Goal: Contribute content: Contribute content

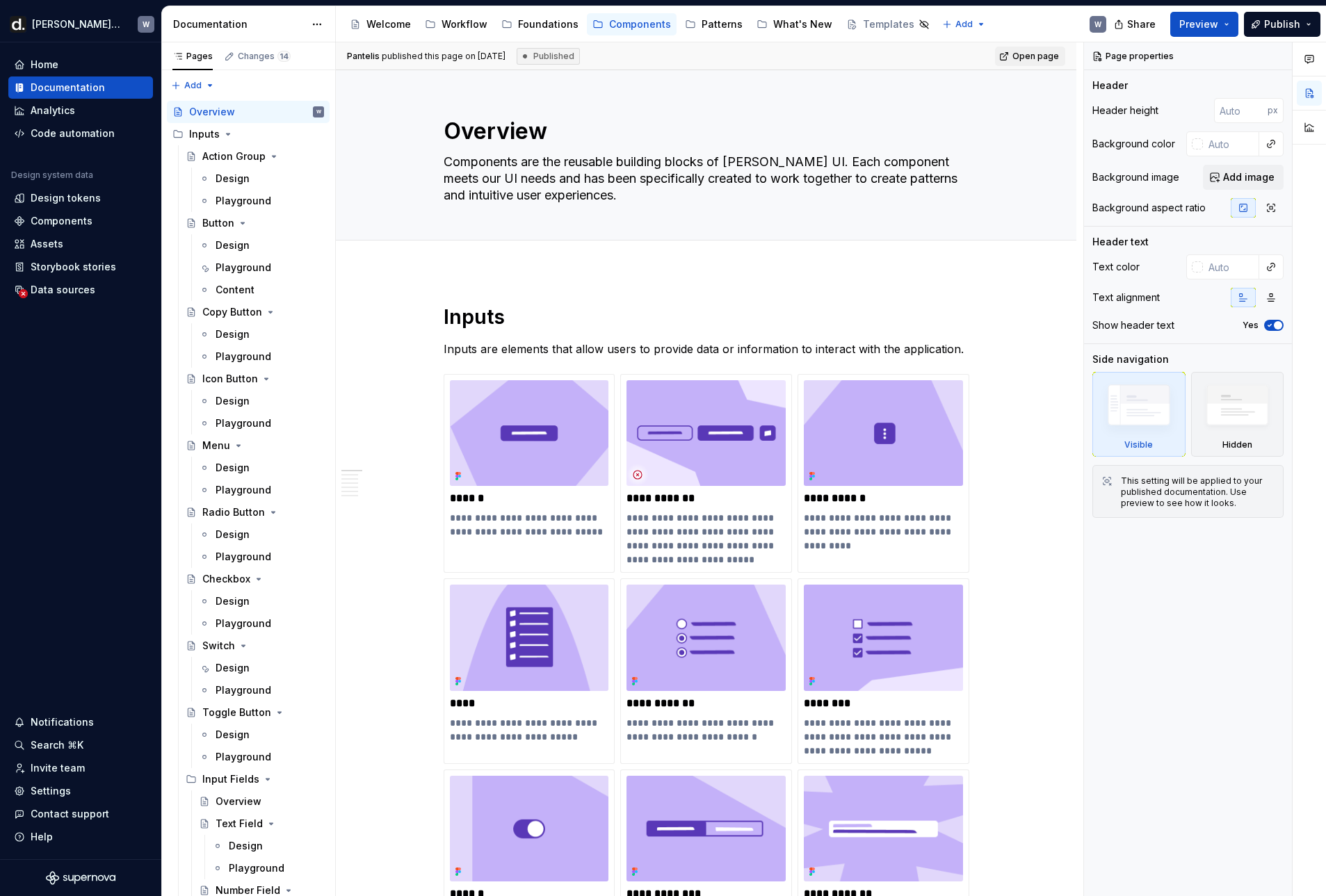
scroll to position [349, 0]
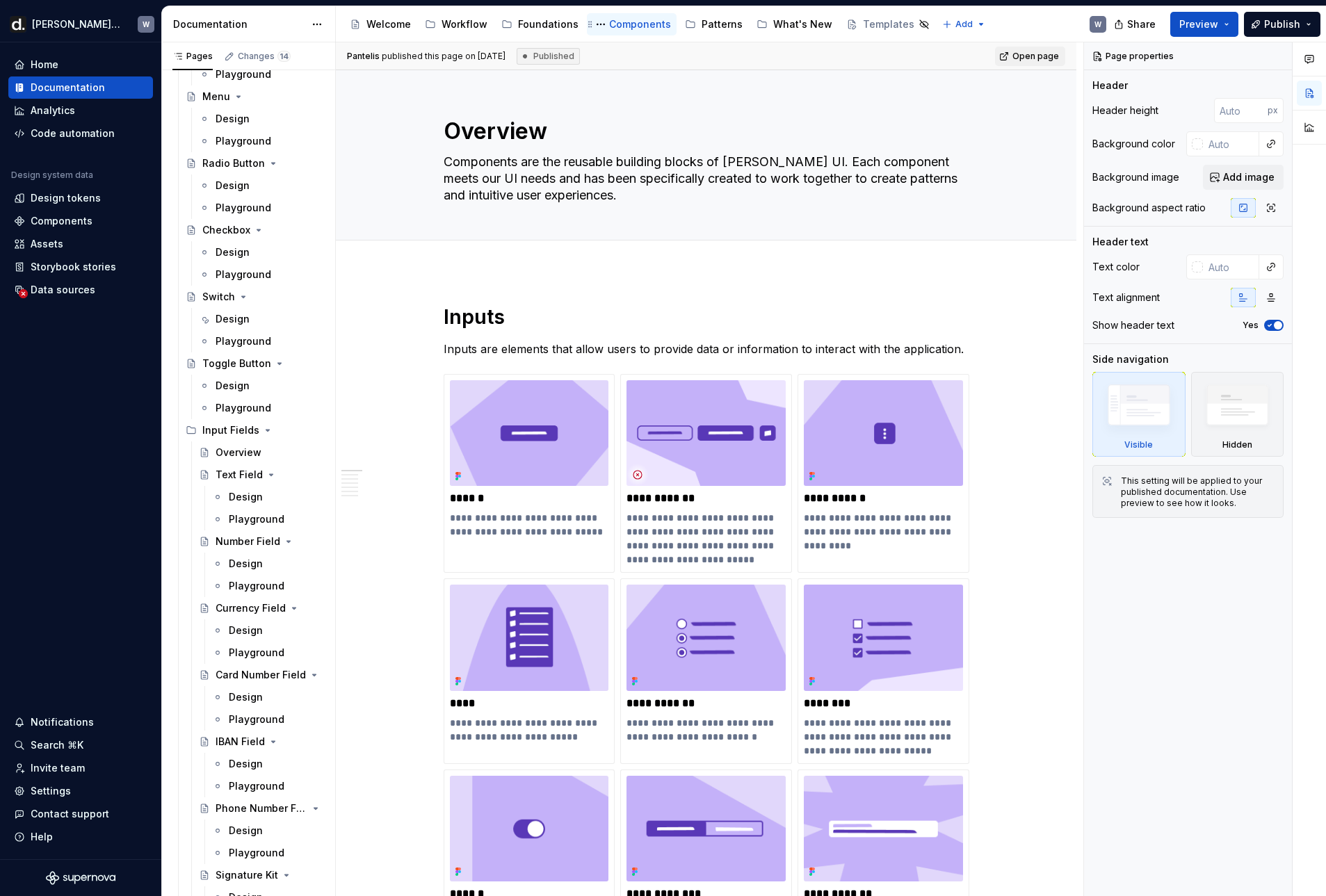
click at [638, 26] on div "Components" at bounding box center [640, 24] width 62 height 14
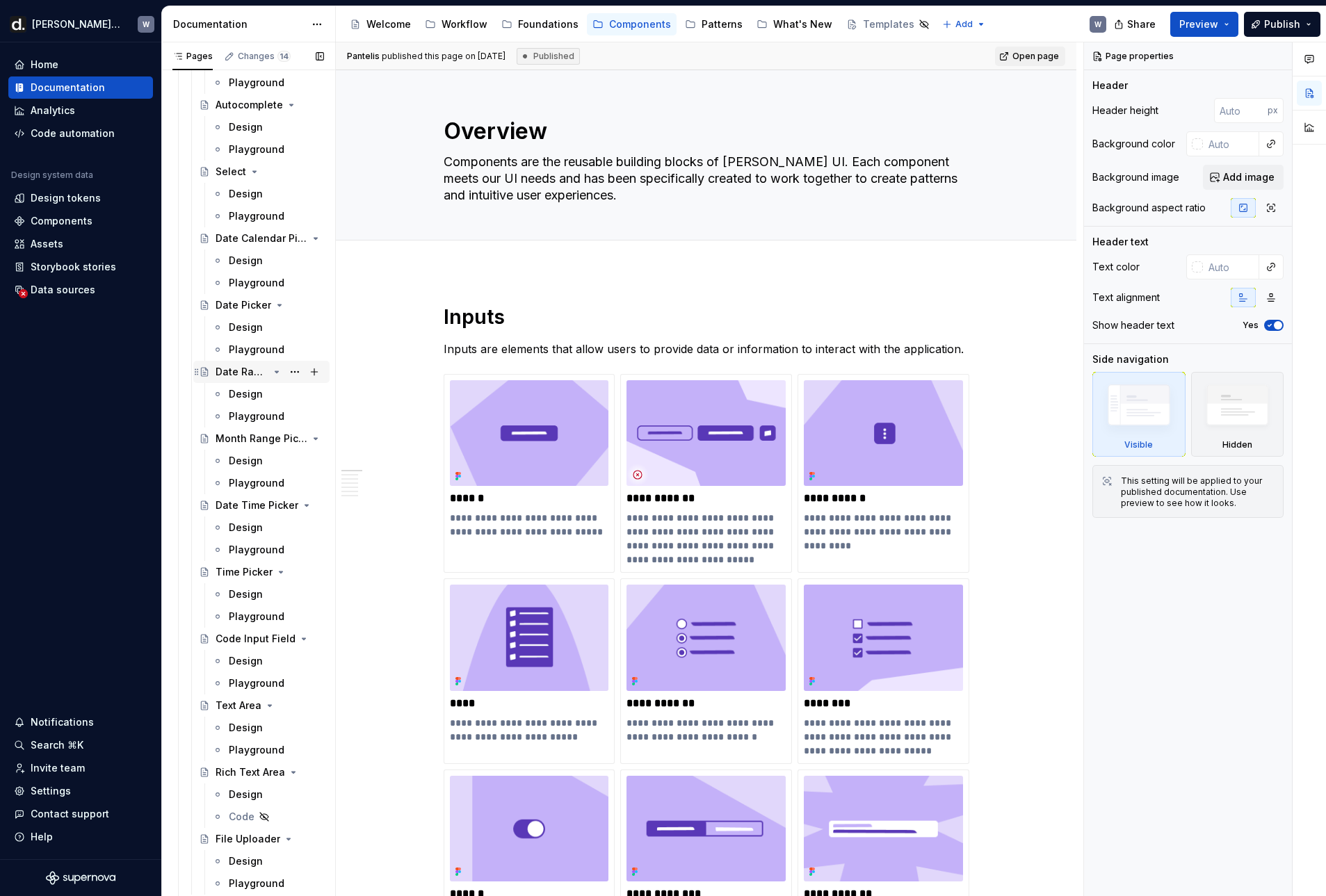
scroll to position [4874, 0]
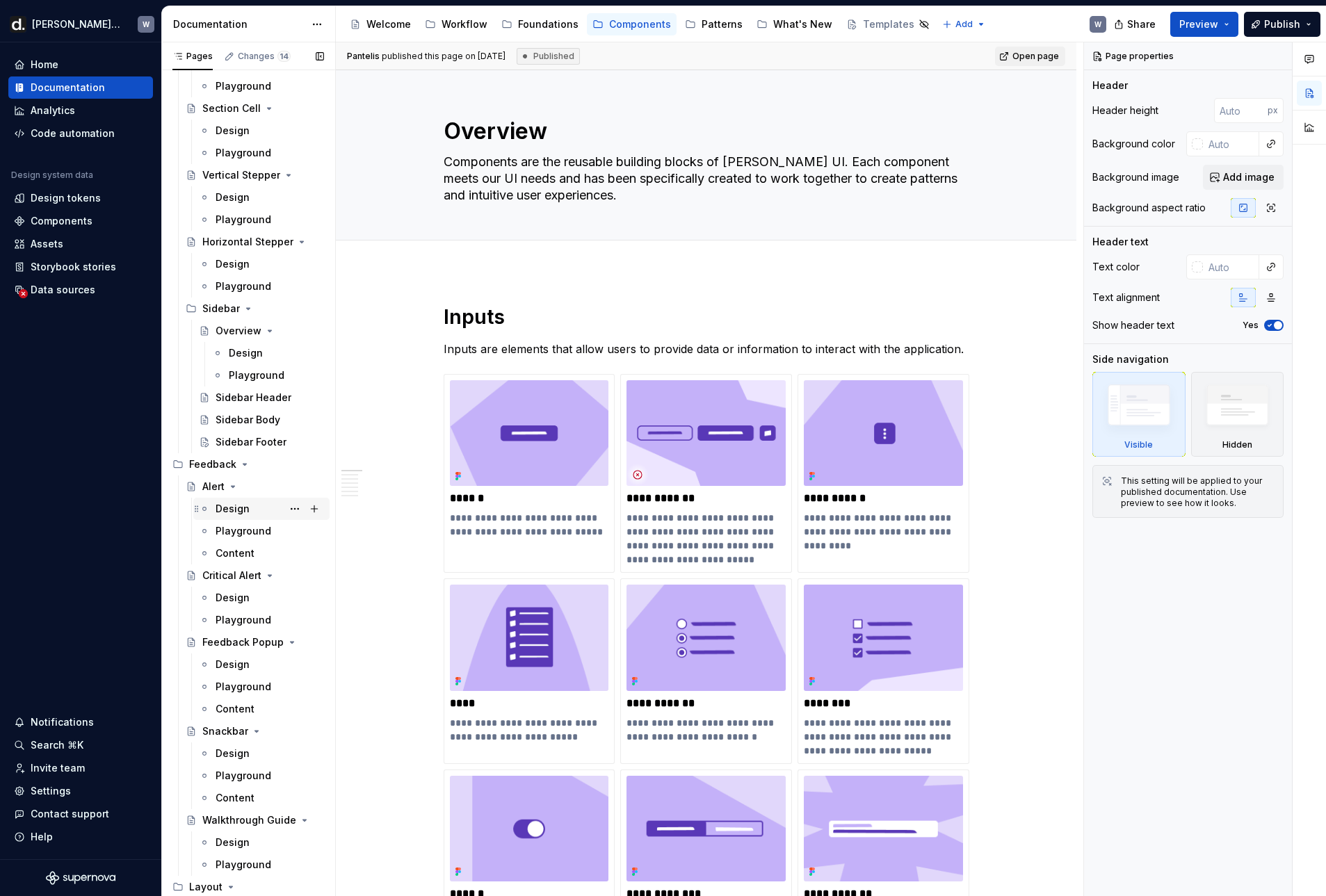
click at [244, 507] on div "Design" at bounding box center [233, 508] width 34 height 14
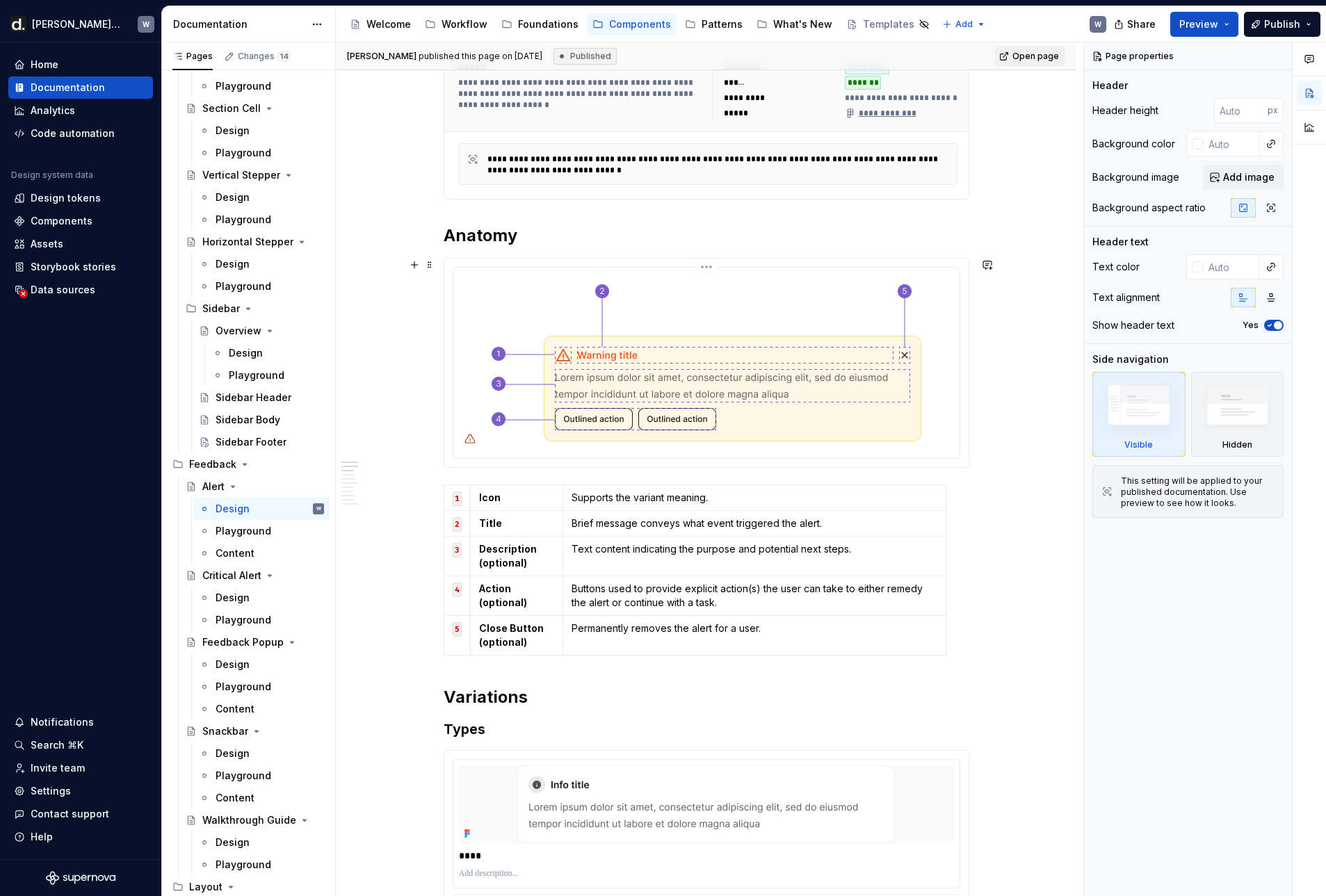
scroll to position [101, 0]
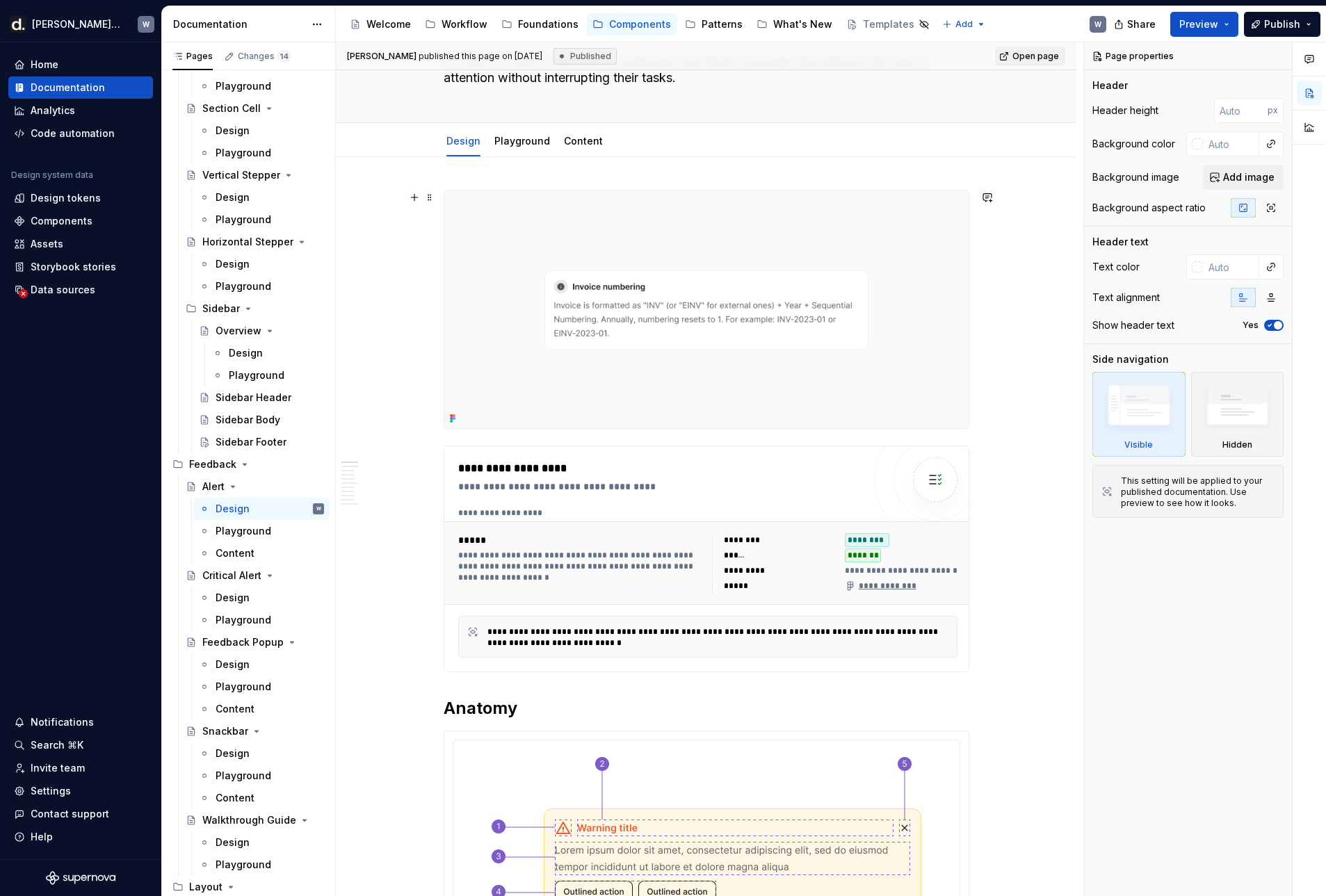
click at [795, 343] on img at bounding box center [706, 310] width 524 height 237
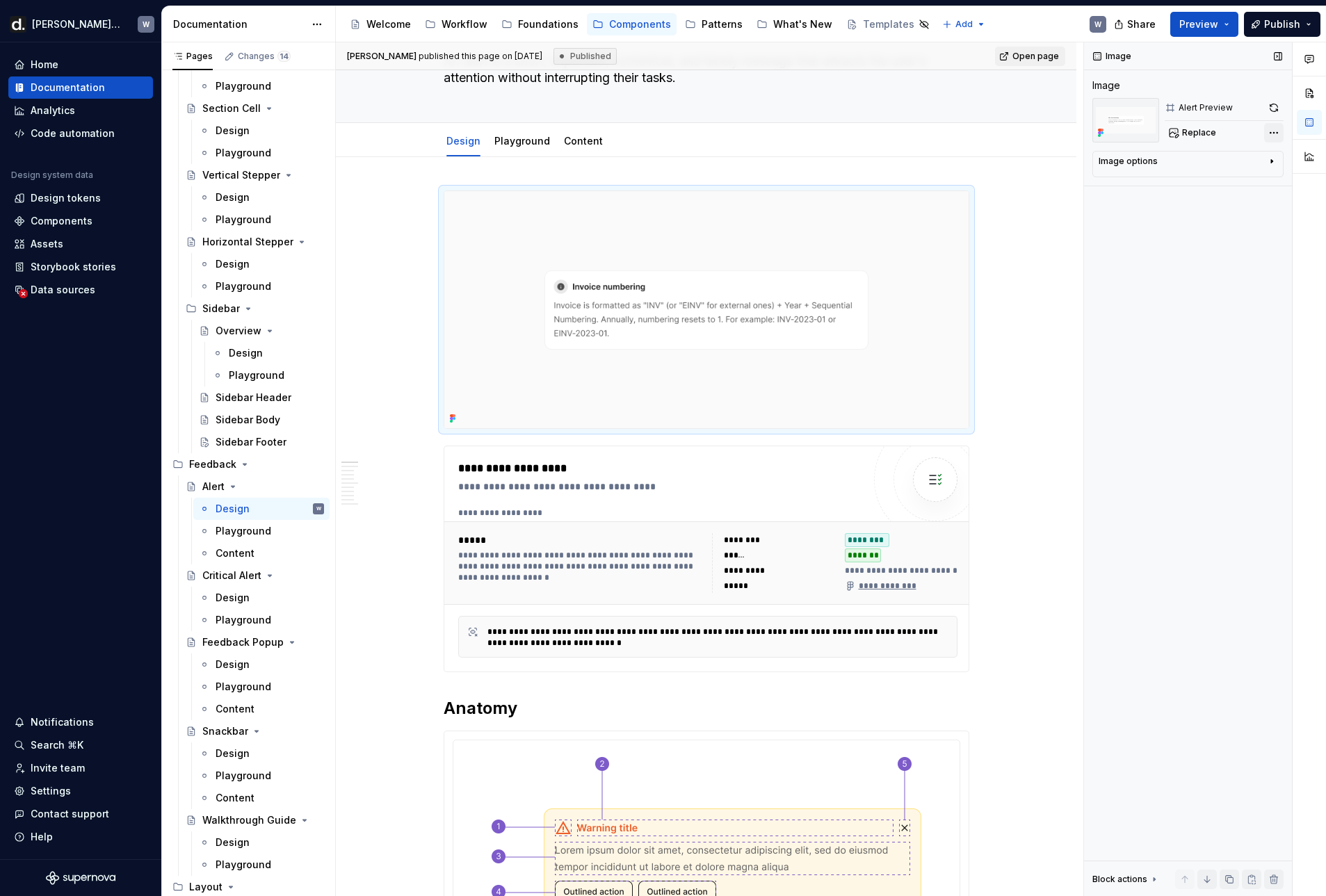
click at [1272, 135] on div "Comments Open comments No comments yet Select ‘Comment’ from the block context …" at bounding box center [1205, 469] width 242 height 854
click at [1207, 159] on div "Open layer in Figma File: [Supernova] Static Content" at bounding box center [1187, 166] width 143 height 26
click at [692, 241] on img at bounding box center [706, 310] width 524 height 237
click at [82, 295] on div "Data sources" at bounding box center [63, 289] width 64 height 14
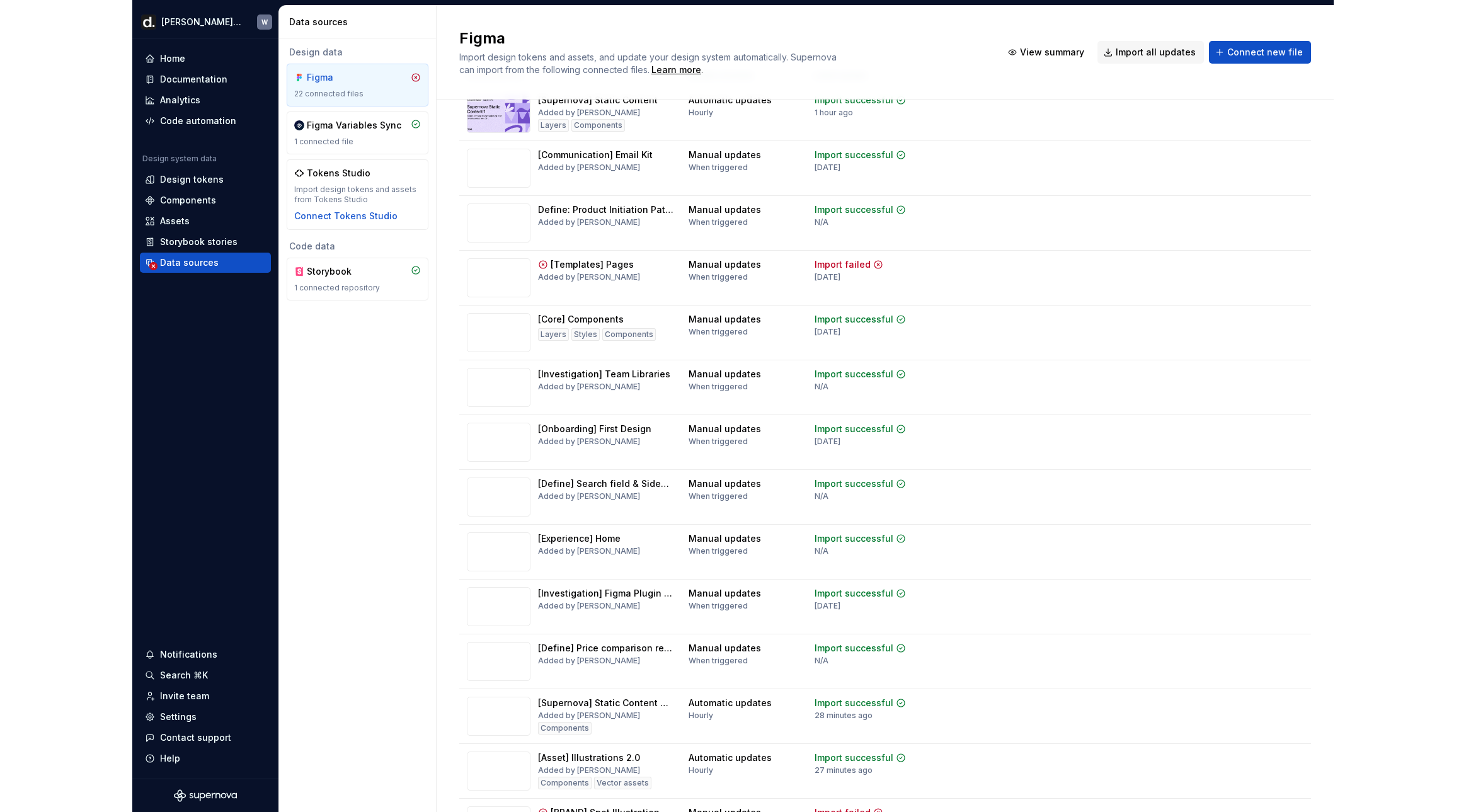
scroll to position [264, 0]
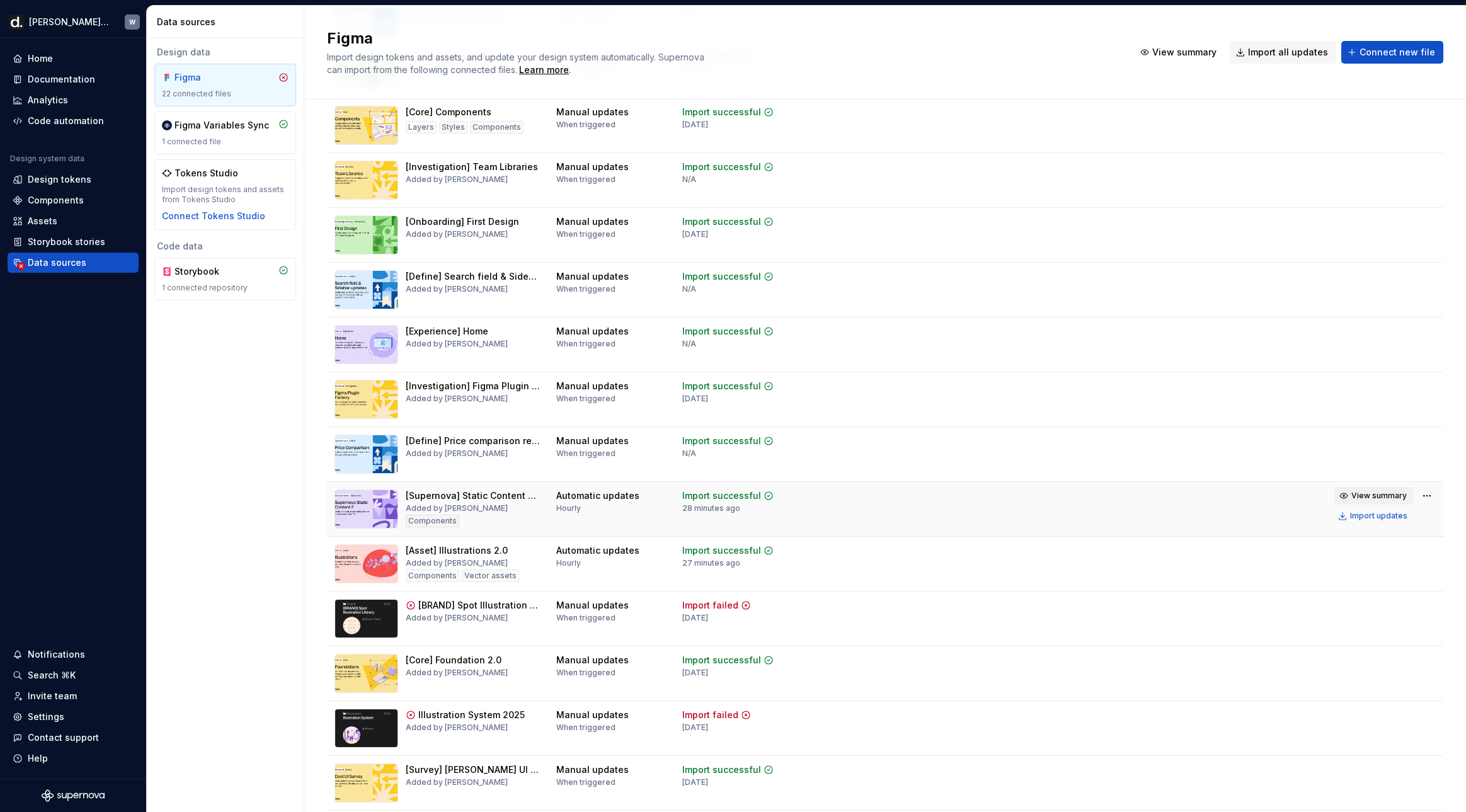
click at [1200, 498] on span "View summary" at bounding box center [1378, 496] width 55 height 10
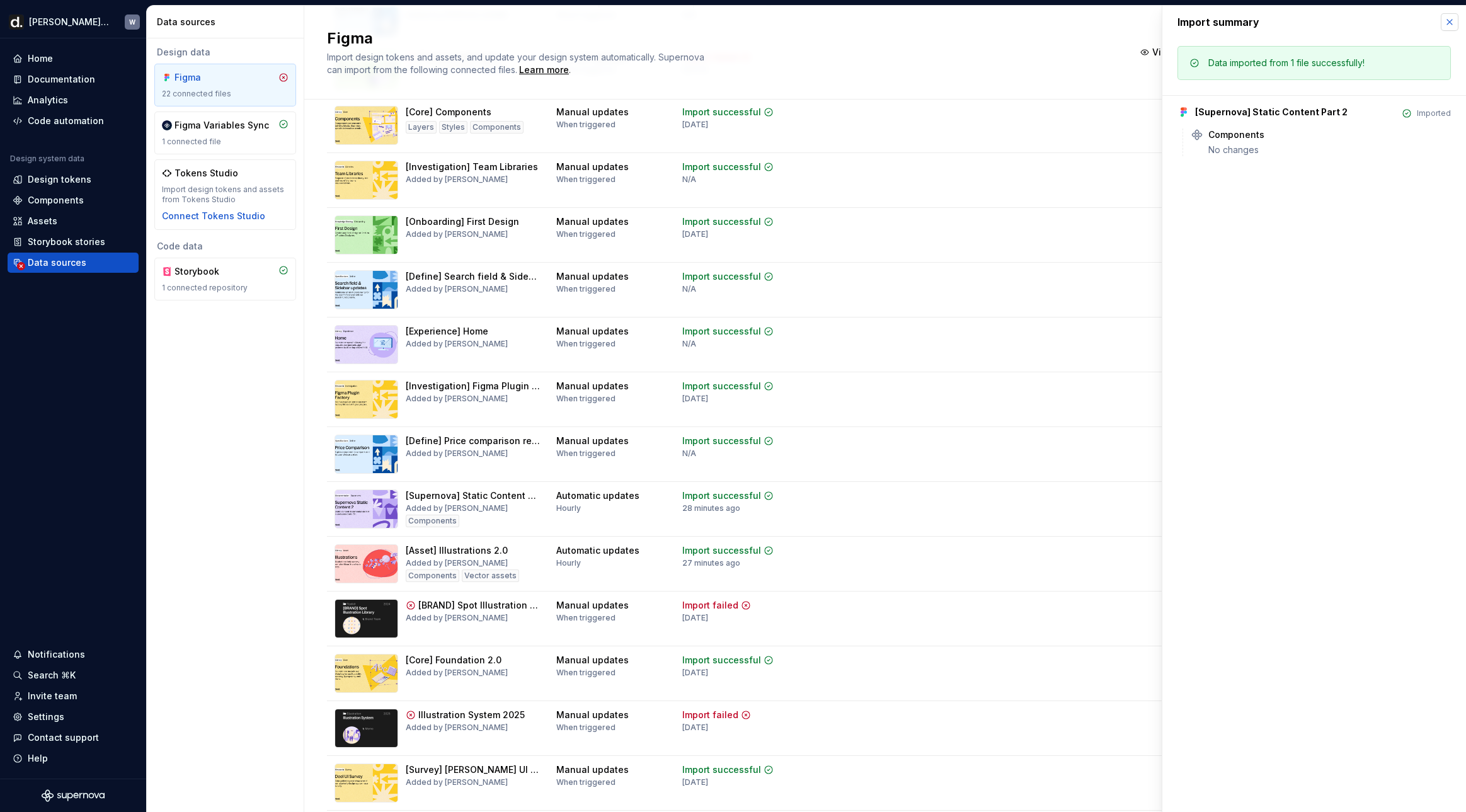
click at [1200, 21] on button "button" at bounding box center [1449, 22] width 18 height 18
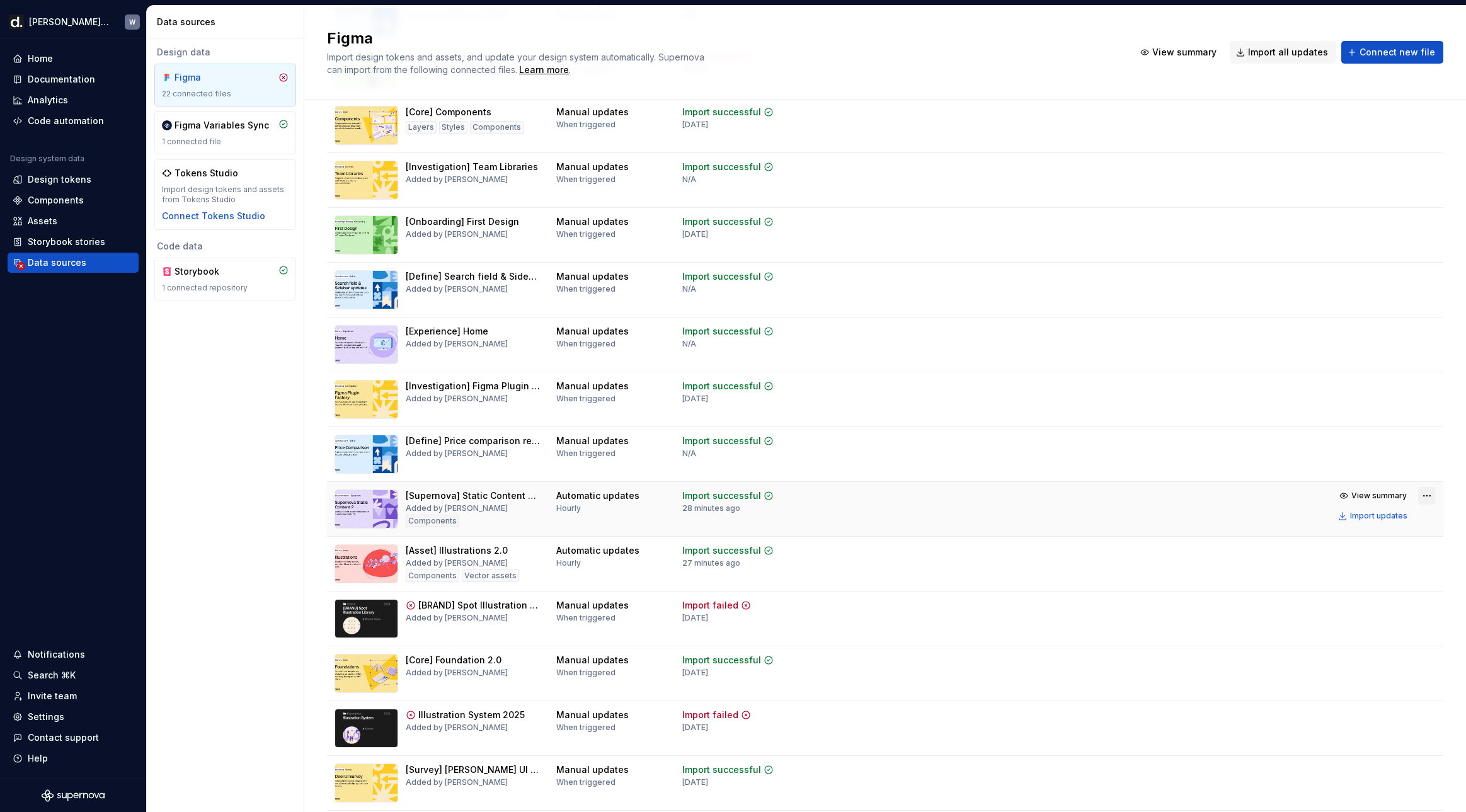
click at [1200, 497] on html "[PERSON_NAME] UI W Home Documentation Analytics Code automation Design system d…" at bounding box center [733, 406] width 1466 height 812
click at [1200, 509] on div "Edit import scope View import summary Disable automatic updates Open file in Fi…" at bounding box center [1380, 563] width 175 height 113
click at [1200, 519] on div "Edit import scope" at bounding box center [1387, 520] width 144 height 13
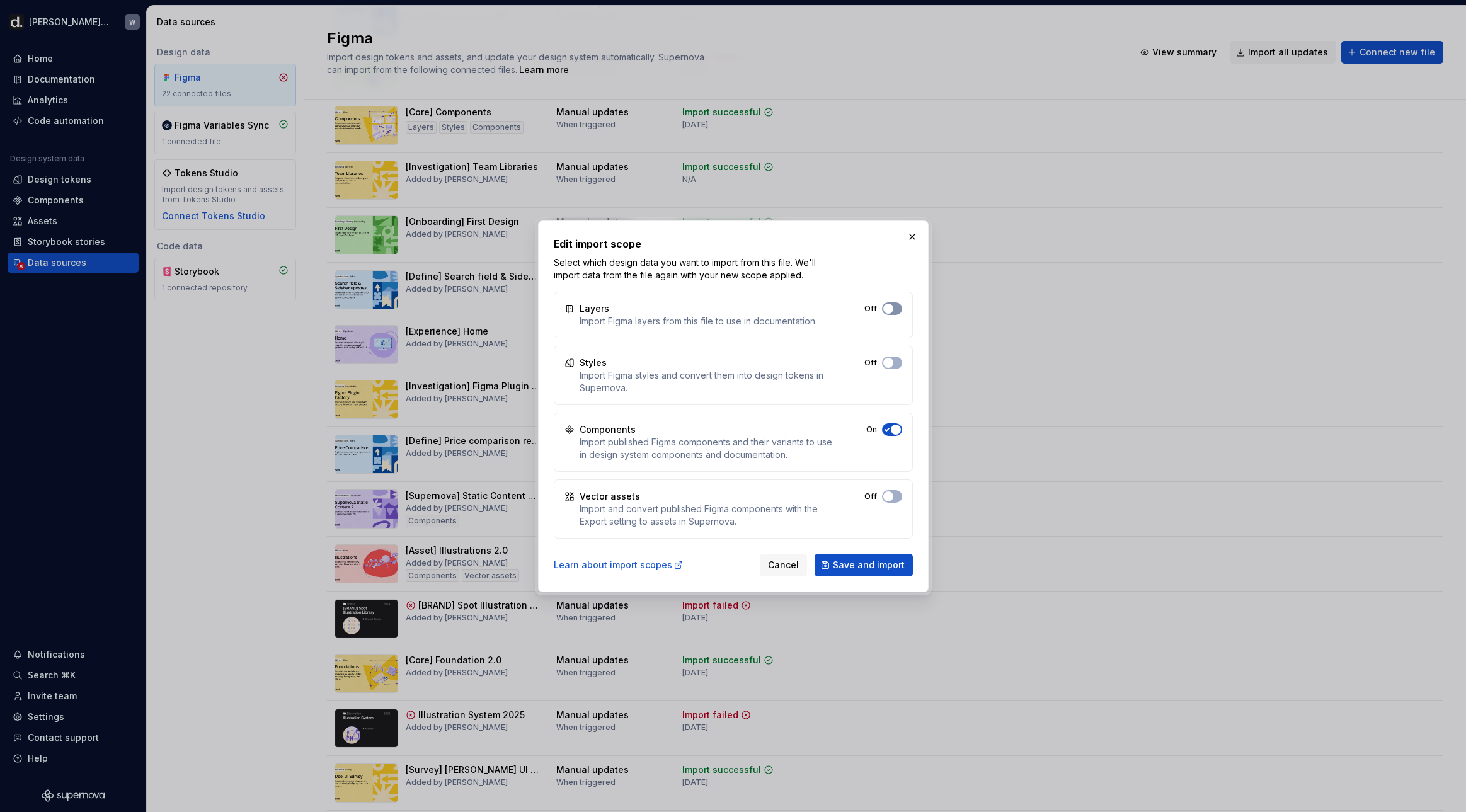
click at [895, 308] on button "Off" at bounding box center [892, 309] width 20 height 13
click at [912, 236] on button "button" at bounding box center [912, 237] width 18 height 18
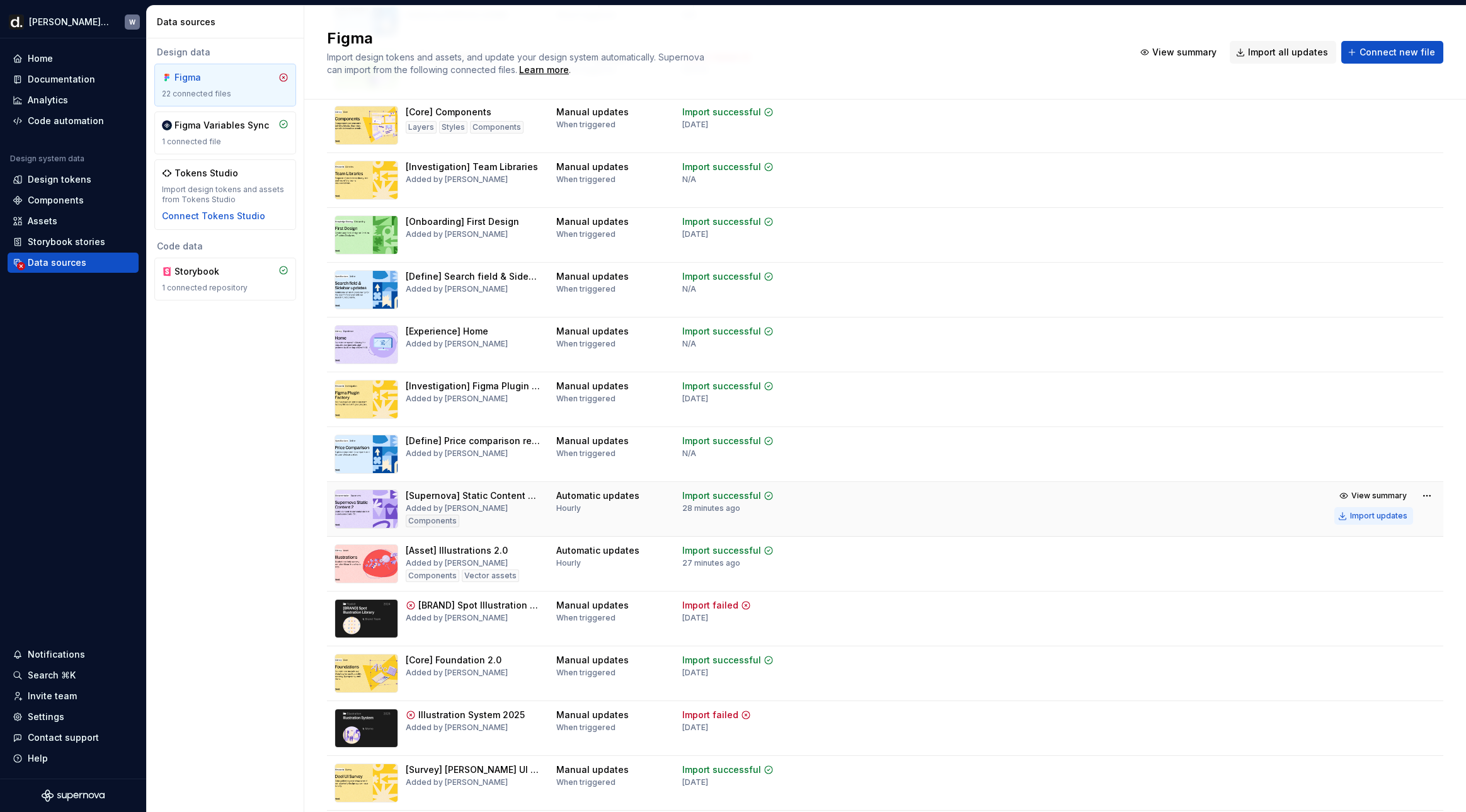
click at [1200, 513] on div "Import updates" at bounding box center [1379, 516] width 58 height 10
click at [1200, 517] on div "Import updates" at bounding box center [1379, 516] width 58 height 10
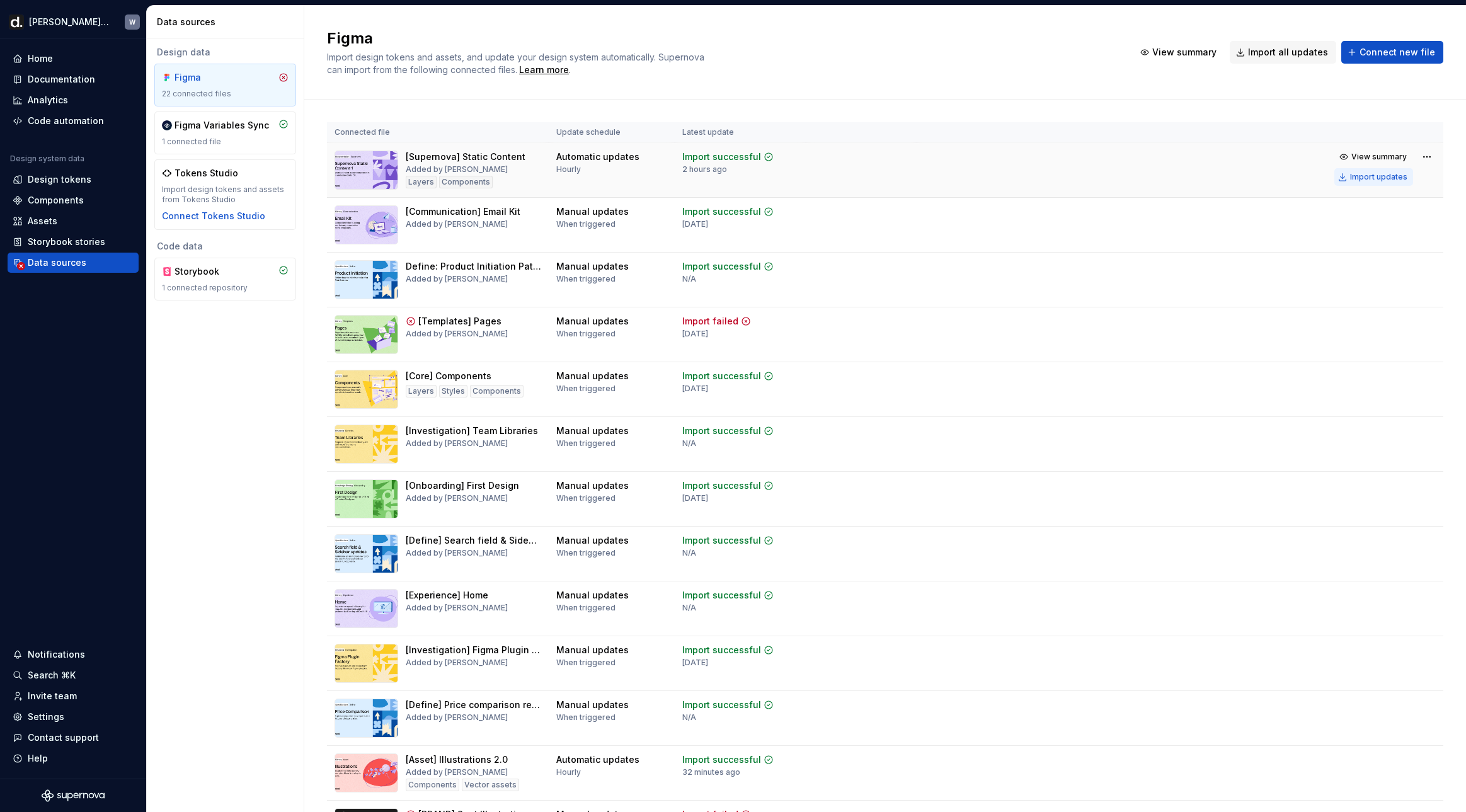
click at [1200, 178] on div "Import updates" at bounding box center [1379, 177] width 58 height 10
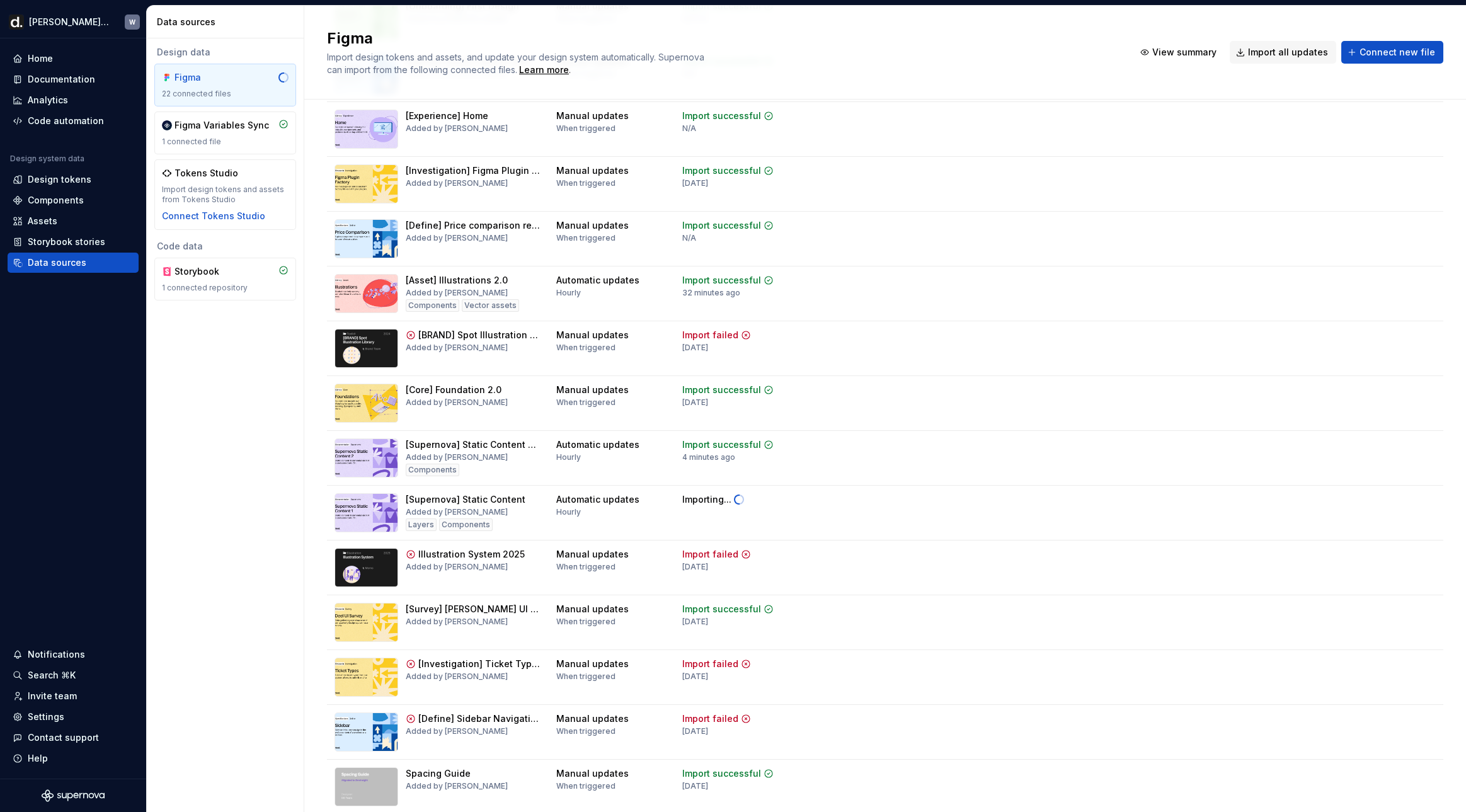
scroll to position [584, 0]
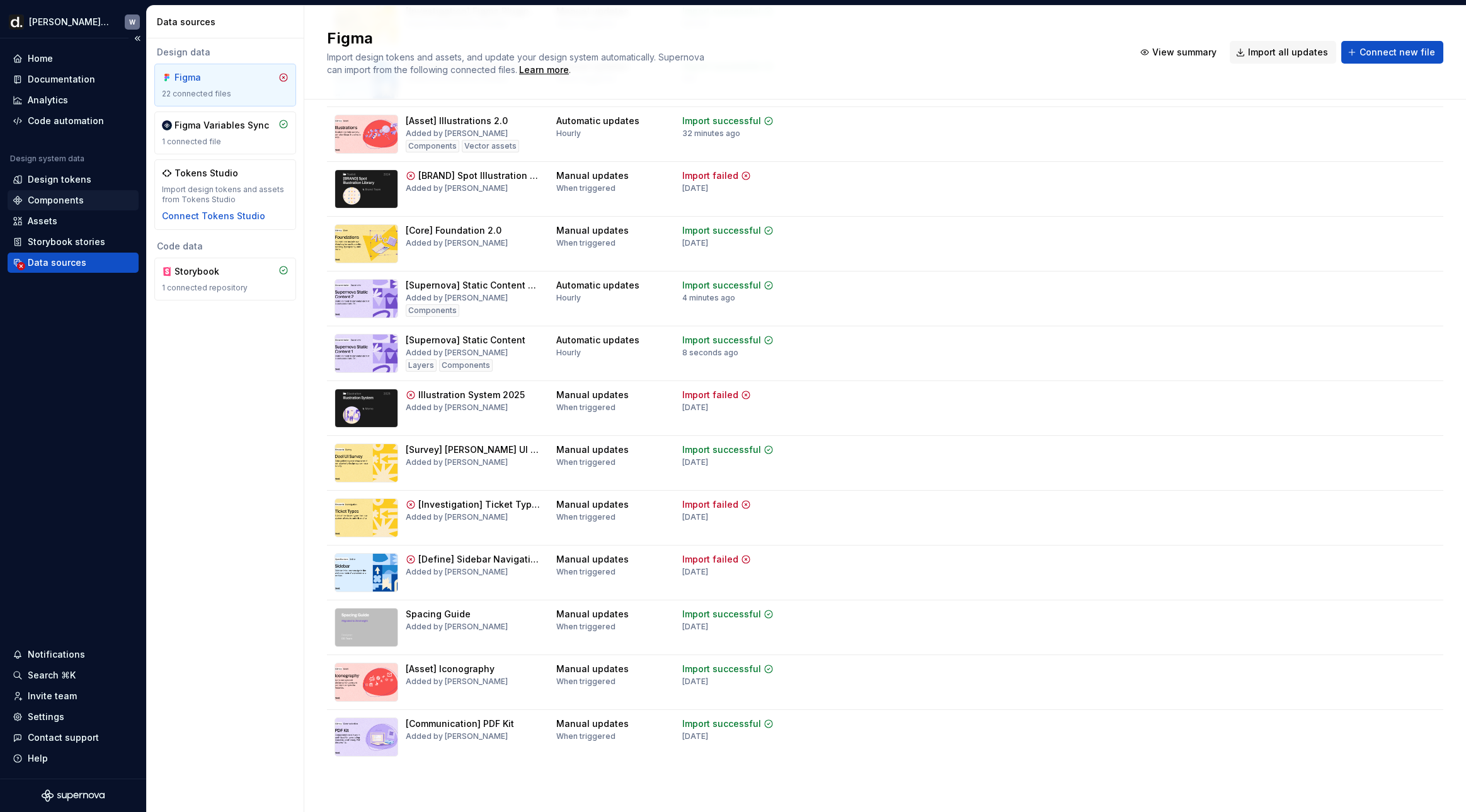
click at [68, 199] on div "Components" at bounding box center [56, 200] width 56 height 13
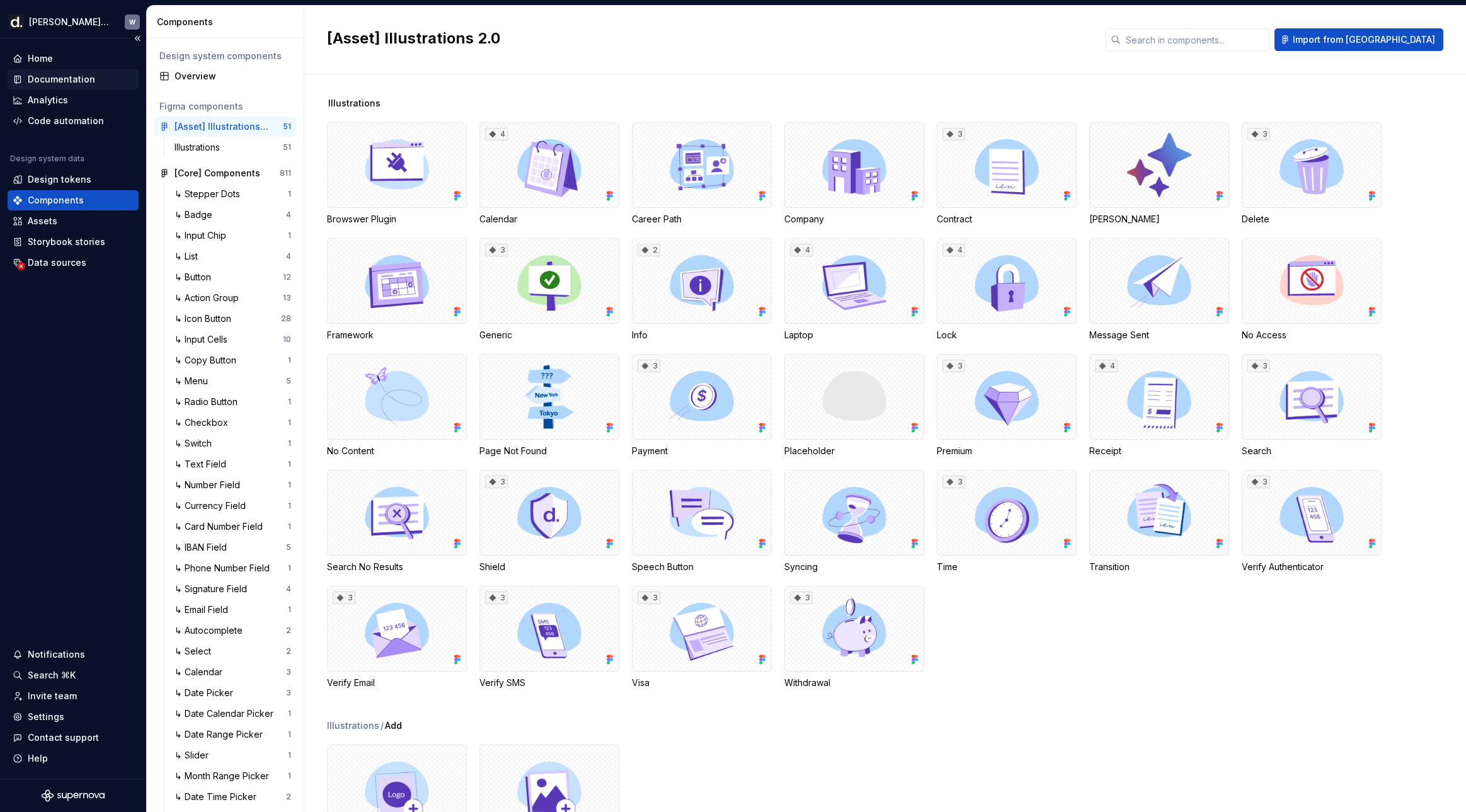
click at [88, 86] on div "Documentation" at bounding box center [72, 79] width 131 height 20
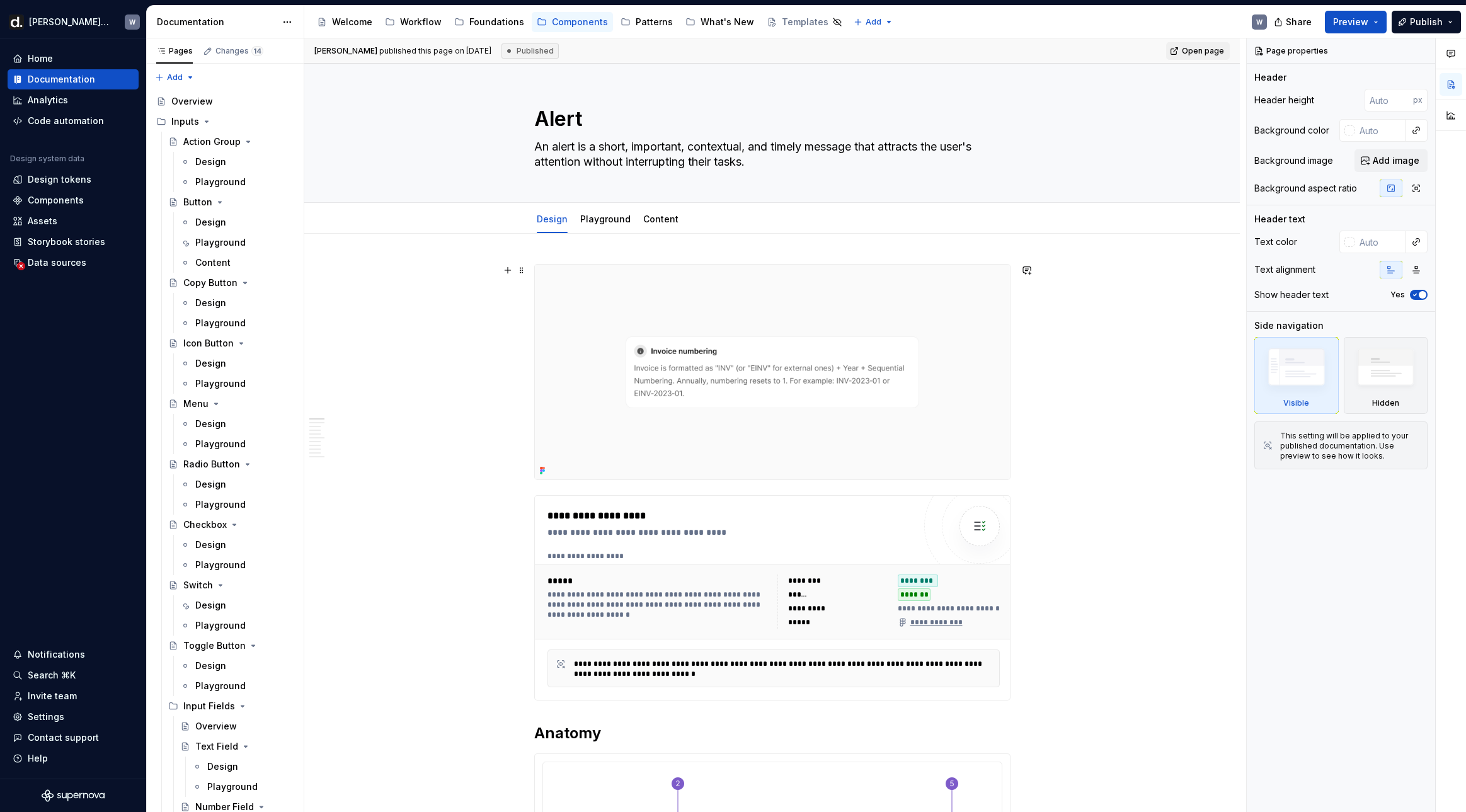
click at [775, 341] on img at bounding box center [771, 371] width 475 height 215
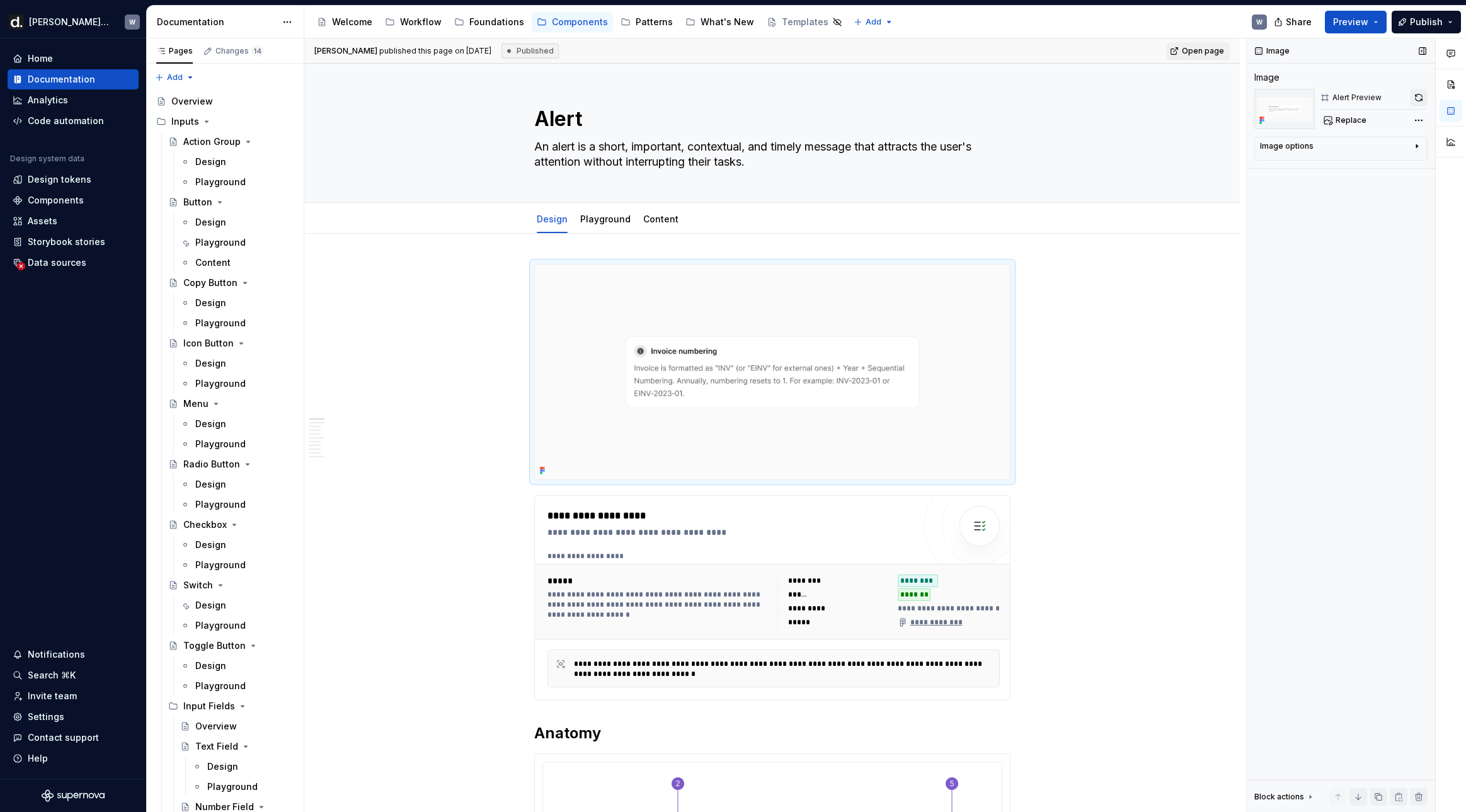
click at [1200, 101] on button "button" at bounding box center [1419, 97] width 18 height 18
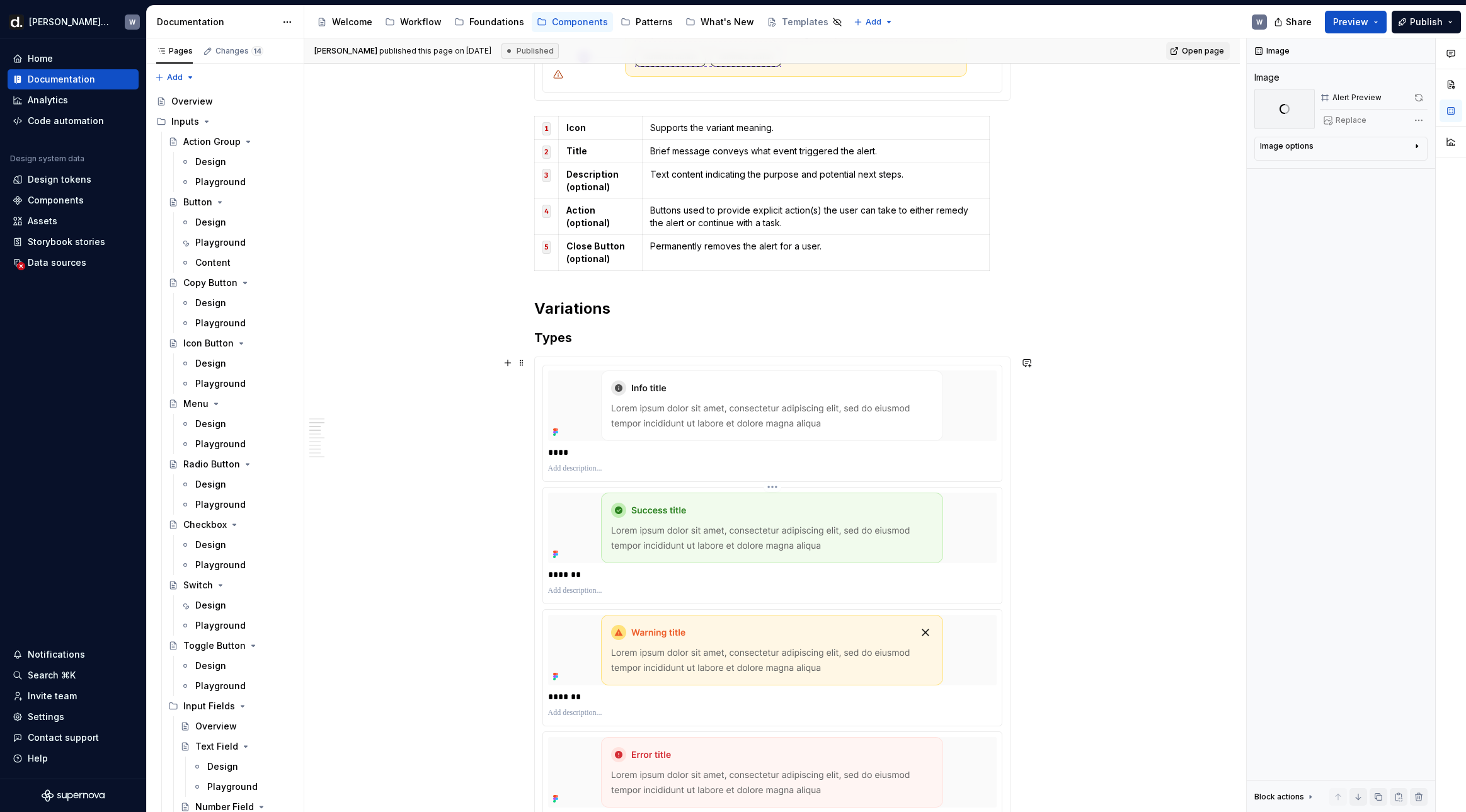
scroll to position [1109, 0]
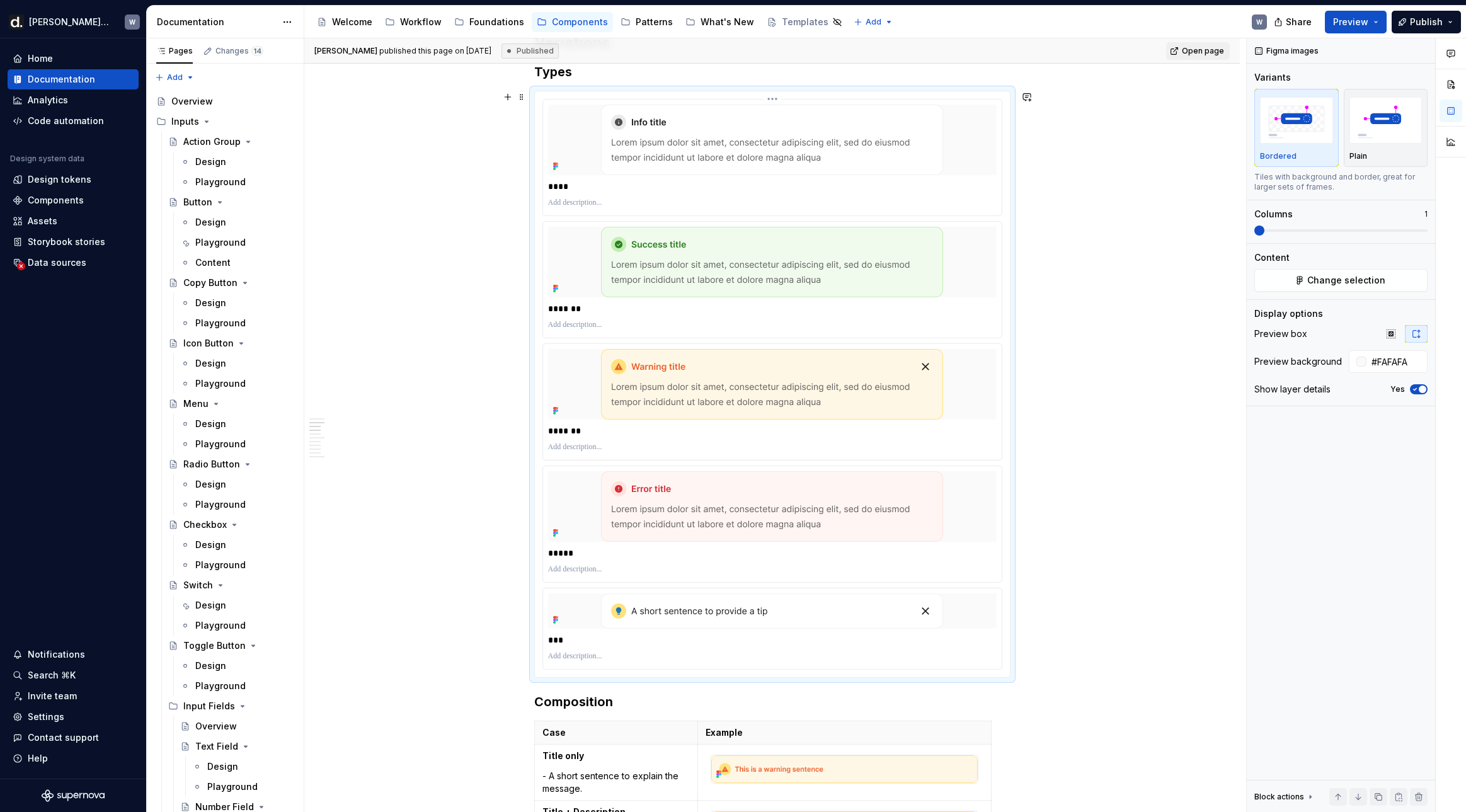
click at [788, 158] on img at bounding box center [771, 140] width 342 height 71
click at [774, 101] on html "[PERSON_NAME] UI W Home Documentation Analytics Code automation Design system d…" at bounding box center [733, 406] width 1466 height 812
click at [808, 190] on div "Open frame in Figma" at bounding box center [842, 185] width 105 height 13
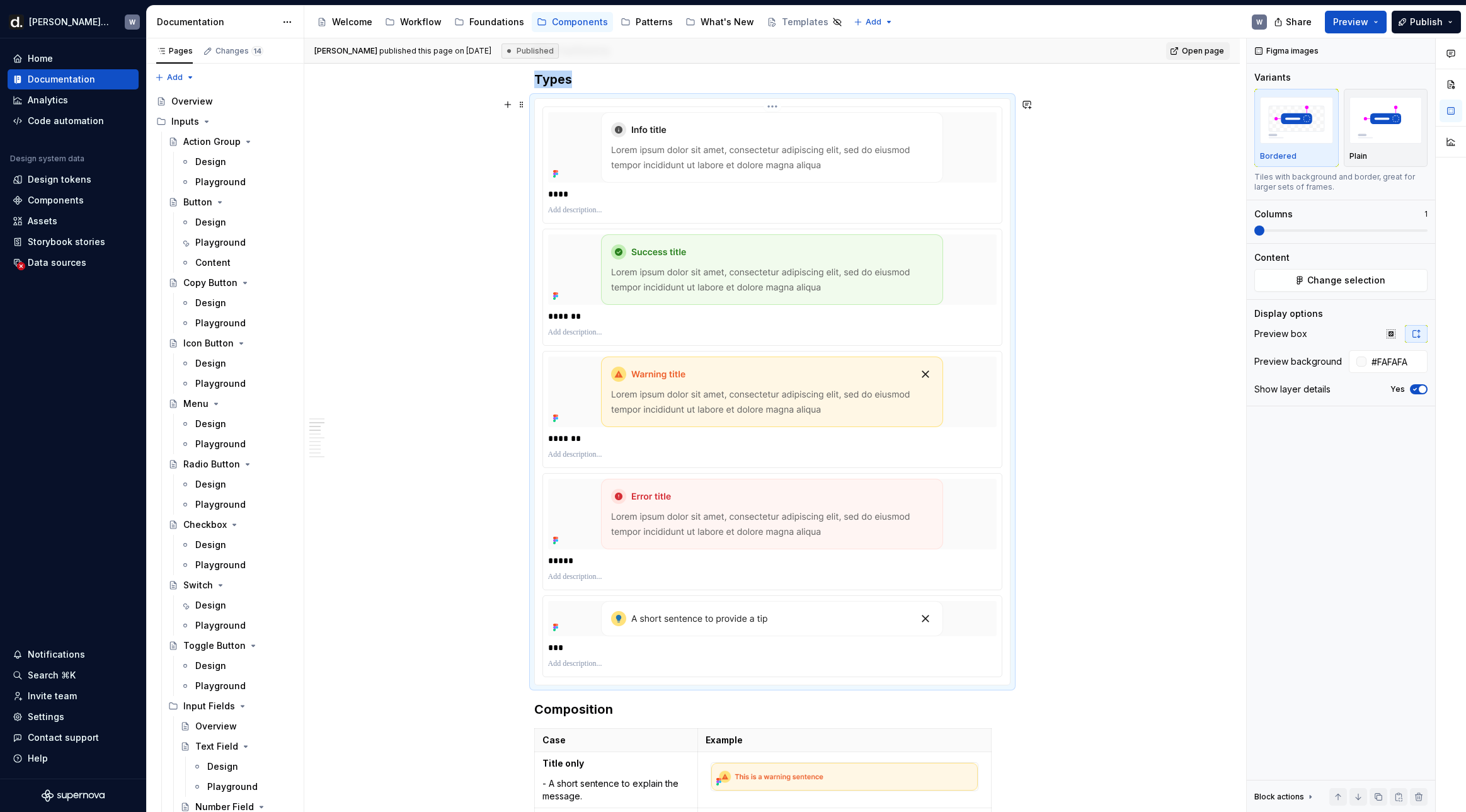
click at [776, 109] on html "[PERSON_NAME] UI W Home Documentation Analytics Code automation Design system d…" at bounding box center [733, 406] width 1466 height 812
click at [811, 171] on div "Update Figma image" at bounding box center [842, 173] width 105 height 13
click at [775, 230] on html "[PERSON_NAME] UI W Home Documentation Analytics Code automation Design system d…" at bounding box center [733, 406] width 1466 height 812
click at [801, 292] on div "Update Figma image" at bounding box center [842, 295] width 105 height 13
click at [777, 354] on html "[PERSON_NAME] UI W Home Documentation Analytics Code automation Design system d…" at bounding box center [733, 406] width 1466 height 812
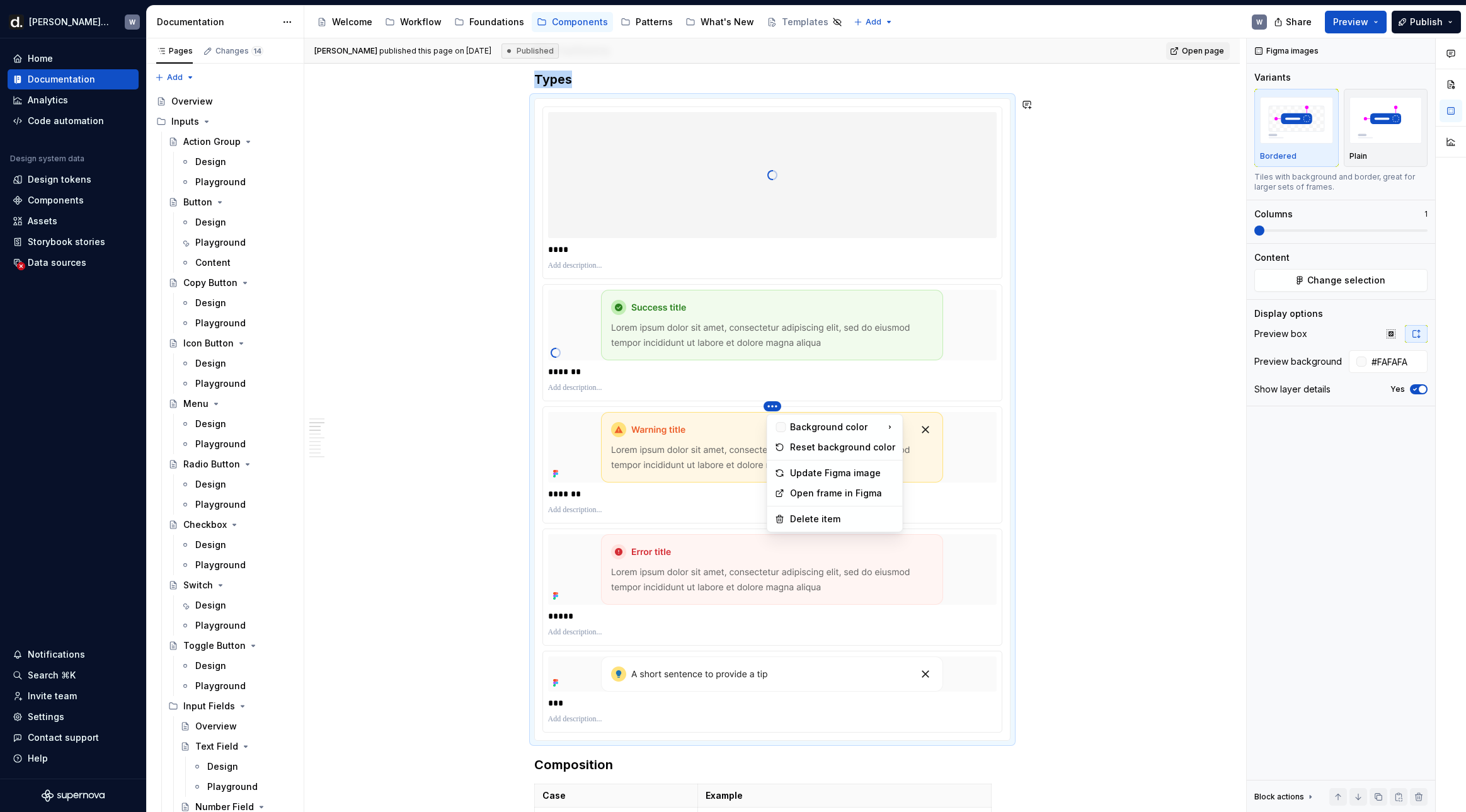
click at [828, 410] on html "[PERSON_NAME] UI W Home Documentation Analytics Code automation Design system d…" at bounding box center [733, 406] width 1466 height 812
click at [781, 407] on html "[PERSON_NAME] UI W Home Documentation Analytics Code automation Design system d…" at bounding box center [733, 406] width 1466 height 812
click at [805, 469] on div "Update Figma image" at bounding box center [842, 472] width 105 height 13
click at [773, 535] on img at bounding box center [771, 570] width 342 height 71
click at [775, 530] on html "[PERSON_NAME] UI W Home Documentation Analytics Code automation Design system d…" at bounding box center [733, 406] width 1466 height 812
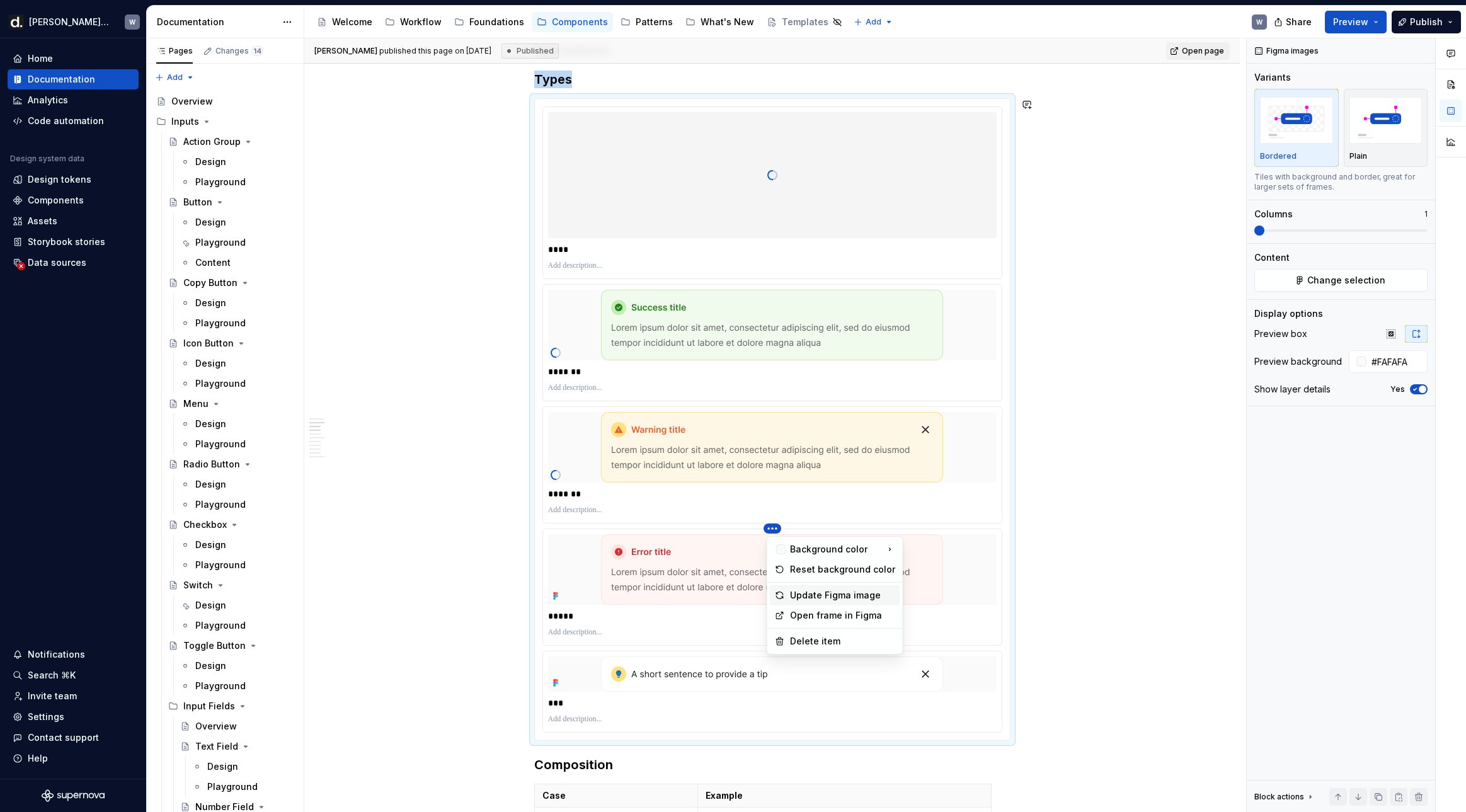
click at [812, 593] on div "Update Figma image" at bounding box center [842, 595] width 105 height 13
click at [776, 650] on html "[PERSON_NAME] UI W Home Documentation Analytics Code automation Design system d…" at bounding box center [733, 406] width 1466 height 812
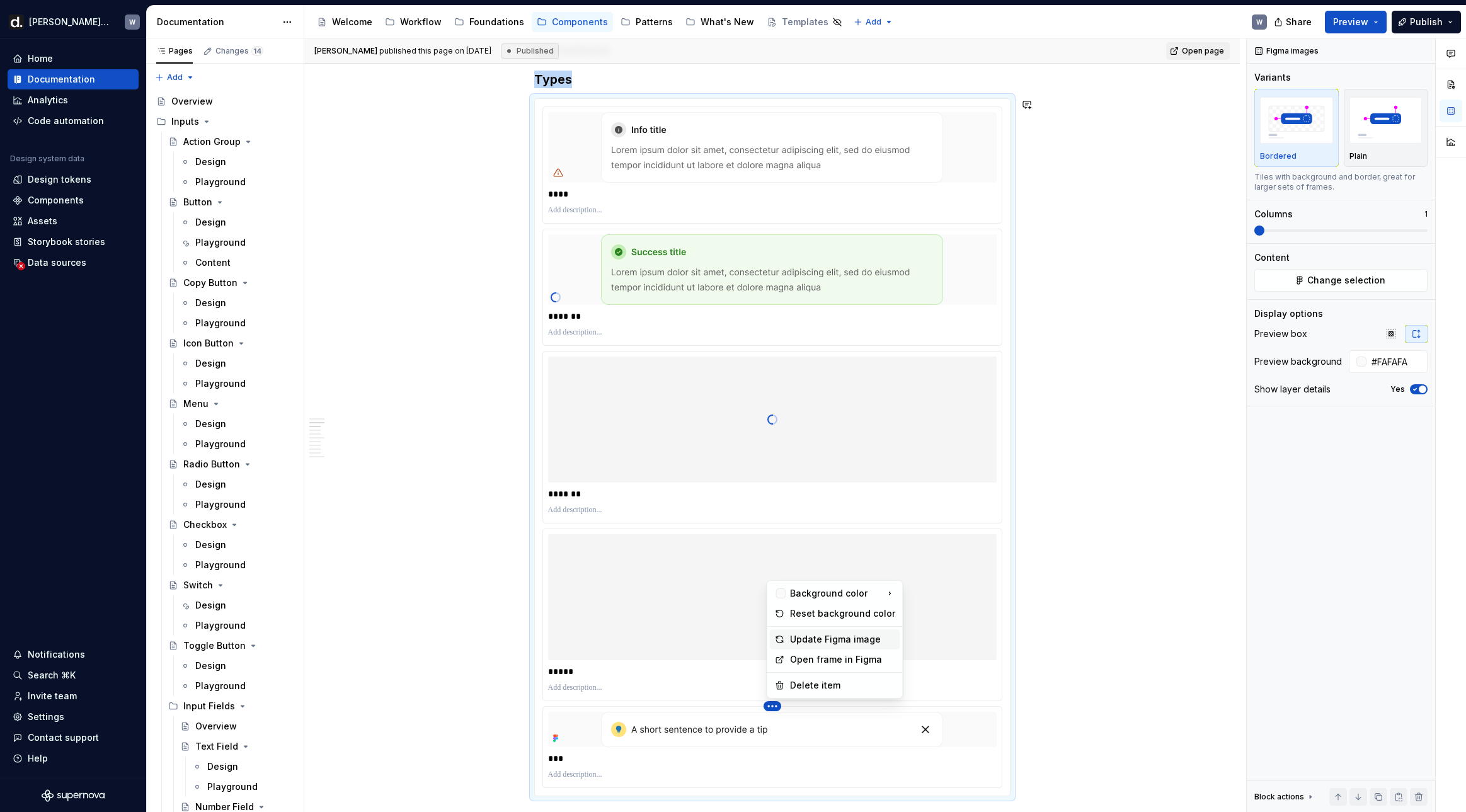
click at [831, 641] on div "Update Figma image" at bounding box center [842, 639] width 105 height 13
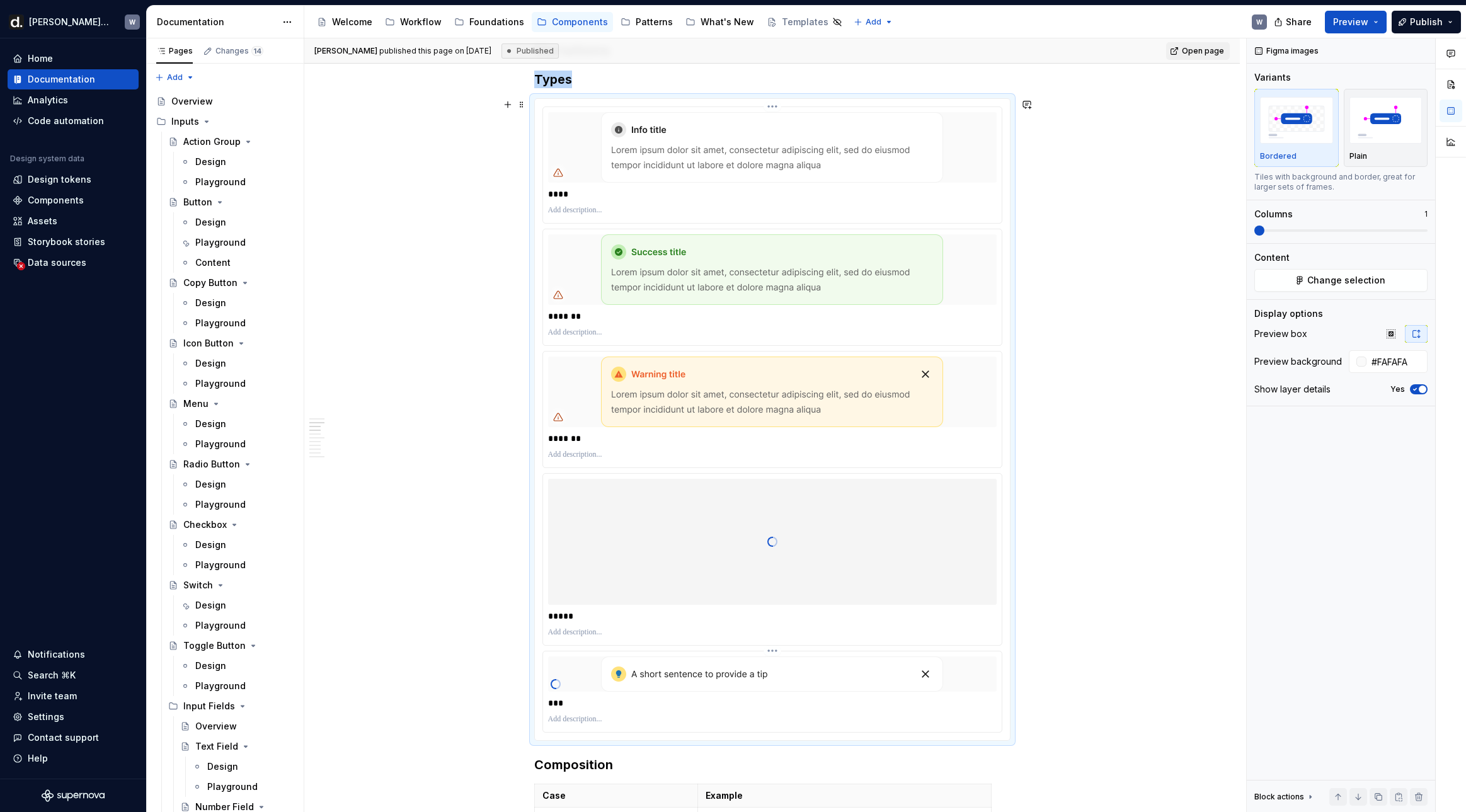
click at [719, 176] on img at bounding box center [771, 148] width 342 height 71
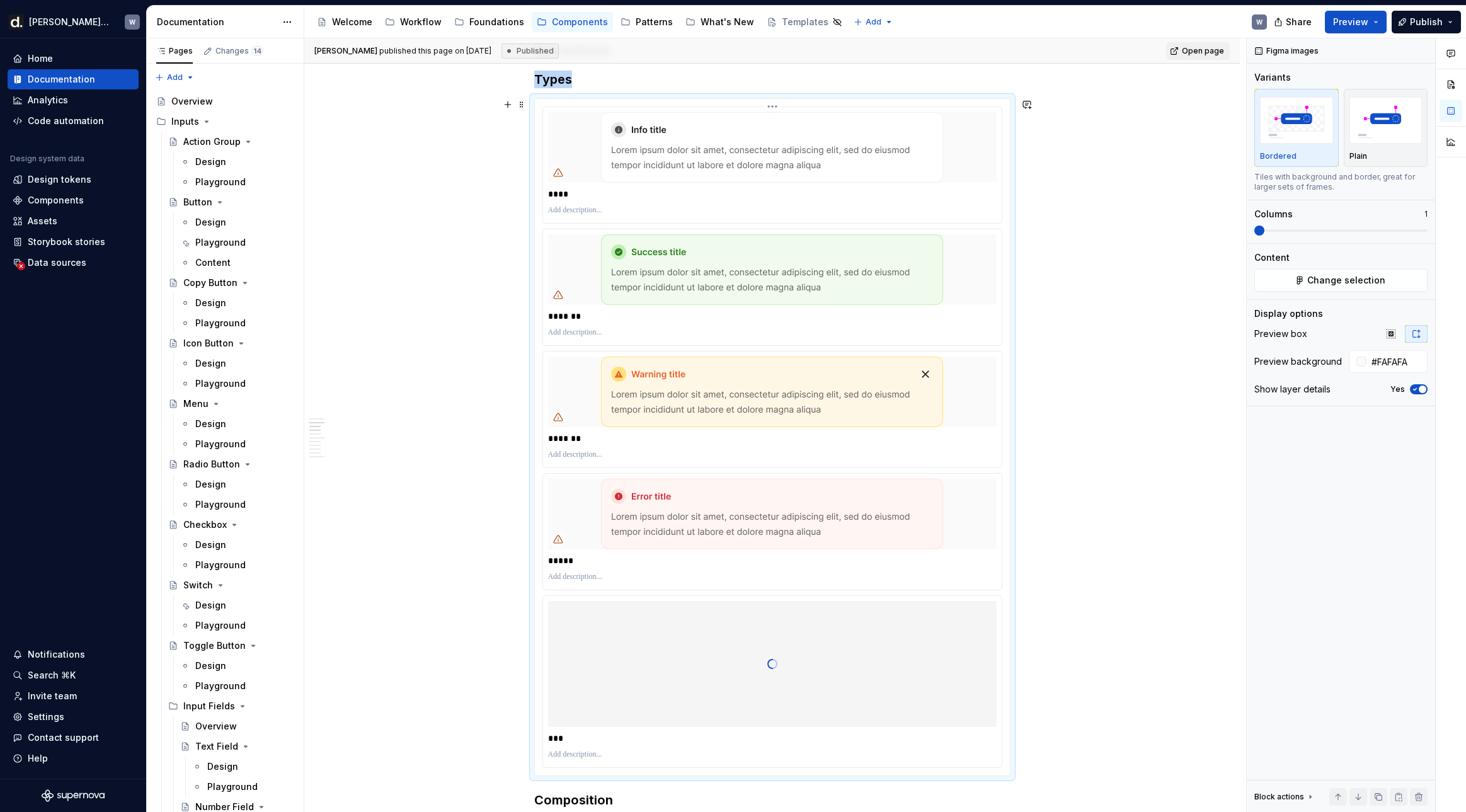
click at [678, 152] on img at bounding box center [771, 148] width 342 height 71
click at [1200, 272] on button "Change selection" at bounding box center [1341, 280] width 173 height 23
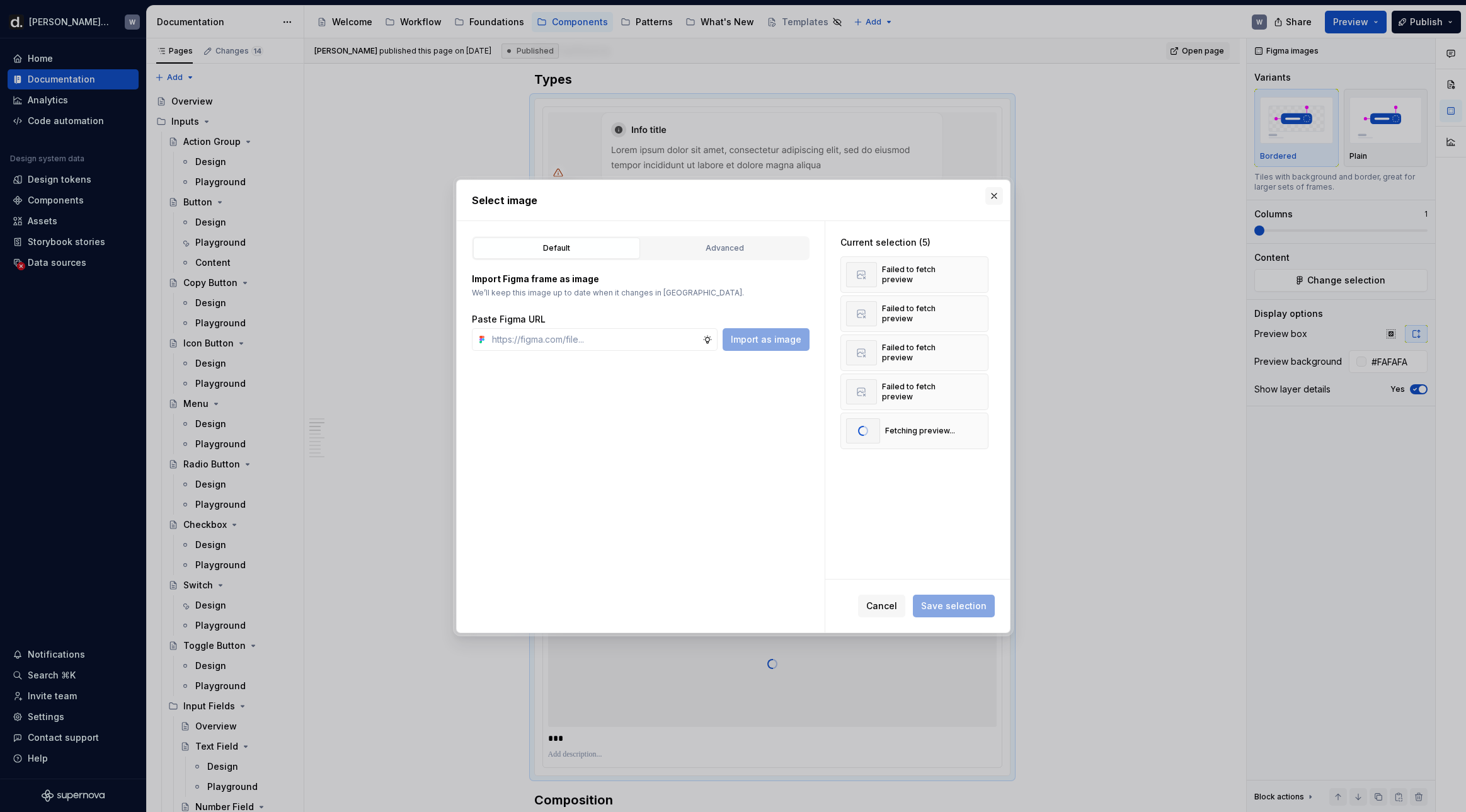
click at [998, 196] on button "button" at bounding box center [994, 196] width 18 height 18
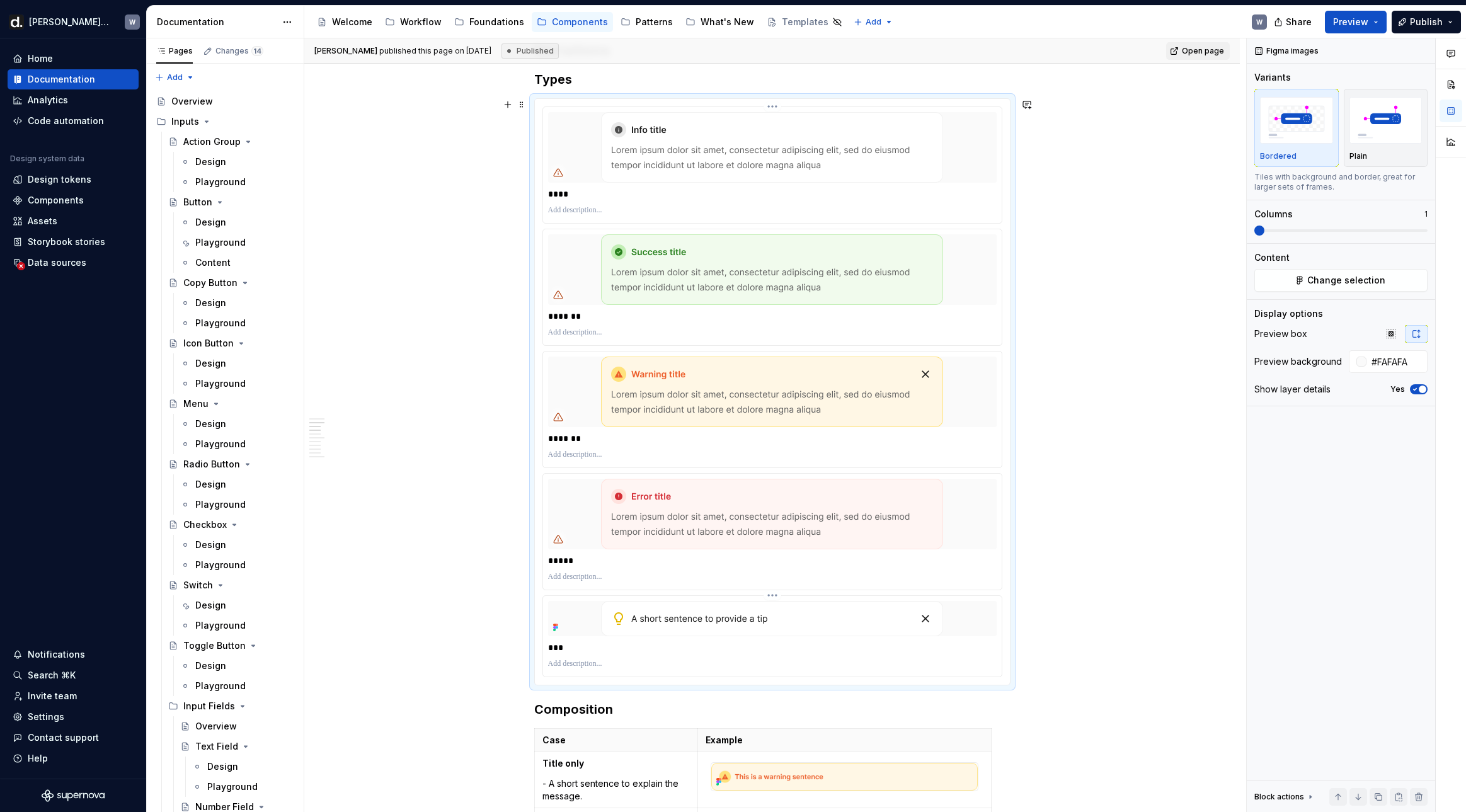
click at [779, 109] on html "[PERSON_NAME] UI W Home Documentation Analytics Code automation Design system d…" at bounding box center [733, 406] width 1466 height 812
click at [826, 188] on div "Open frame in Figma" at bounding box center [842, 193] width 105 height 13
click at [1200, 281] on span "Change selection" at bounding box center [1346, 280] width 78 height 13
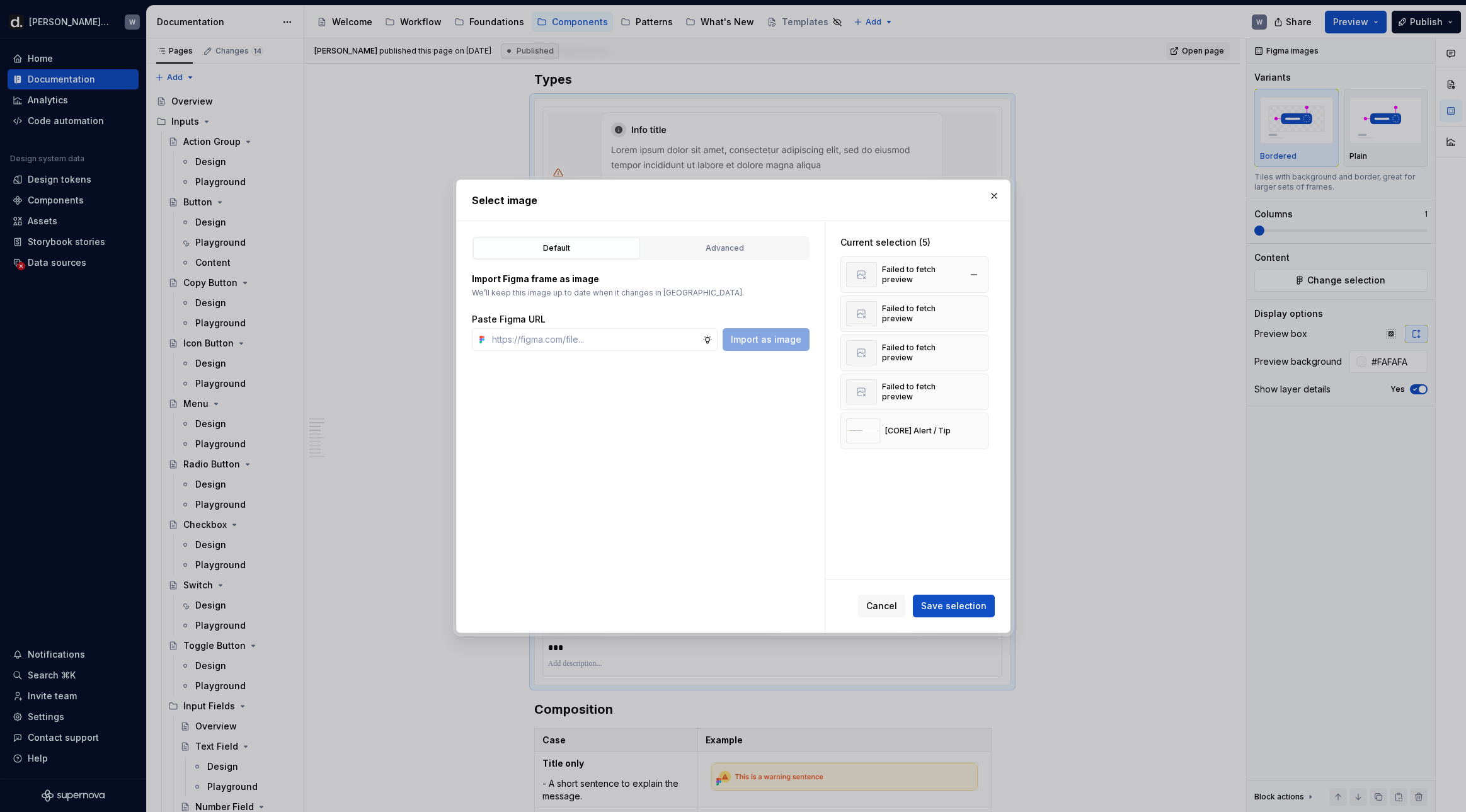
type textarea "*"
click at [975, 272] on button "button" at bounding box center [974, 275] width 18 height 18
click at [977, 273] on button "button" at bounding box center [974, 275] width 18 height 18
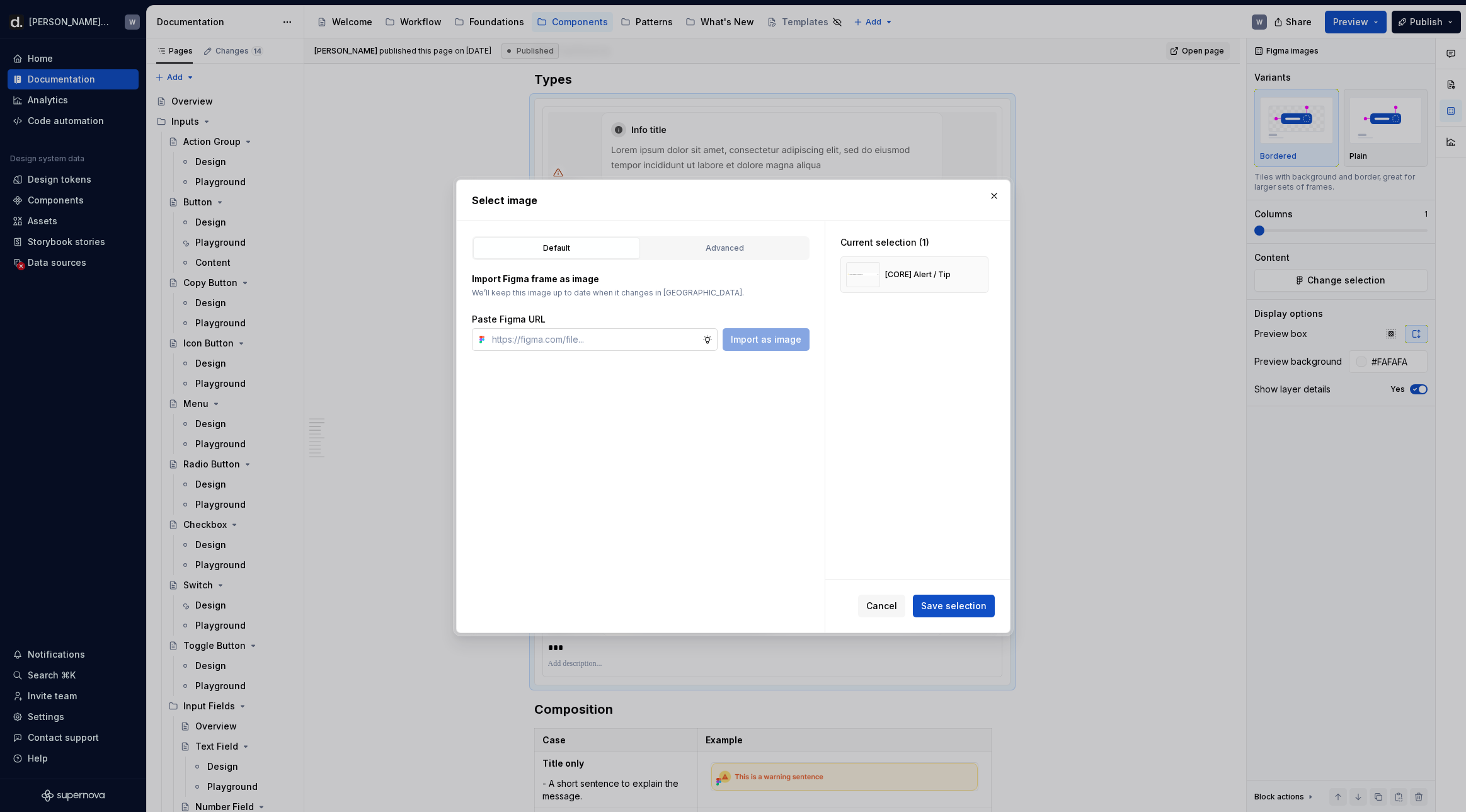
click at [670, 335] on input "text" at bounding box center [595, 340] width 216 height 23
click at [557, 350] on input "text" at bounding box center [595, 340] width 216 height 23
paste input "[URL][DOMAIN_NAME]"
type input "[URL][DOMAIN_NAME]"
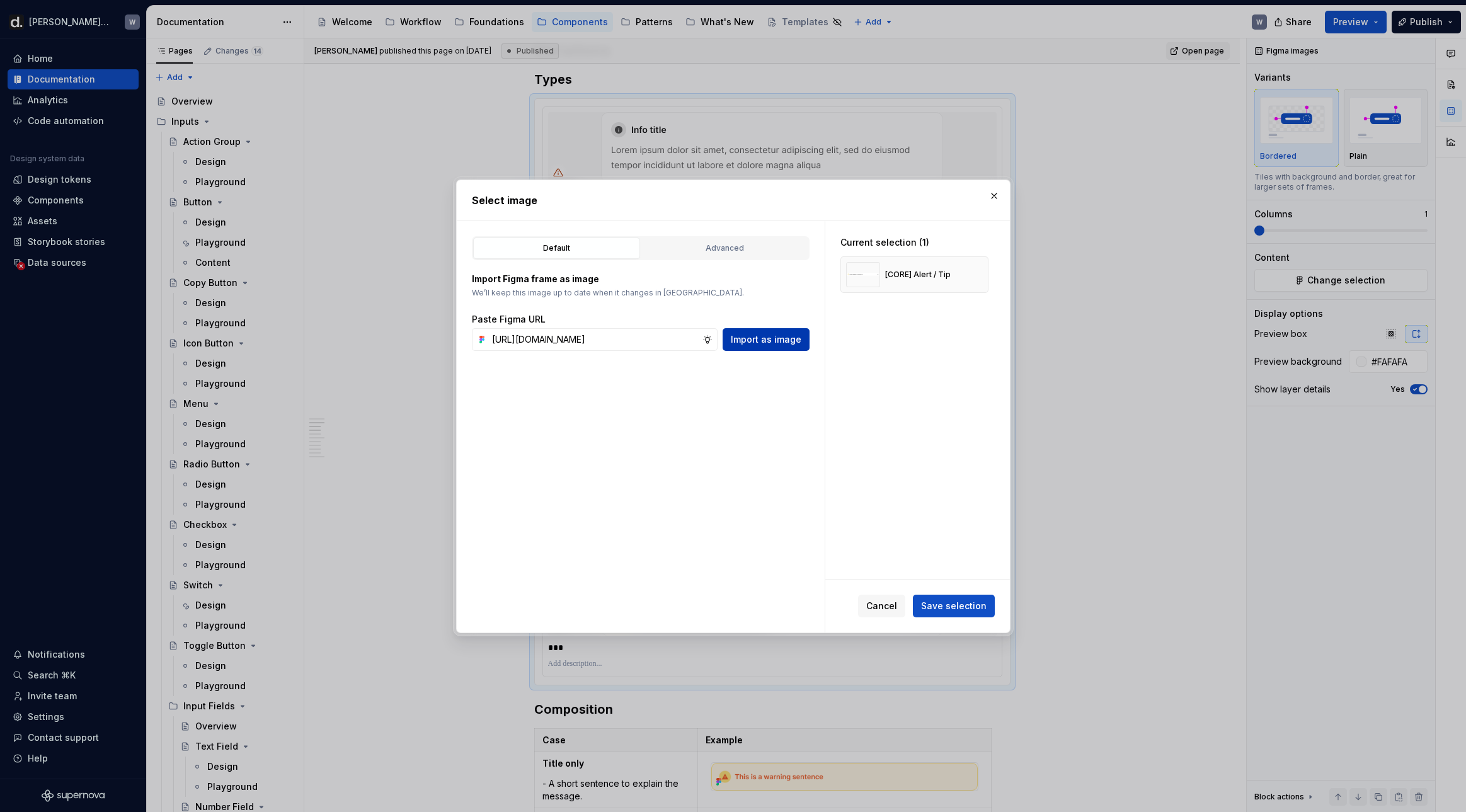
click at [729, 346] on button "Import as image" at bounding box center [766, 340] width 87 height 23
click at [607, 341] on input "text" at bounding box center [595, 340] width 216 height 23
paste input "[URL][DOMAIN_NAME]"
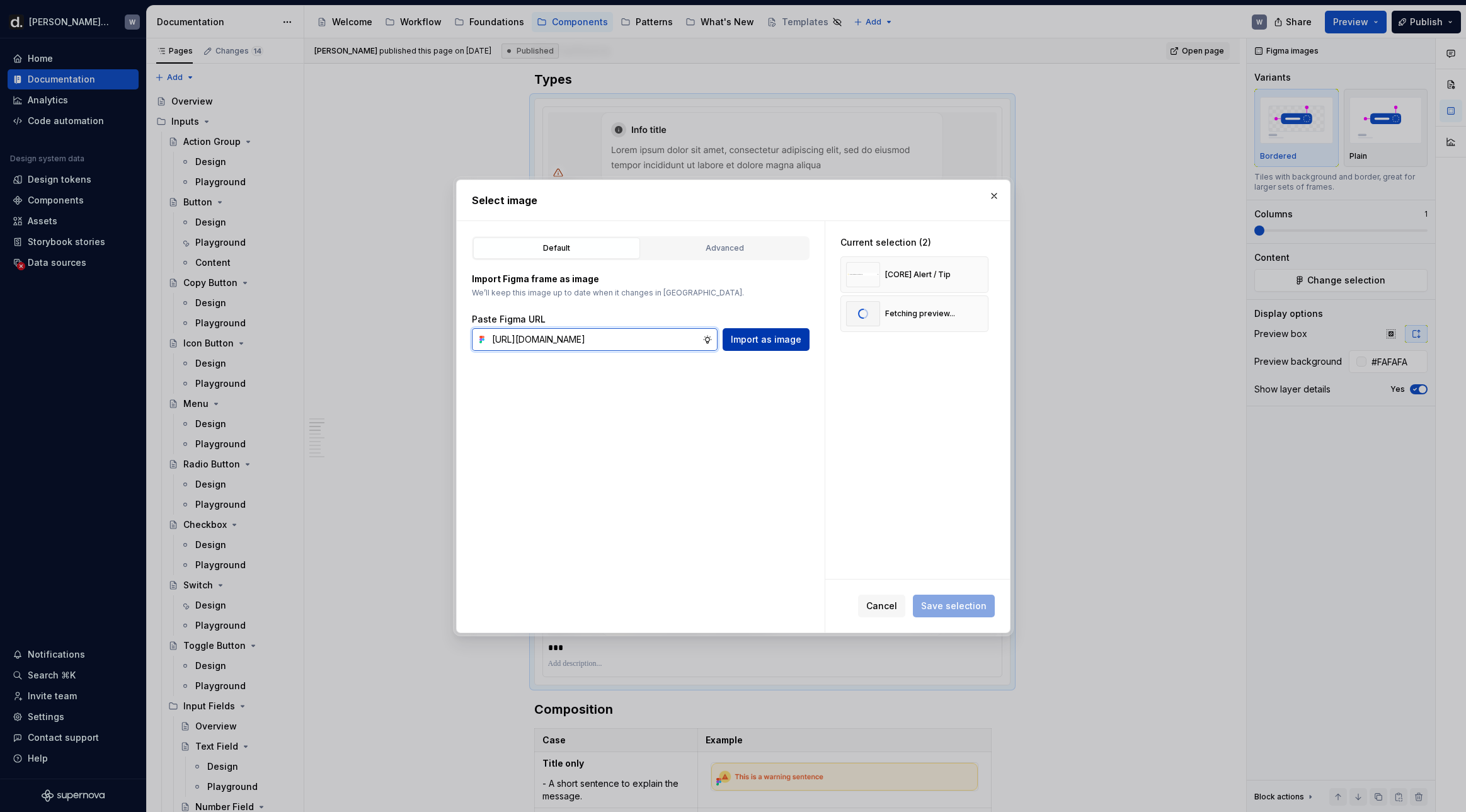
type input "[URL][DOMAIN_NAME]"
click at [757, 345] on span "Import as image" at bounding box center [766, 339] width 71 height 13
click at [556, 328] on input "text" at bounding box center [595, 340] width 216 height 23
paste input "[URL][DOMAIN_NAME]"
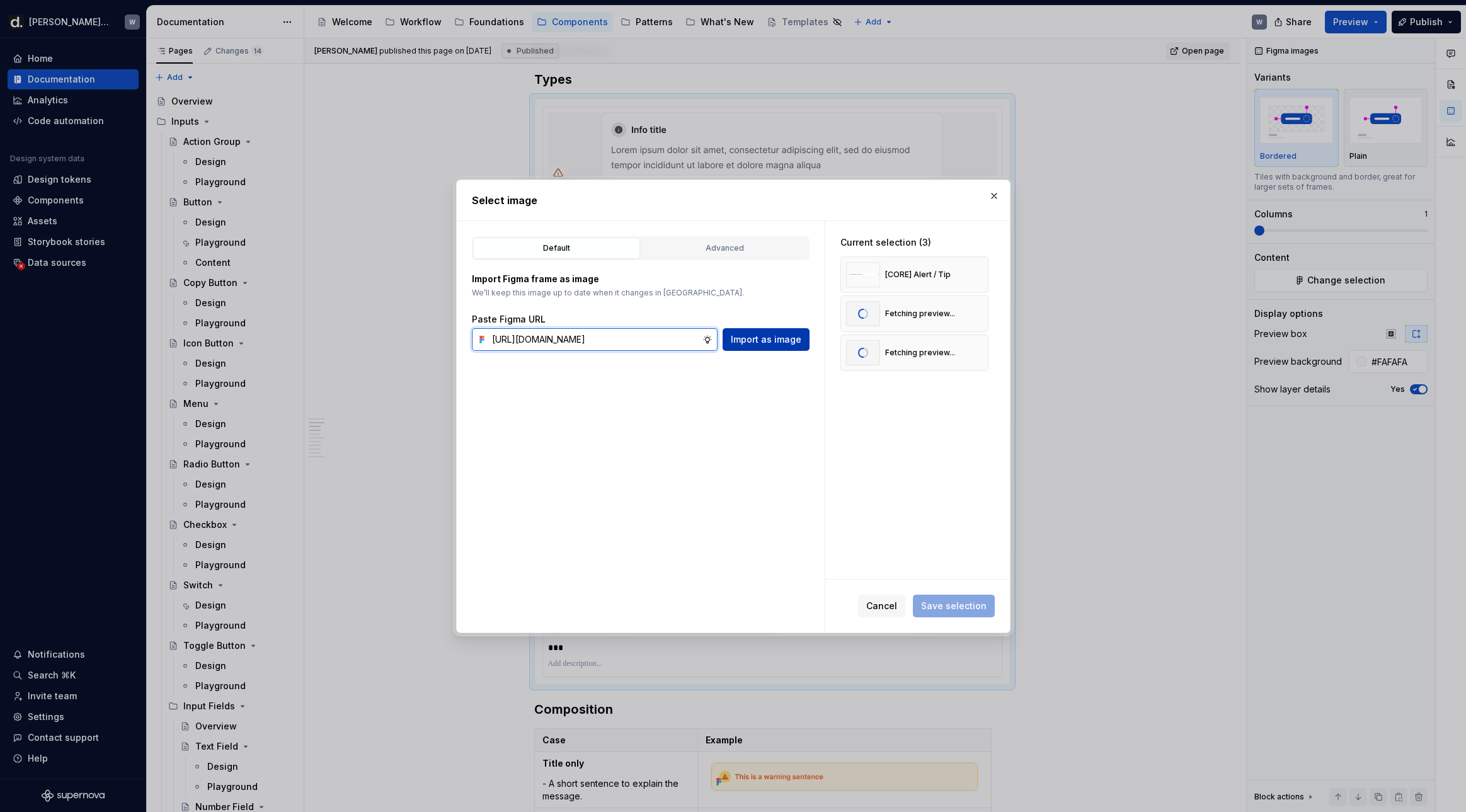
scroll to position [0, 334]
type input "[URL][DOMAIN_NAME]"
click at [747, 340] on span "Import as image" at bounding box center [766, 339] width 71 height 13
click at [576, 342] on input "text" at bounding box center [595, 340] width 216 height 23
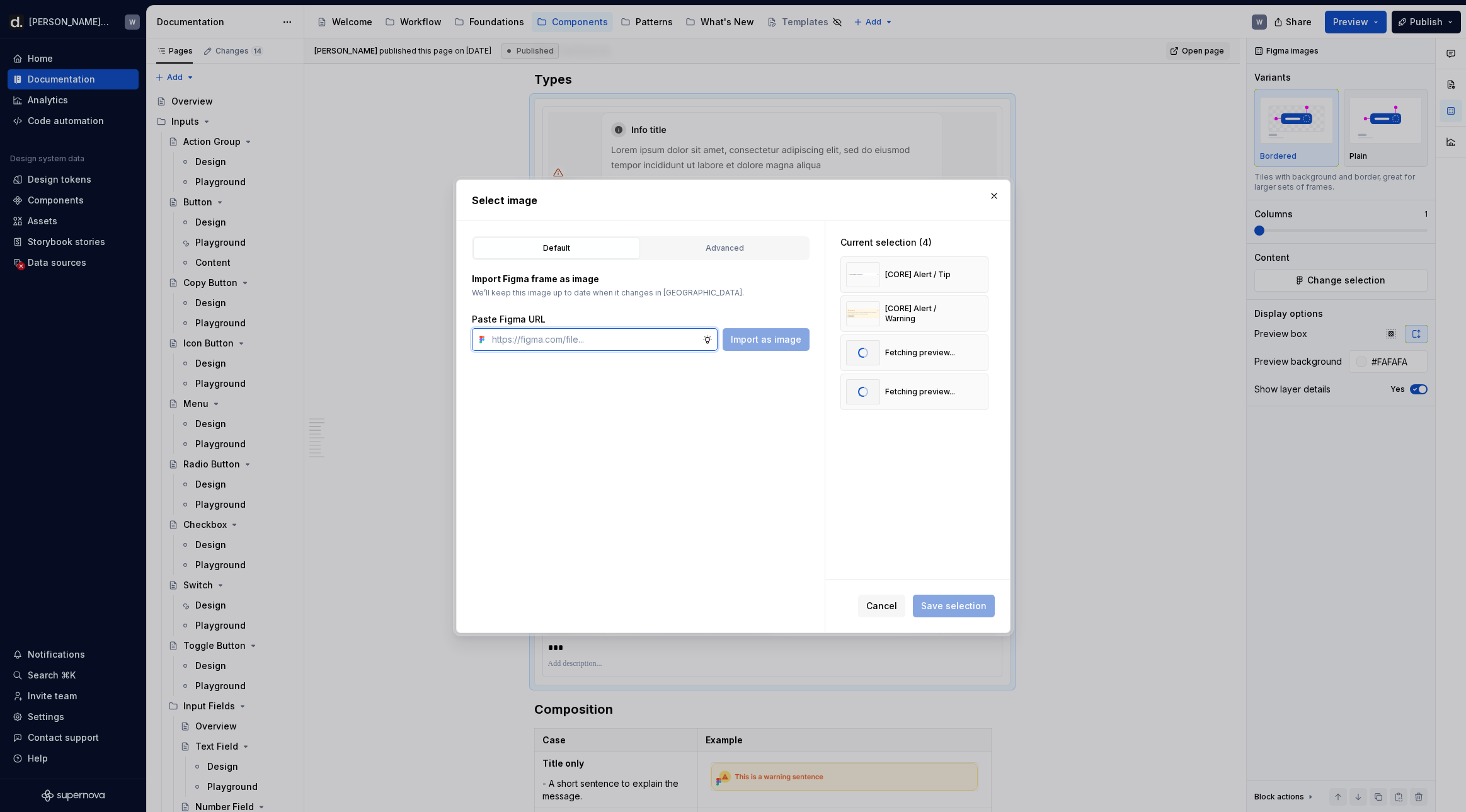
paste input "[URL][DOMAIN_NAME]"
type input "[URL][DOMAIN_NAME]"
click at [747, 339] on span "Import as image" at bounding box center [766, 339] width 71 height 13
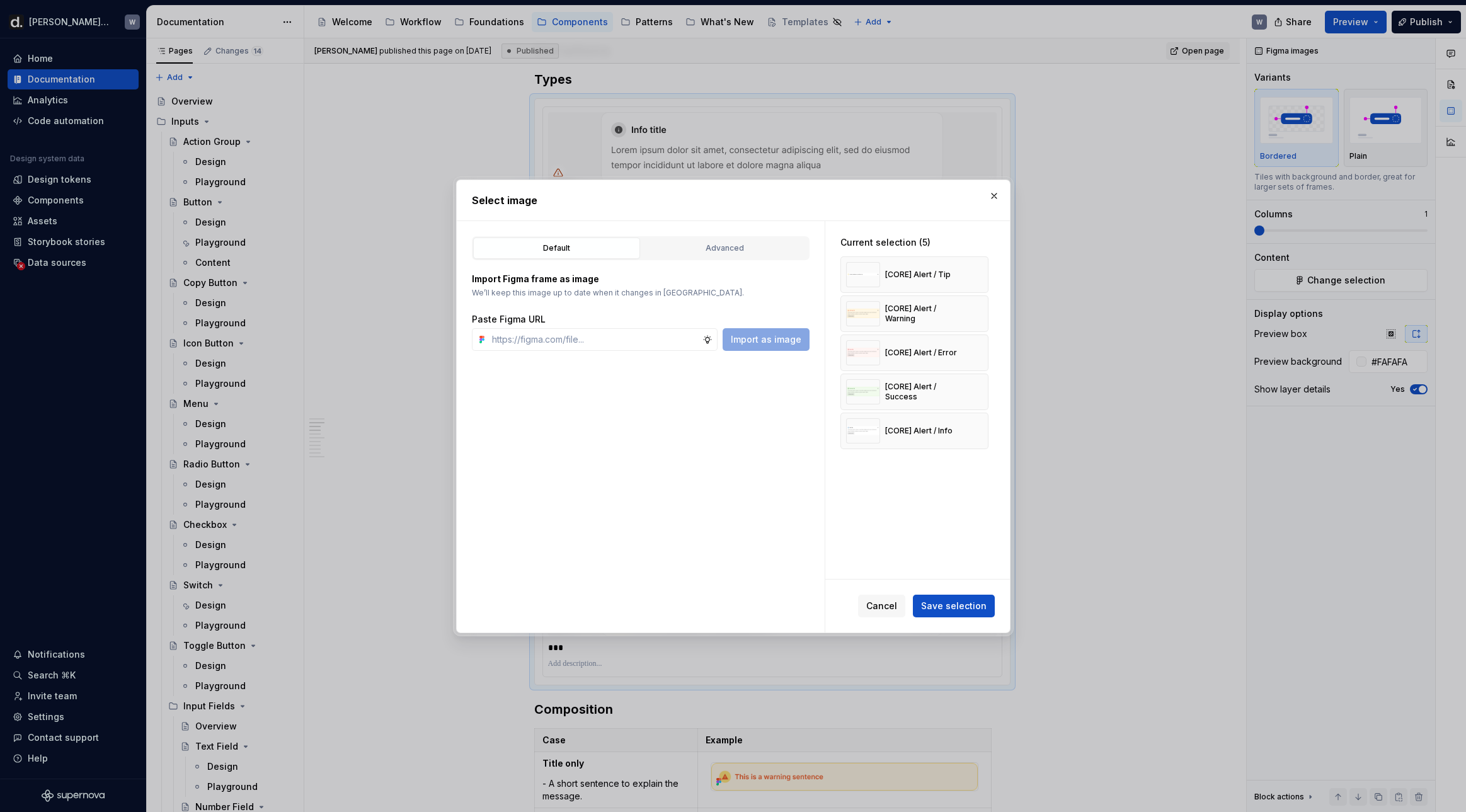
click at [946, 606] on span "Save selection" at bounding box center [953, 605] width 66 height 13
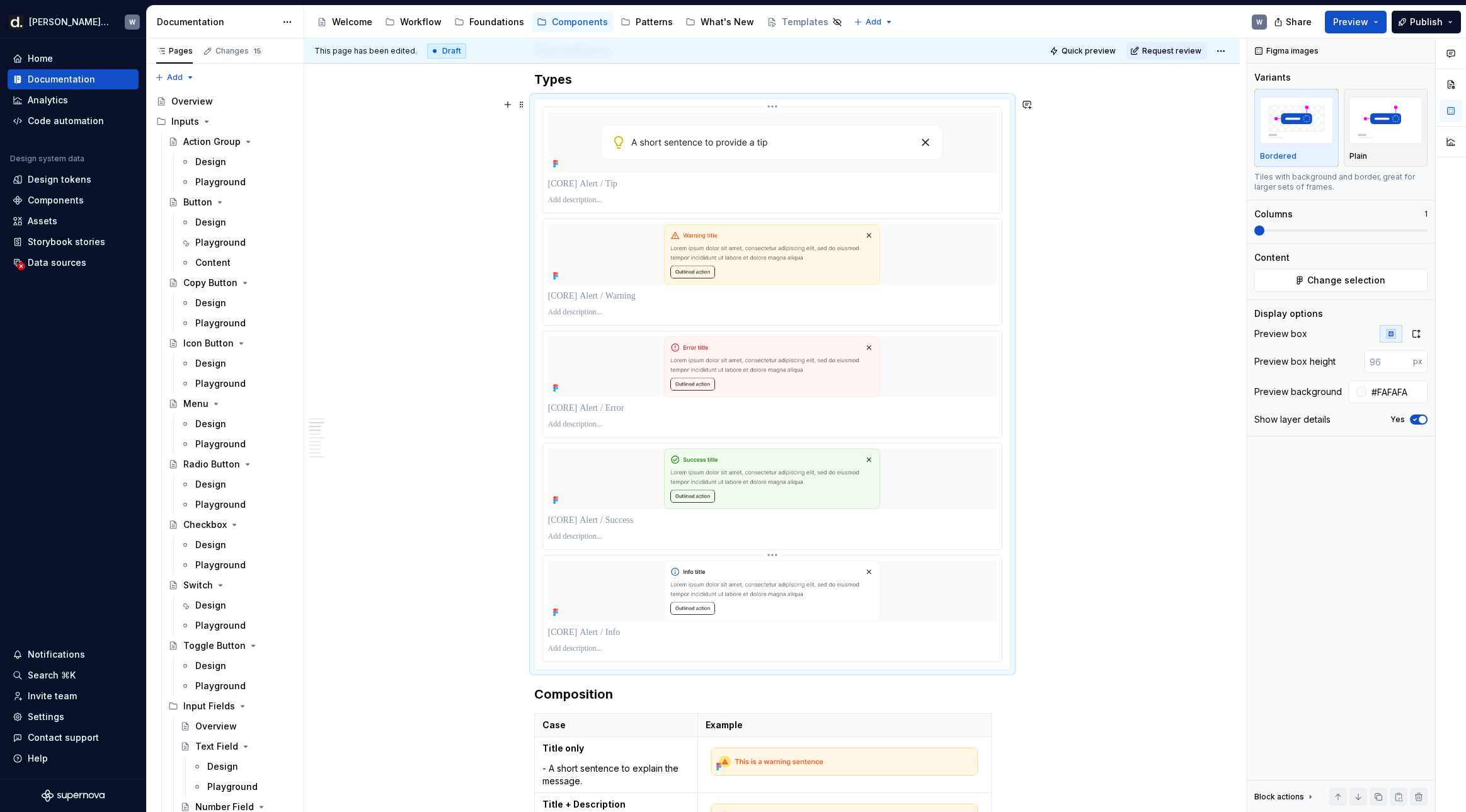
type textarea "*"
click at [1200, 334] on button "button" at bounding box center [1416, 334] width 23 height 18
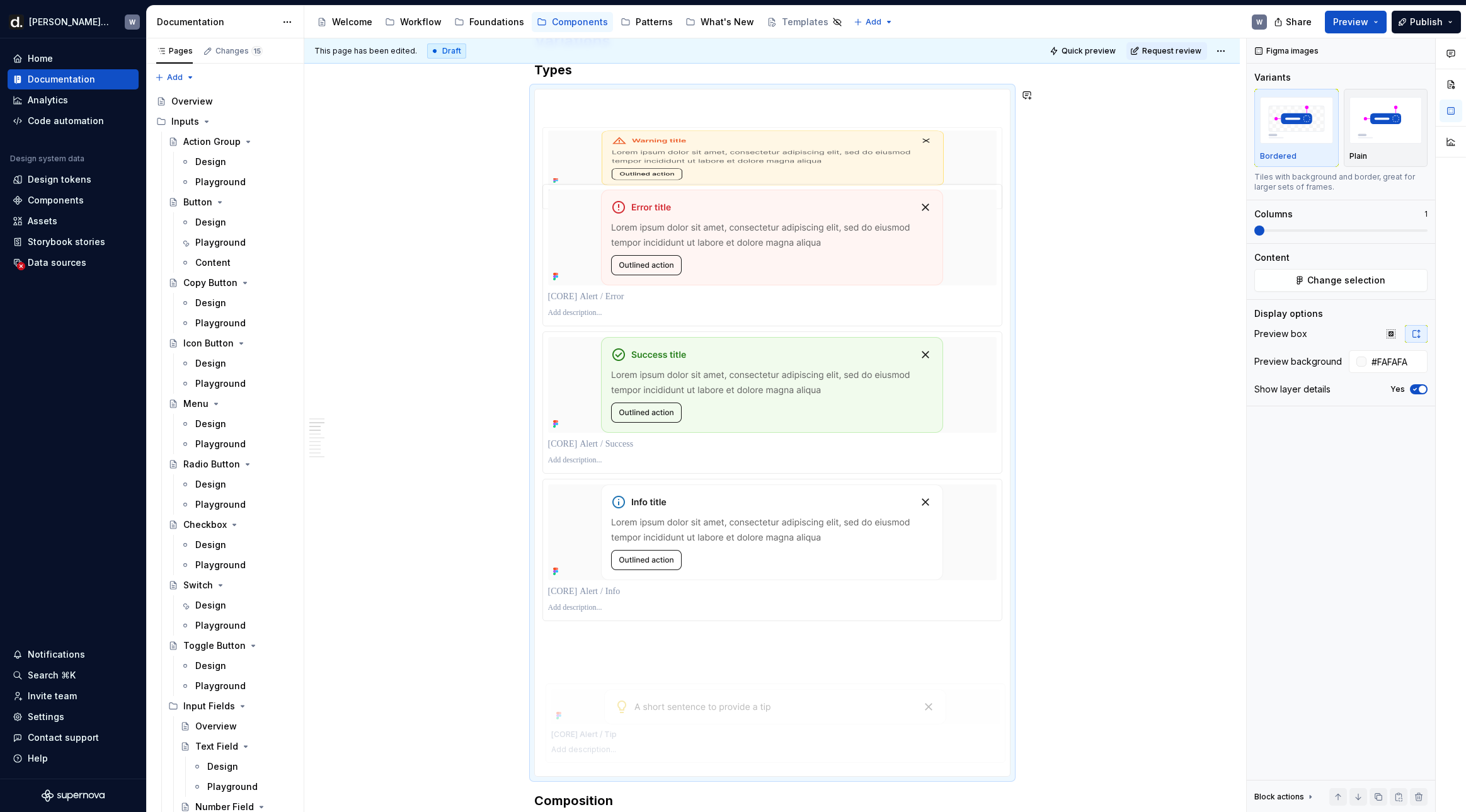
drag, startPoint x: 766, startPoint y: 109, endPoint x: 790, endPoint y: 648, distance: 539.5
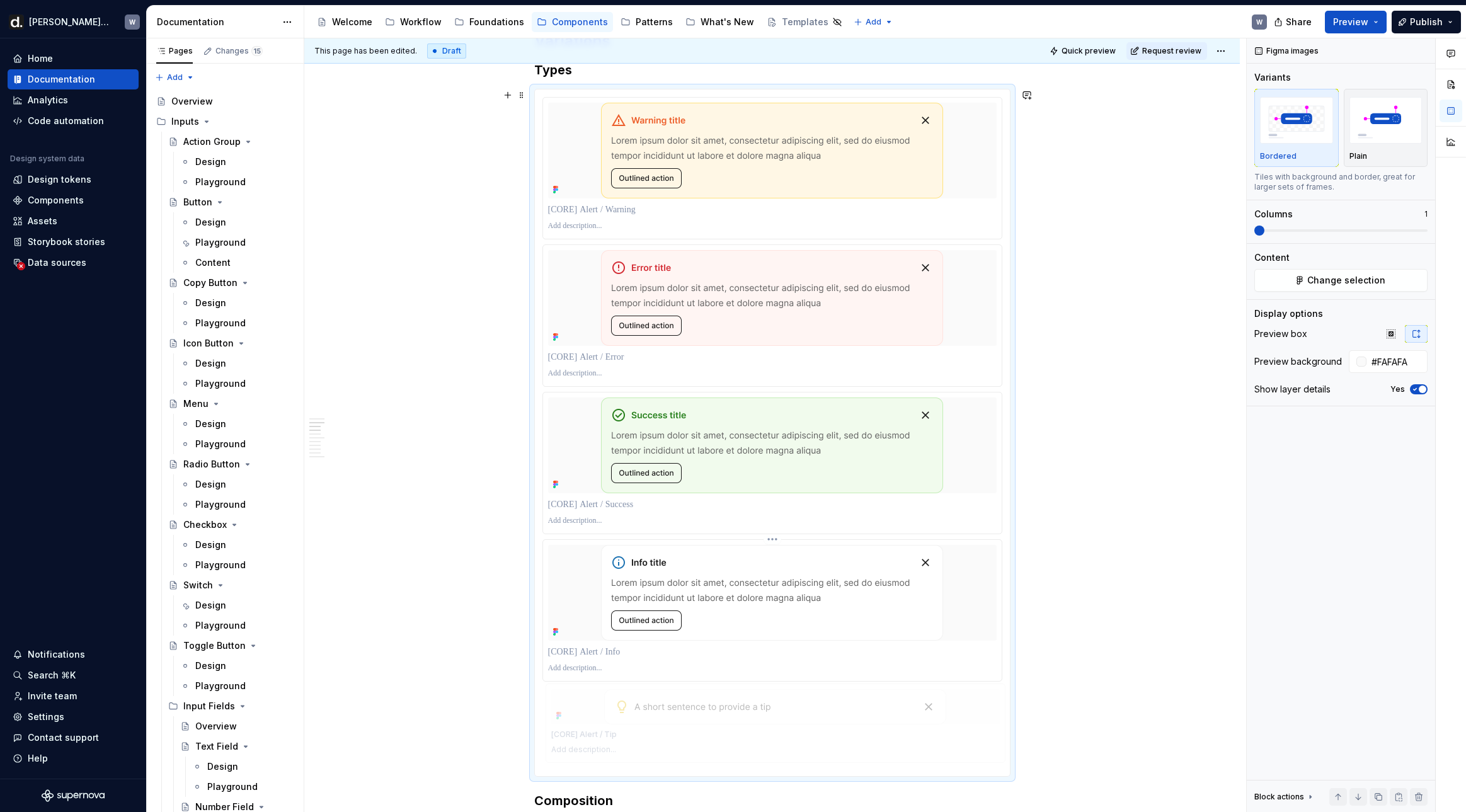
scroll to position [1114, 0]
drag, startPoint x: 734, startPoint y: 512, endPoint x: 737, endPoint y: 542, distance: 30.1
click at [734, 514] on p at bounding box center [772, 518] width 449 height 10
drag, startPoint x: 741, startPoint y: 492, endPoint x: 760, endPoint y: 337, distance: 156.2
click at [756, 393] on div at bounding box center [772, 430] width 460 height 672
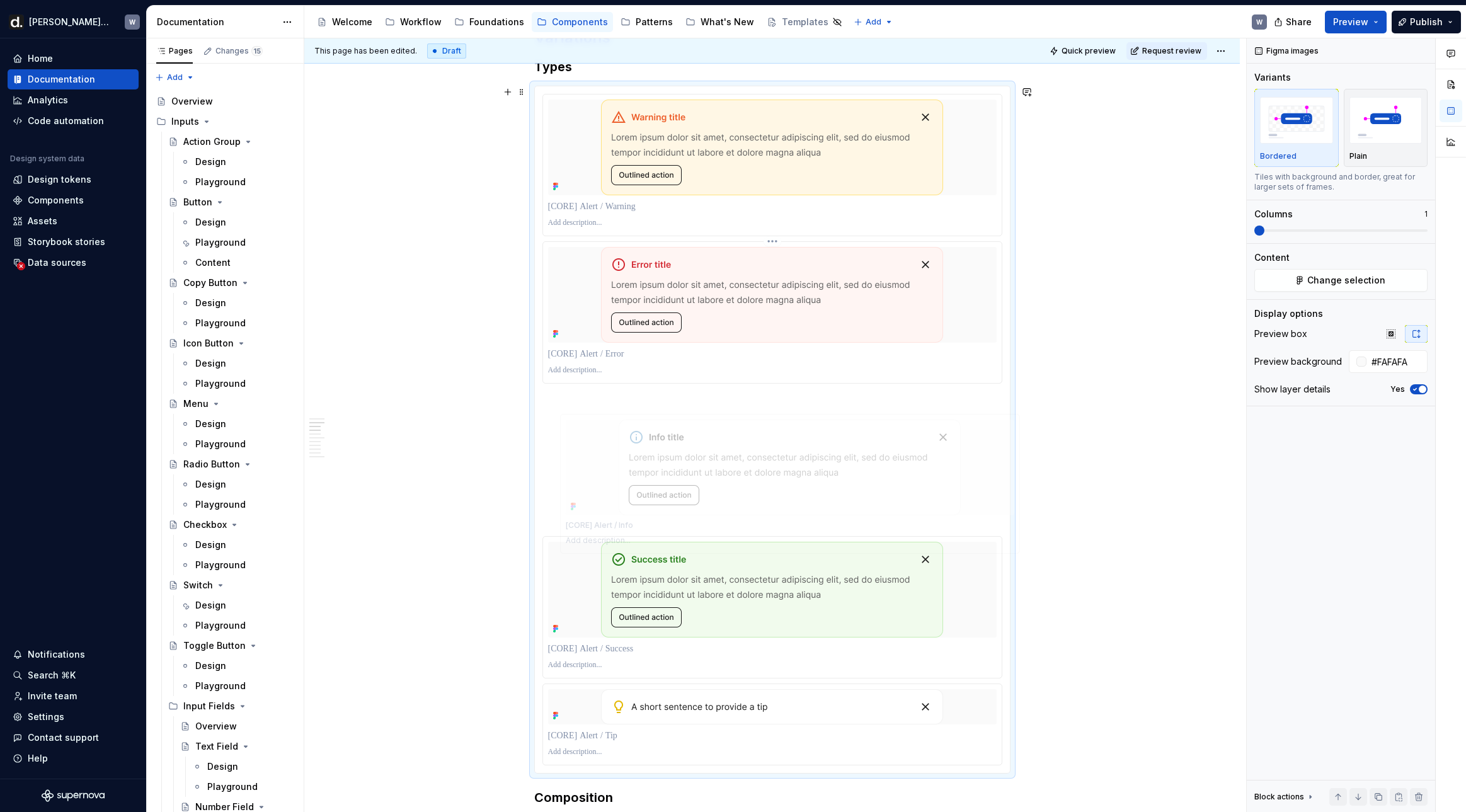
click at [757, 216] on body "[PERSON_NAME] UI W Home Documentation Analytics Code automation Design system d…" at bounding box center [733, 406] width 1466 height 812
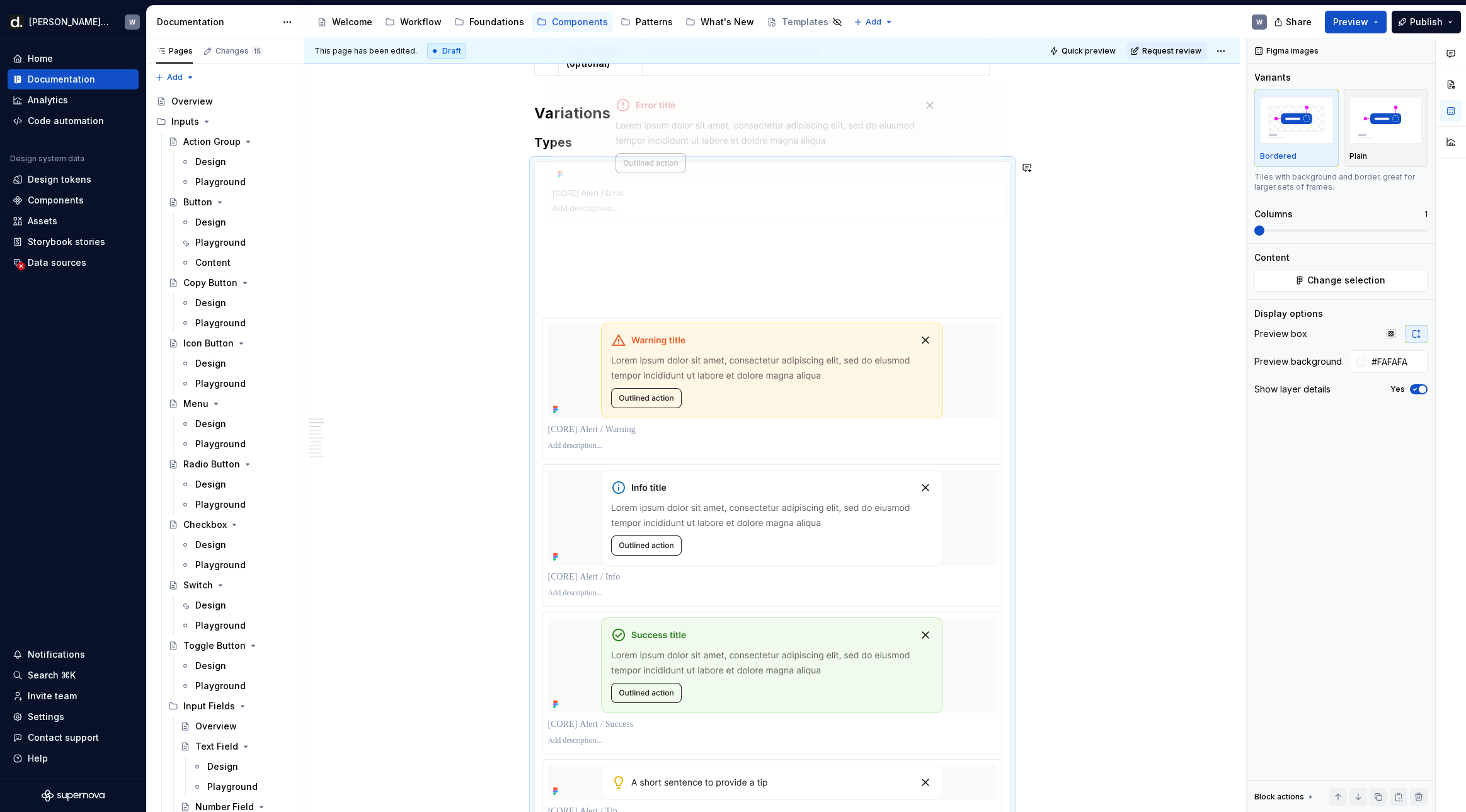
scroll to position [1026, 0]
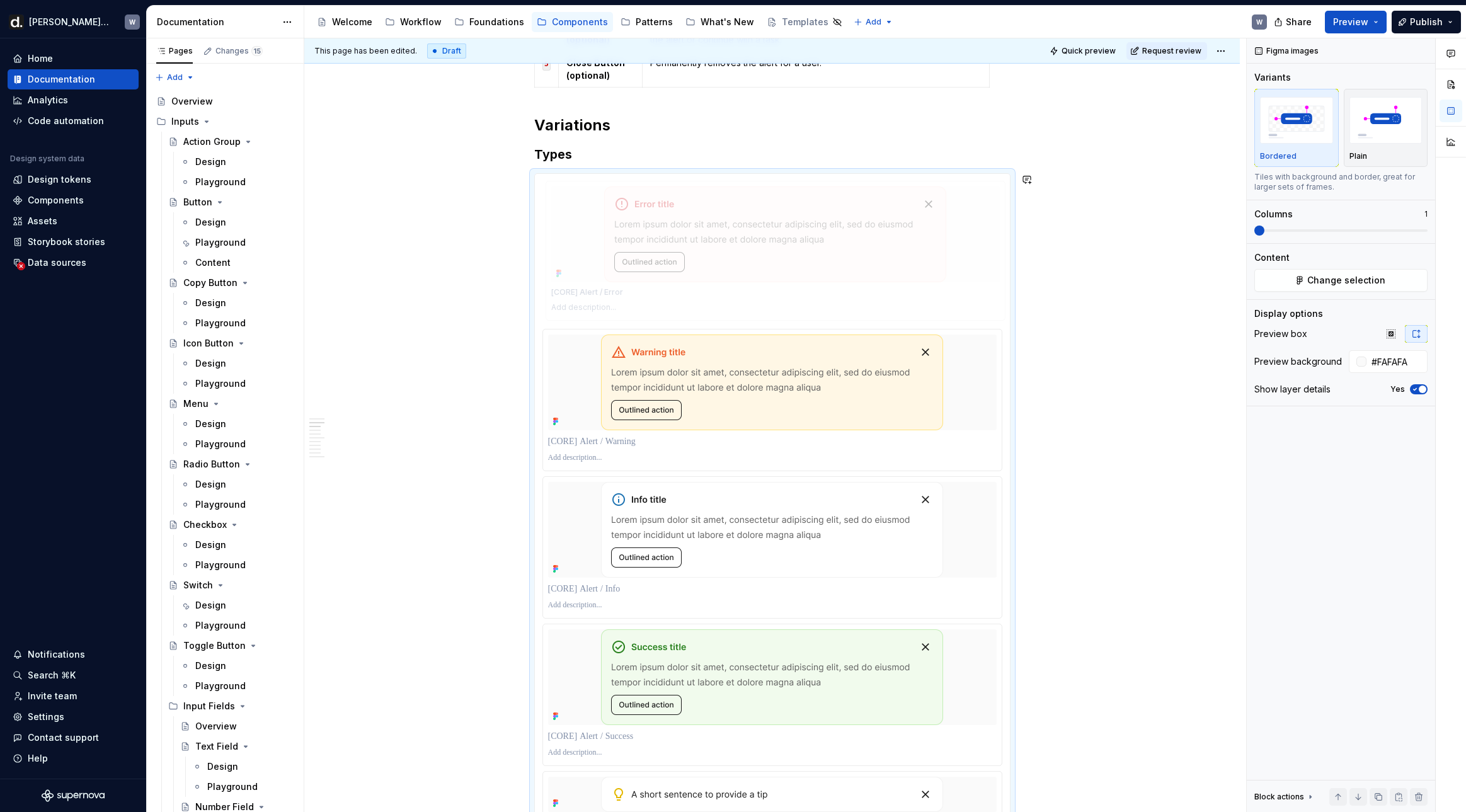
drag, startPoint x: 754, startPoint y: 170, endPoint x: 749, endPoint y: 275, distance: 105.1
click at [749, 275] on body "[PERSON_NAME] UI W Home Documentation Analytics Code automation Design system d…" at bounding box center [733, 406] width 1466 height 812
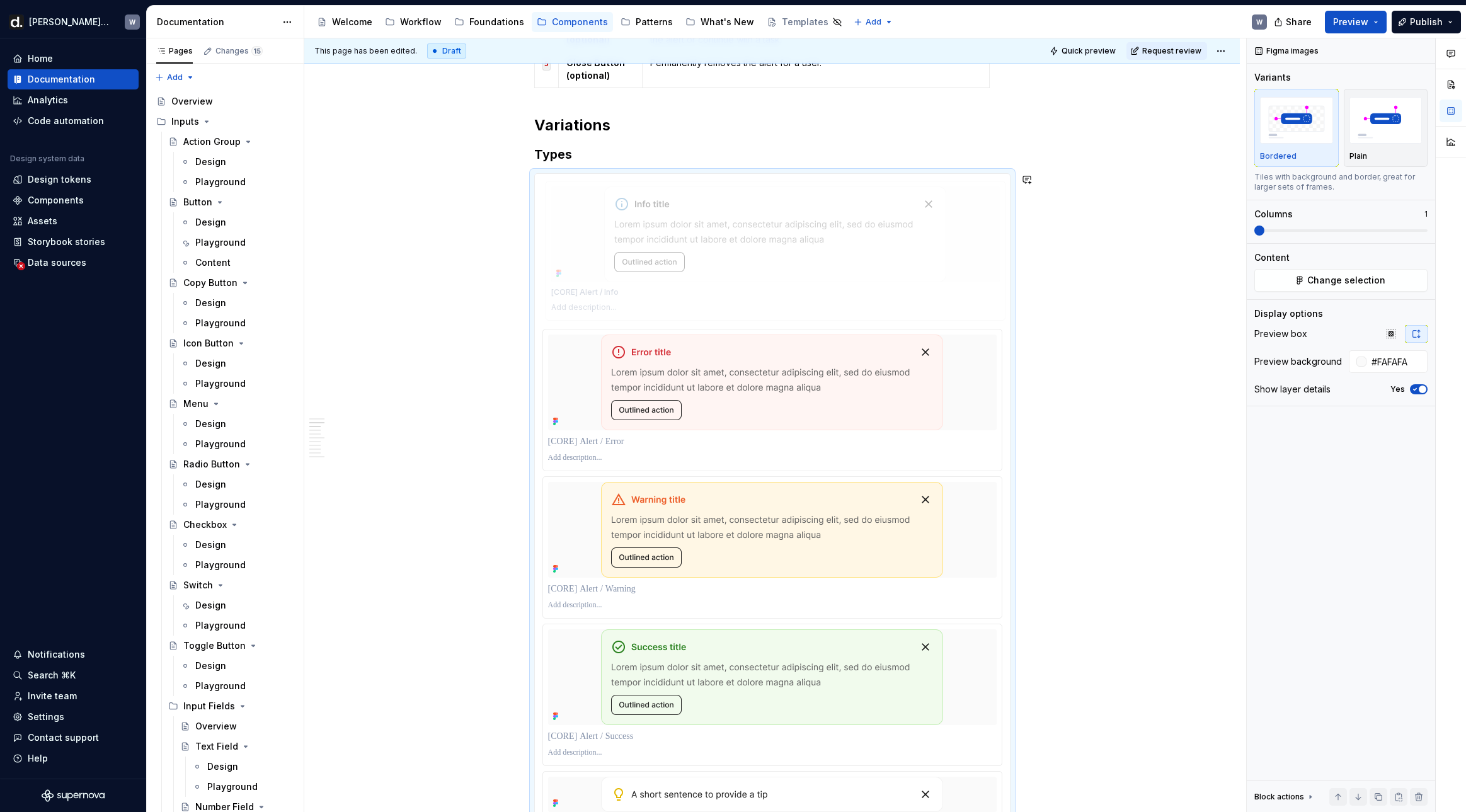
drag, startPoint x: 723, startPoint y: 515, endPoint x: 740, endPoint y: 278, distance: 237.6
click at [740, 278] on body "[PERSON_NAME] UI W Home Documentation Analytics Code automation Design system d…" at bounding box center [733, 406] width 1466 height 812
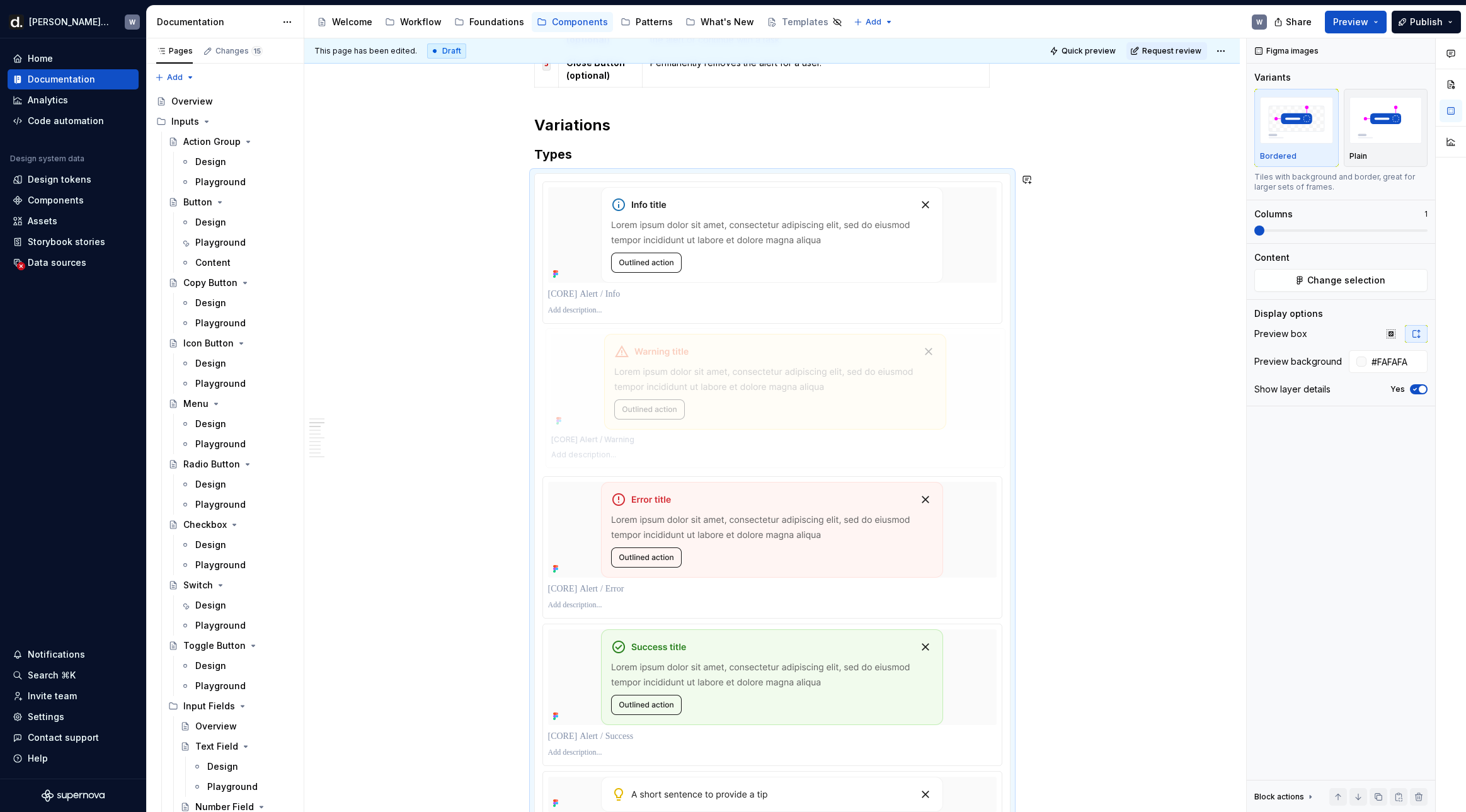
drag, startPoint x: 733, startPoint y: 526, endPoint x: 732, endPoint y: 411, distance: 115.0
click at [732, 411] on body "[PERSON_NAME] UI W Home Documentation Analytics Code automation Design system d…" at bounding box center [733, 406] width 1466 height 812
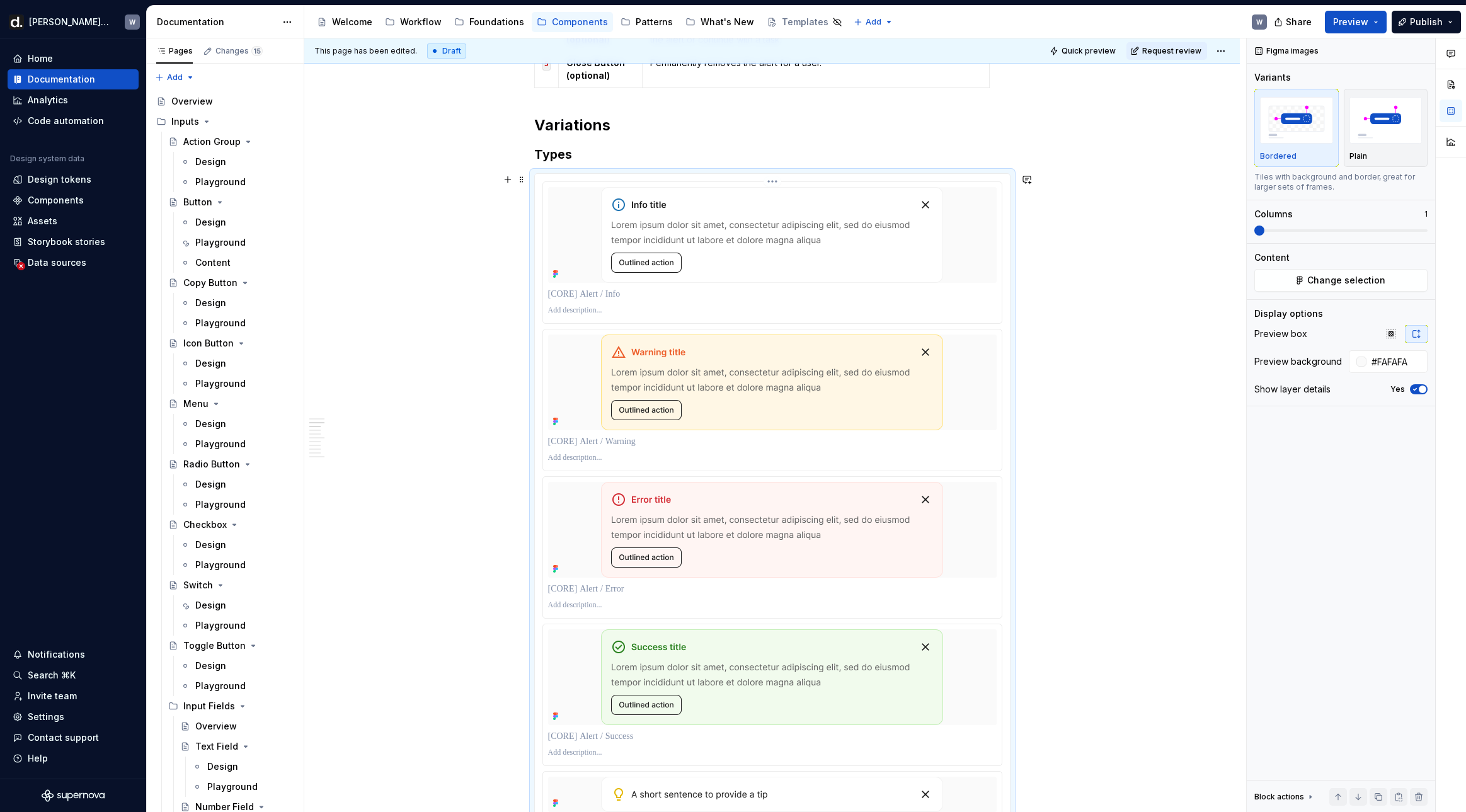
click at [583, 284] on div at bounding box center [772, 252] width 458 height 141
click at [581, 300] on p at bounding box center [772, 294] width 449 height 13
type textarea "*"
click at [665, 436] on p at bounding box center [772, 441] width 449 height 13
click at [627, 577] on img at bounding box center [771, 530] width 342 height 96
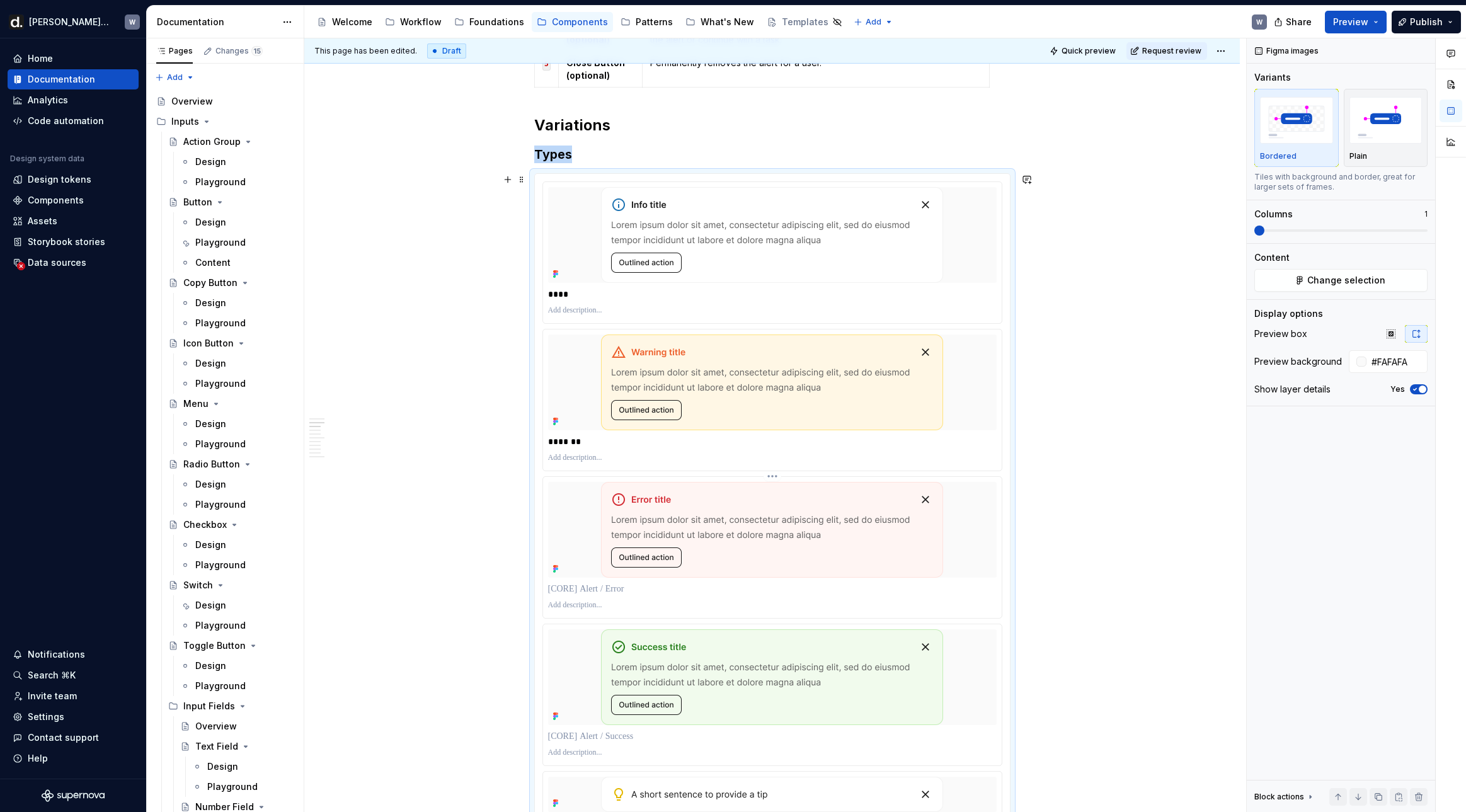
click at [624, 582] on p at bounding box center [772, 588] width 449 height 13
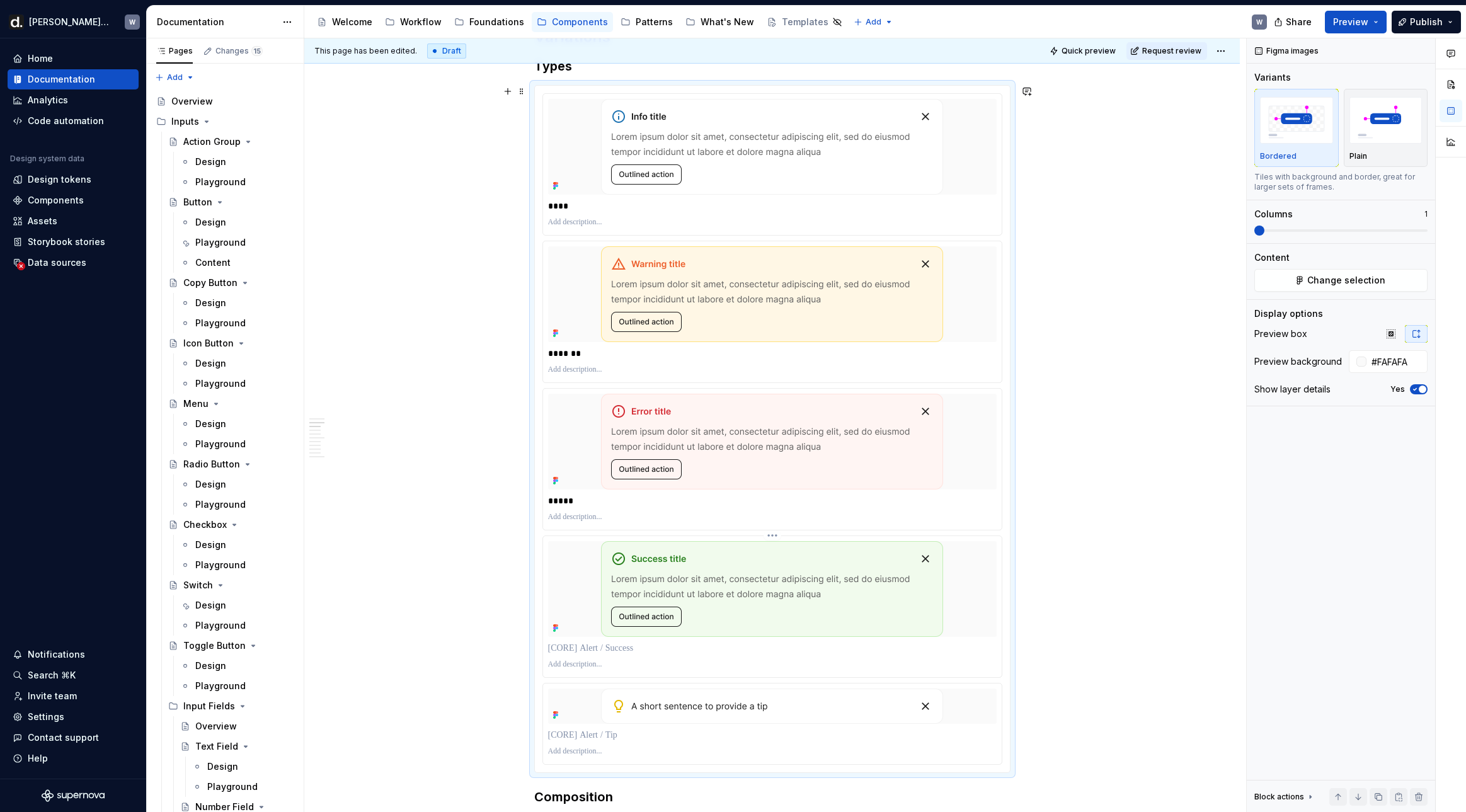
scroll to position [1121, 0]
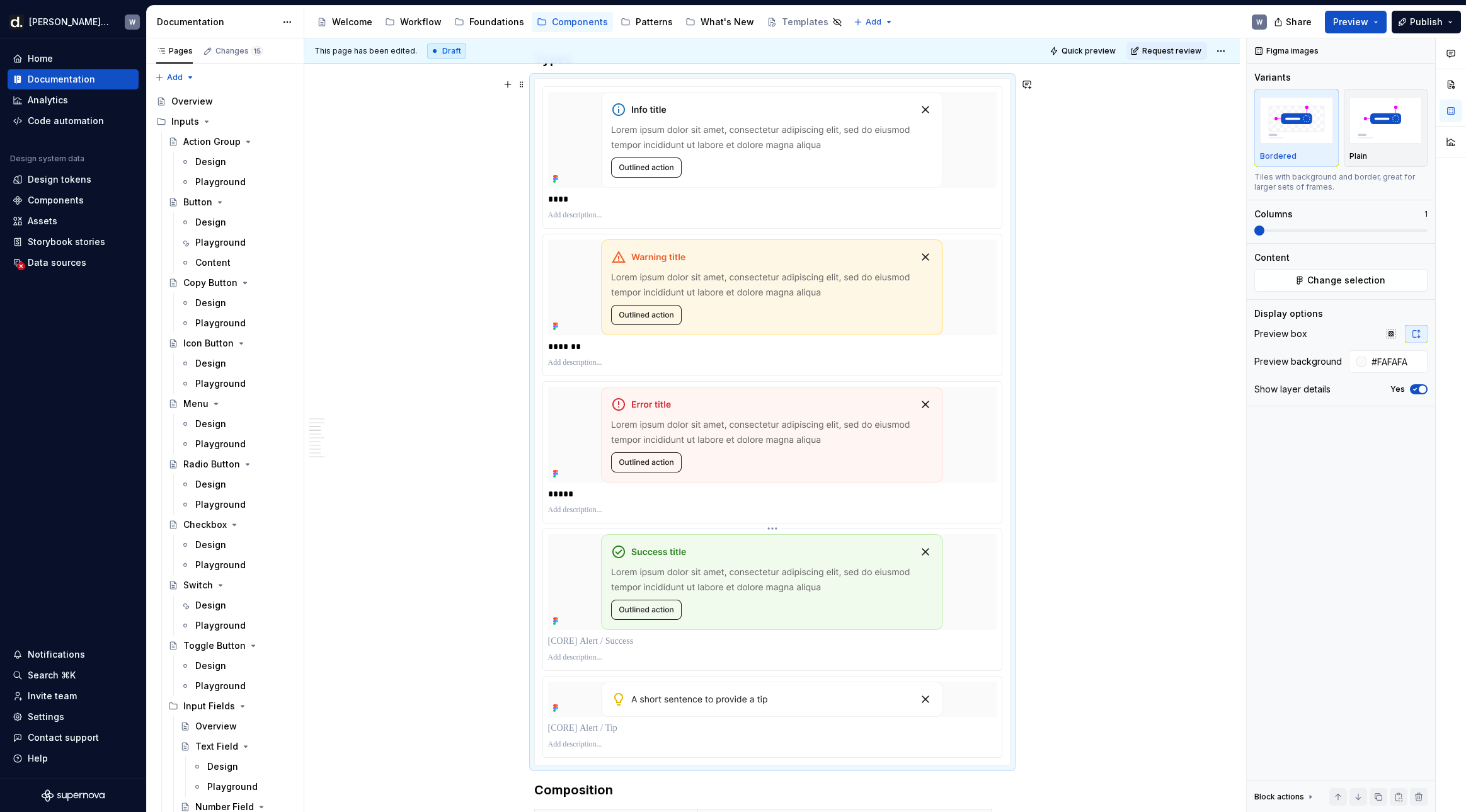
click at [653, 641] on p at bounding box center [772, 641] width 449 height 13
click at [622, 732] on p at bounding box center [772, 728] width 449 height 13
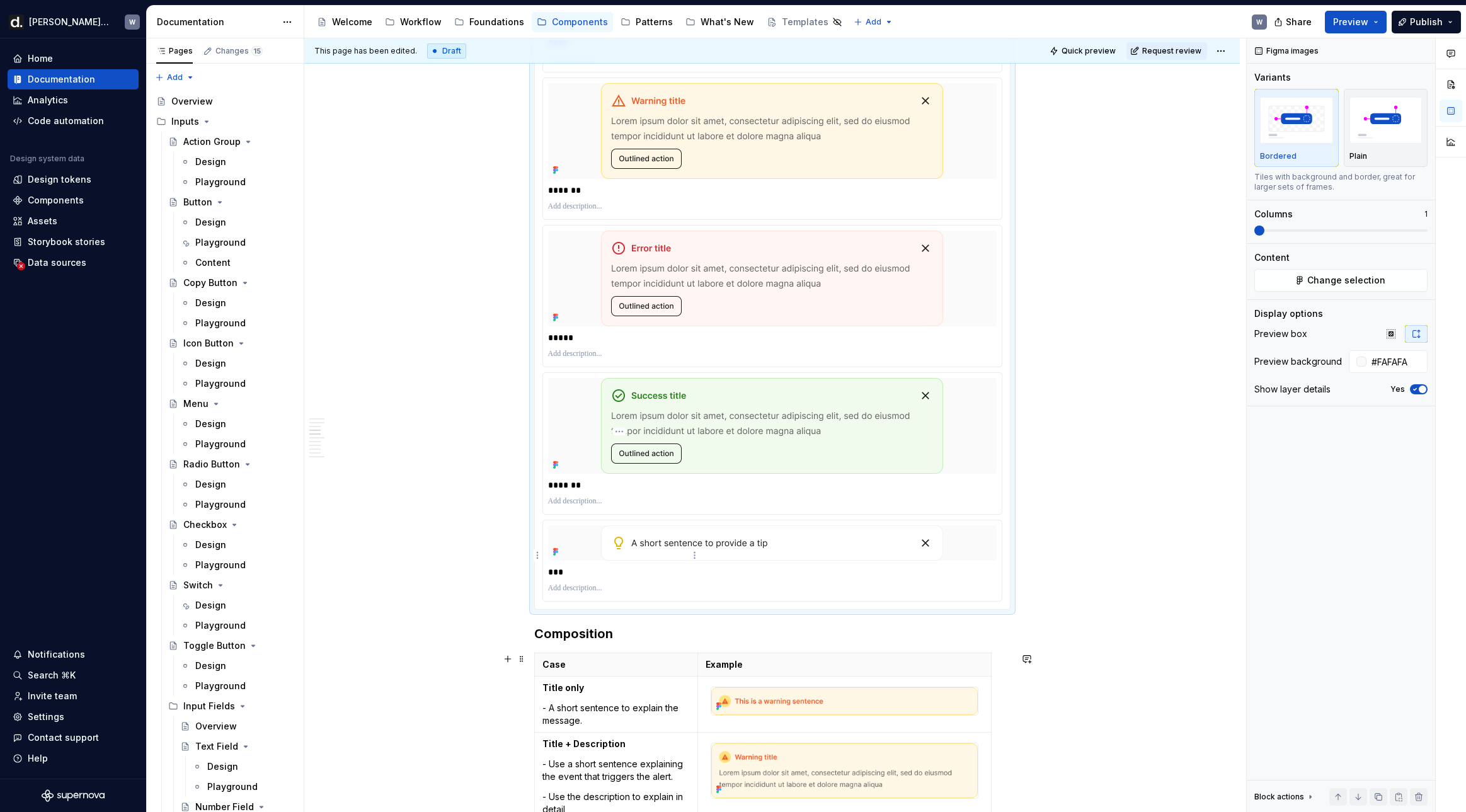
scroll to position [1499, 0]
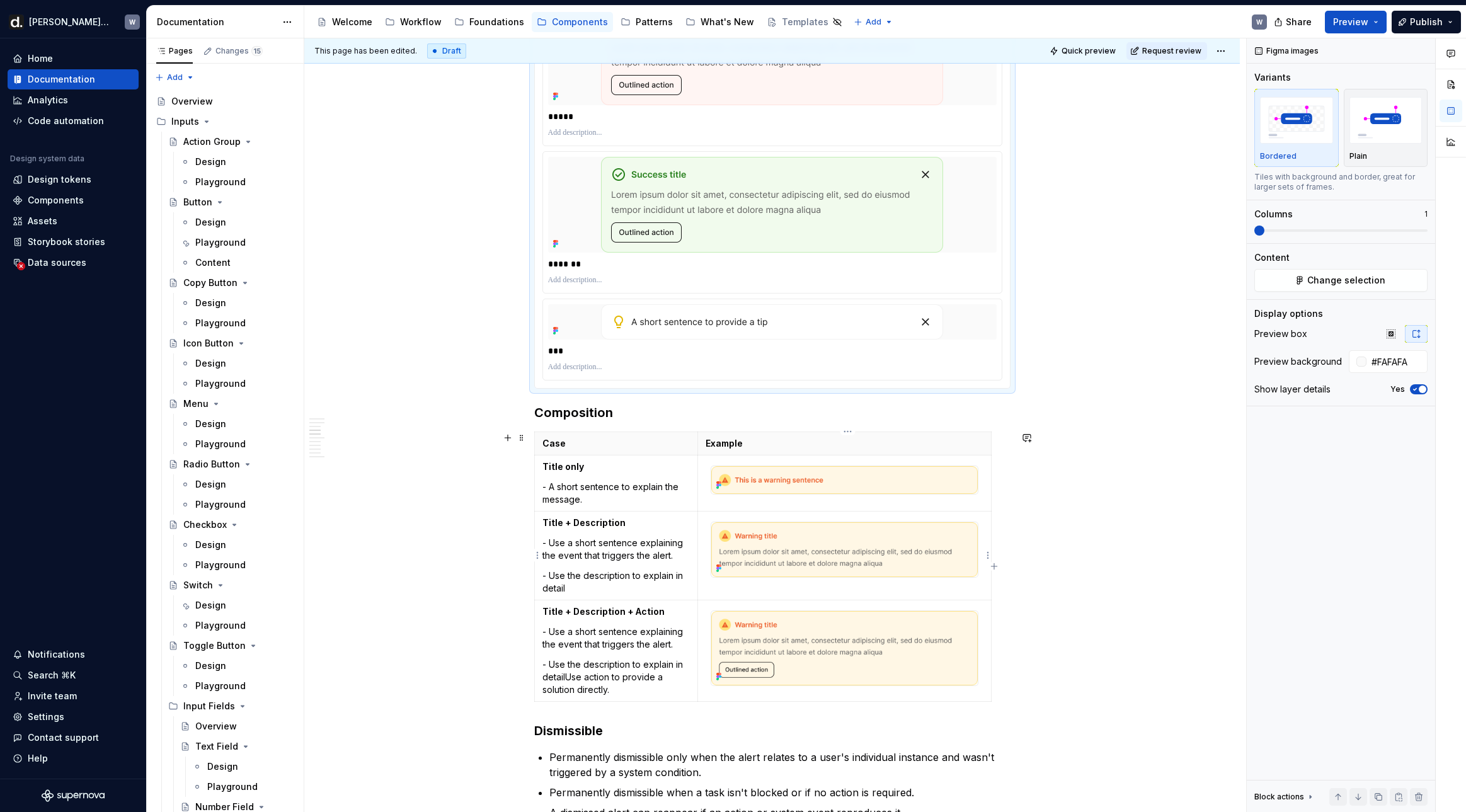
click at [792, 537] on img at bounding box center [844, 549] width 266 height 55
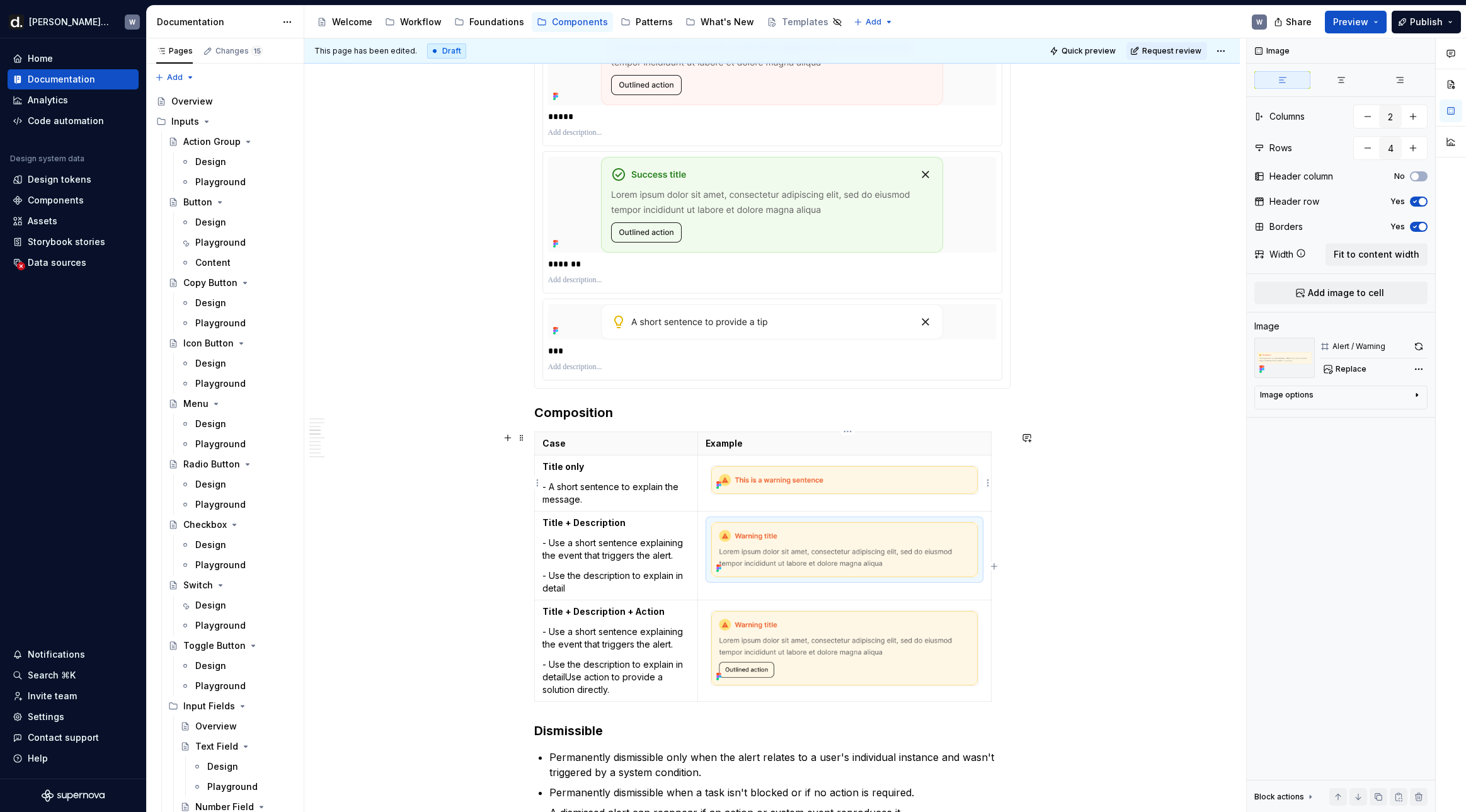
click at [804, 483] on img at bounding box center [844, 480] width 266 height 28
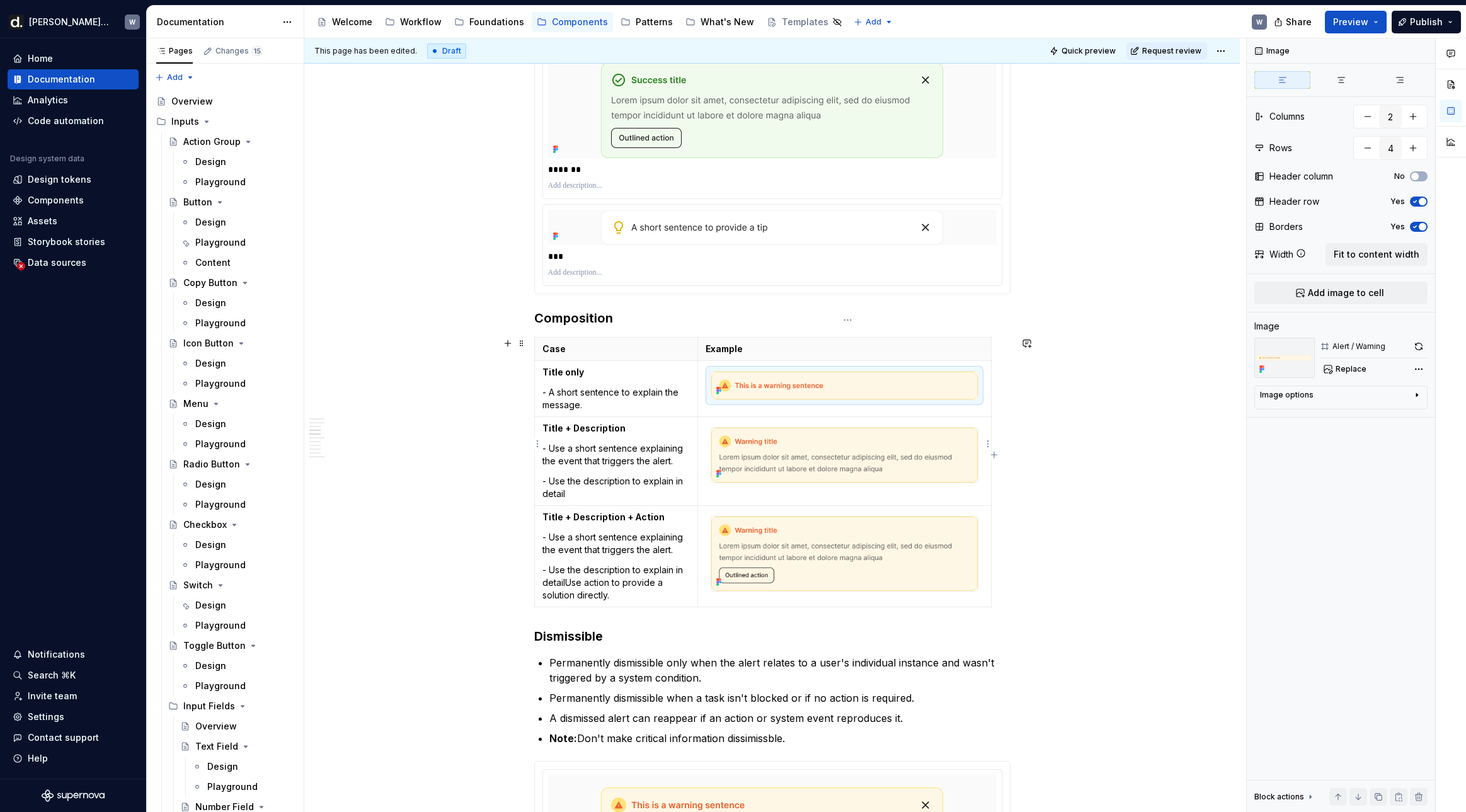
scroll to position [1610, 0]
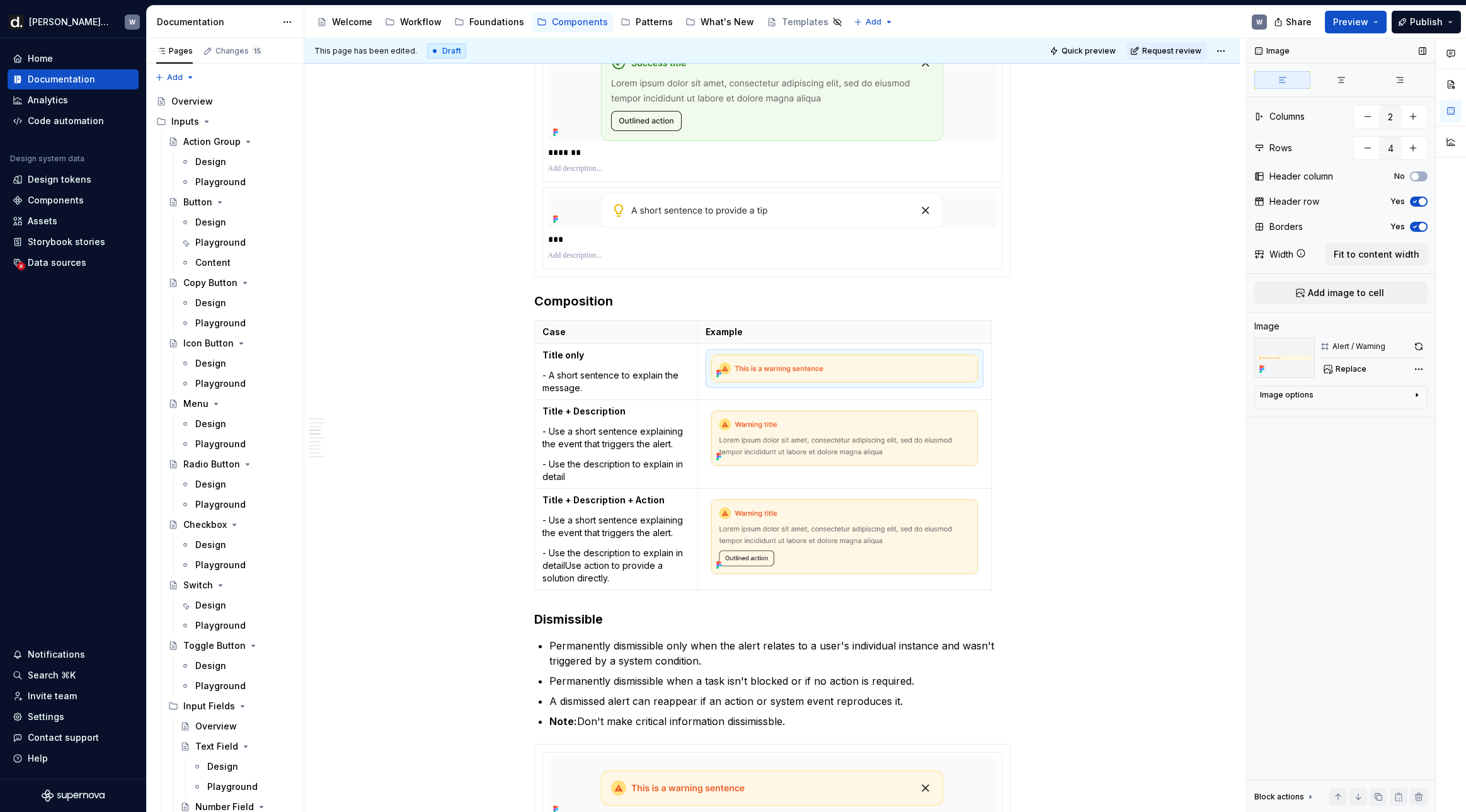
click at [1200, 347] on button "button" at bounding box center [1419, 346] width 18 height 18
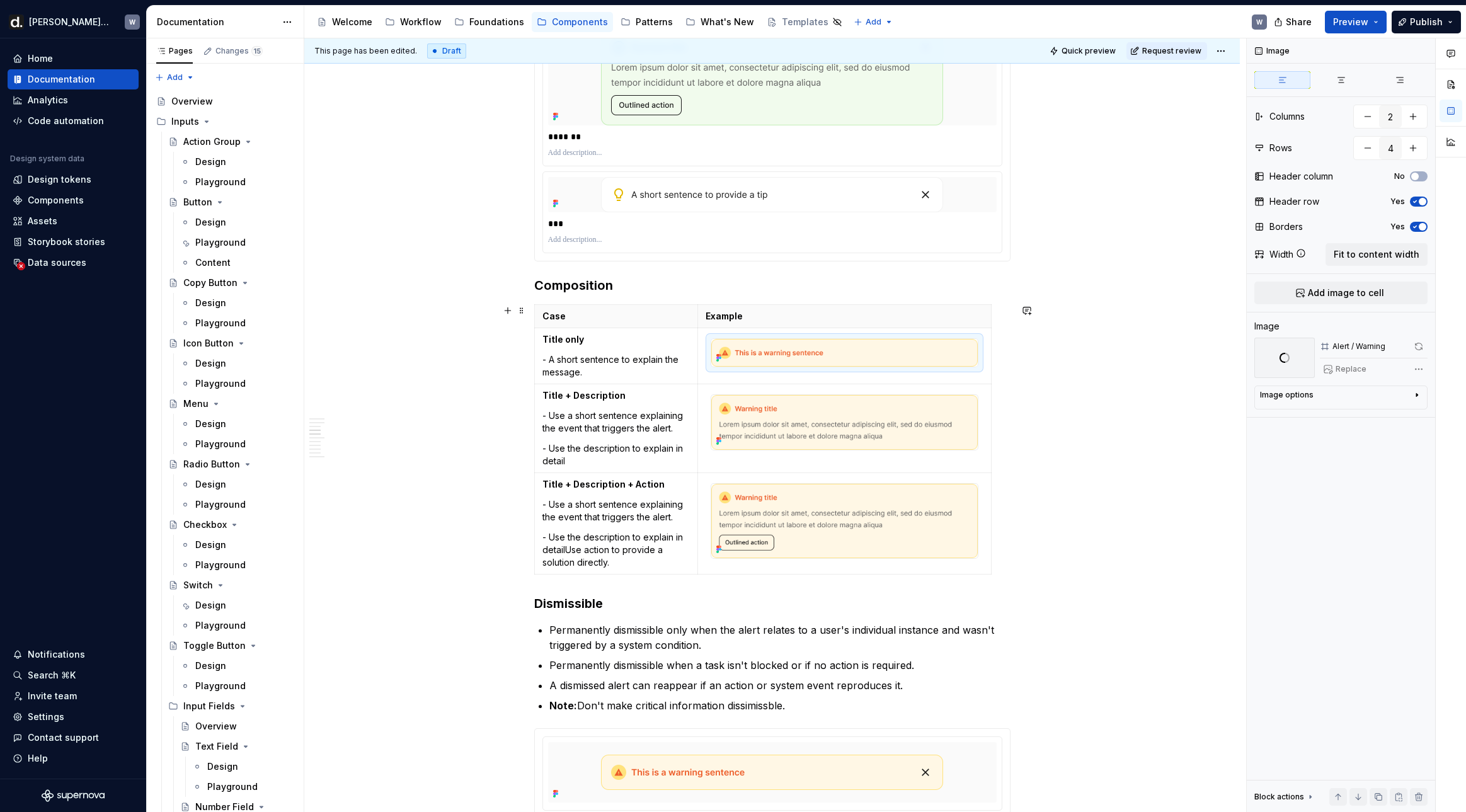
scroll to position [1616, 0]
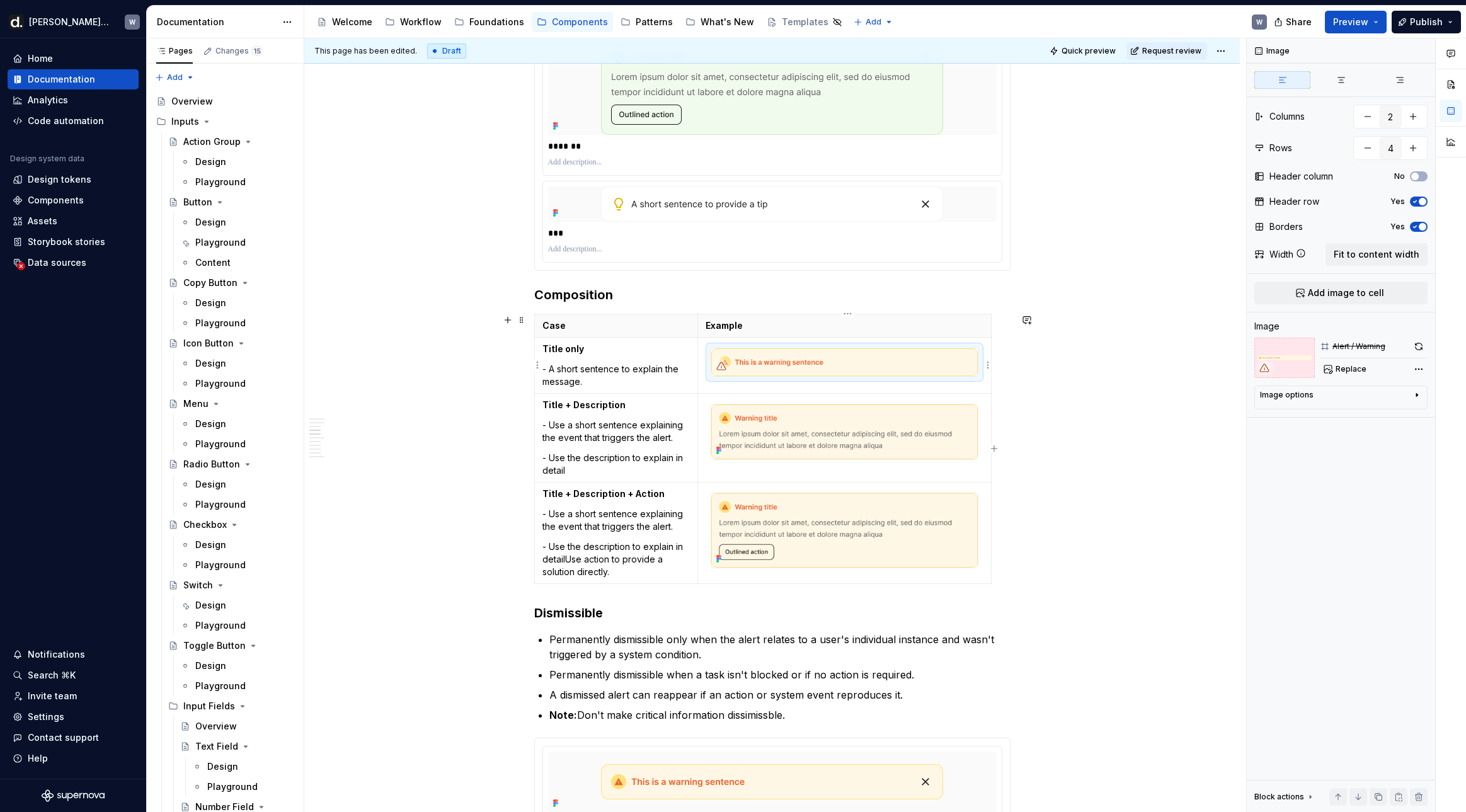
click at [923, 372] on img at bounding box center [844, 362] width 266 height 28
click at [1200, 373] on div "Replace" at bounding box center [1374, 369] width 108 height 18
click at [1200, 371] on span "Replace" at bounding box center [1351, 369] width 31 height 10
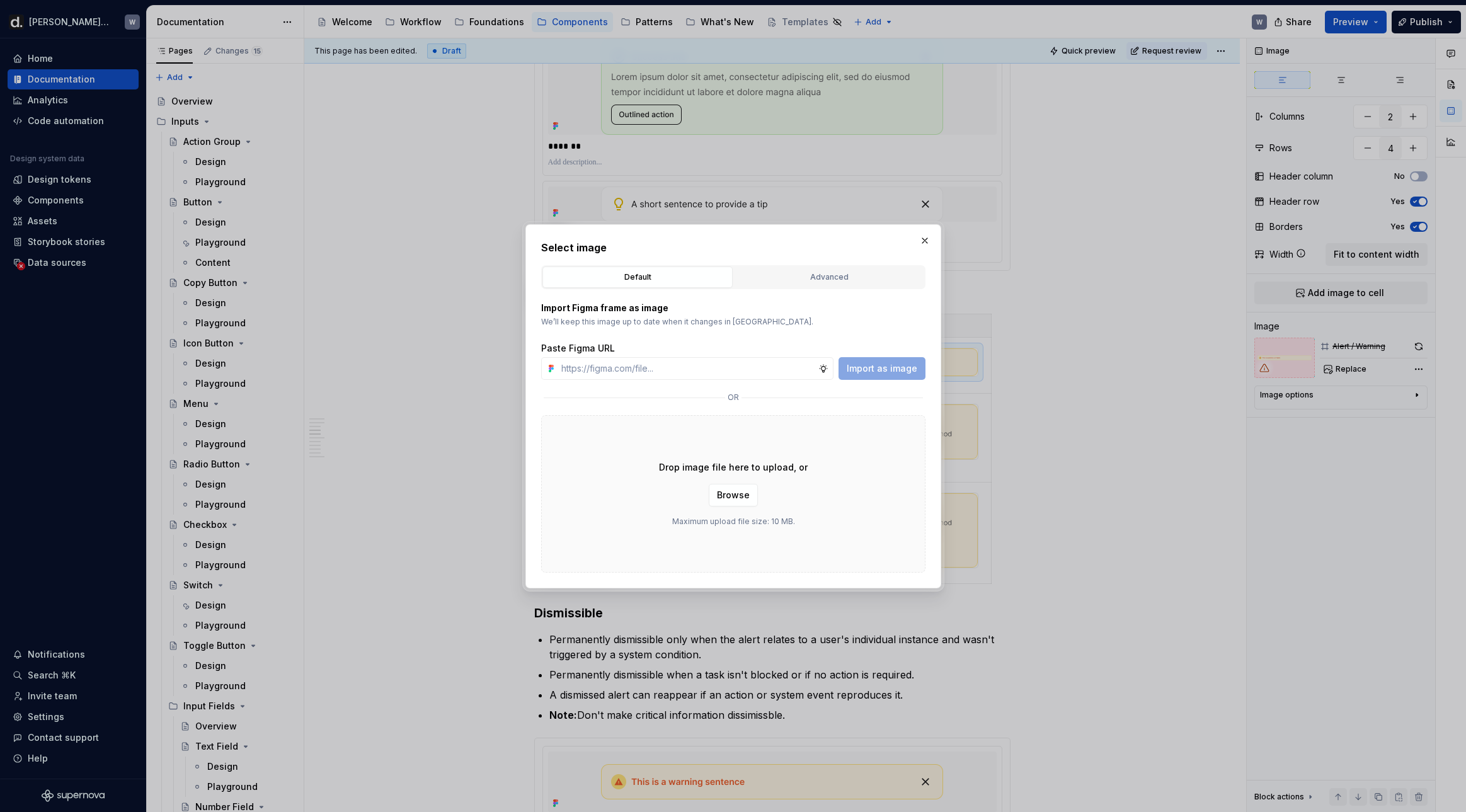
type textarea "*"
type input "[URL][DOMAIN_NAME]"
click at [899, 372] on span "Import as image" at bounding box center [882, 368] width 71 height 13
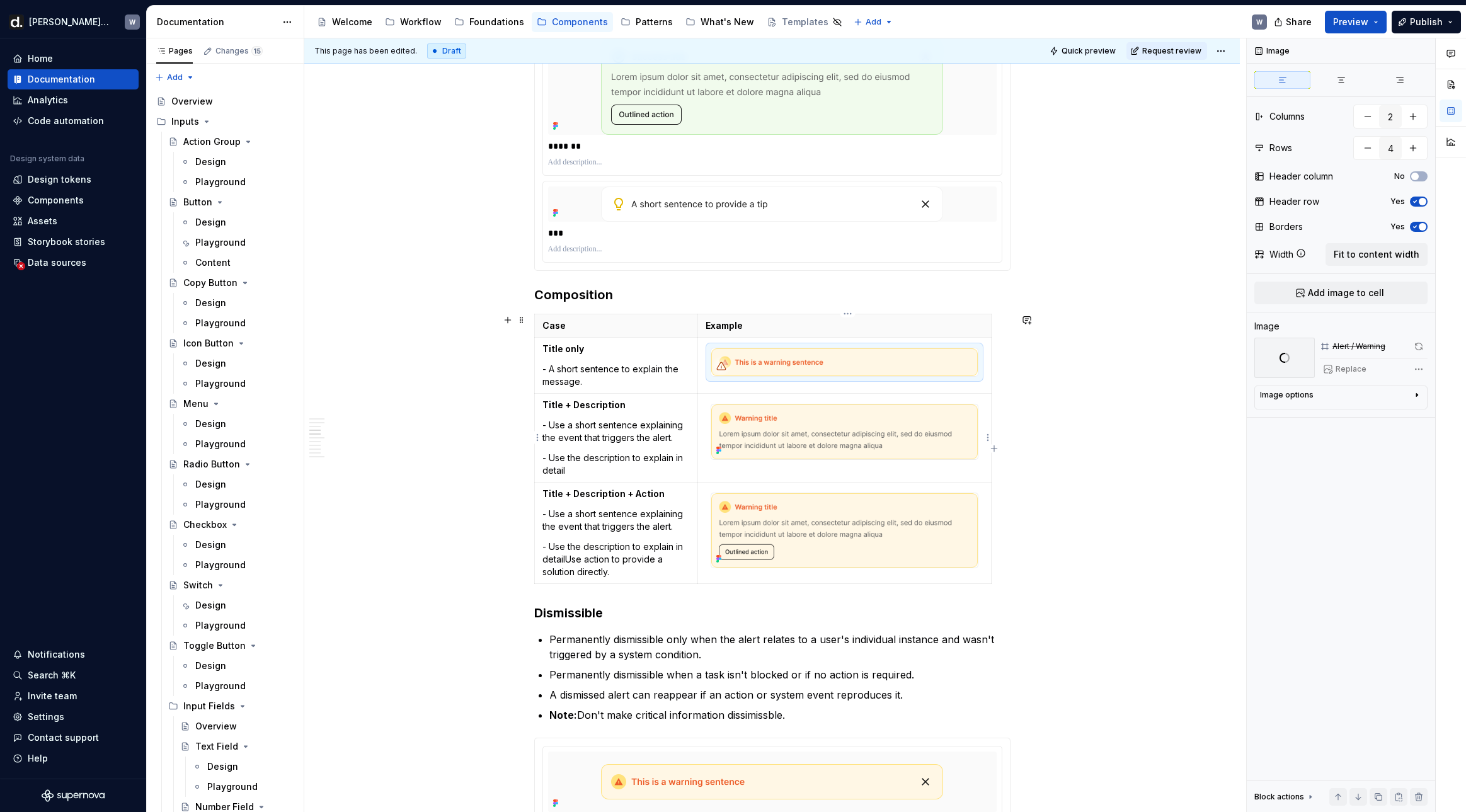
click at [946, 460] on div at bounding box center [844, 432] width 267 height 56
click at [1200, 371] on button "Replace" at bounding box center [1346, 369] width 52 height 18
type textarea "*"
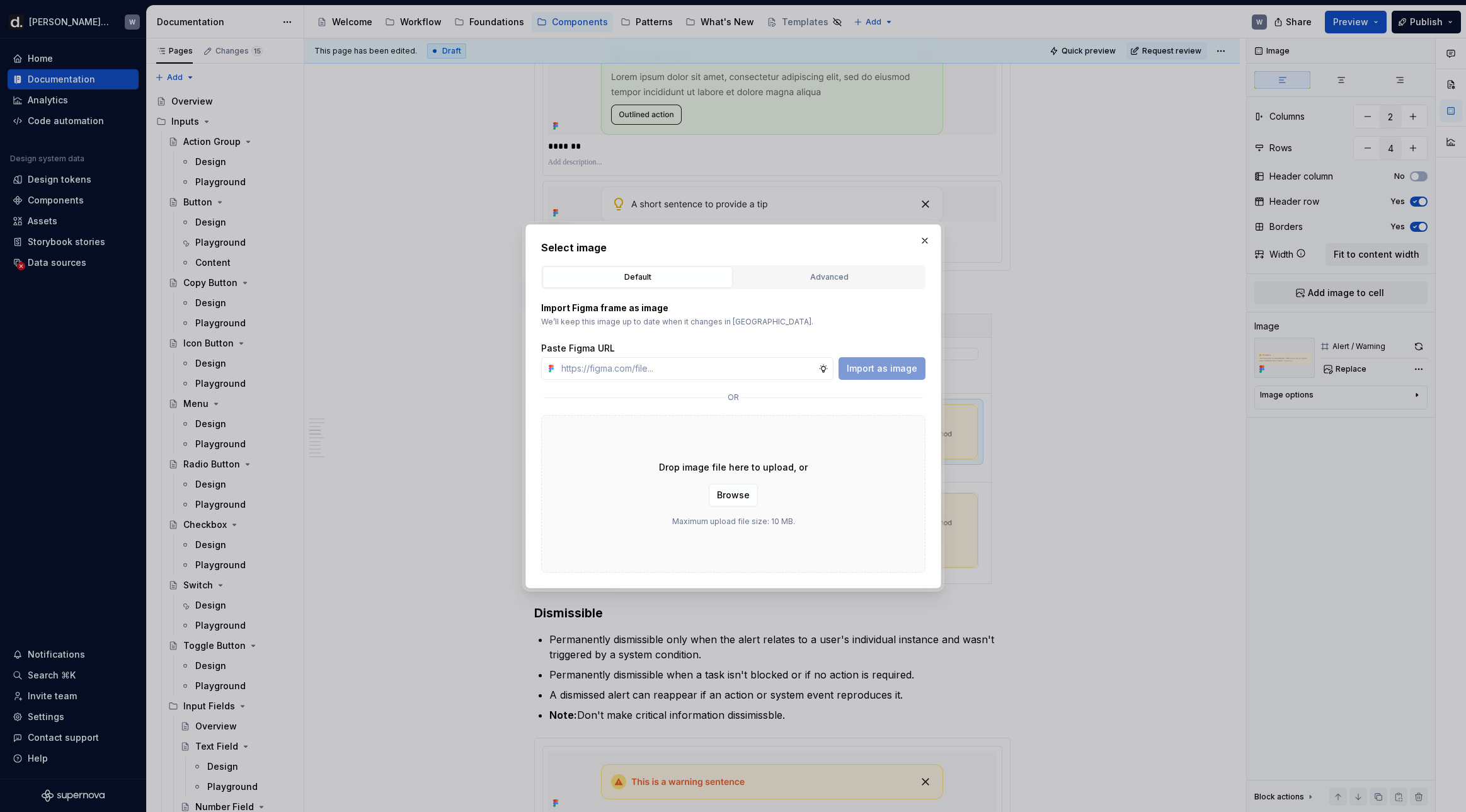
type input "[URL][DOMAIN_NAME]"
click at [895, 368] on span "Import as image" at bounding box center [882, 368] width 71 height 13
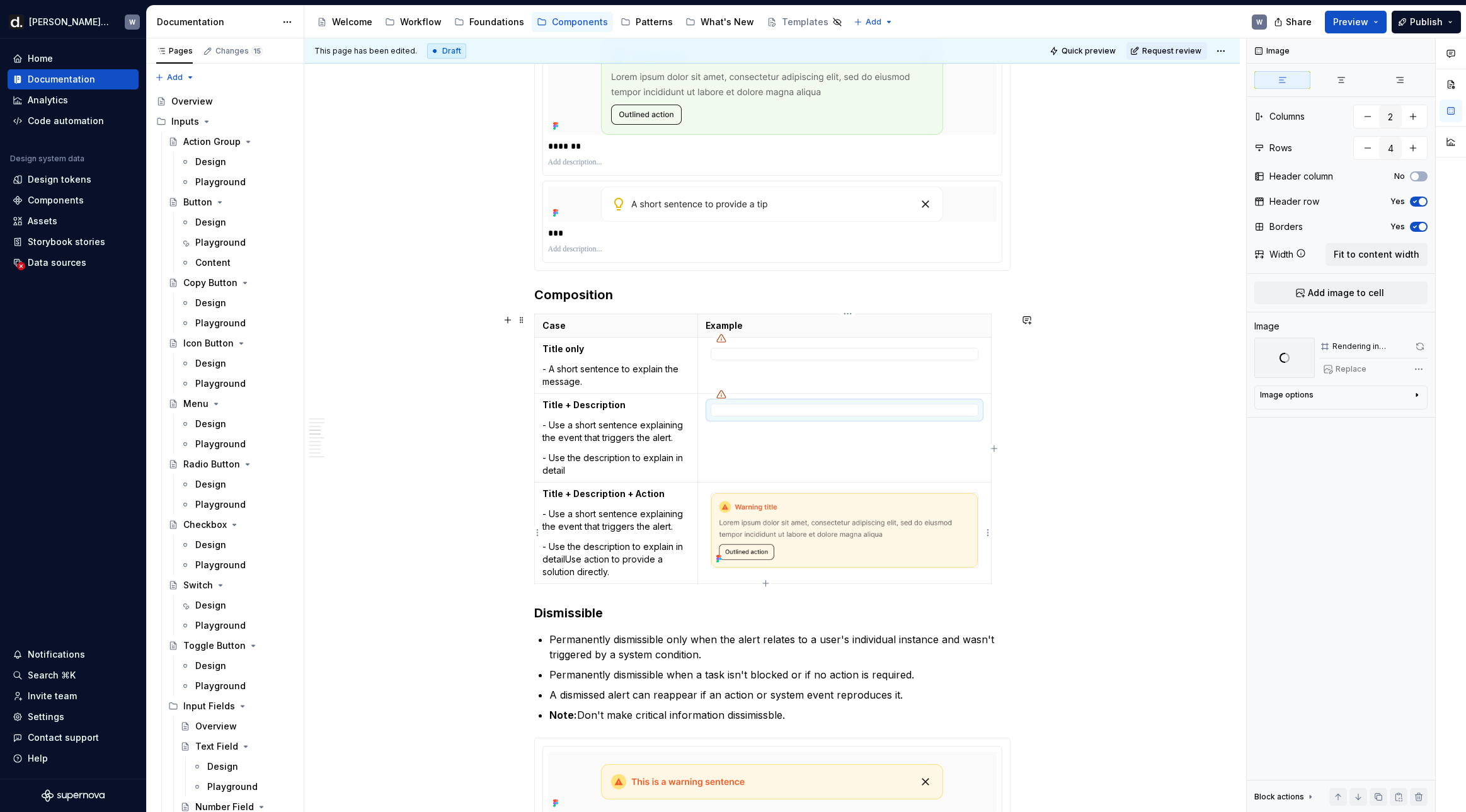
click at [854, 520] on img at bounding box center [844, 530] width 266 height 75
click at [1200, 370] on span "Replace" at bounding box center [1351, 369] width 31 height 10
type textarea "*"
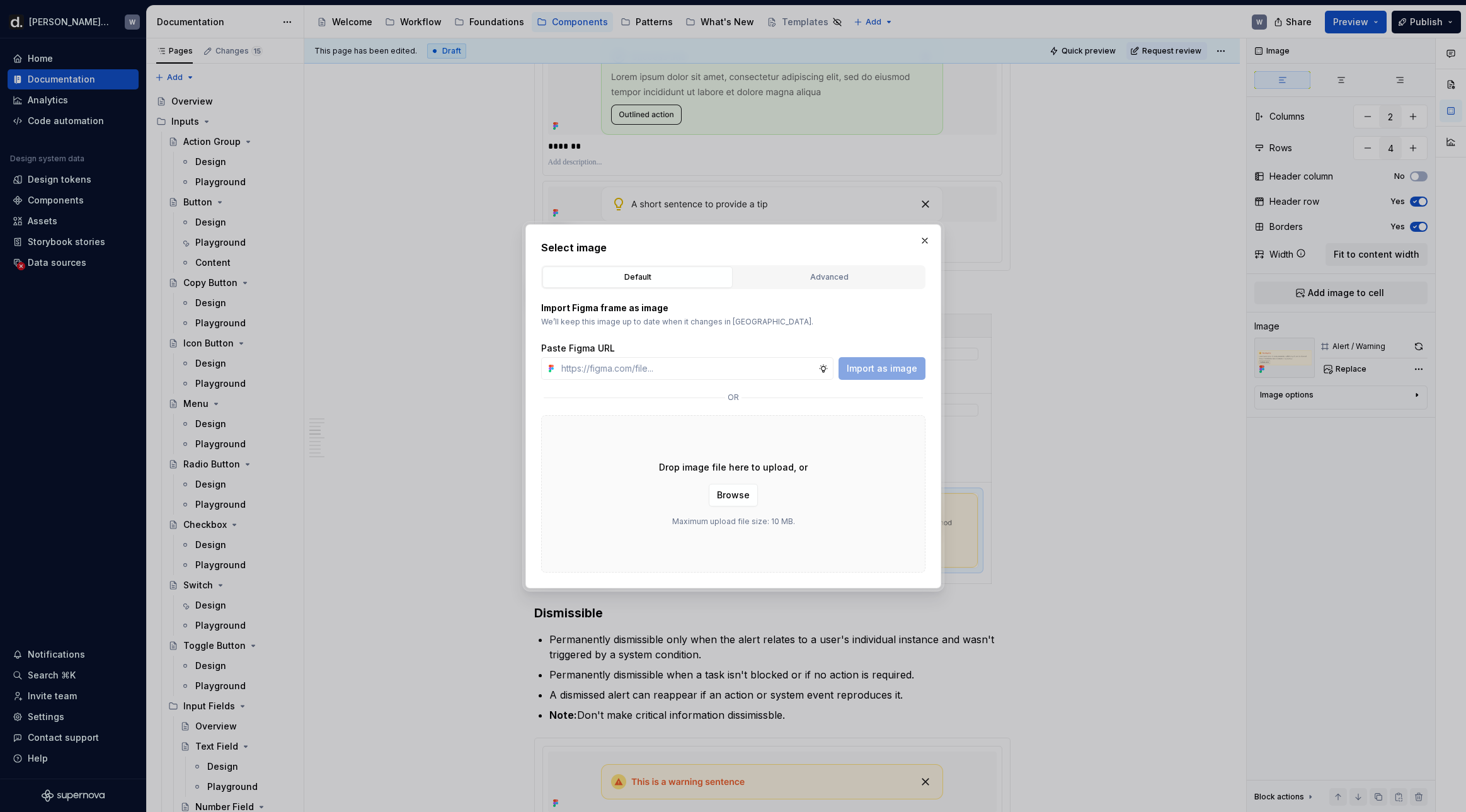
type input "[URL][DOMAIN_NAME]"
click at [884, 371] on span "Import as image" at bounding box center [882, 368] width 71 height 13
type textarea "*"
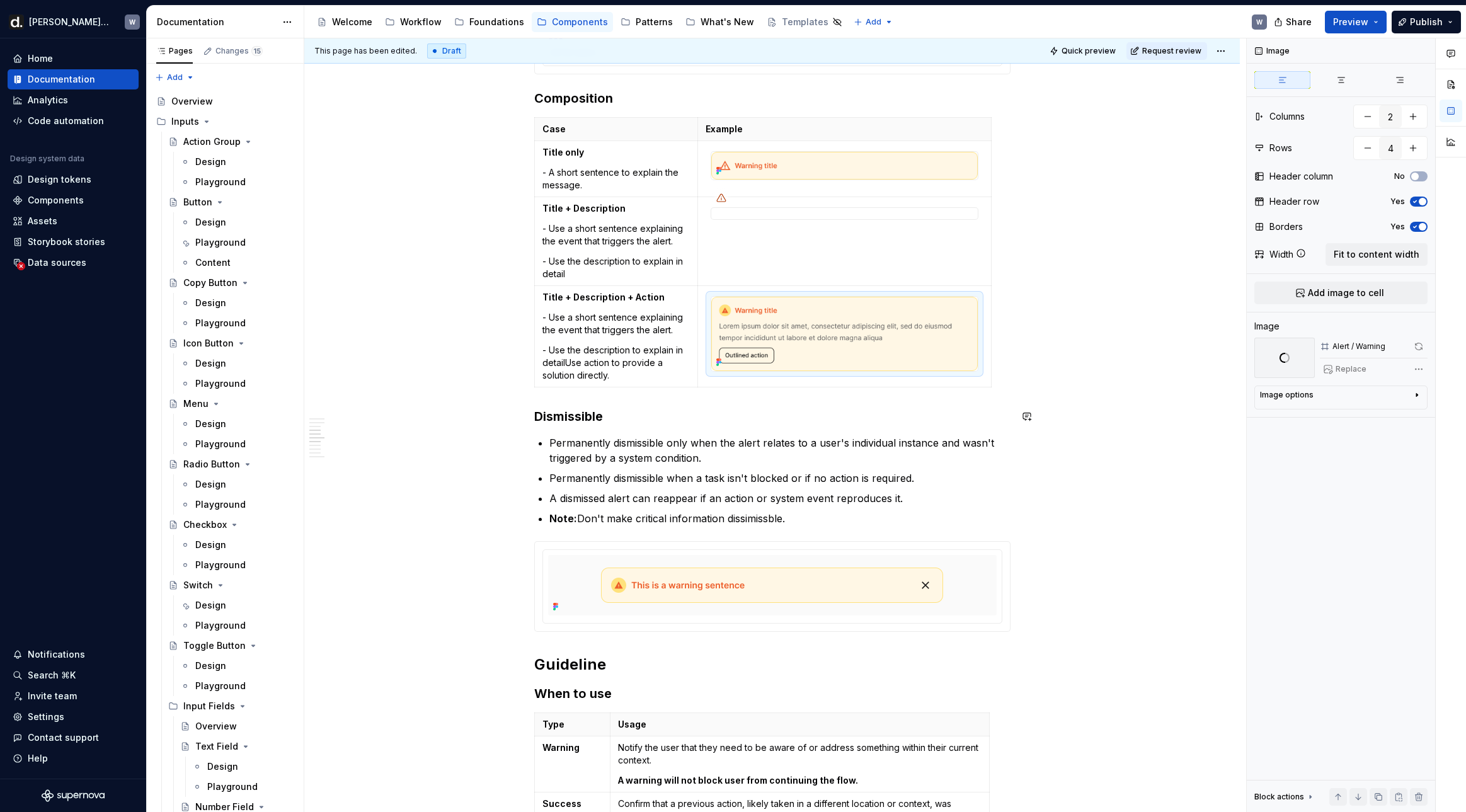
scroll to position [1852, 0]
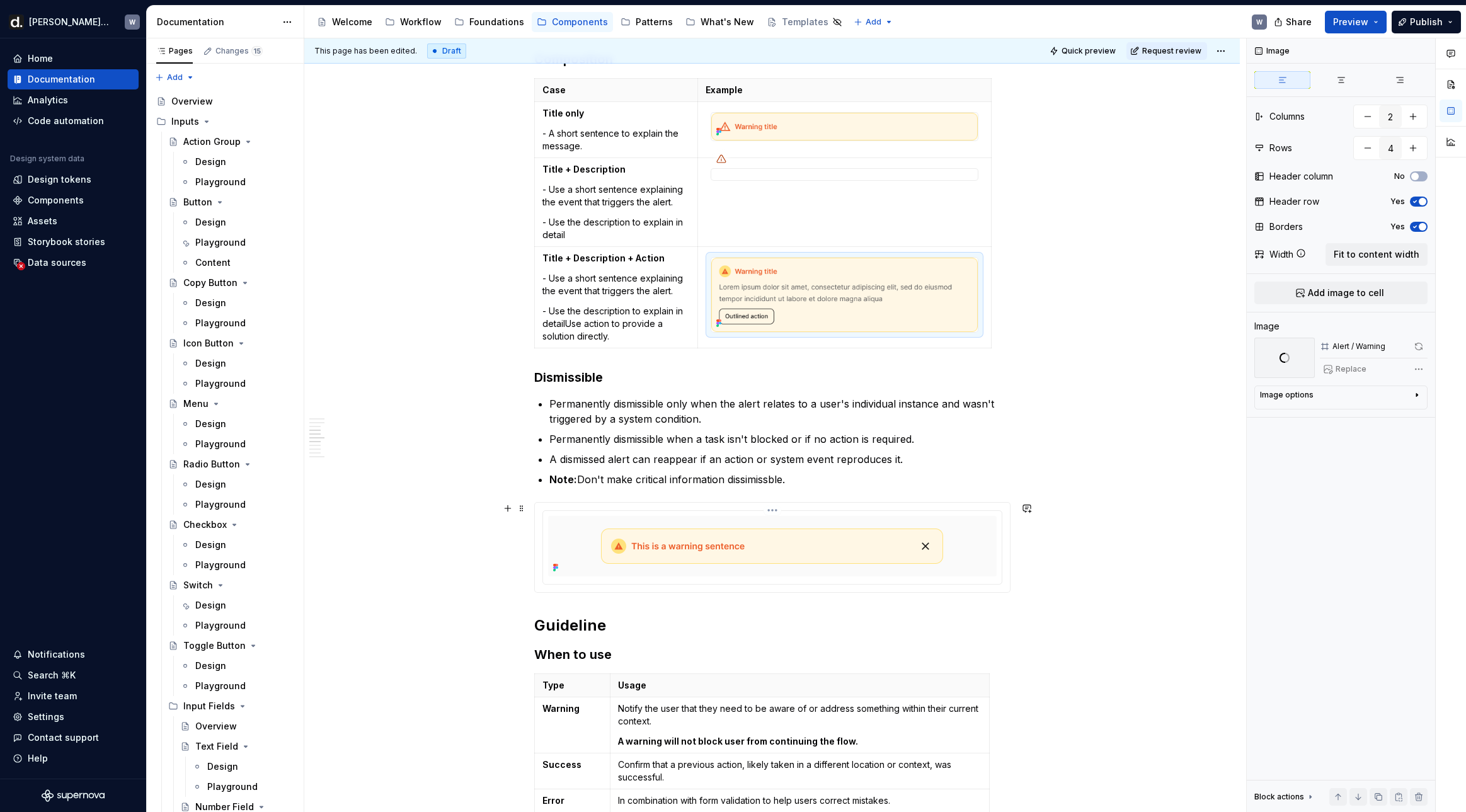
click at [911, 560] on img at bounding box center [771, 546] width 342 height 35
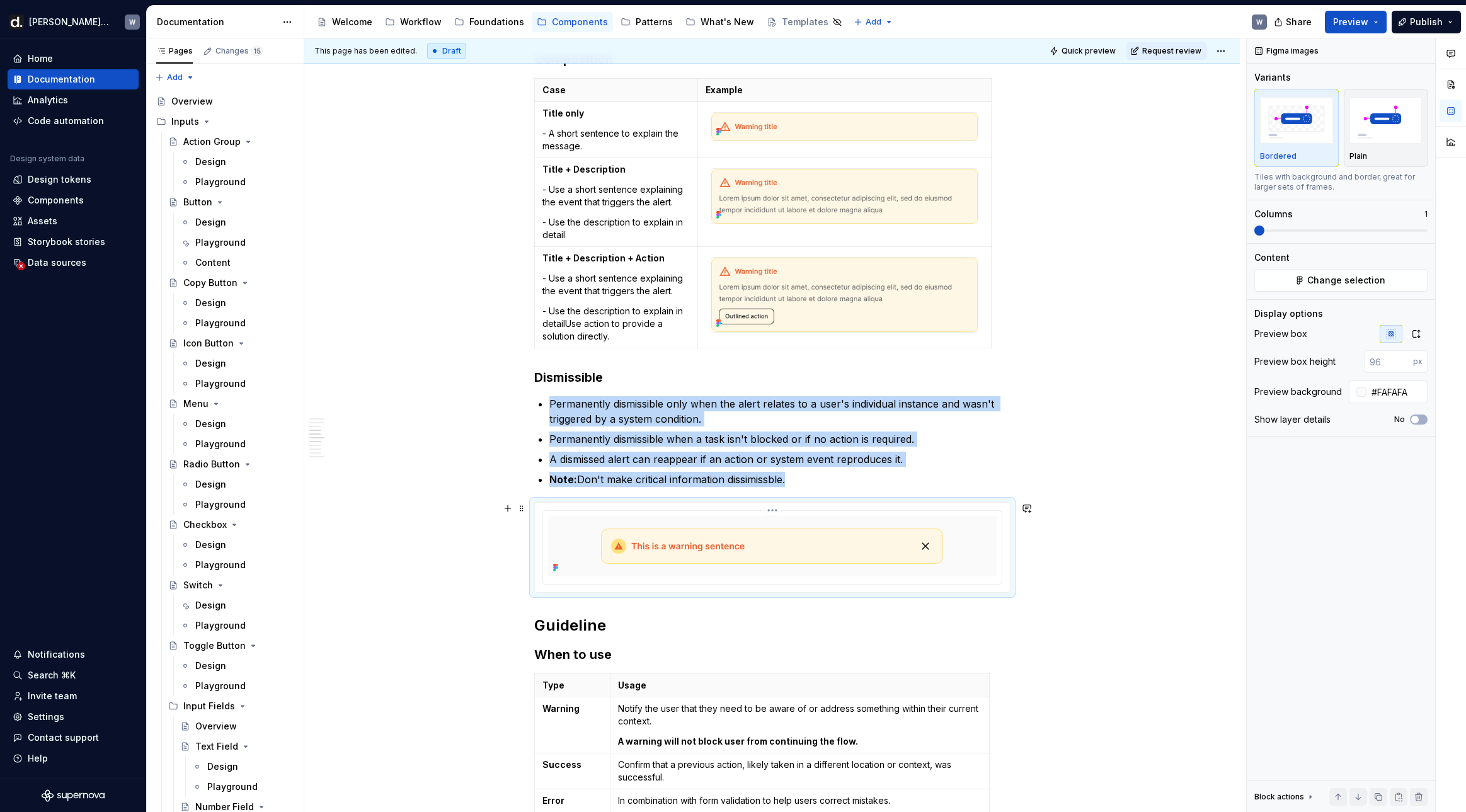
click at [895, 545] on img at bounding box center [771, 546] width 342 height 35
click at [1200, 286] on button "Change selection" at bounding box center [1341, 280] width 173 height 23
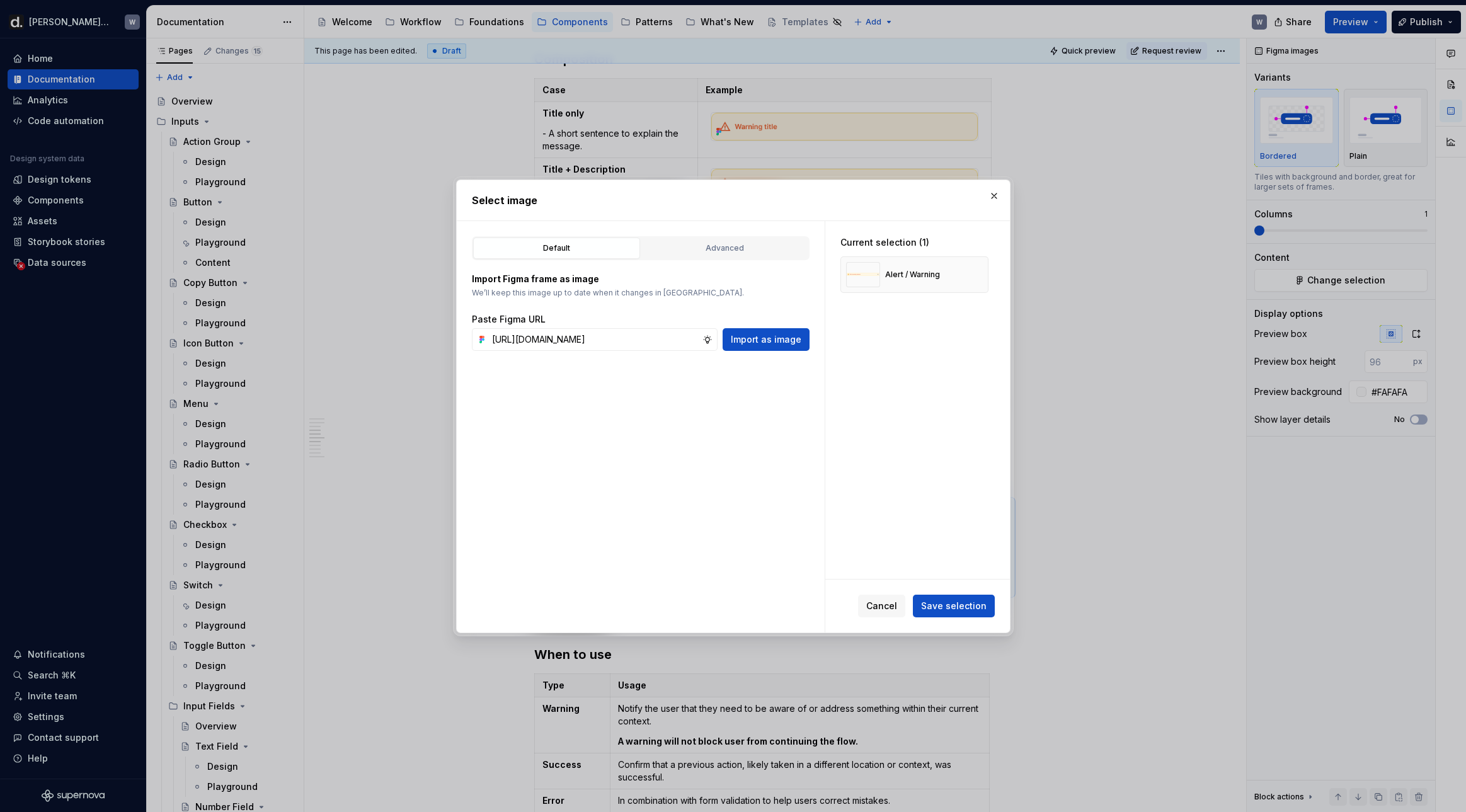
scroll to position [0, 376]
type input "[URL][DOMAIN_NAME]"
click at [816, 334] on div "Default Advanced Import Figma frame as image We’ll keep this image up to date w…" at bounding box center [641, 426] width 368 height 411
click at [789, 339] on span "Import as image" at bounding box center [766, 339] width 71 height 13
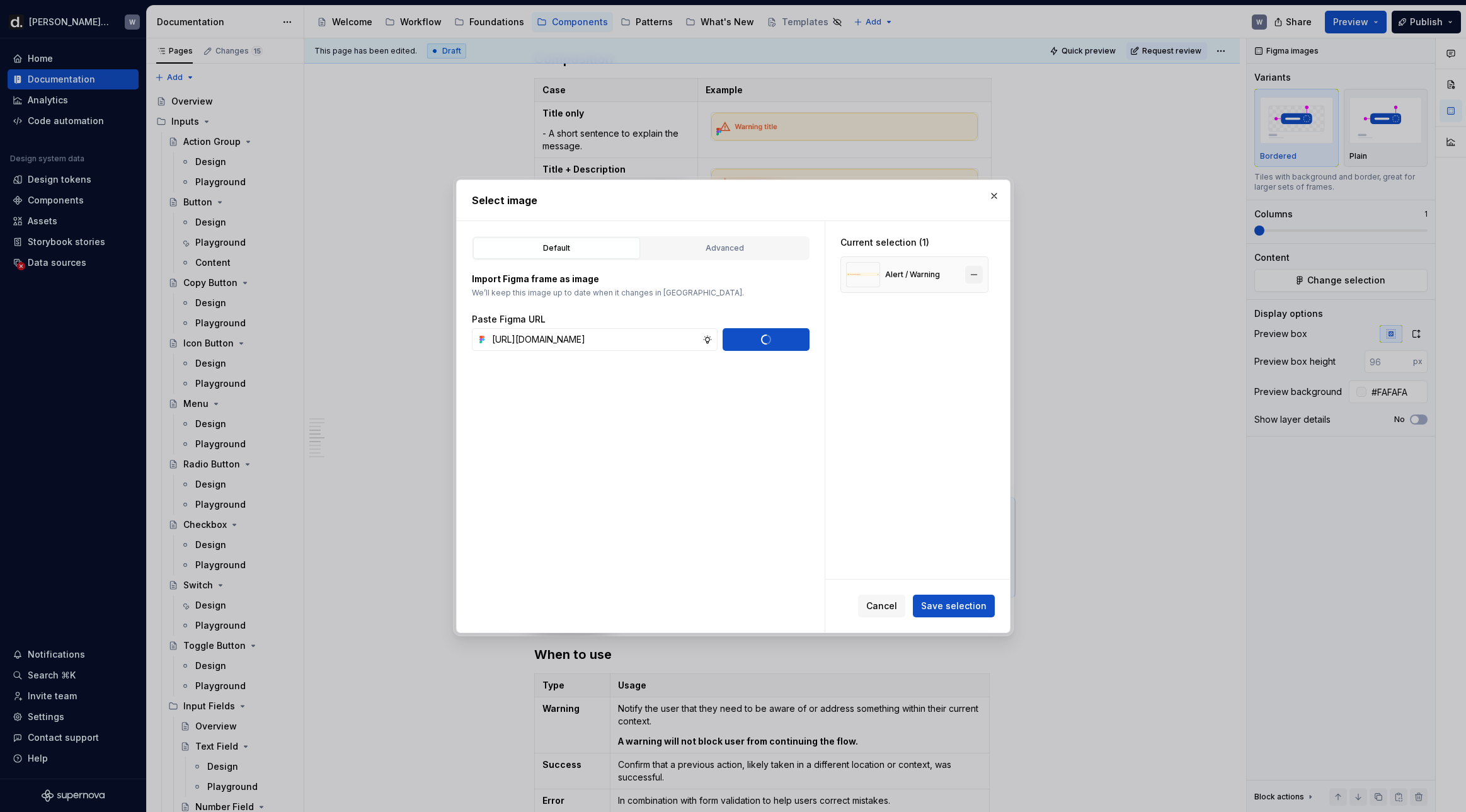
click at [979, 276] on button "button" at bounding box center [974, 275] width 18 height 18
click at [936, 515] on div "Current selection (1) Fetching preview..." at bounding box center [918, 399] width 185 height 358
click at [944, 516] on div "Current selection (1) Fetching preview..." at bounding box center [918, 399] width 185 height 358
click at [946, 515] on div "Current selection (1) Fetching preview..." at bounding box center [918, 399] width 185 height 358
click at [944, 517] on div "Current selection (1) Fetching preview..." at bounding box center [918, 399] width 185 height 358
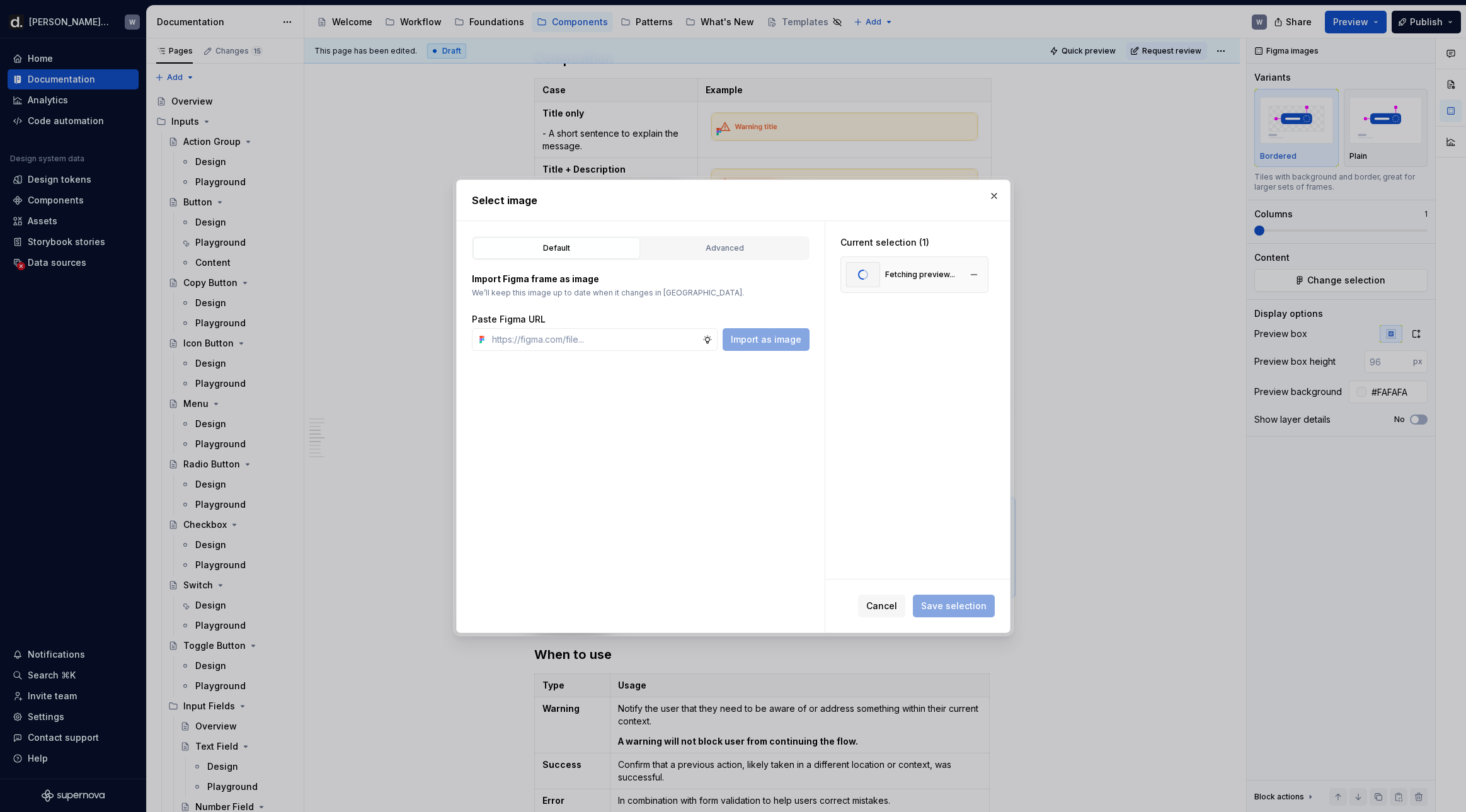
click at [938, 275] on div "Fetching preview..." at bounding box center [920, 275] width 70 height 10
click at [989, 191] on button "button" at bounding box center [994, 196] width 18 height 18
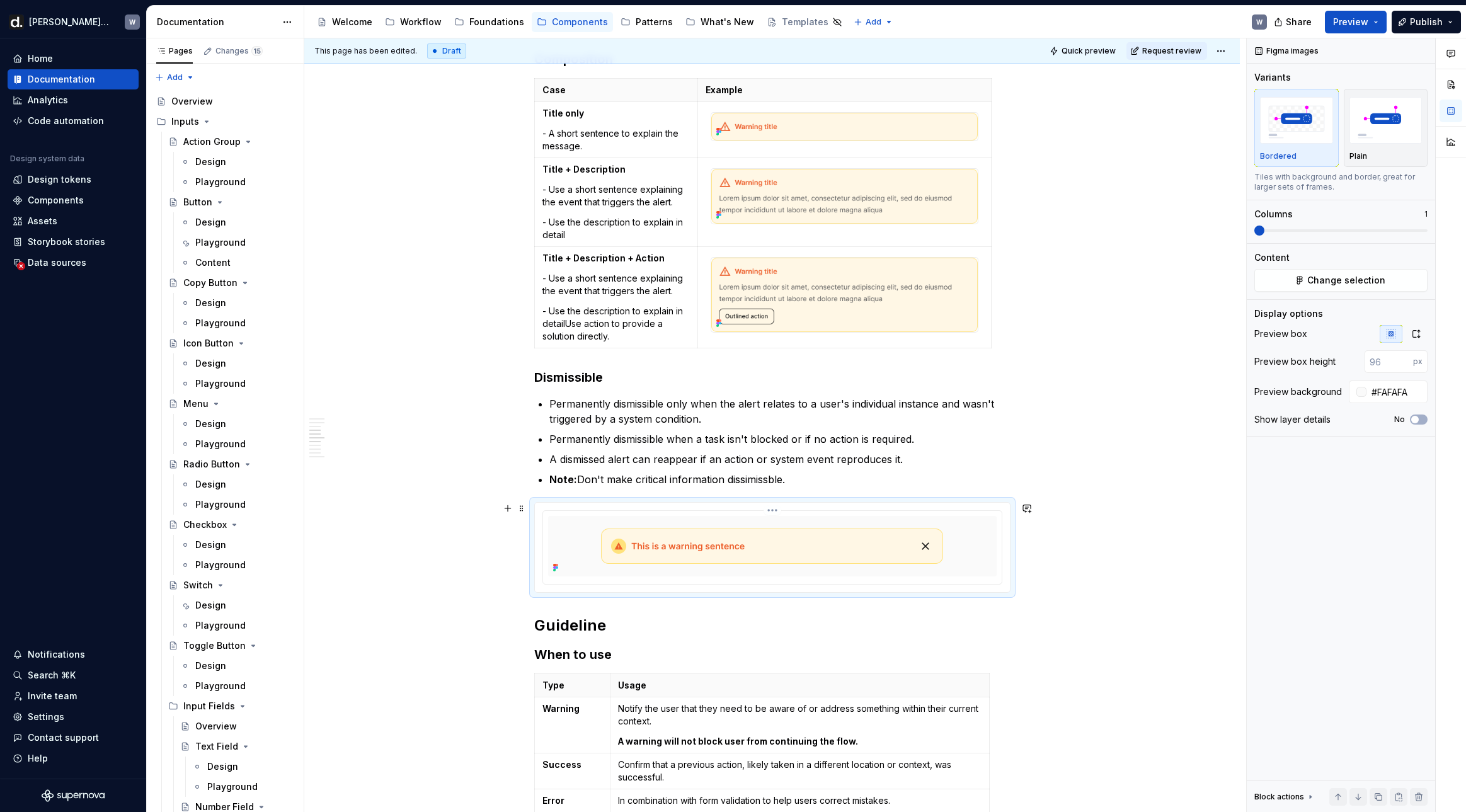
click at [796, 565] on div at bounding box center [772, 546] width 449 height 61
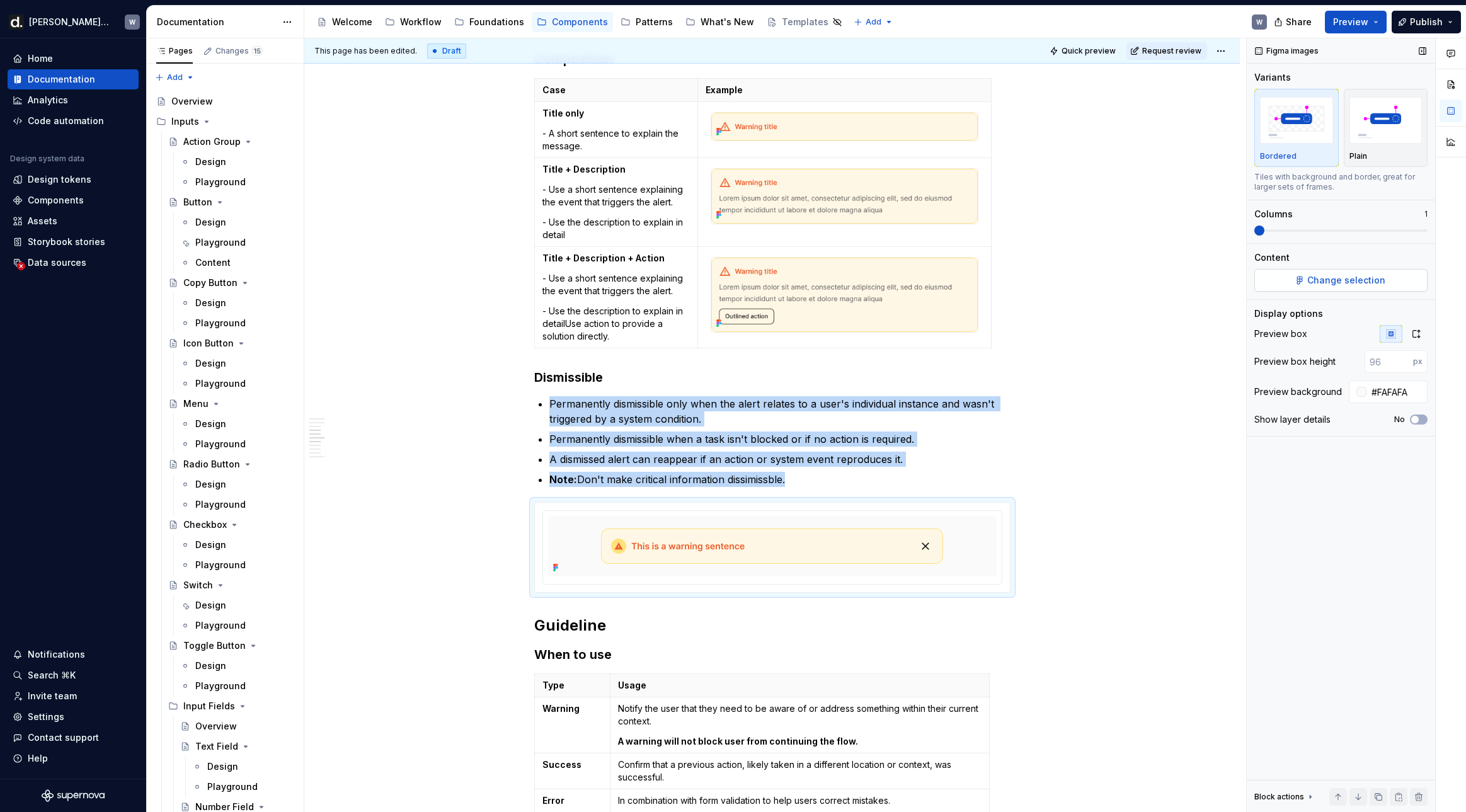
click at [1200, 283] on span "Change selection" at bounding box center [1346, 280] width 78 height 13
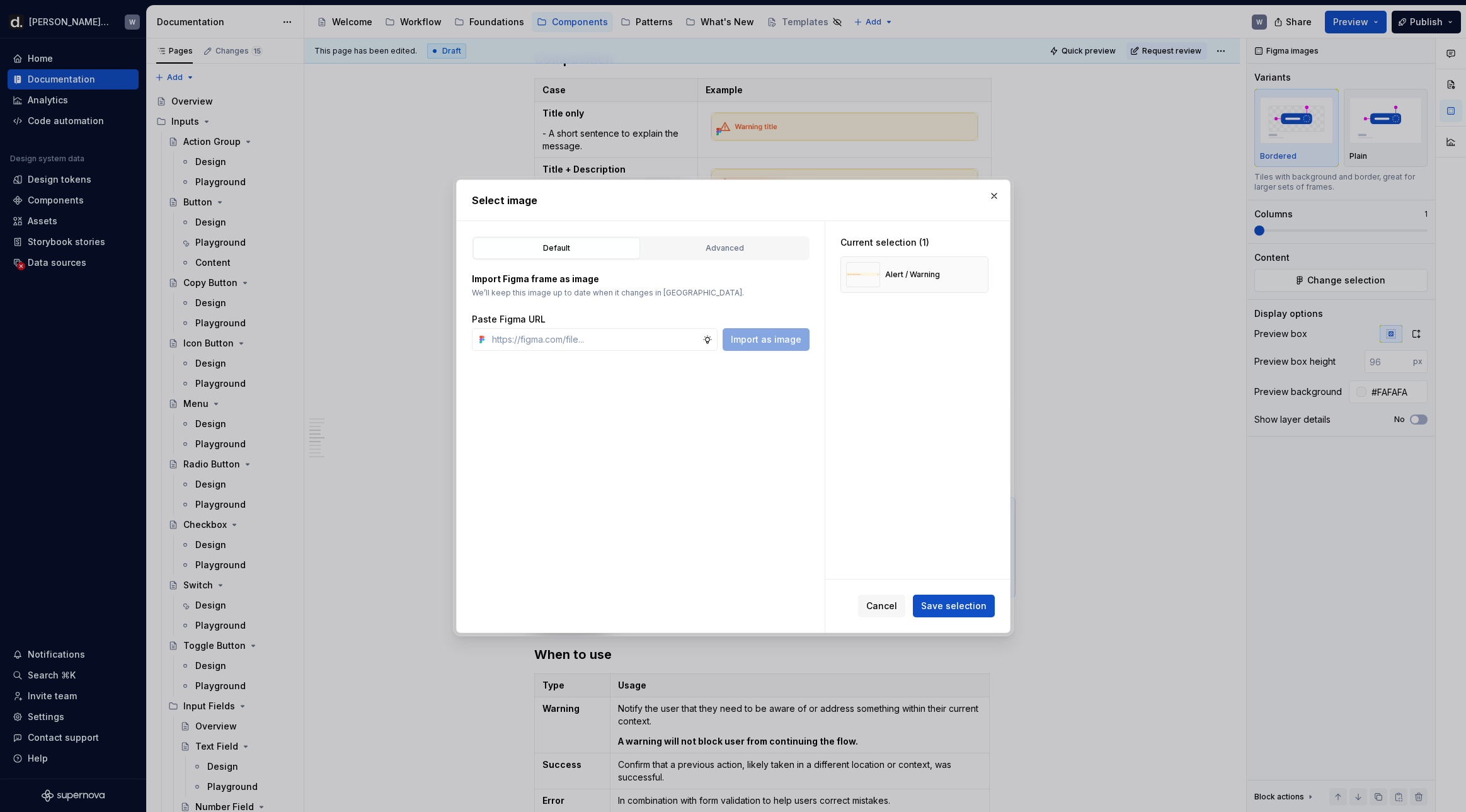
type textarea "*"
click at [971, 275] on button "button" at bounding box center [974, 275] width 18 height 18
click at [670, 345] on input "text" at bounding box center [595, 340] width 216 height 23
click at [565, 339] on input "text" at bounding box center [595, 340] width 216 height 23
paste input "[URL][DOMAIN_NAME]"
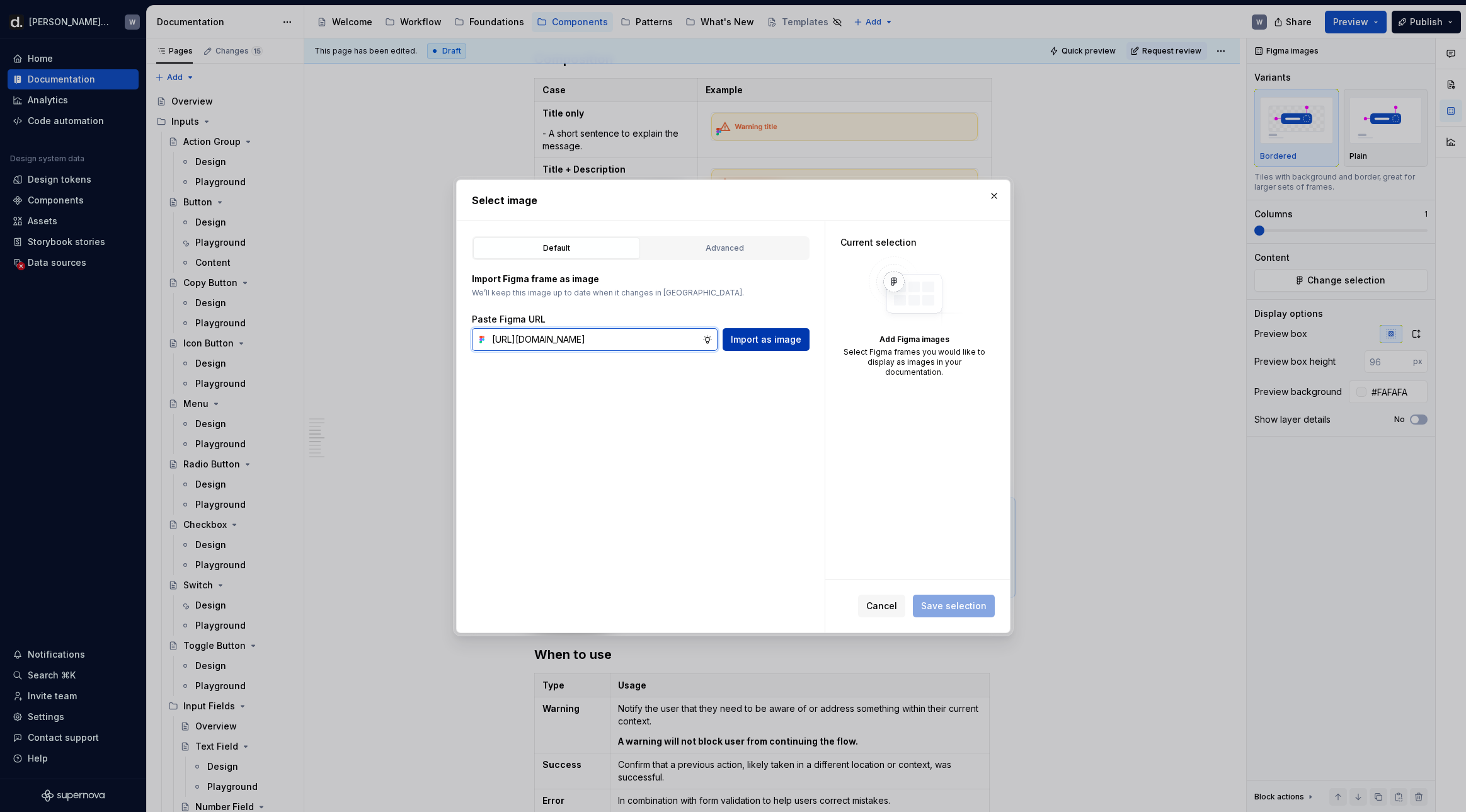
scroll to position [0, 376]
type input "[URL][DOMAIN_NAME]"
click at [754, 345] on button "Import as image" at bounding box center [766, 340] width 87 height 23
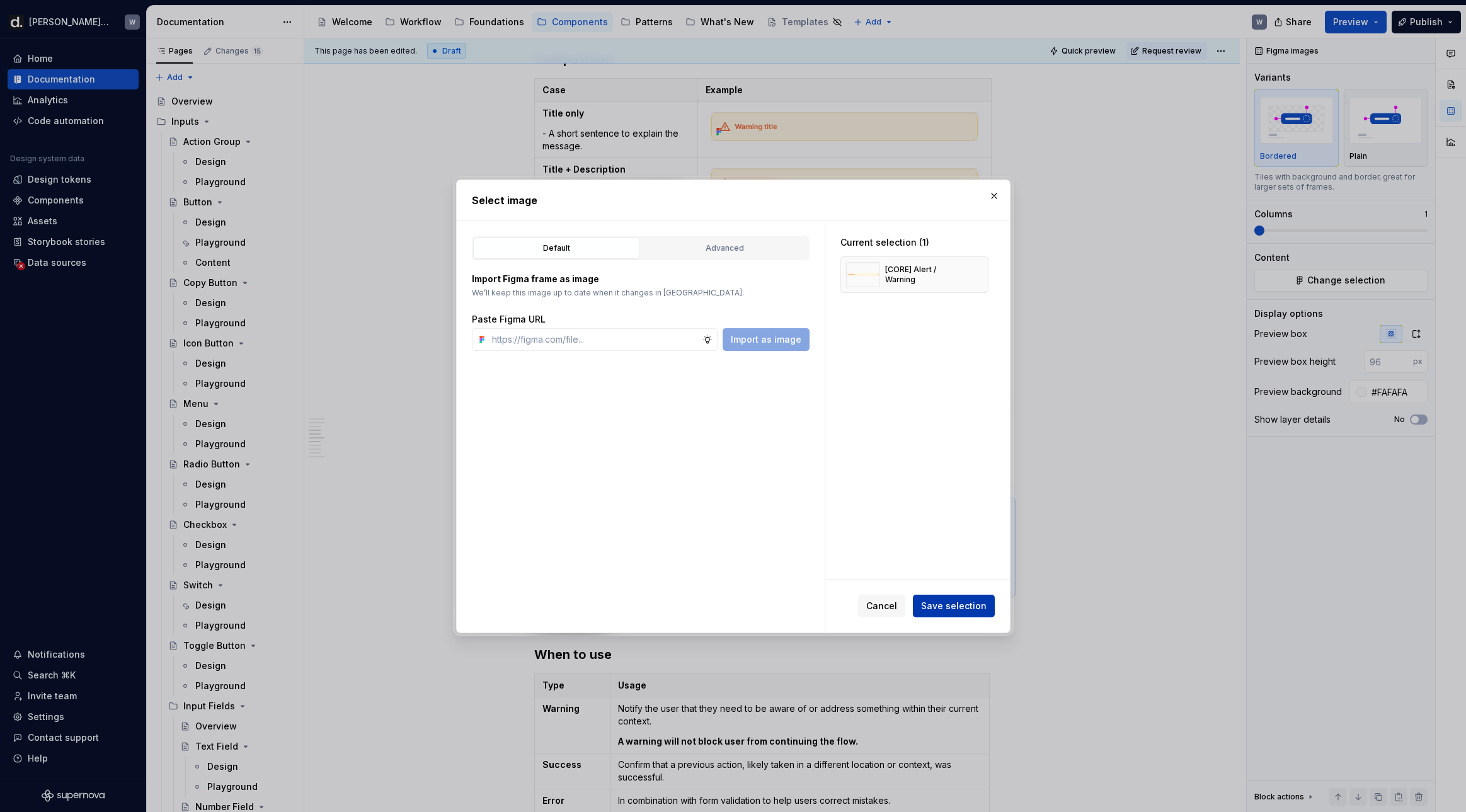
click at [965, 614] on button "Save selection" at bounding box center [953, 605] width 82 height 23
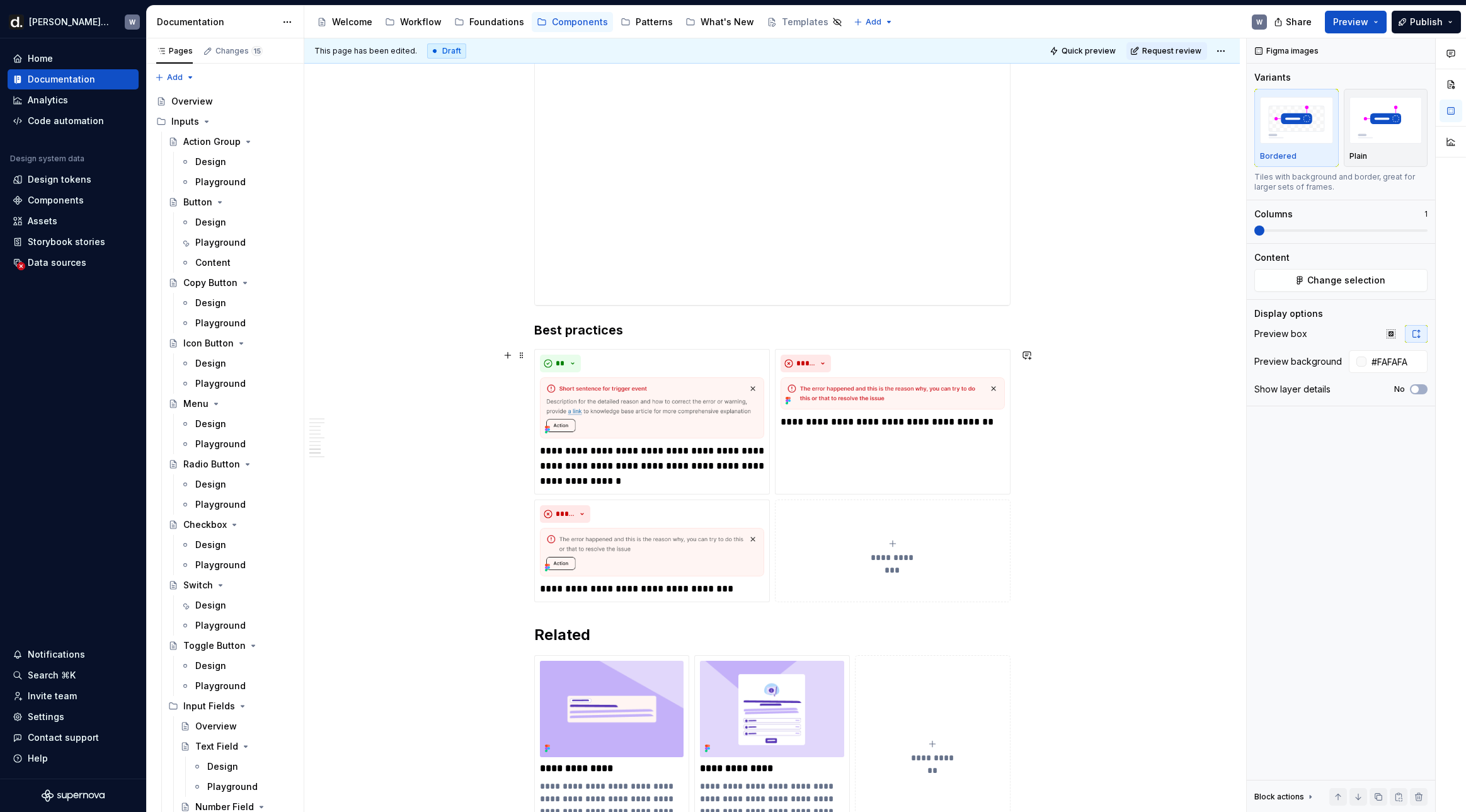
scroll to position [2852, 0]
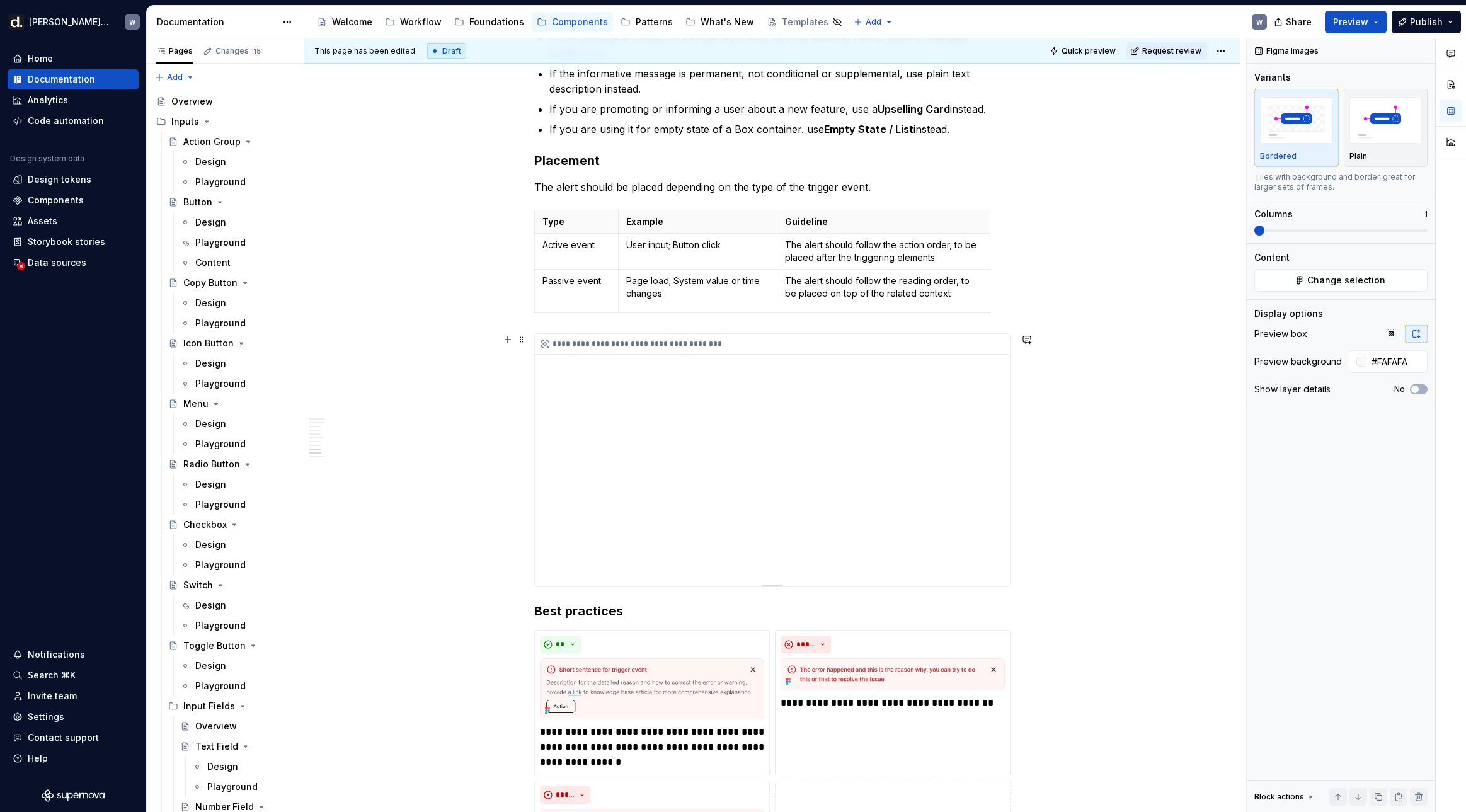
click at [780, 498] on div "**********" at bounding box center [771, 459] width 475 height 252
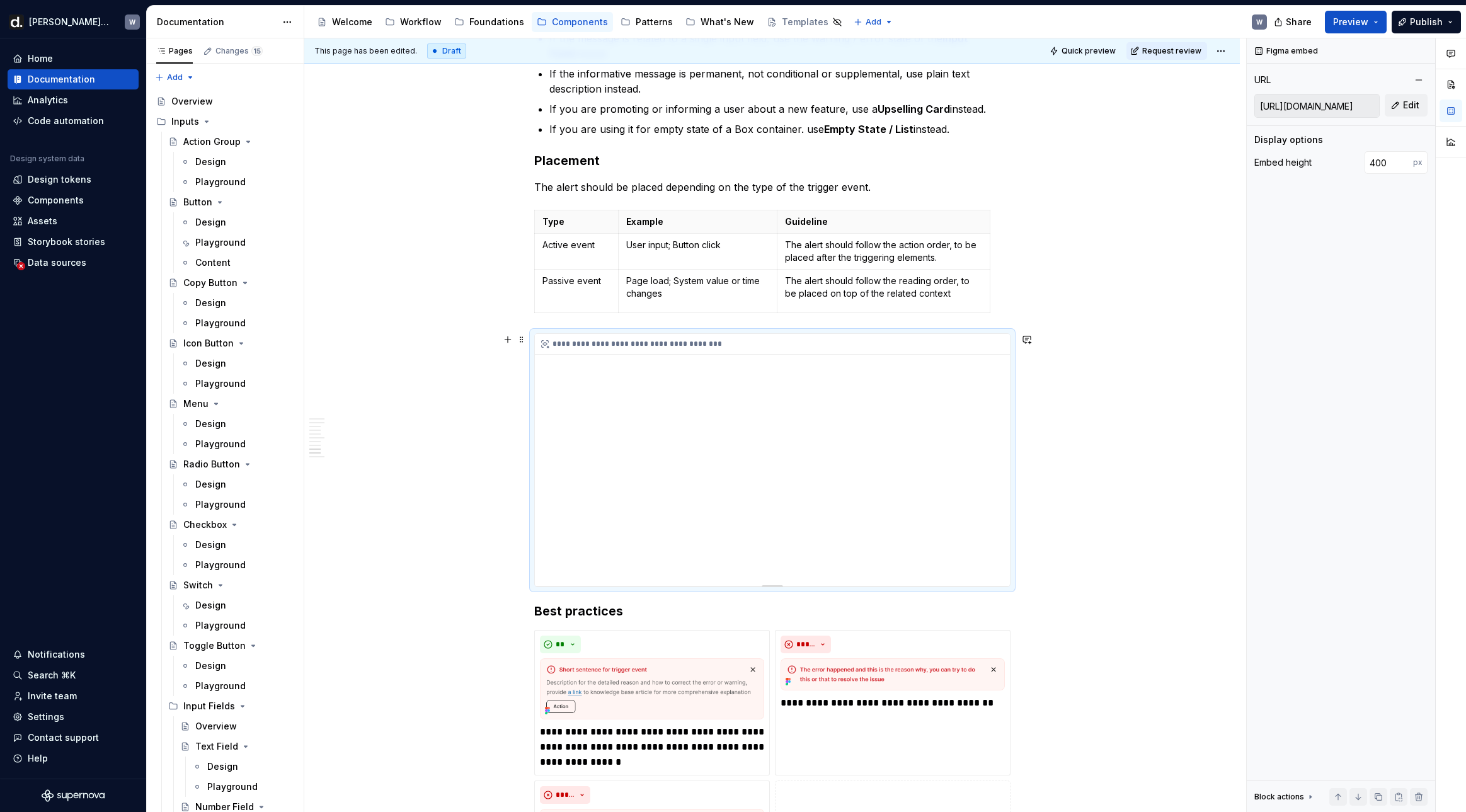
click at [782, 503] on div "**********" at bounding box center [771, 459] width 475 height 252
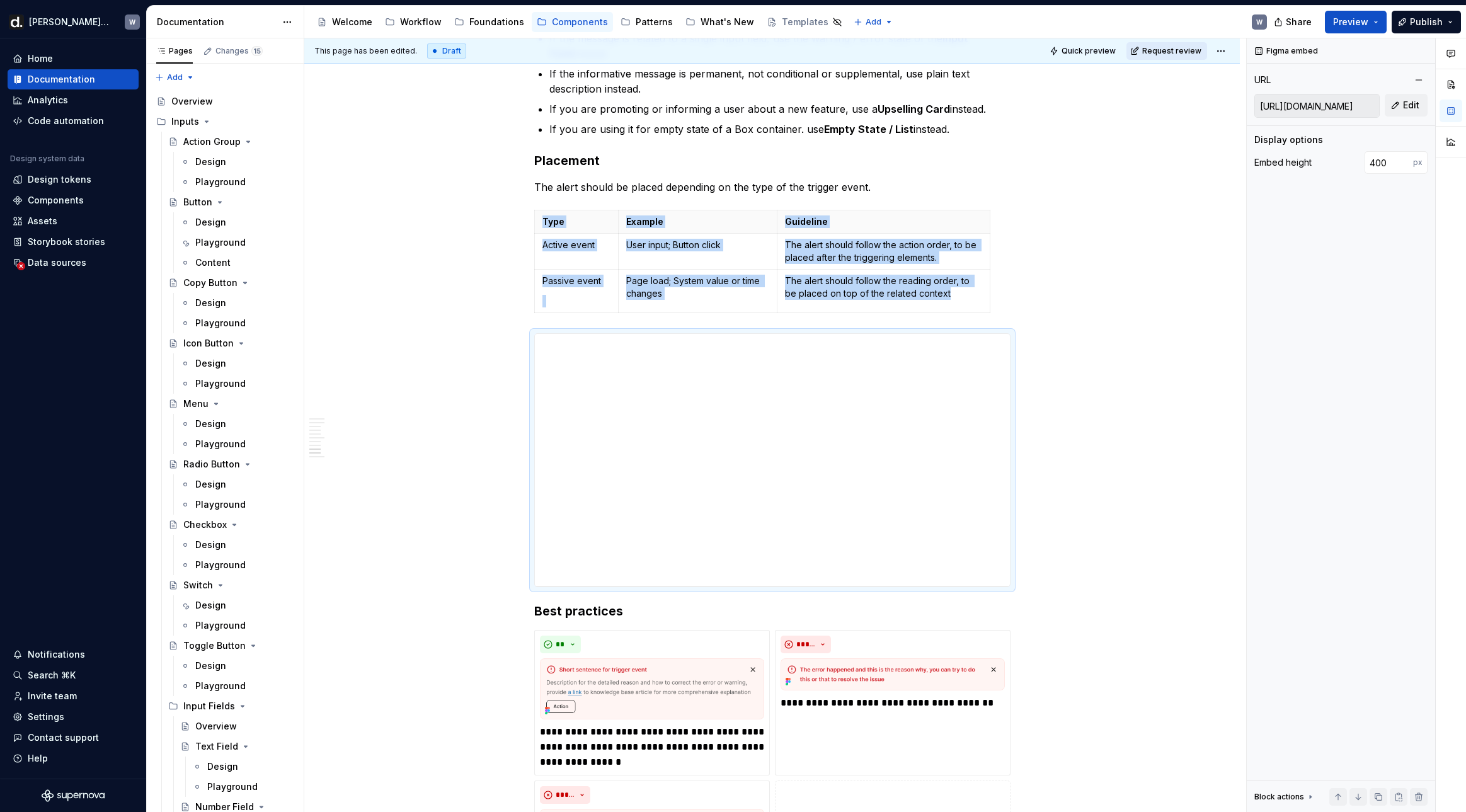
click at [1160, 51] on span "Request review" at bounding box center [1171, 51] width 59 height 10
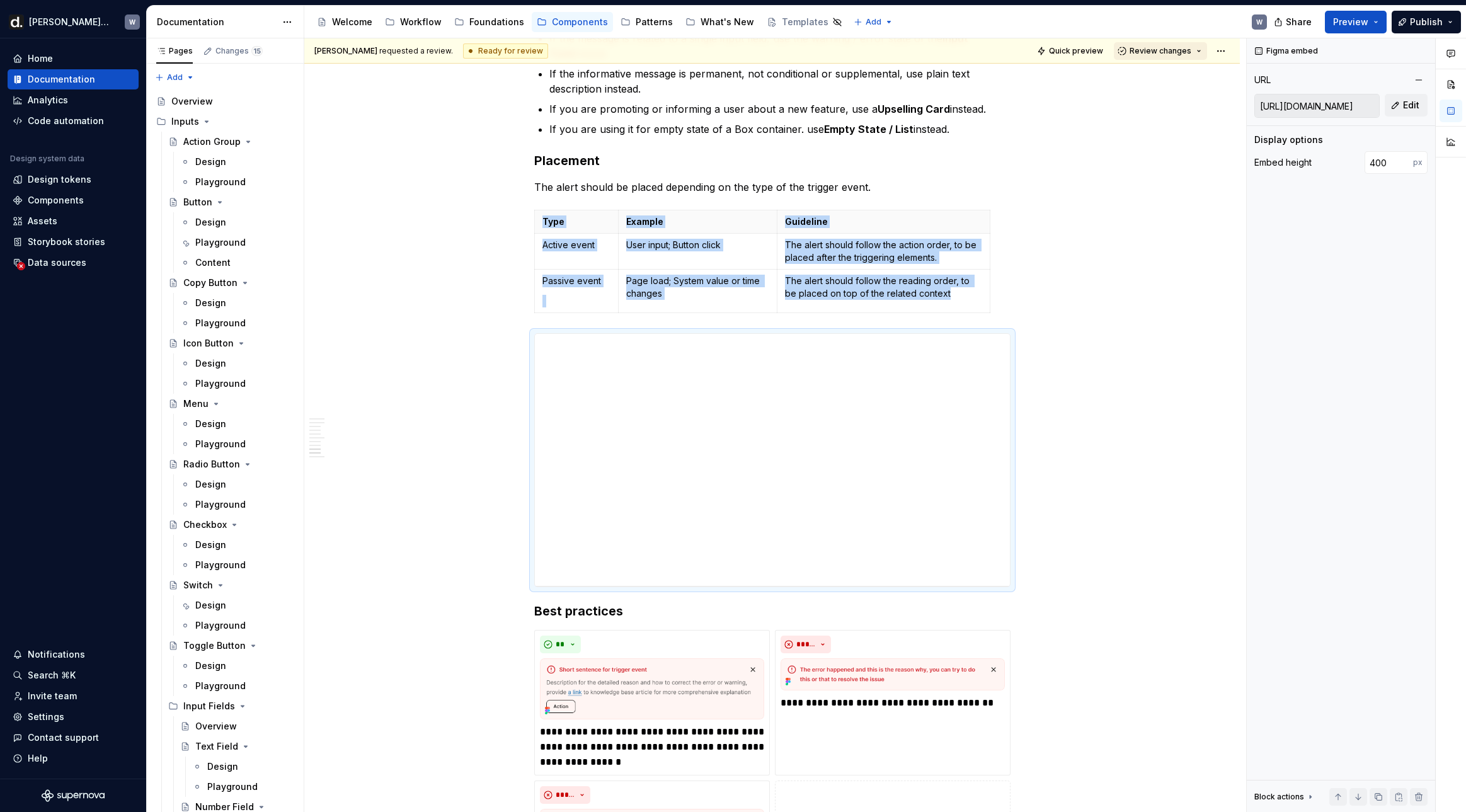
click at [1160, 54] on span "Review changes" at bounding box center [1160, 51] width 62 height 10
click at [1154, 76] on div "Approve" at bounding box center [1201, 75] width 110 height 13
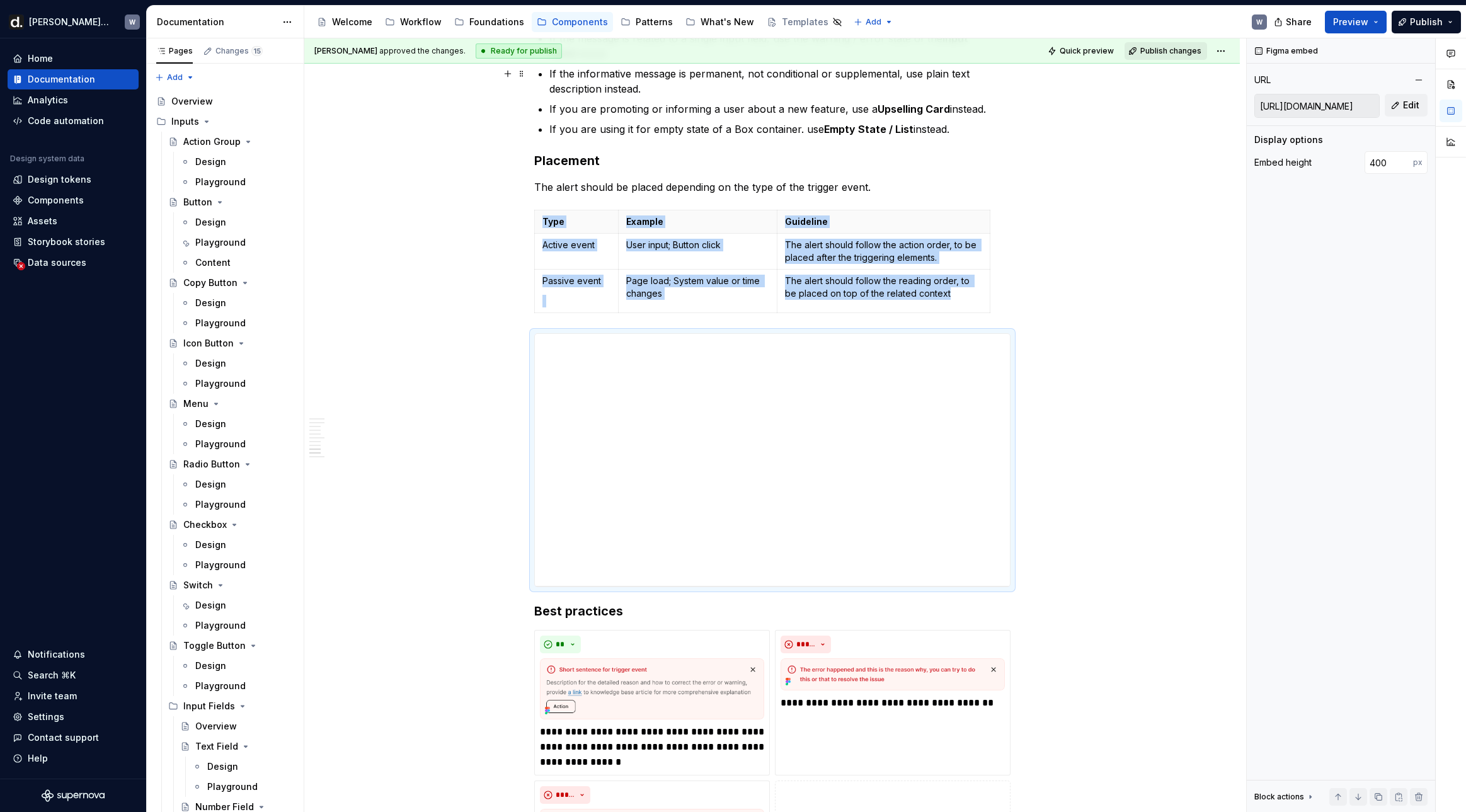
click at [1166, 58] on button "Publish changes" at bounding box center [1166, 51] width 83 height 18
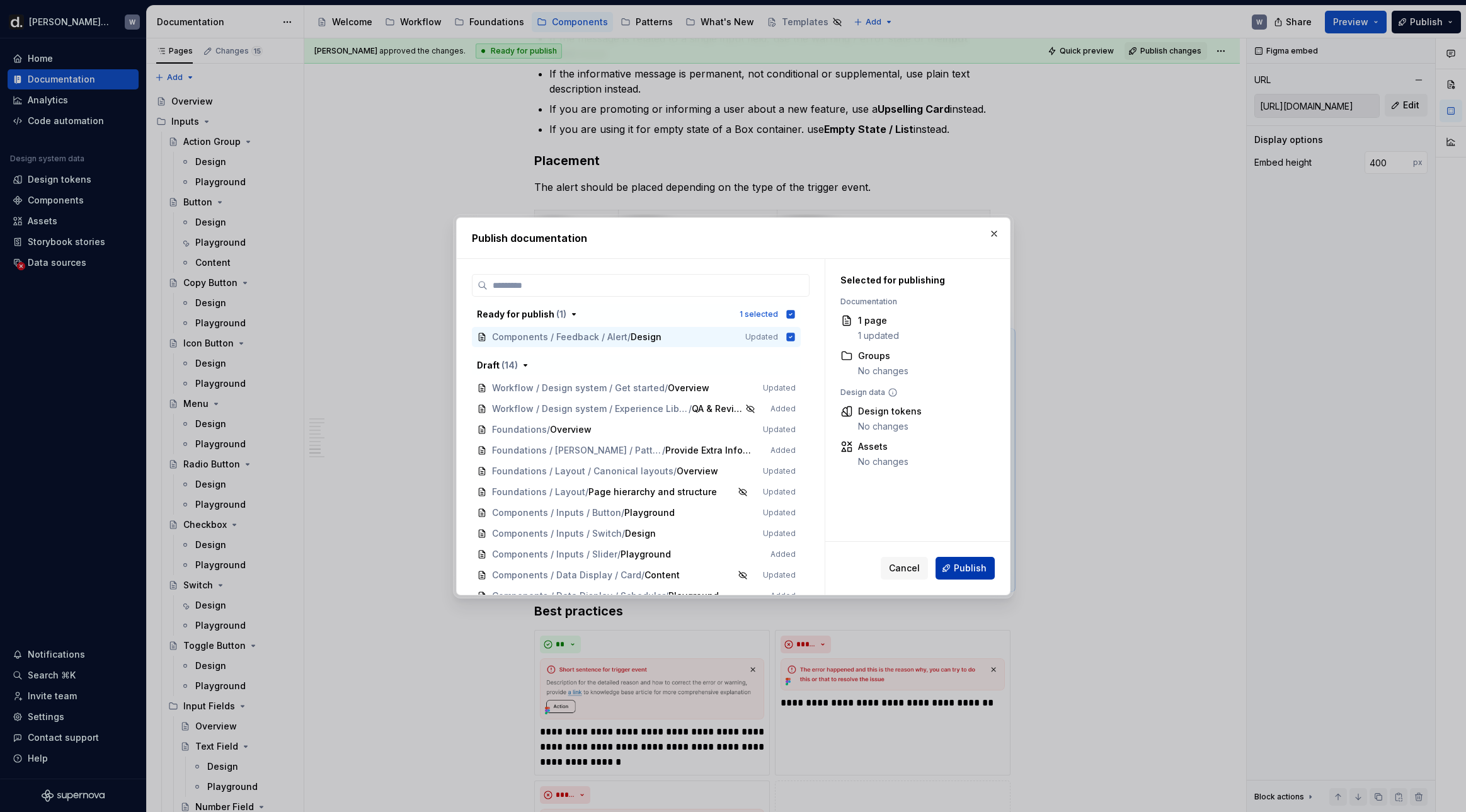
click at [978, 575] on button "Publish" at bounding box center [965, 568] width 59 height 23
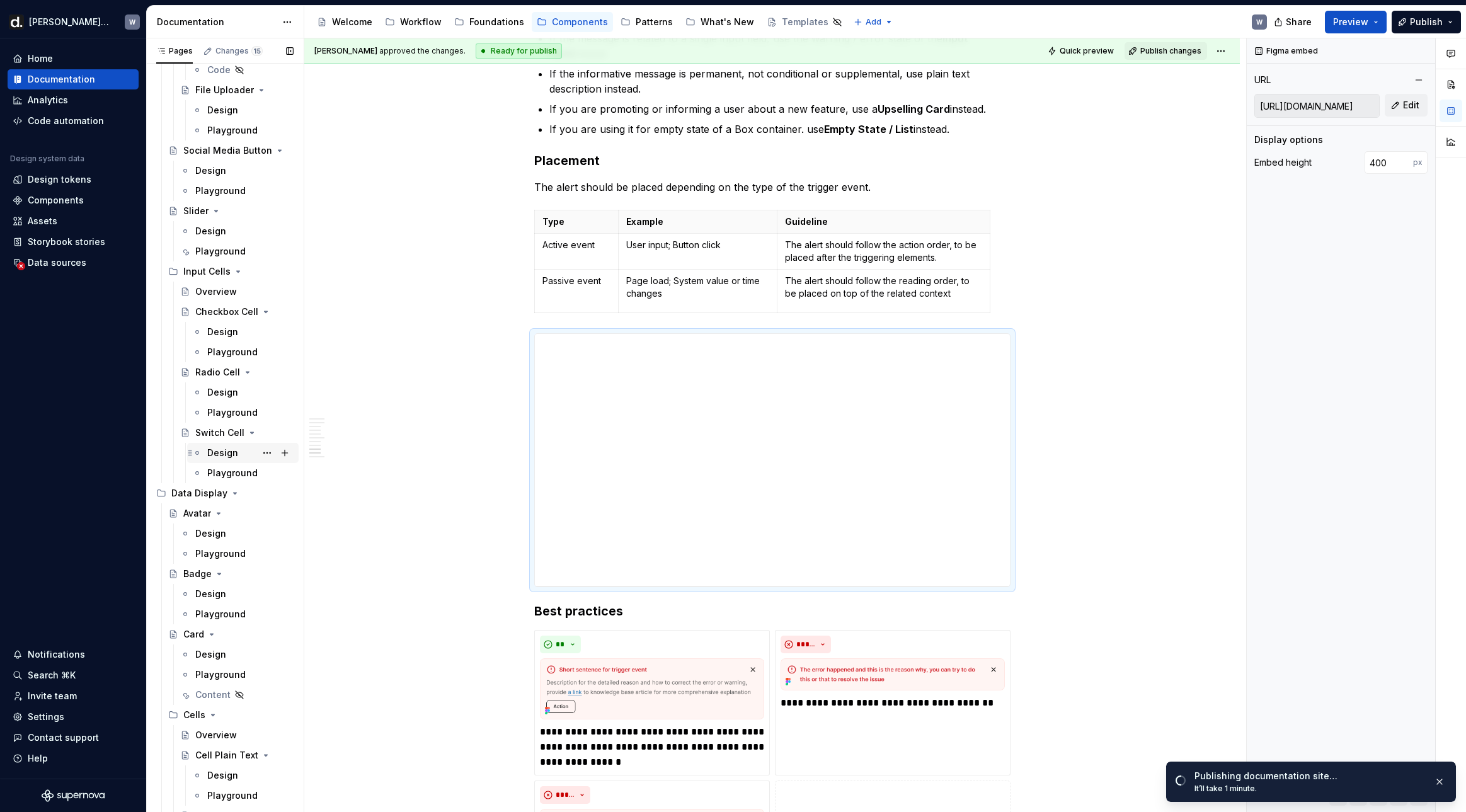
scroll to position [4498, 0]
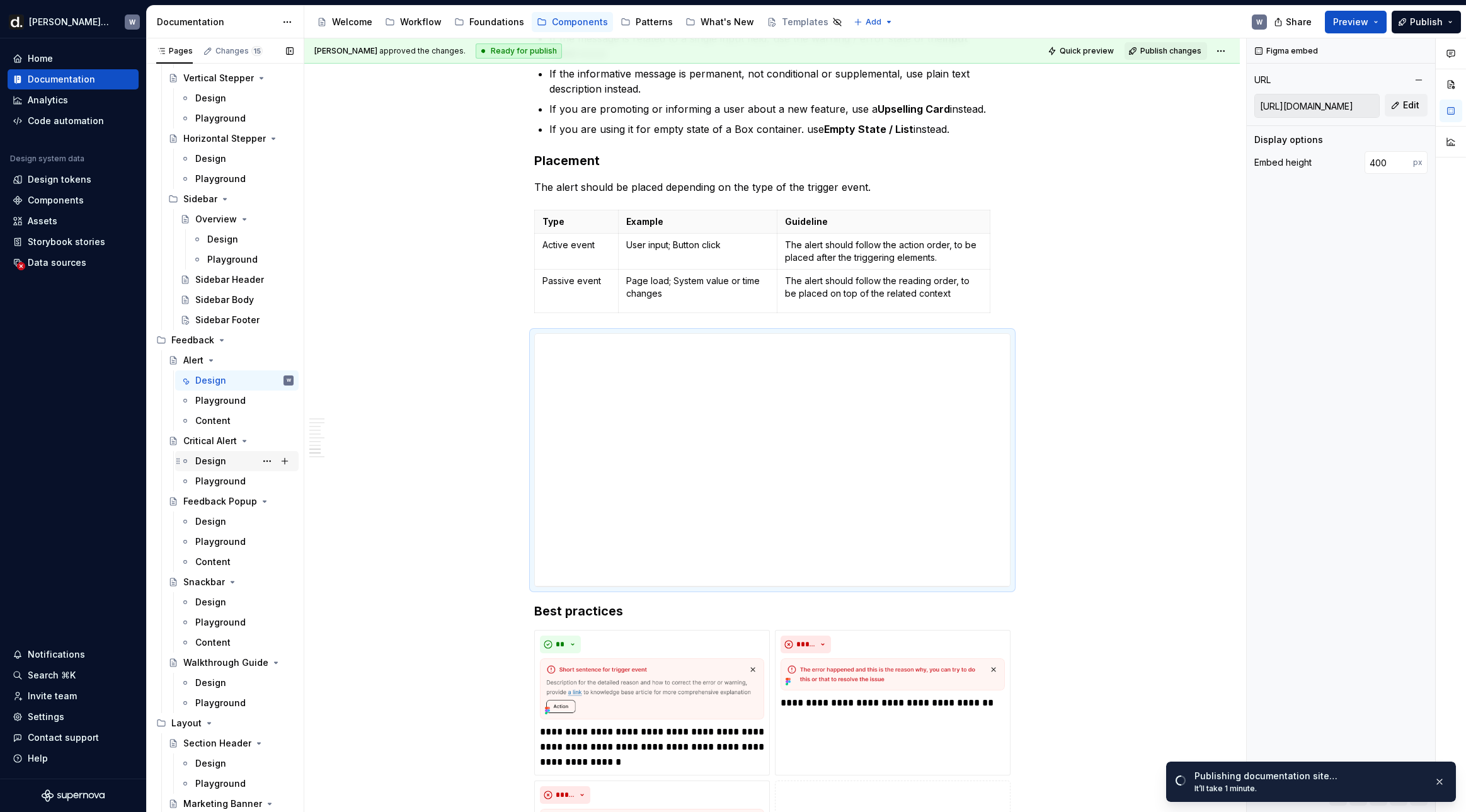
click at [223, 475] on div "Playground" at bounding box center [244, 481] width 98 height 13
click at [224, 464] on div "Design" at bounding box center [244, 461] width 98 height 18
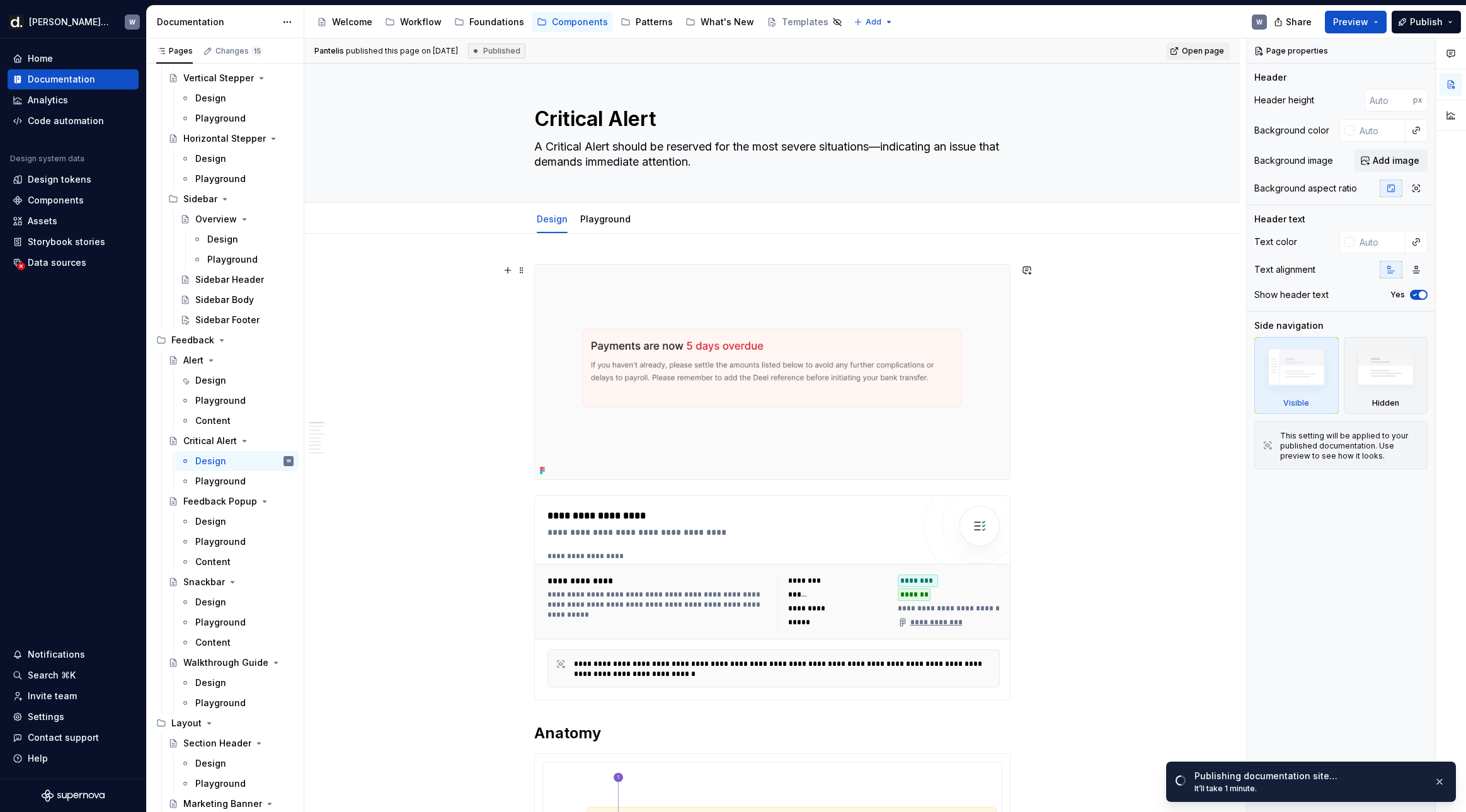
click at [776, 417] on img at bounding box center [771, 371] width 475 height 215
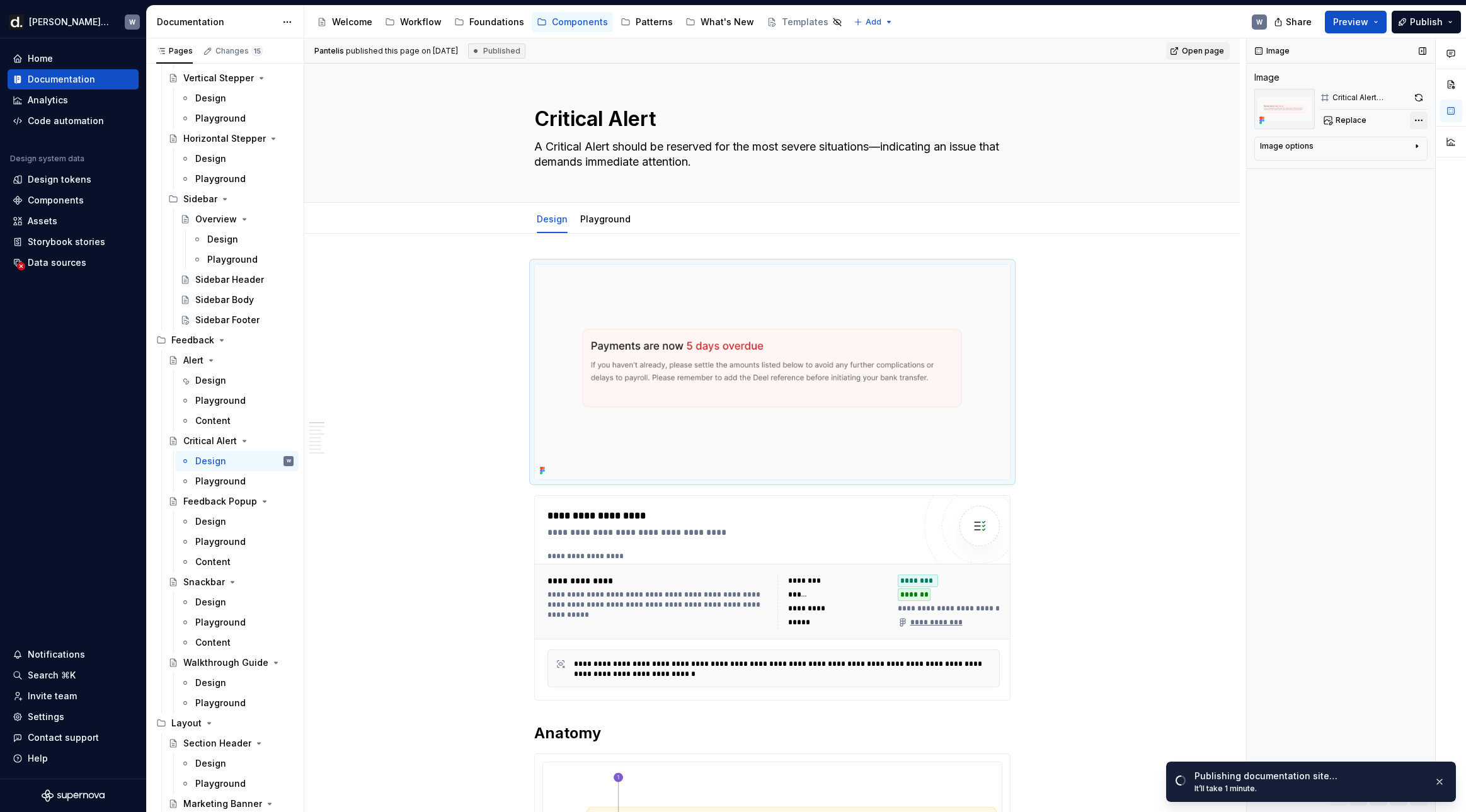
click at [1200, 120] on div "Comments Open comments No comments yet Select ‘Comment’ from the block context …" at bounding box center [1356, 425] width 219 height 774
click at [1200, 152] on div "File: [Supernova] Static Content" at bounding box center [1339, 157] width 130 height 10
click at [1200, 100] on button "button" at bounding box center [1419, 97] width 18 height 18
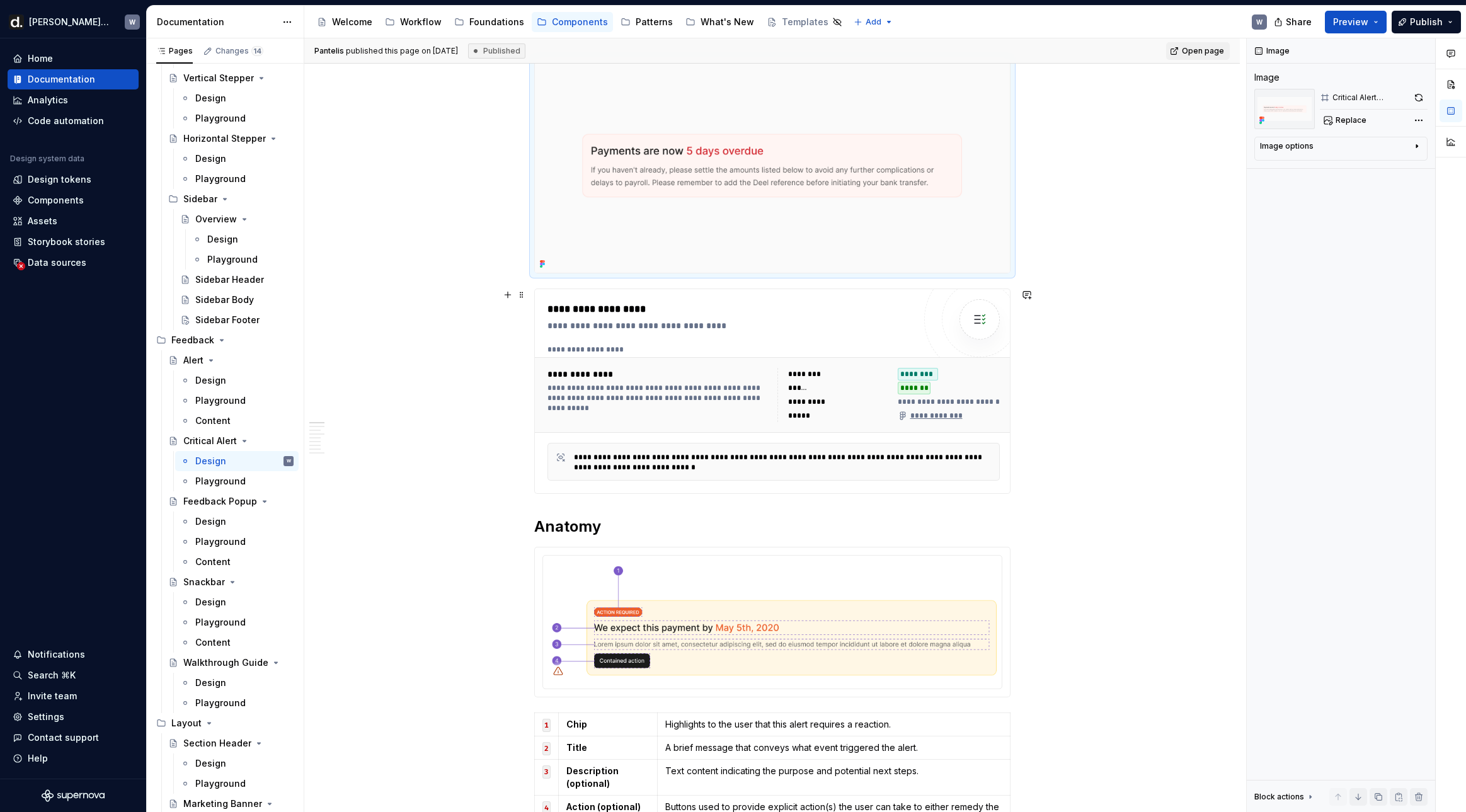
scroll to position [213, 0]
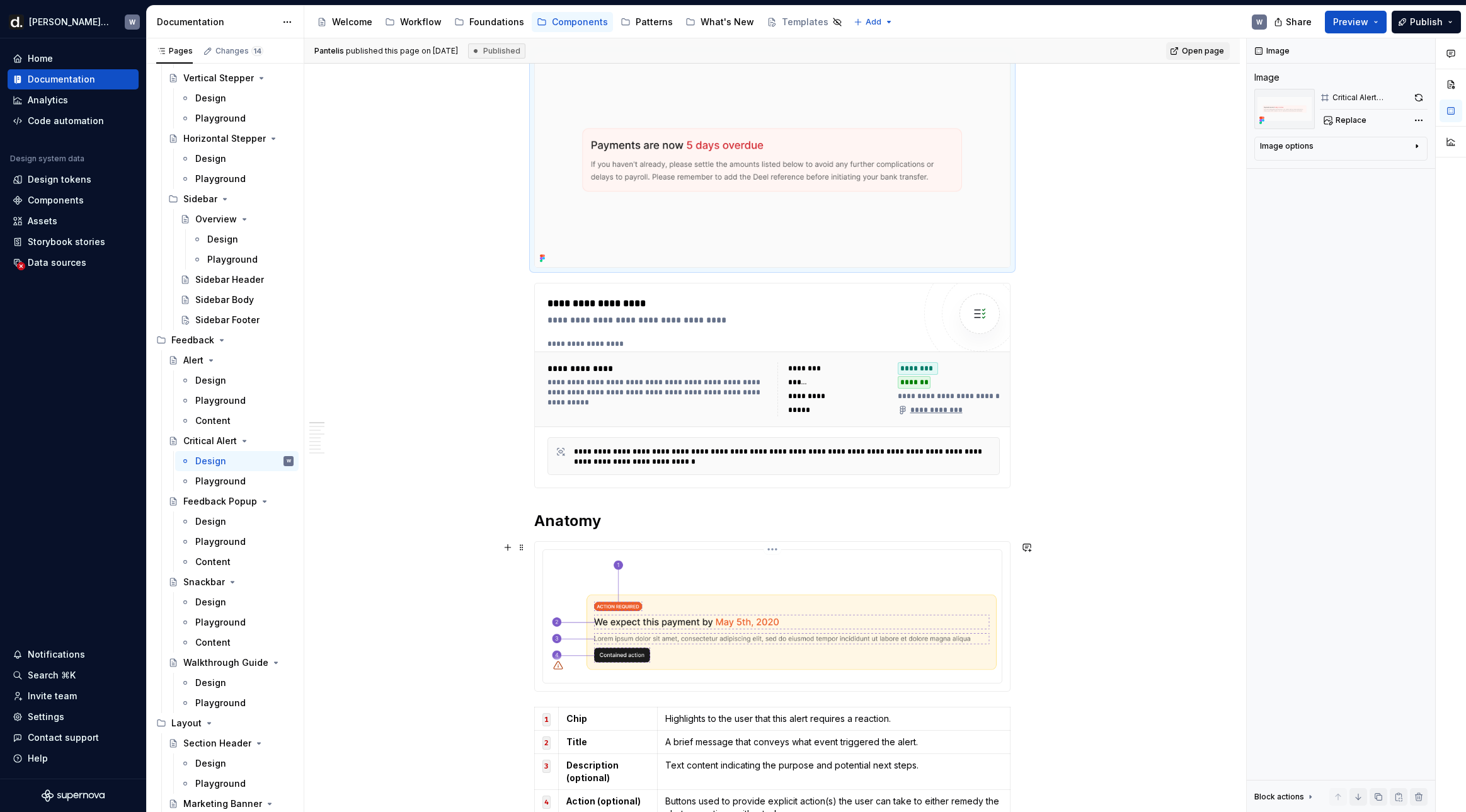
click at [726, 670] on img at bounding box center [772, 615] width 449 height 120
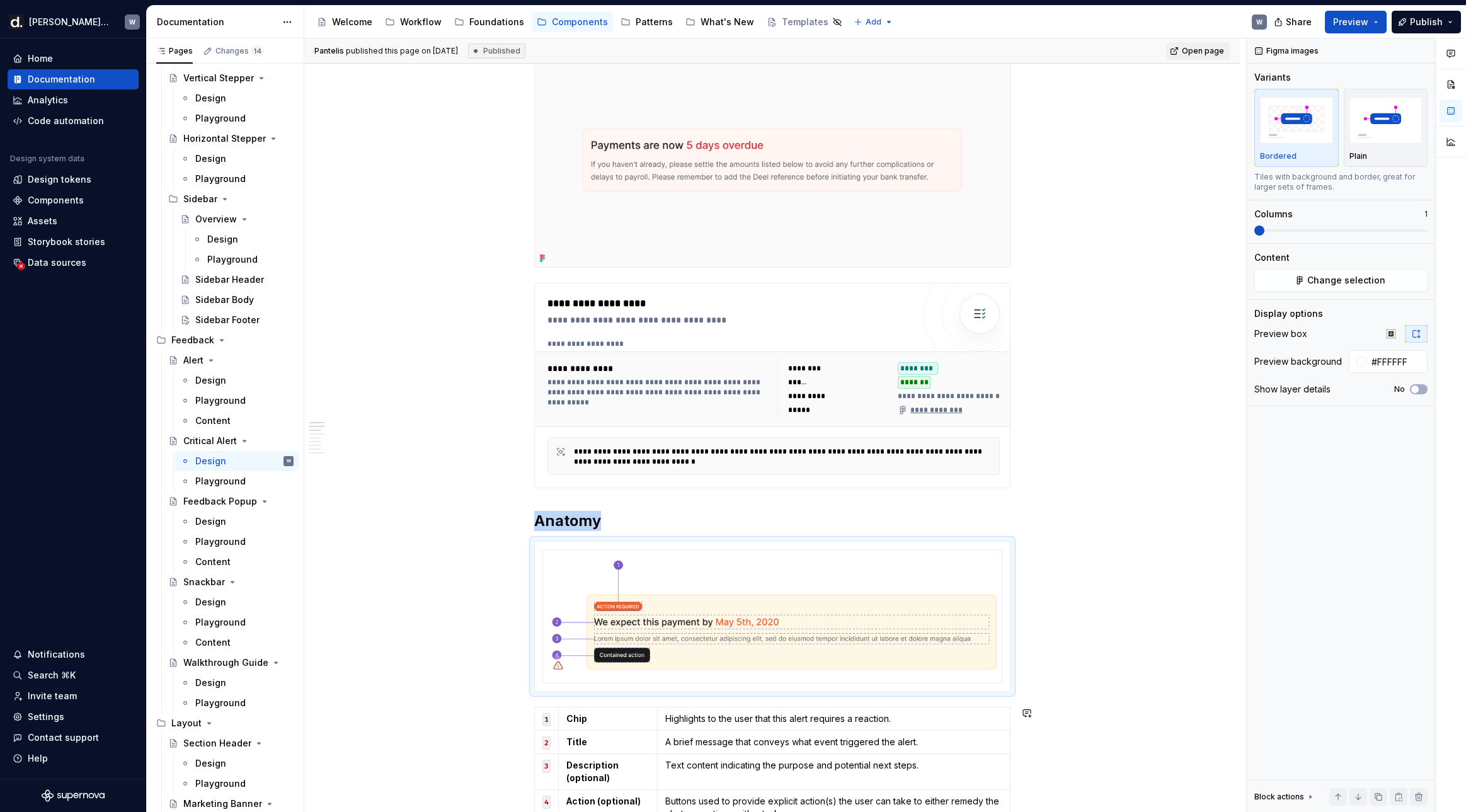
scroll to position [455, 0]
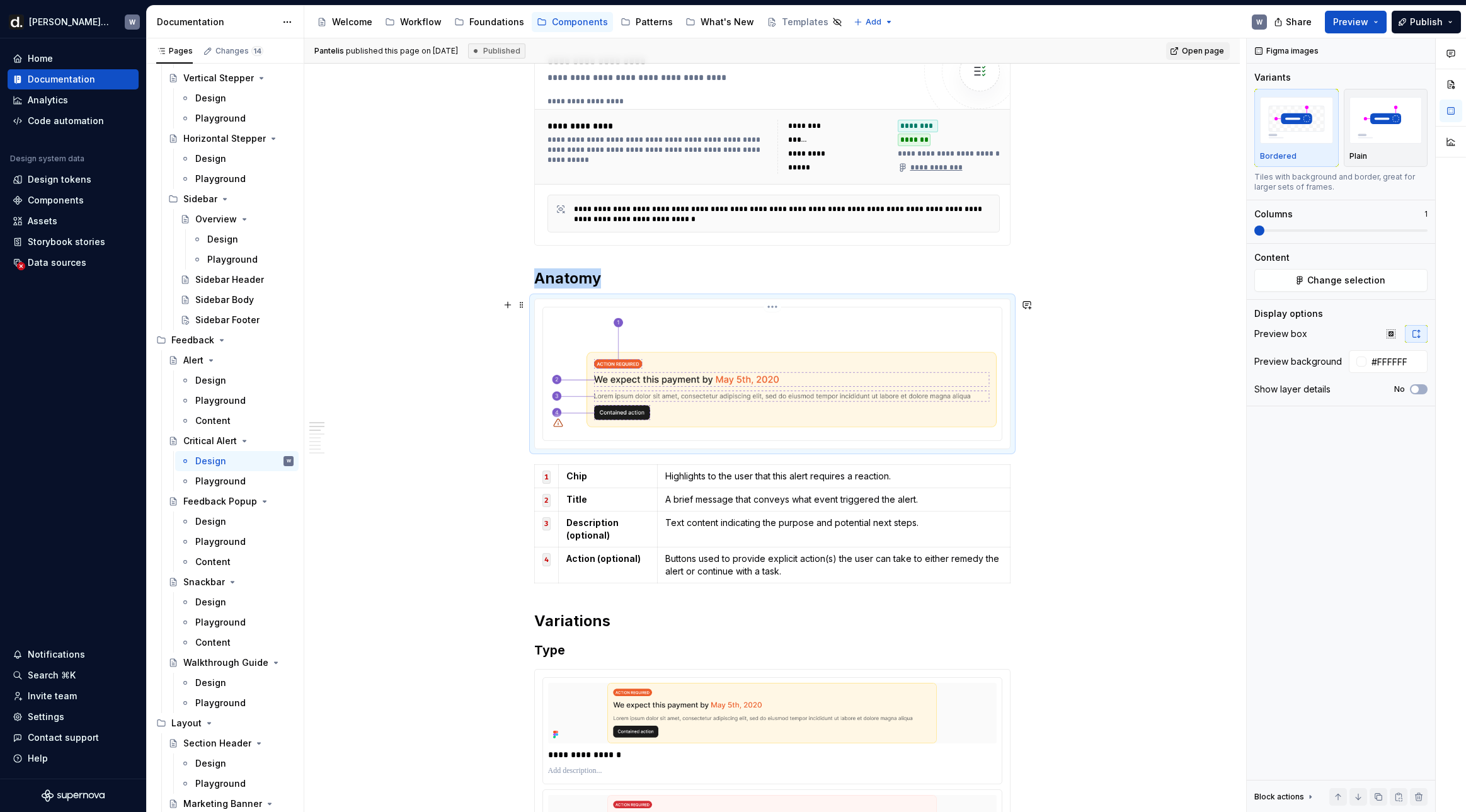
click at [771, 312] on img at bounding box center [772, 372] width 449 height 120
click at [775, 307] on html "[PERSON_NAME] UI W Home Documentation Analytics Code automation Design system d…" at bounding box center [733, 406] width 1466 height 812
click at [800, 344] on div "Reset background color" at bounding box center [842, 347] width 105 height 13
click at [773, 309] on html "[PERSON_NAME] UI W Home Documentation Analytics Code automation Design system d…" at bounding box center [733, 406] width 1466 height 812
click at [814, 368] on div "Update Figma image" at bounding box center [842, 373] width 105 height 13
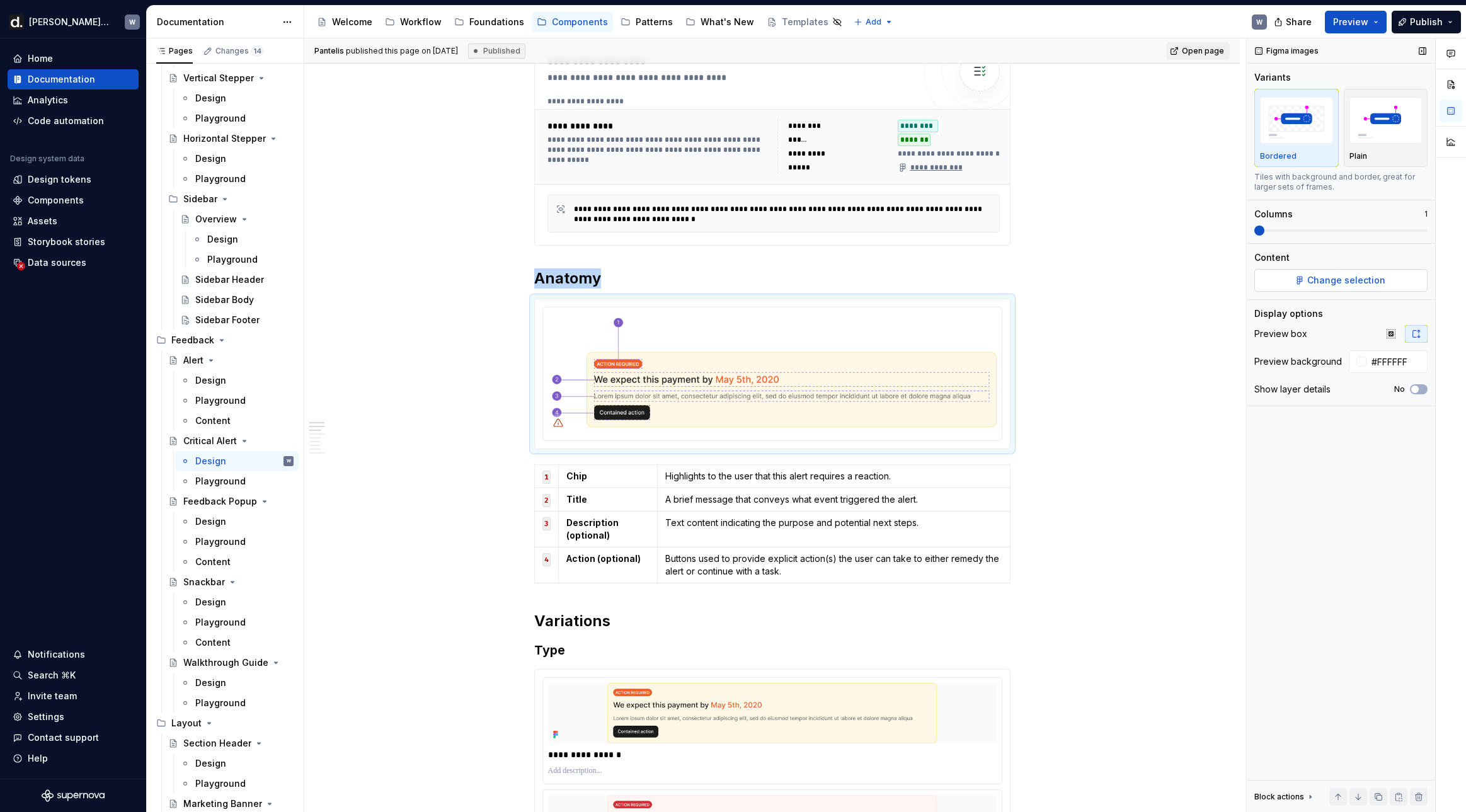
click at [1200, 278] on span "Change selection" at bounding box center [1346, 280] width 78 height 13
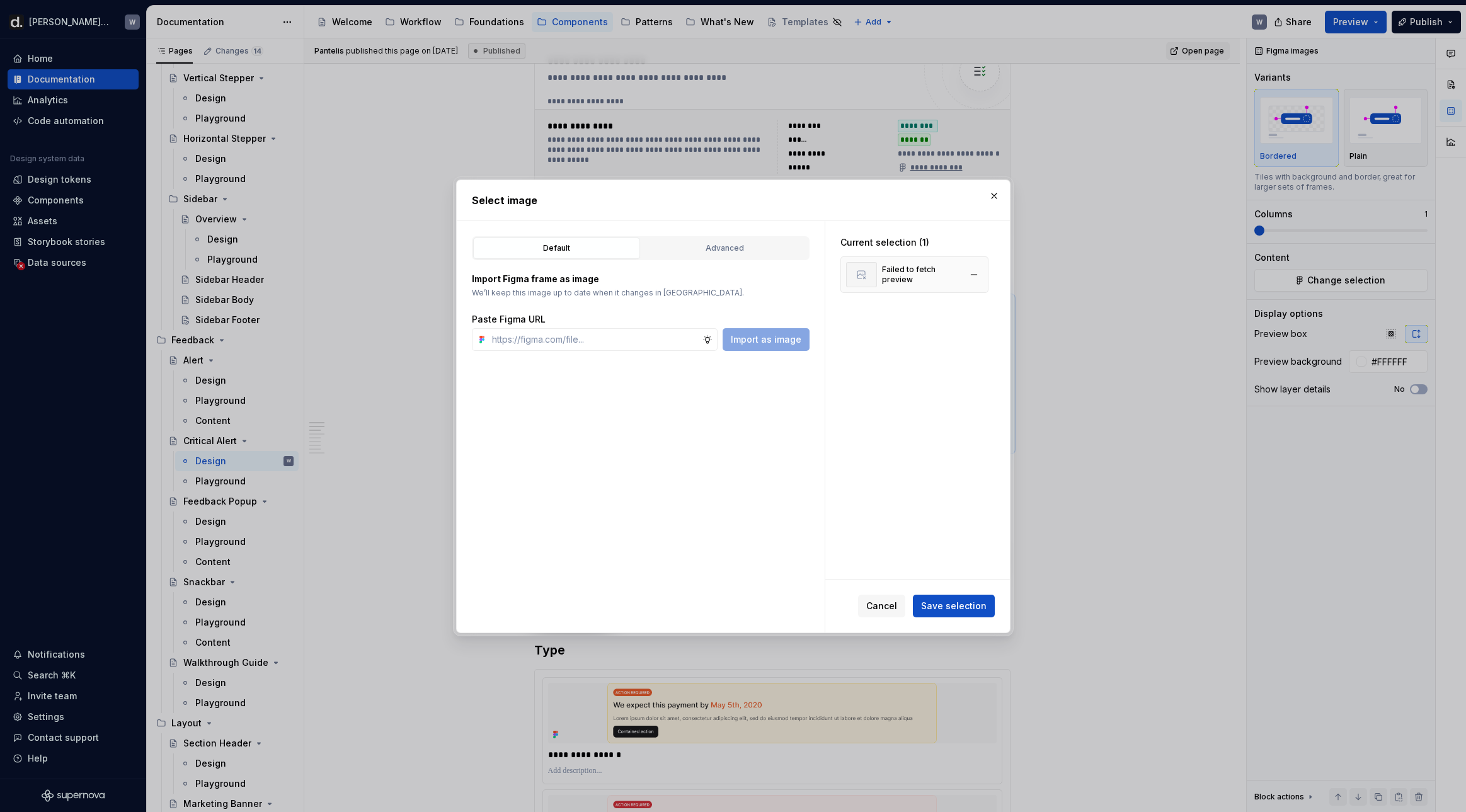
type textarea "*"
click at [983, 271] on button "button" at bounding box center [974, 275] width 18 height 18
click at [670, 337] on input "text" at bounding box center [595, 340] width 216 height 23
paste input "[URL][DOMAIN_NAME]"
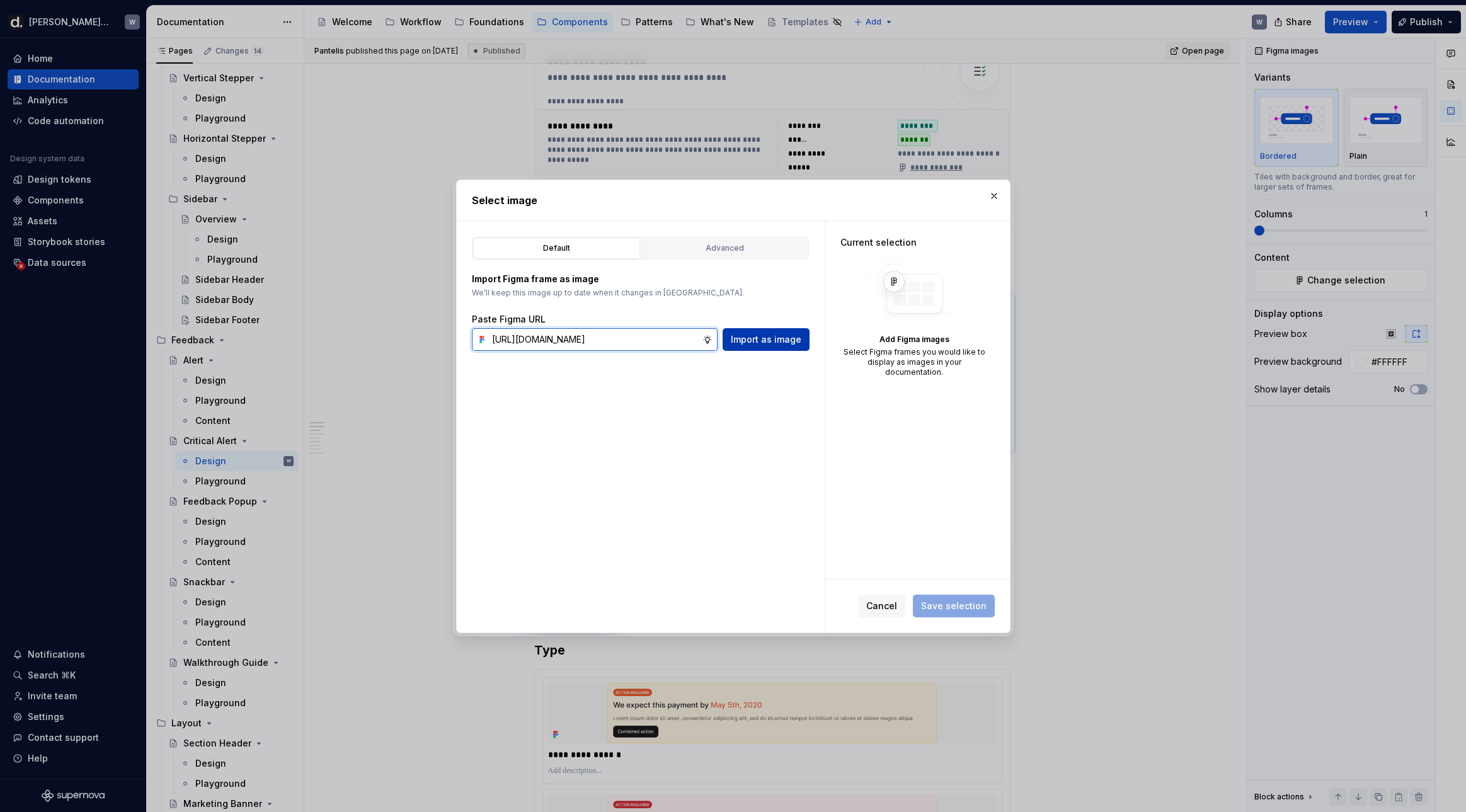
scroll to position [0, 329]
type input "[URL][DOMAIN_NAME]"
click at [737, 341] on span "Import as image" at bounding box center [766, 339] width 71 height 13
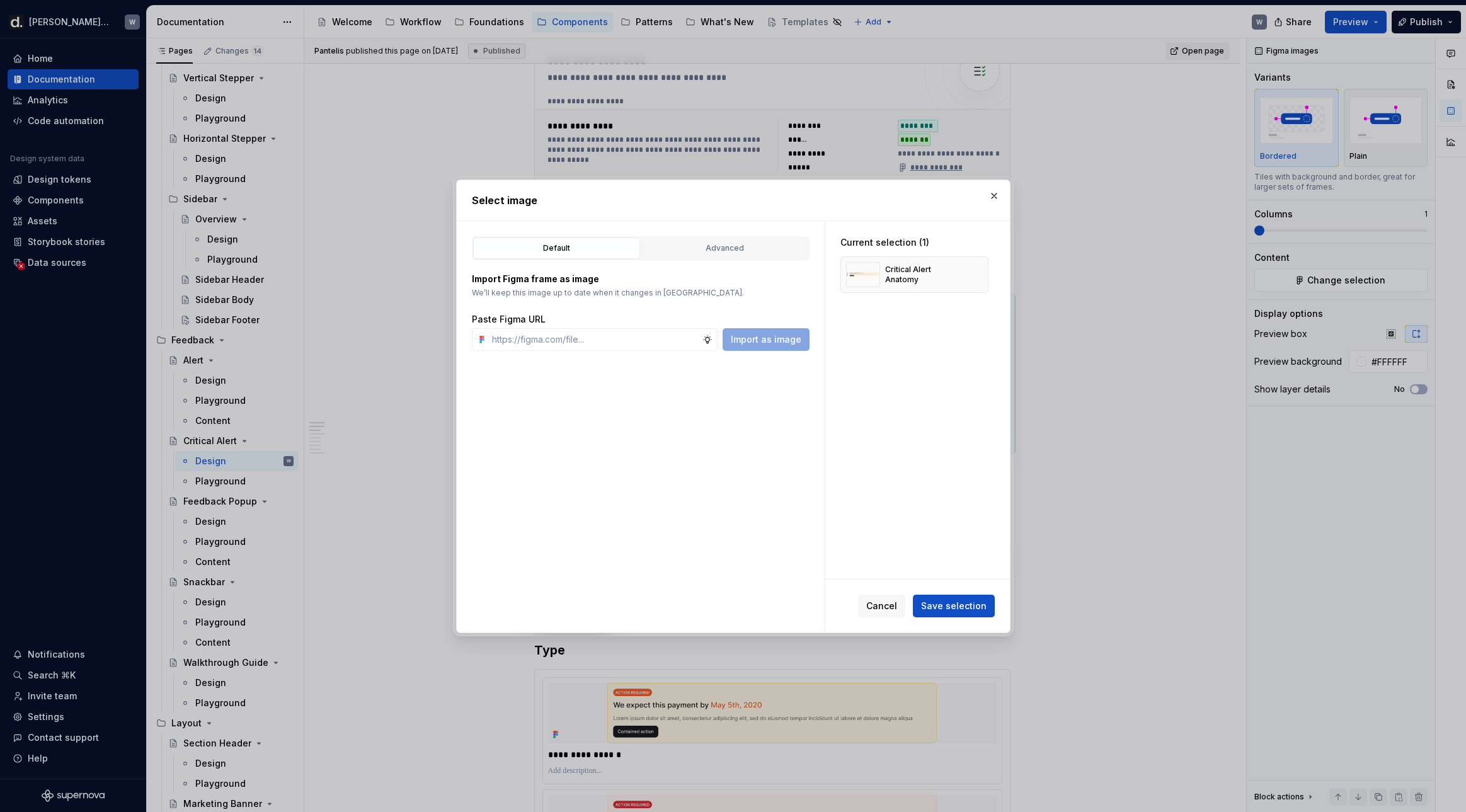
click at [960, 587] on div "Cancel Save selection" at bounding box center [918, 606] width 185 height 53
click at [956, 603] on span "Save selection" at bounding box center [953, 605] width 66 height 13
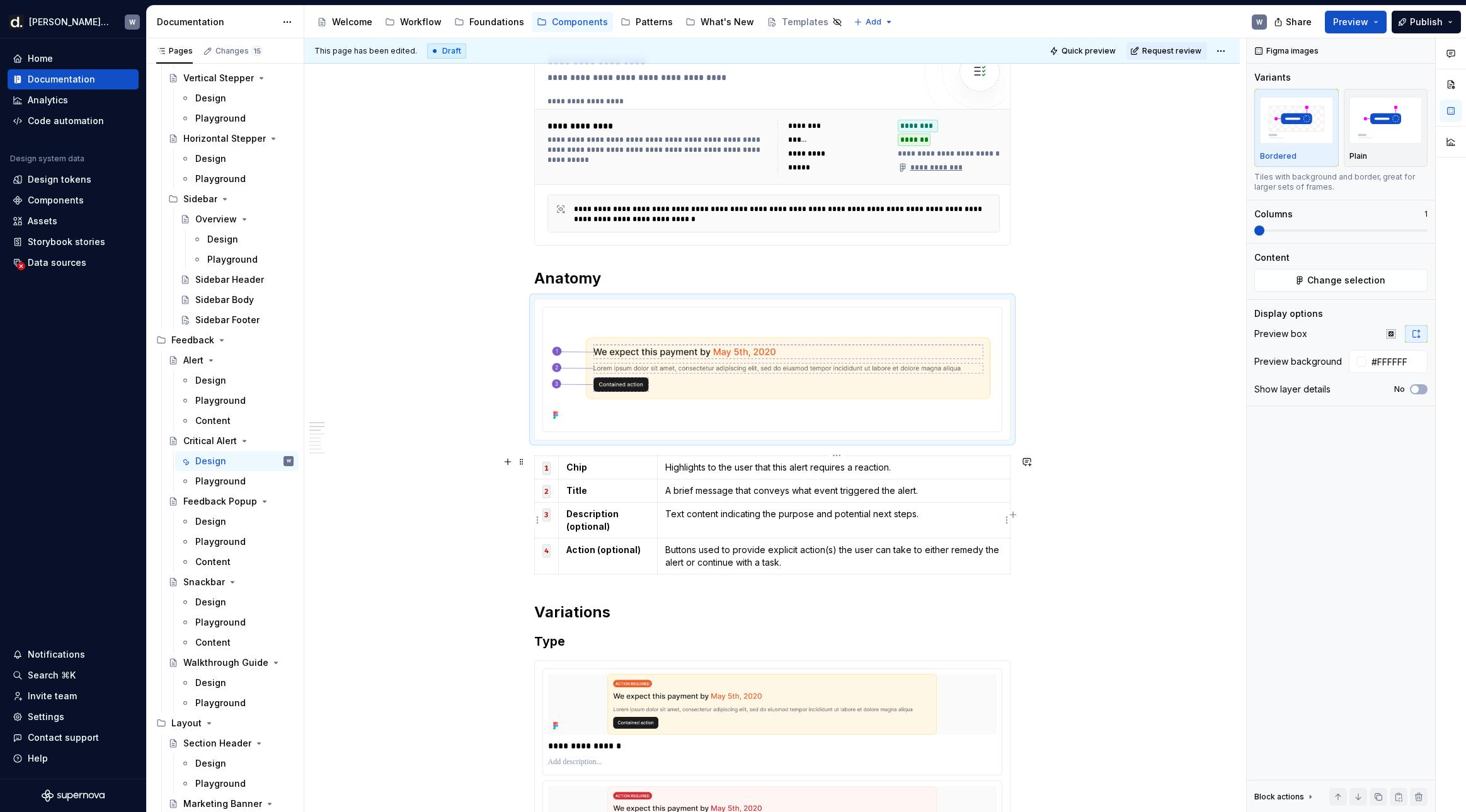
type textarea "*"
click at [537, 467] on html "[PERSON_NAME] UI W Home Documentation Analytics Code automation Design system d…" at bounding box center [733, 406] width 1466 height 812
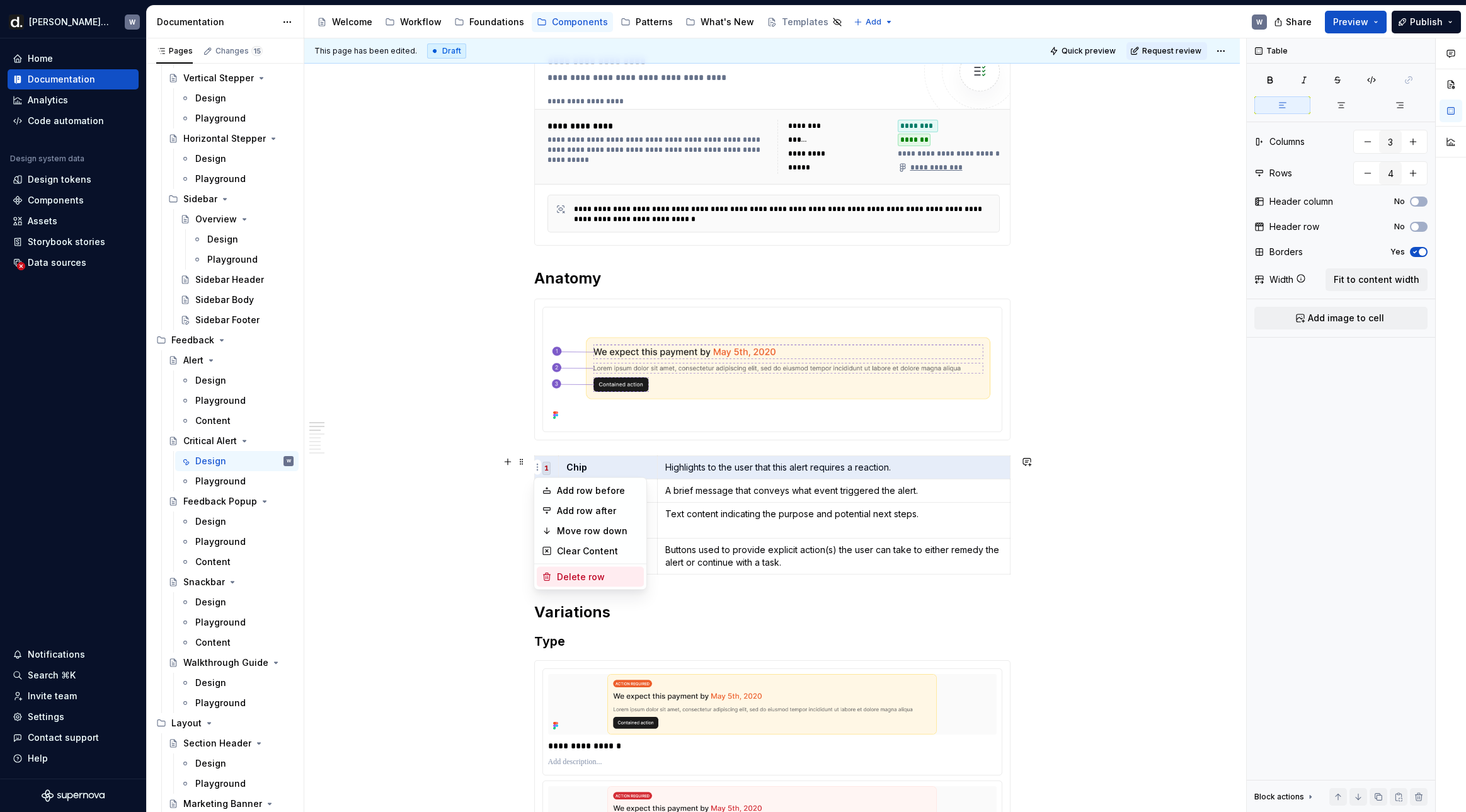
click at [573, 579] on div "Delete row" at bounding box center [597, 577] width 82 height 13
type input "3"
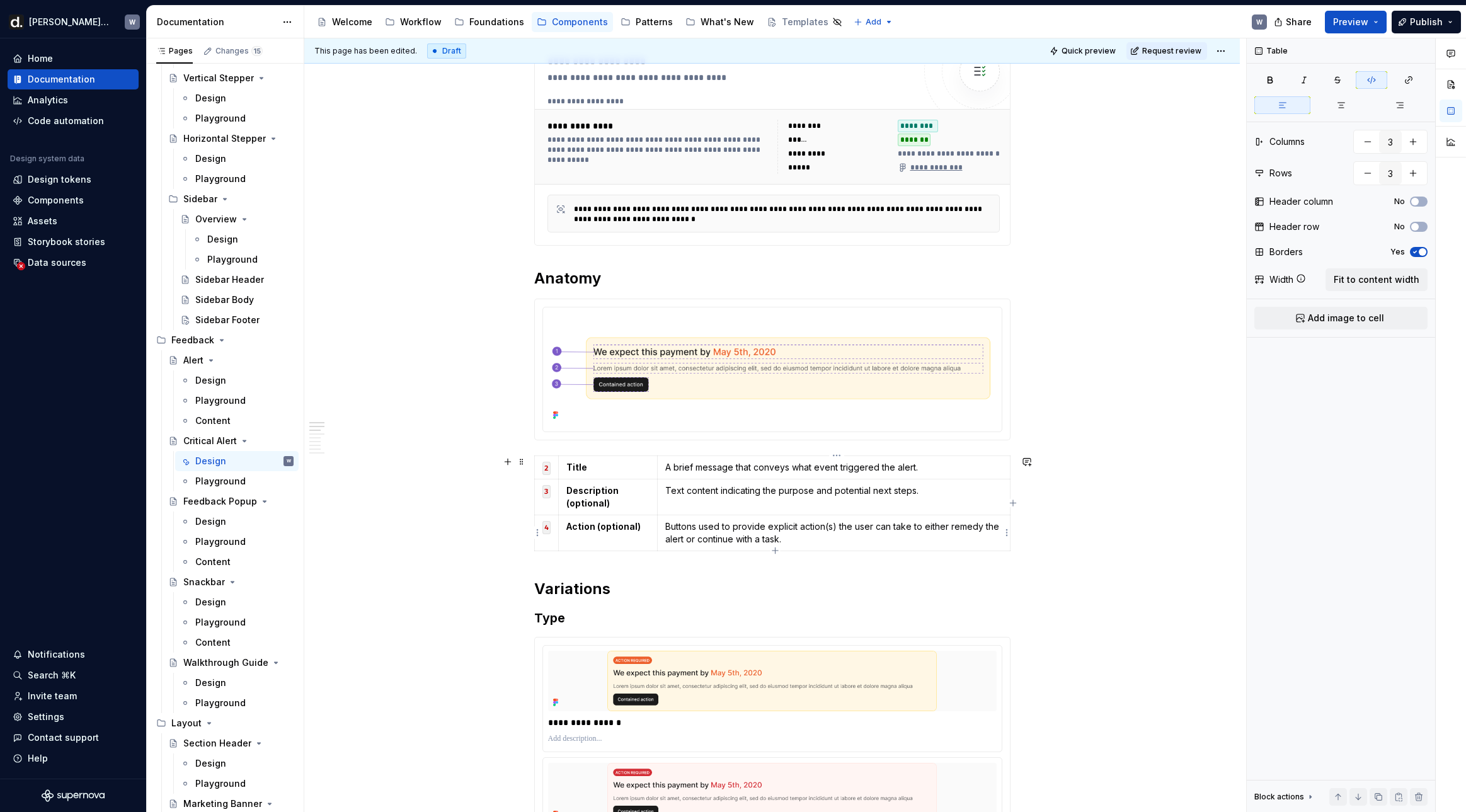
scroll to position [457, 0]
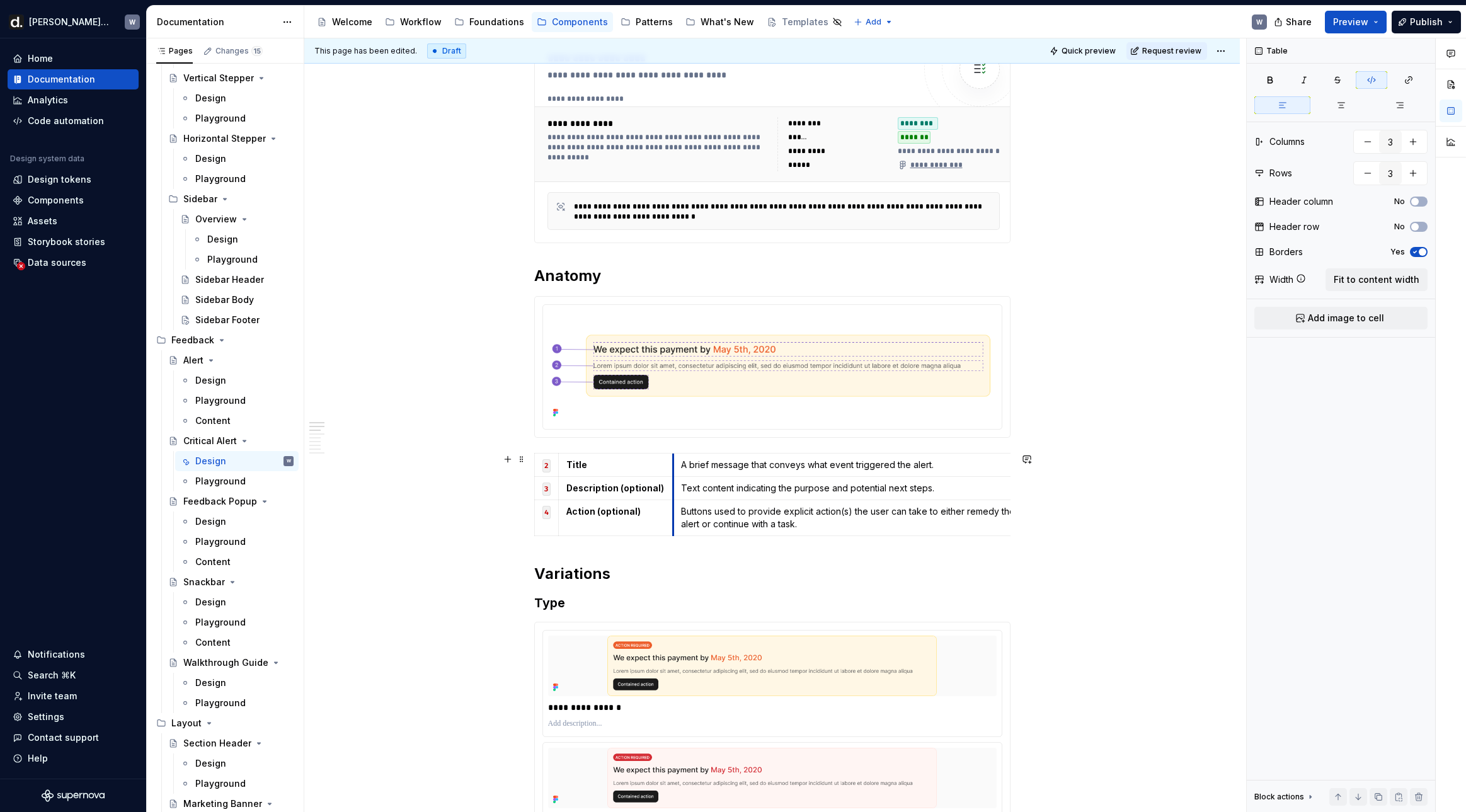
drag, startPoint x: 661, startPoint y: 502, endPoint x: 677, endPoint y: 503, distance: 16.0
click at [677, 503] on tbody "2 Title A brief message that conveys what event triggered the alert. 3 Descript…" at bounding box center [780, 494] width 492 height 83
click at [677, 503] on td "Buttons used to provide explicit action(s) the user can take to either remedy t…" at bounding box center [849, 517] width 353 height 36
click at [672, 492] on html "[PERSON_NAME] UI W Home Documentation Analytics Code automation Design system d…" at bounding box center [733, 406] width 1466 height 812
click at [672, 471] on html "[PERSON_NAME] UI W Home Documentation Analytics Code automation Design system d…" at bounding box center [733, 406] width 1466 height 812
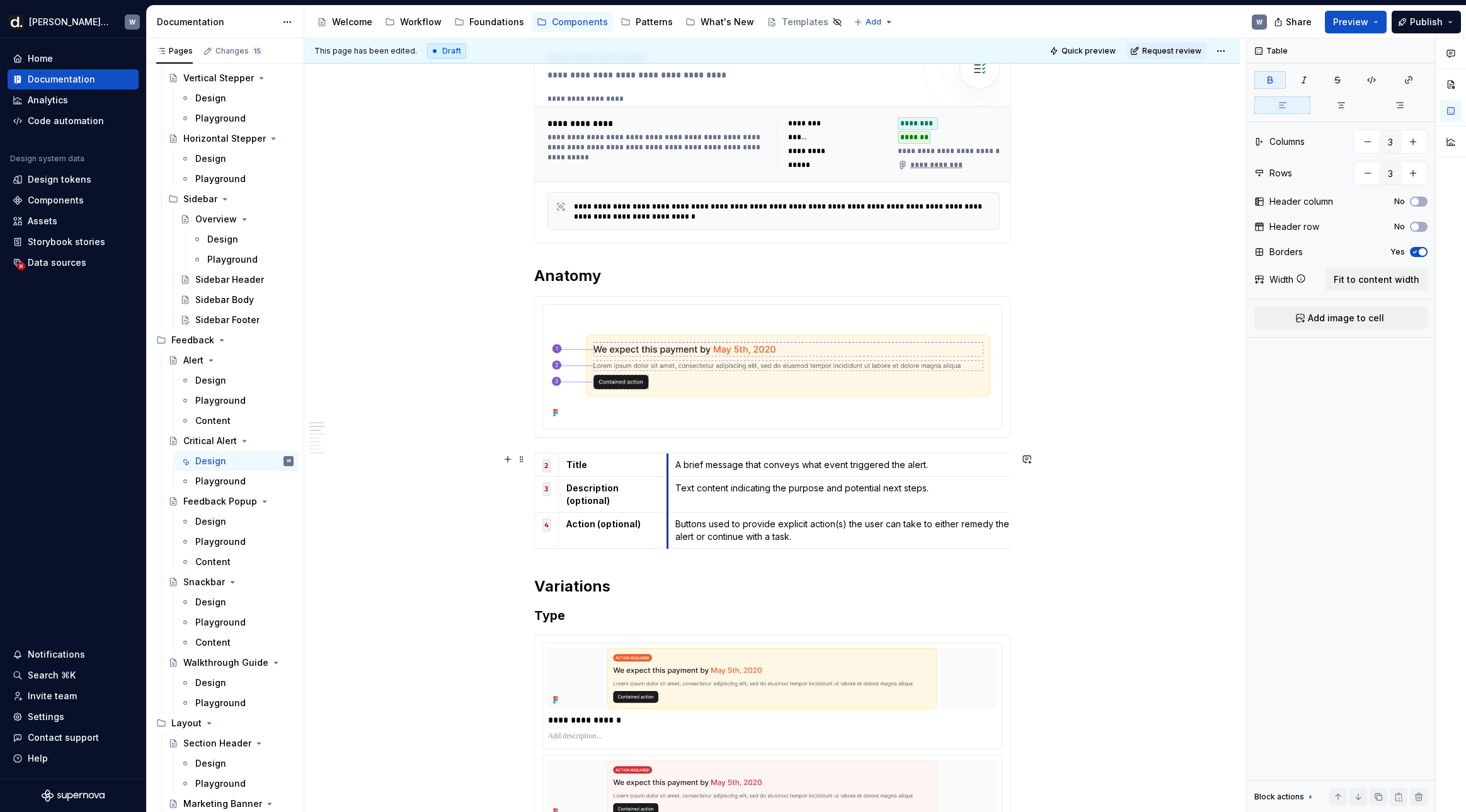
drag, startPoint x: 676, startPoint y: 466, endPoint x: 667, endPoint y: 468, distance: 9.2
click at [667, 467] on td "A brief message that conveys what event triggered the alert." at bounding box center [844, 464] width 353 height 24
click at [990, 469] on body "[PERSON_NAME] UI W Home Documentation Analytics Code automation Design system d…" at bounding box center [733, 406] width 1466 height 812
drag, startPoint x: 994, startPoint y: 468, endPoint x: 964, endPoint y: 475, distance: 30.8
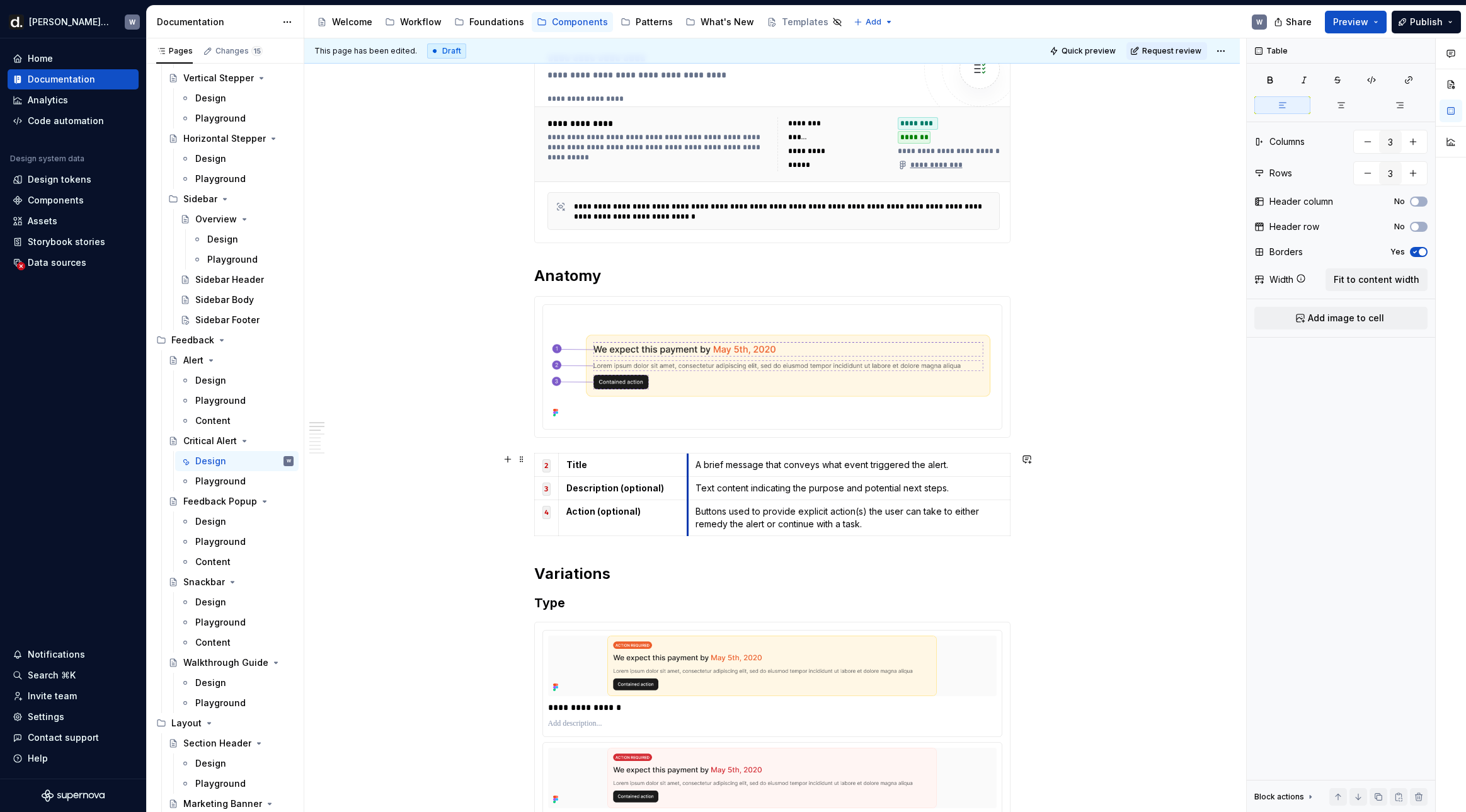
drag, startPoint x: 644, startPoint y: 503, endPoint x: 692, endPoint y: 505, distance: 48.0
click at [692, 505] on tbody "2 Title A brief message that conveys what event triggered the alert. 3 Descript…" at bounding box center [772, 494] width 475 height 83
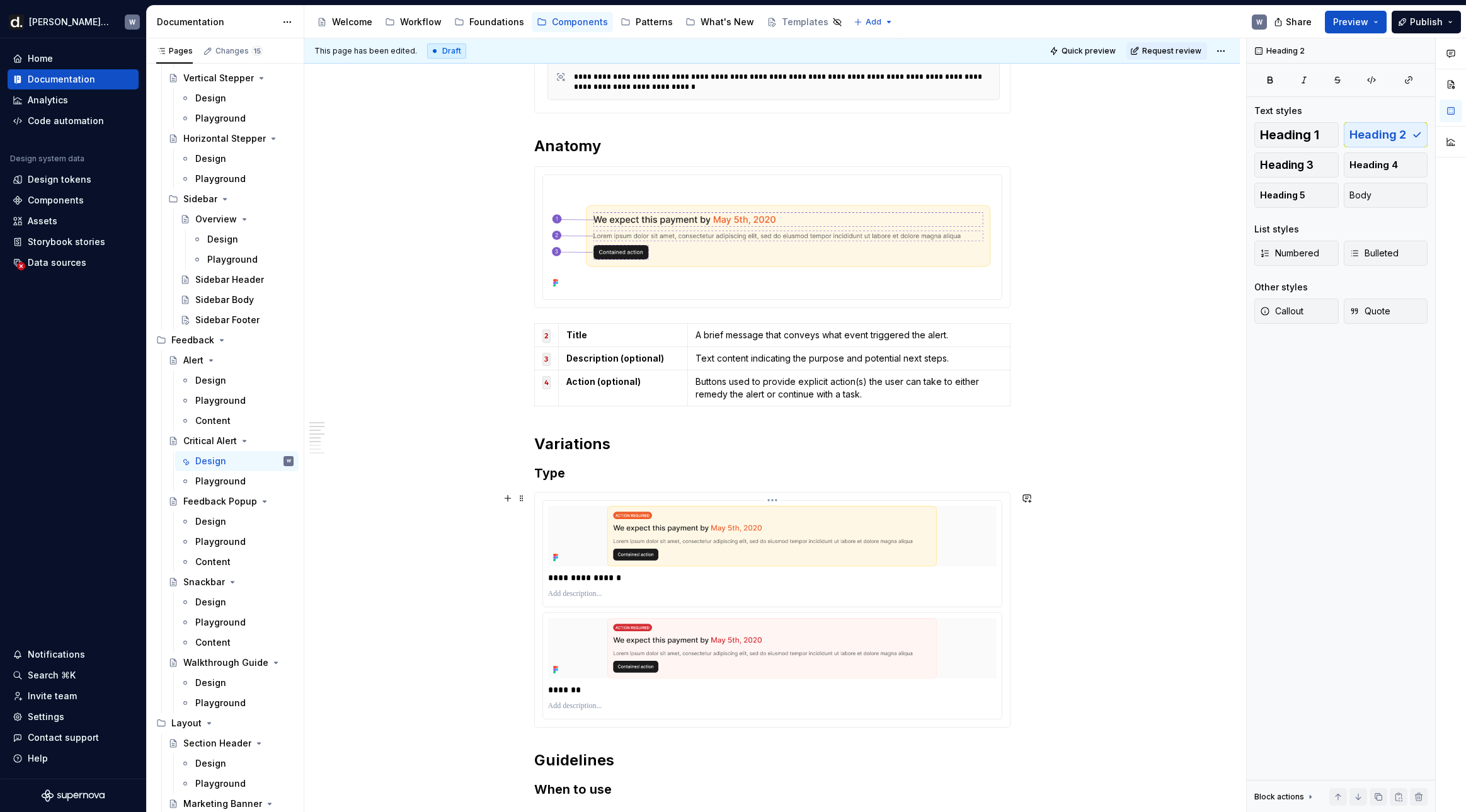
scroll to position [653, 0]
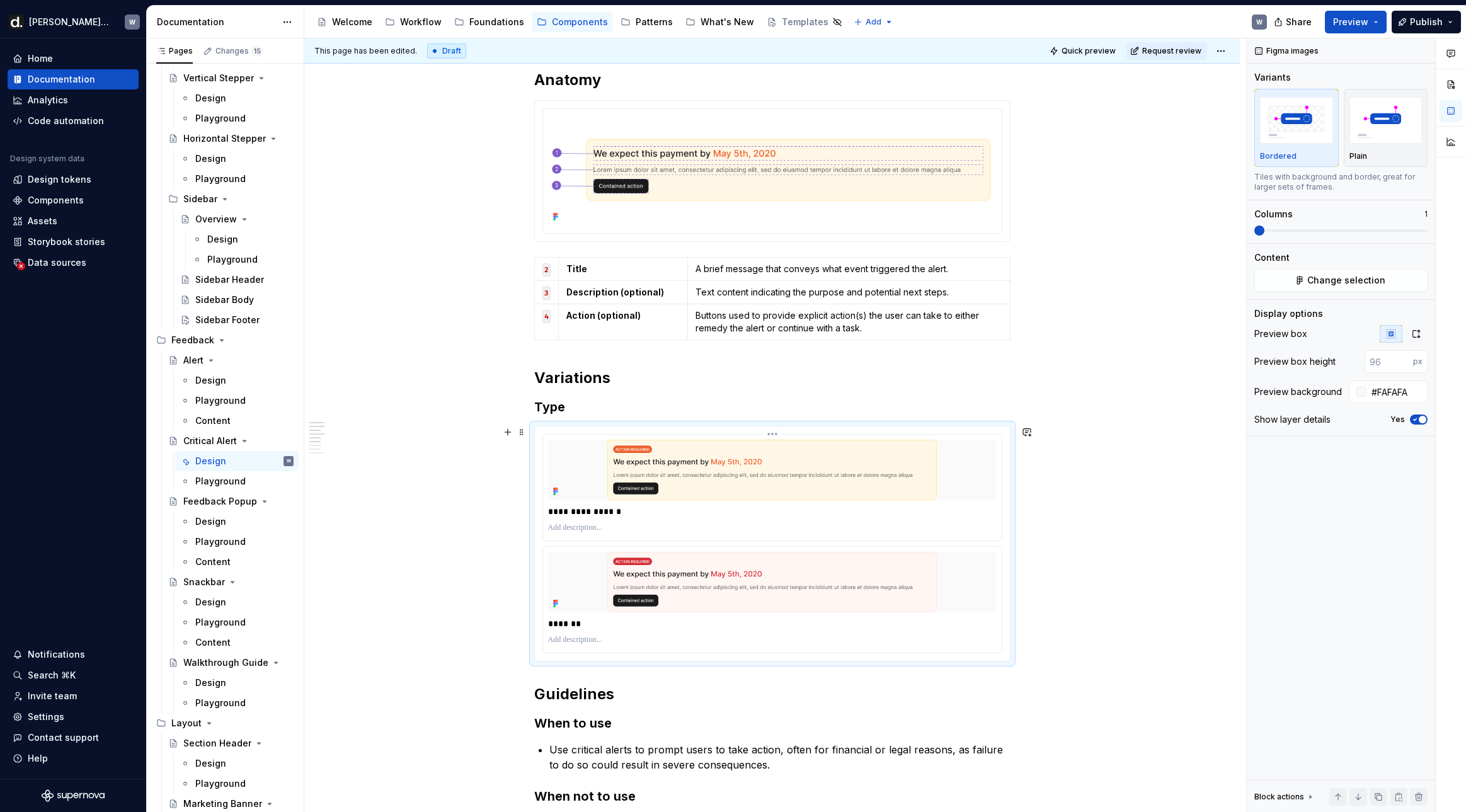
click at [740, 486] on img at bounding box center [772, 470] width 449 height 61
click at [777, 431] on div "**********" at bounding box center [771, 543] width 475 height 234
click at [775, 435] on html "[PERSON_NAME] UI W Home Documentation Analytics Code automation Design system d…" at bounding box center [733, 406] width 1466 height 812
click at [819, 503] on div "Update Figma image" at bounding box center [842, 500] width 105 height 13
click at [788, 545] on div "**********" at bounding box center [772, 543] width 460 height 219
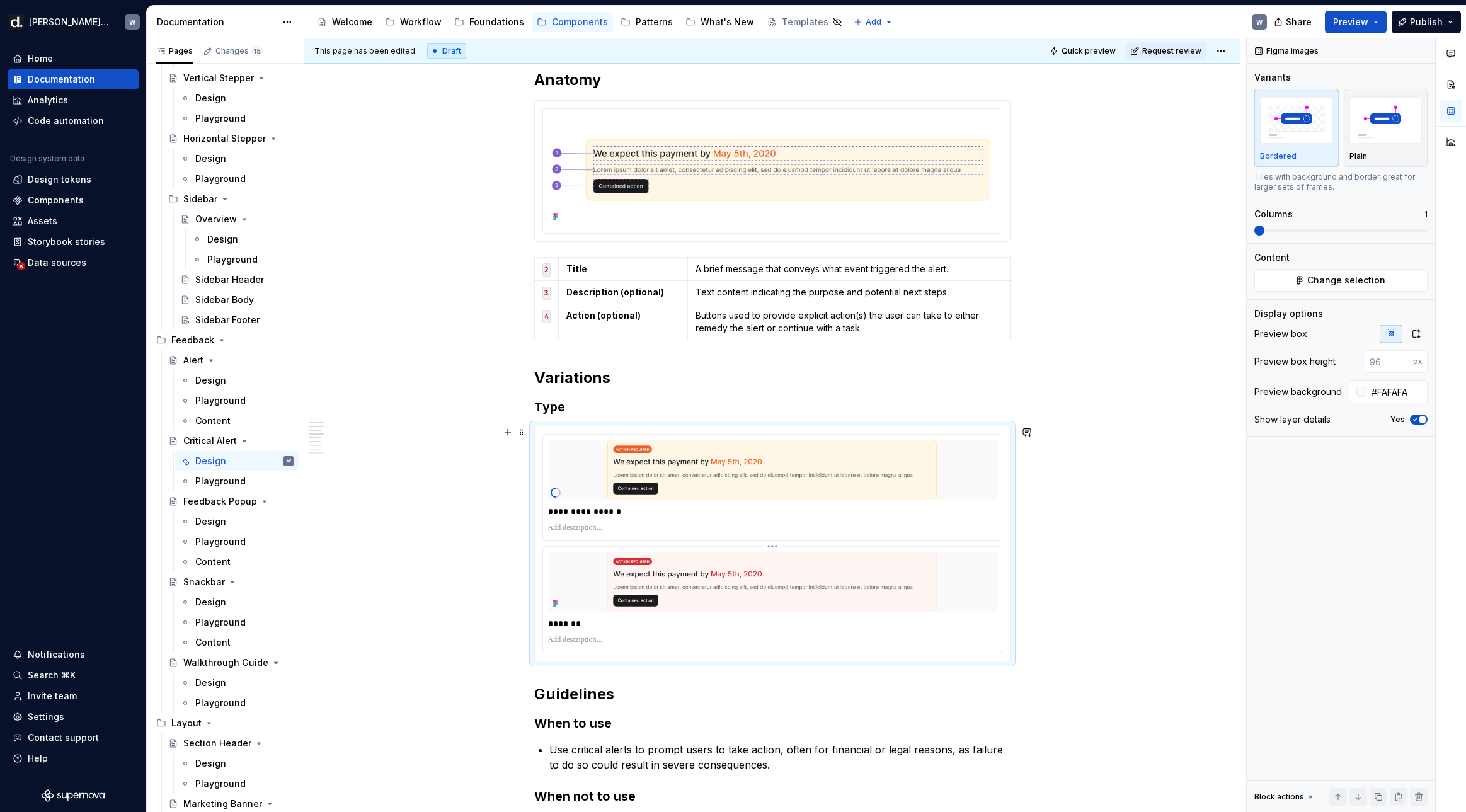
click at [784, 551] on img at bounding box center [772, 582] width 449 height 61
click at [777, 547] on html "[PERSON_NAME] UI W Home Documentation Analytics Code automation Design system d…" at bounding box center [733, 406] width 1466 height 812
click at [827, 616] on div "Update Figma image" at bounding box center [842, 612] width 105 height 13
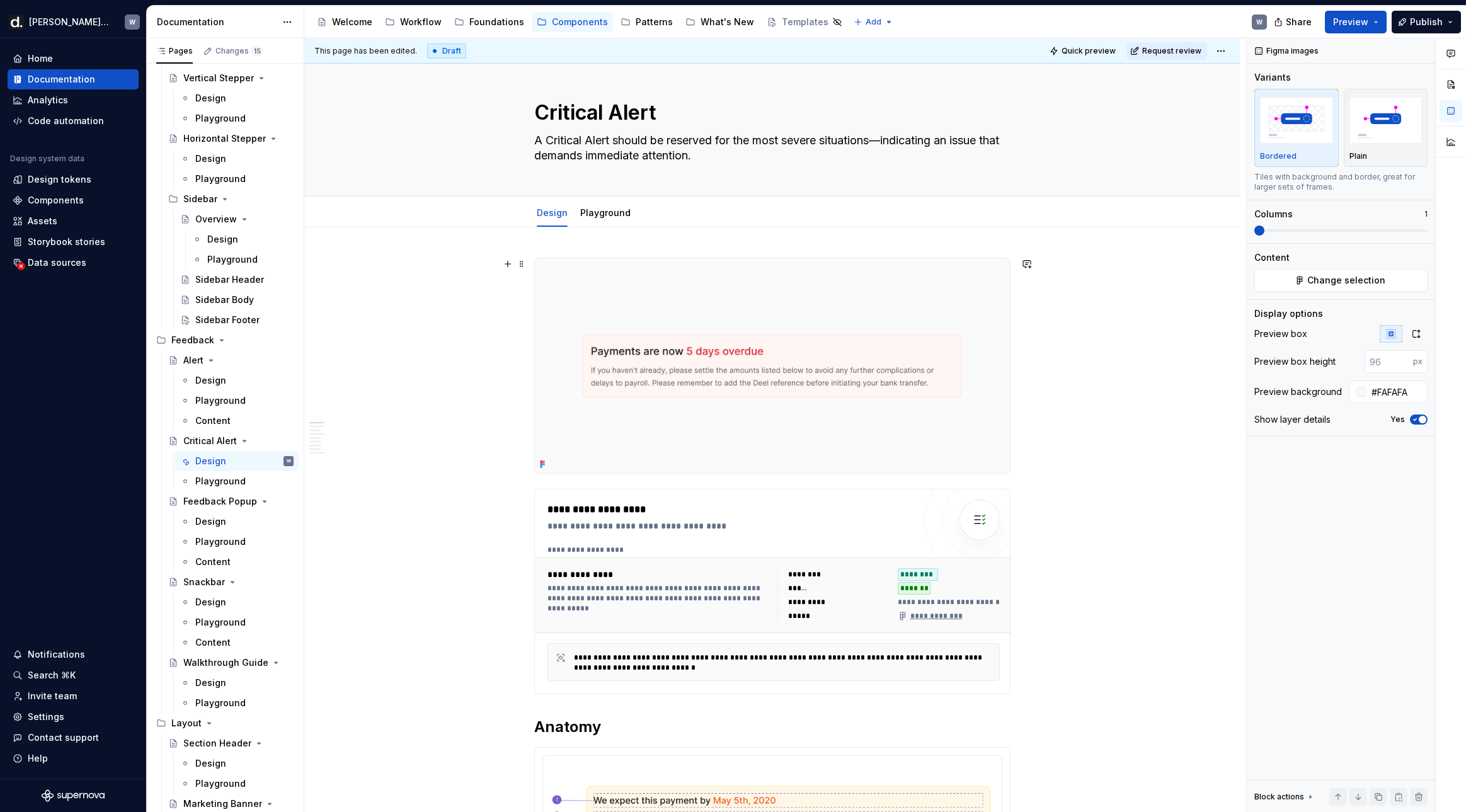
scroll to position [0, 0]
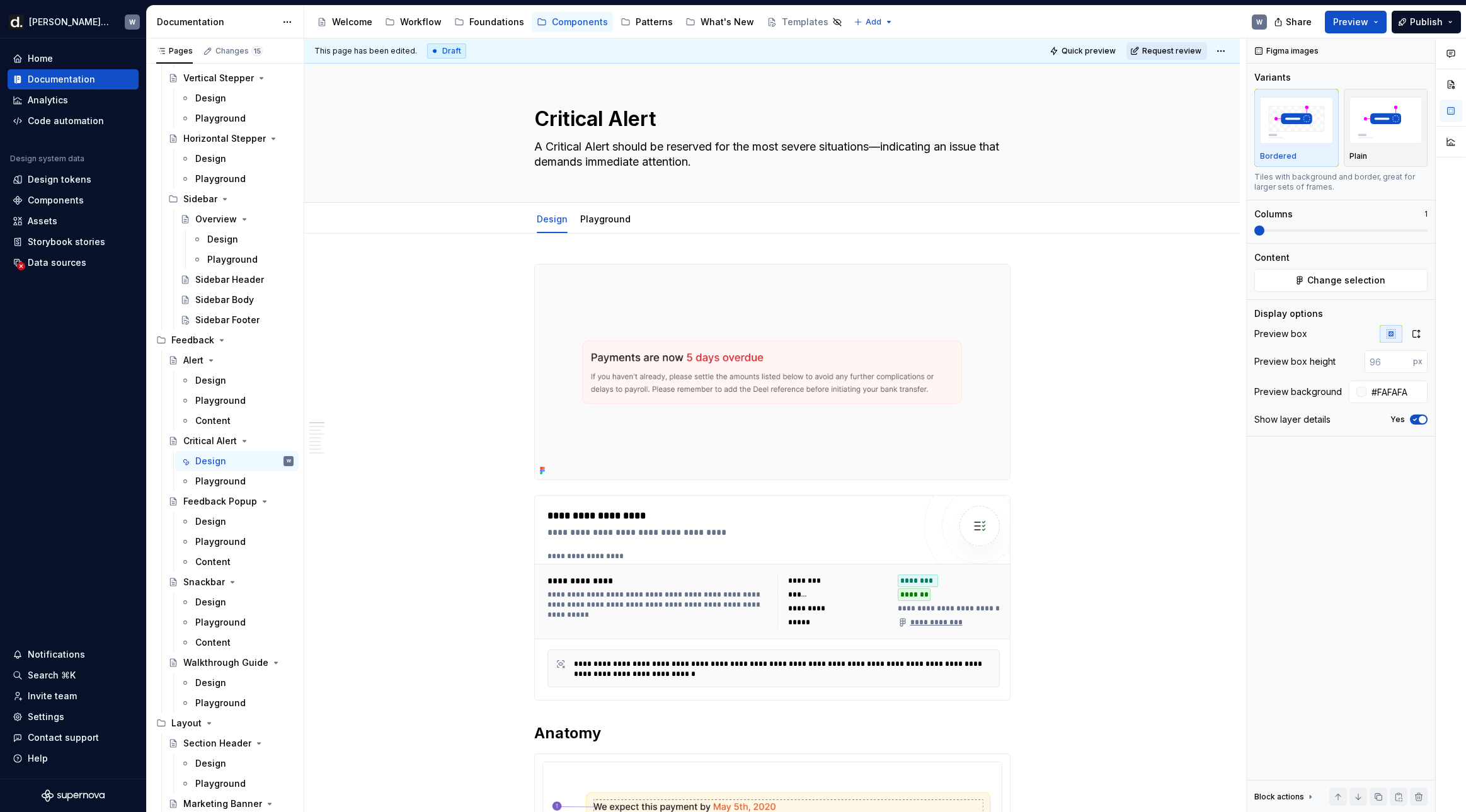
click at [1169, 55] on button "Request review" at bounding box center [1166, 51] width 80 height 18
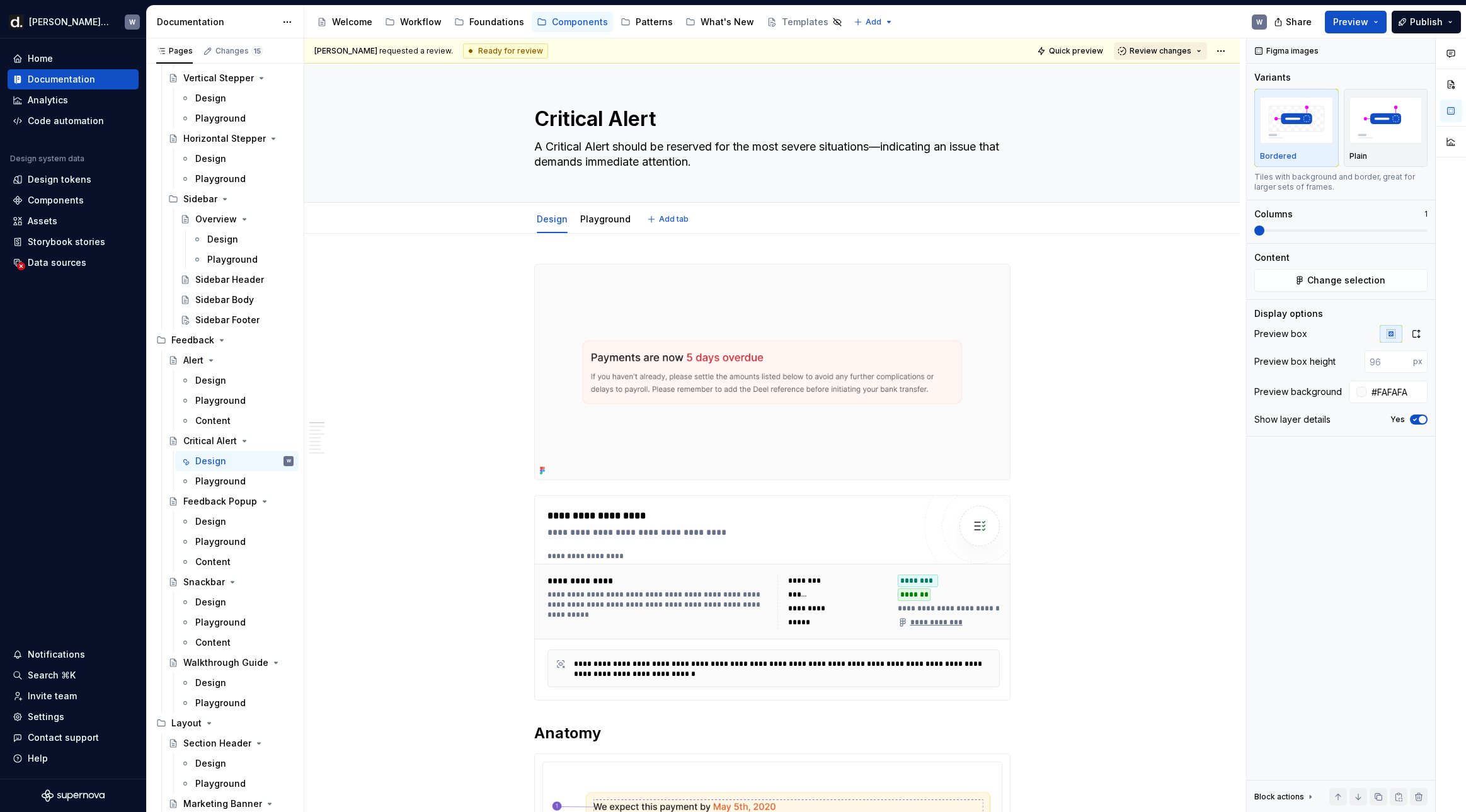
click at [1157, 56] on button "Review changes" at bounding box center [1160, 51] width 93 height 18
click at [1156, 80] on div "Approve" at bounding box center [1201, 75] width 110 height 13
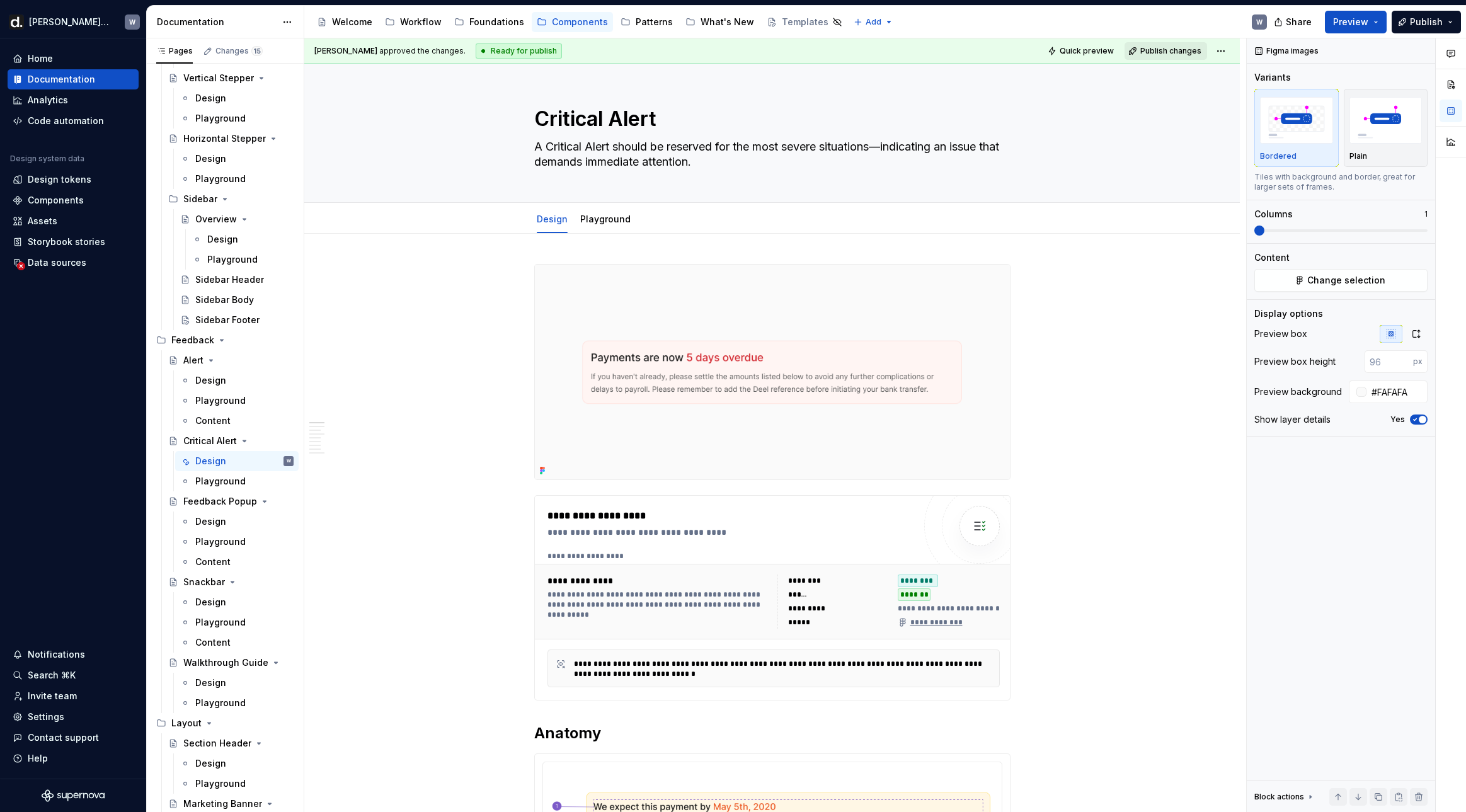
click at [1183, 55] on span "Publish changes" at bounding box center [1170, 51] width 61 height 10
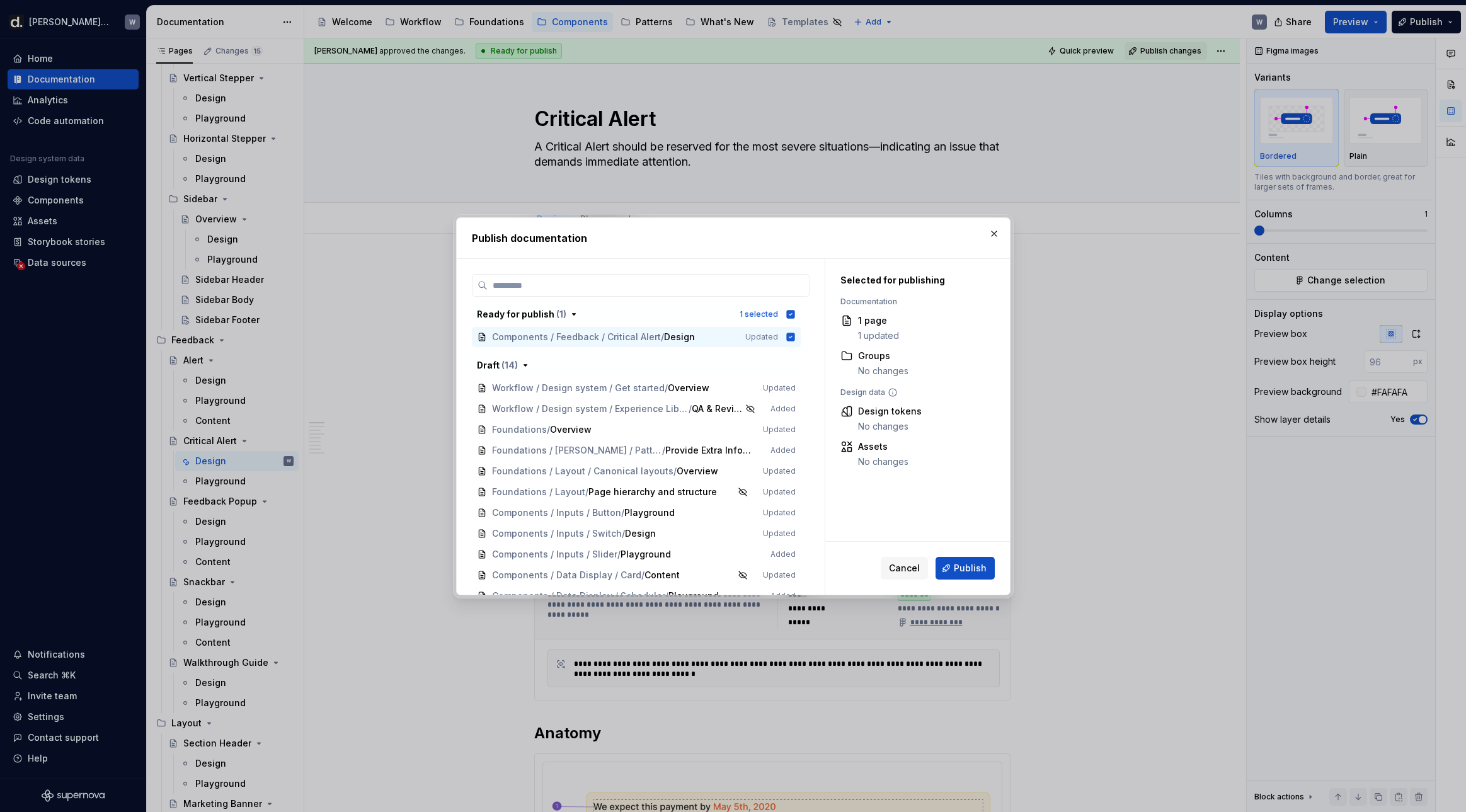
click at [957, 562] on span "Publish" at bounding box center [970, 568] width 32 height 13
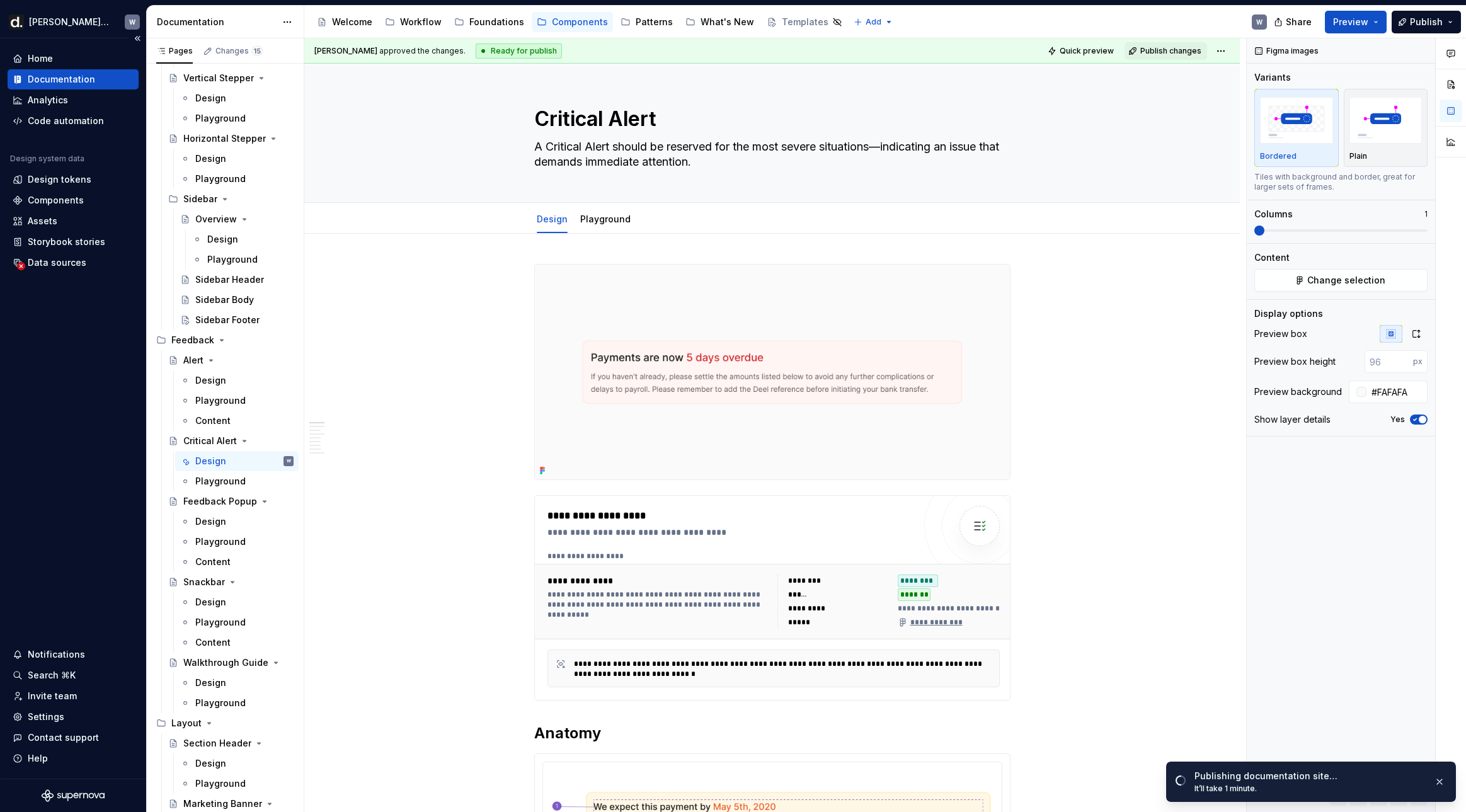
click at [102, 440] on div "Home Documentation Analytics Code automation Design system data Design tokens C…" at bounding box center [73, 408] width 146 height 740
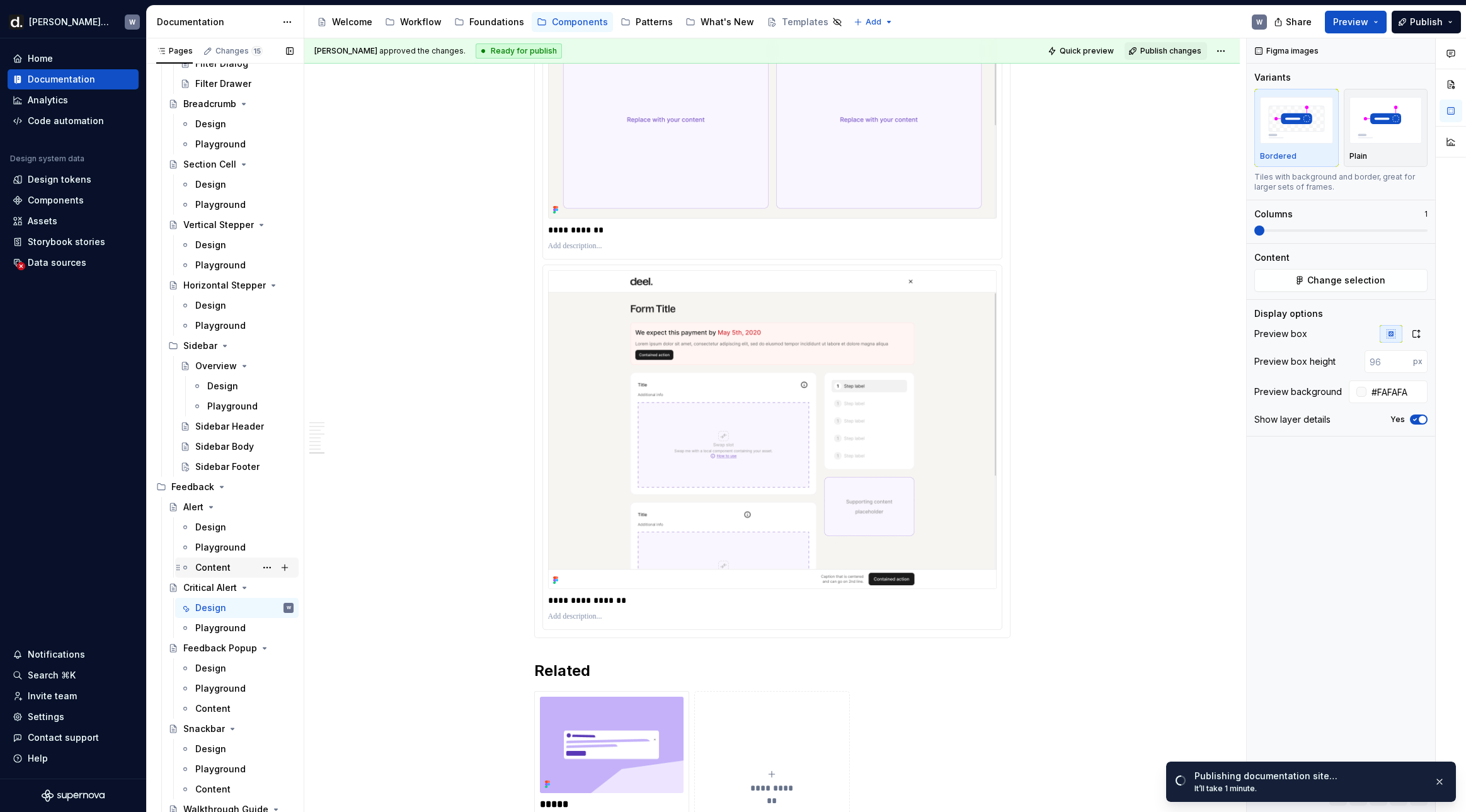
scroll to position [4394, 0]
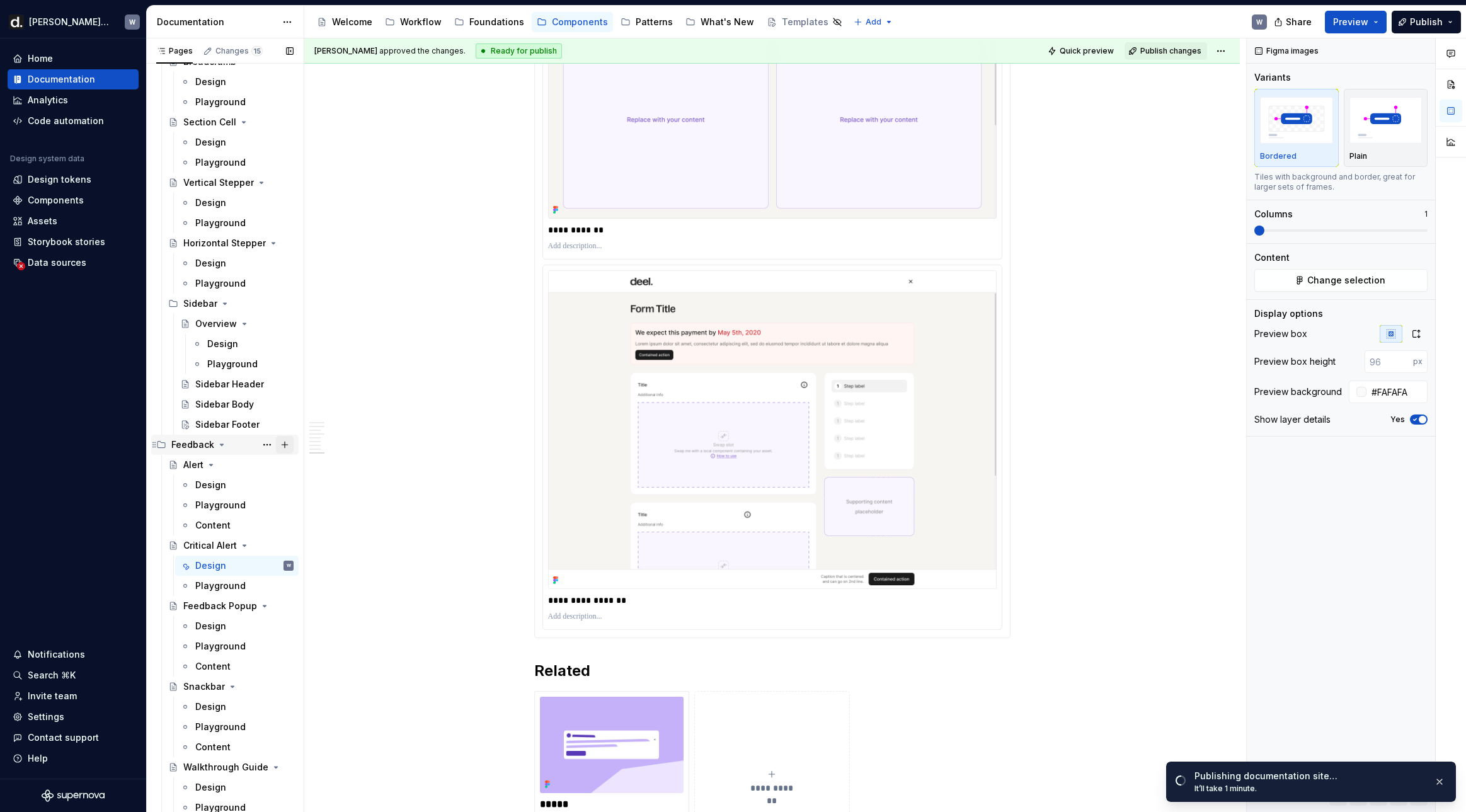
click at [289, 444] on button "Page tree" at bounding box center [285, 444] width 18 height 18
type textarea "*"
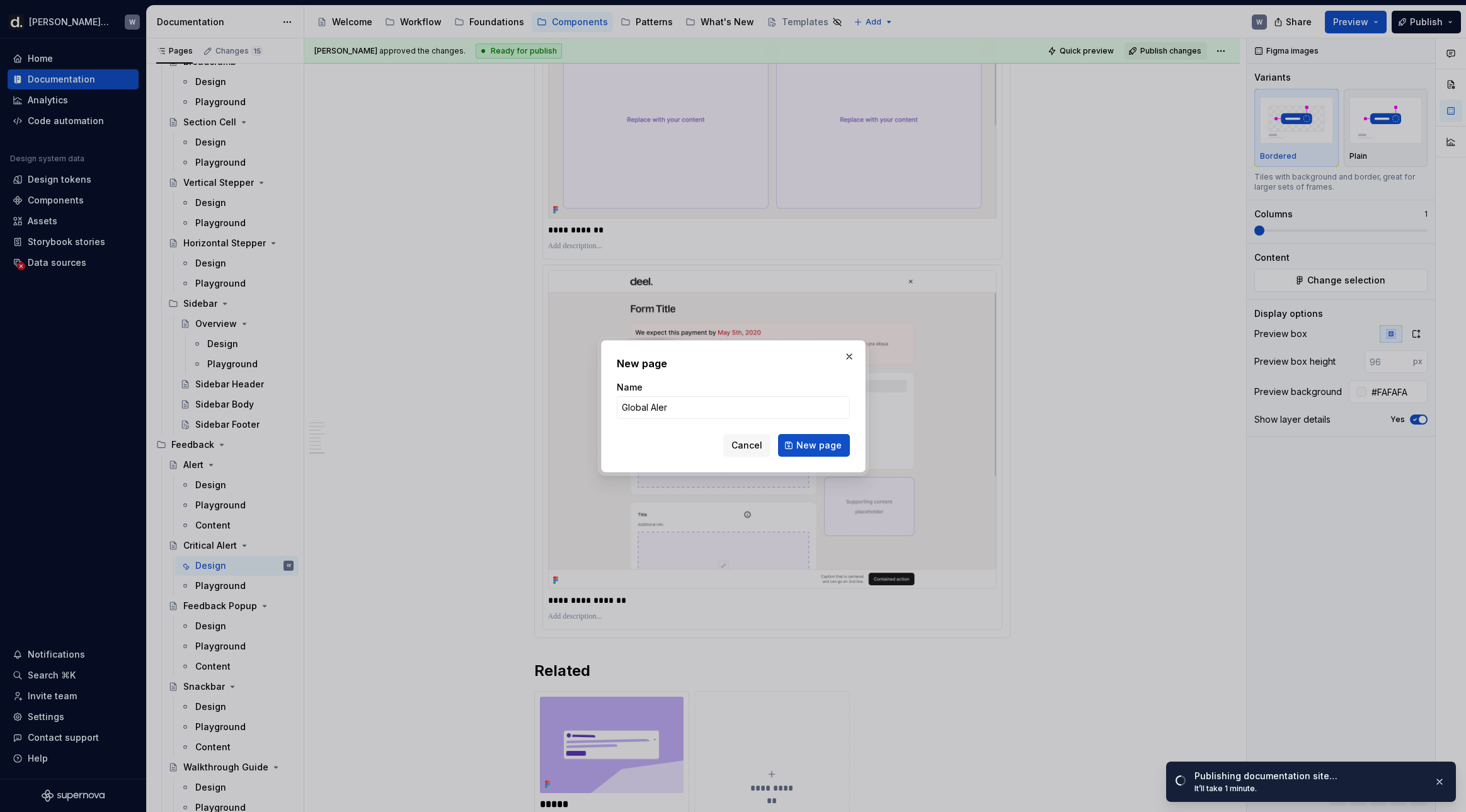
type input "Global Alert"
click at [830, 440] on span "New page" at bounding box center [819, 445] width 45 height 13
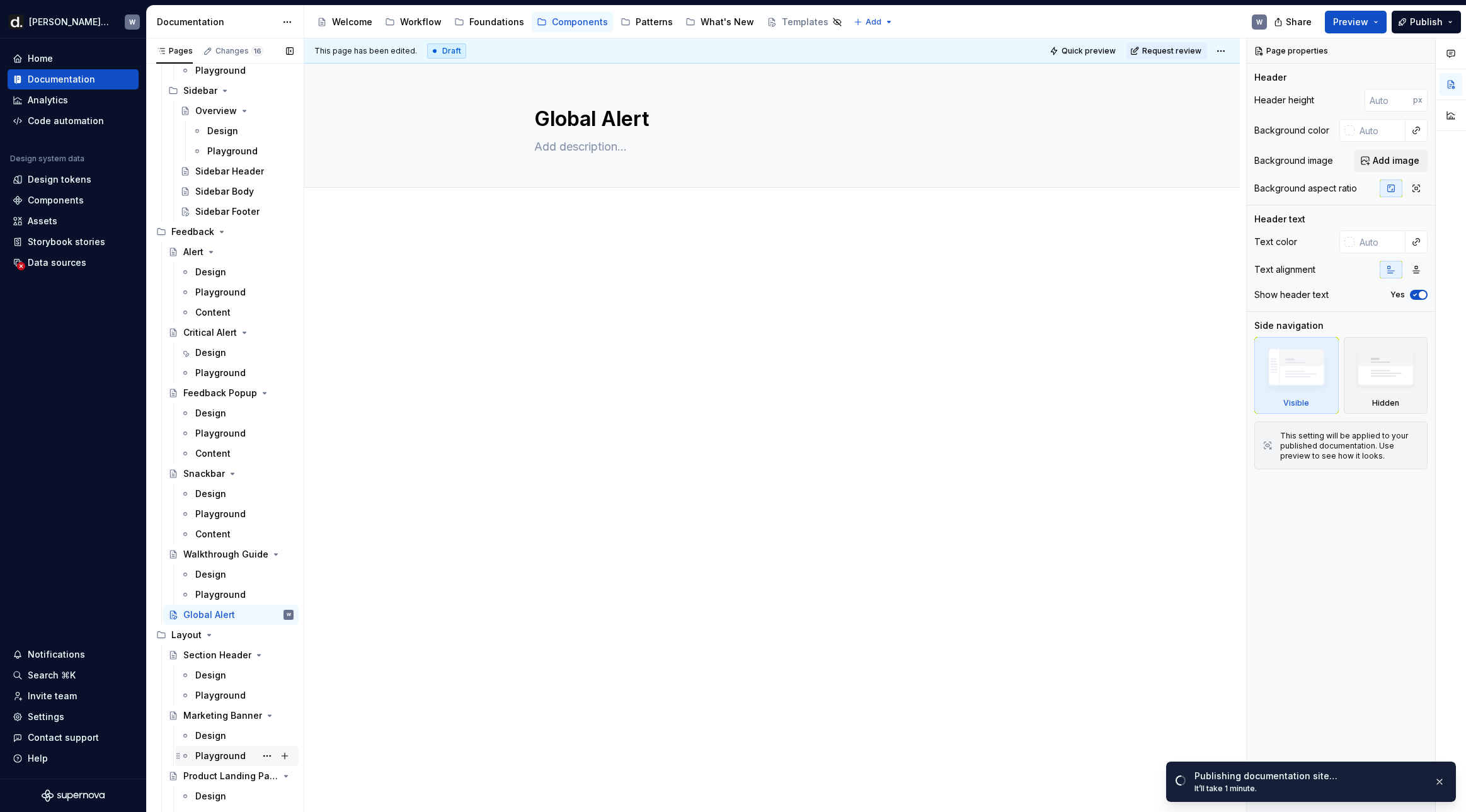
scroll to position [4594, 0]
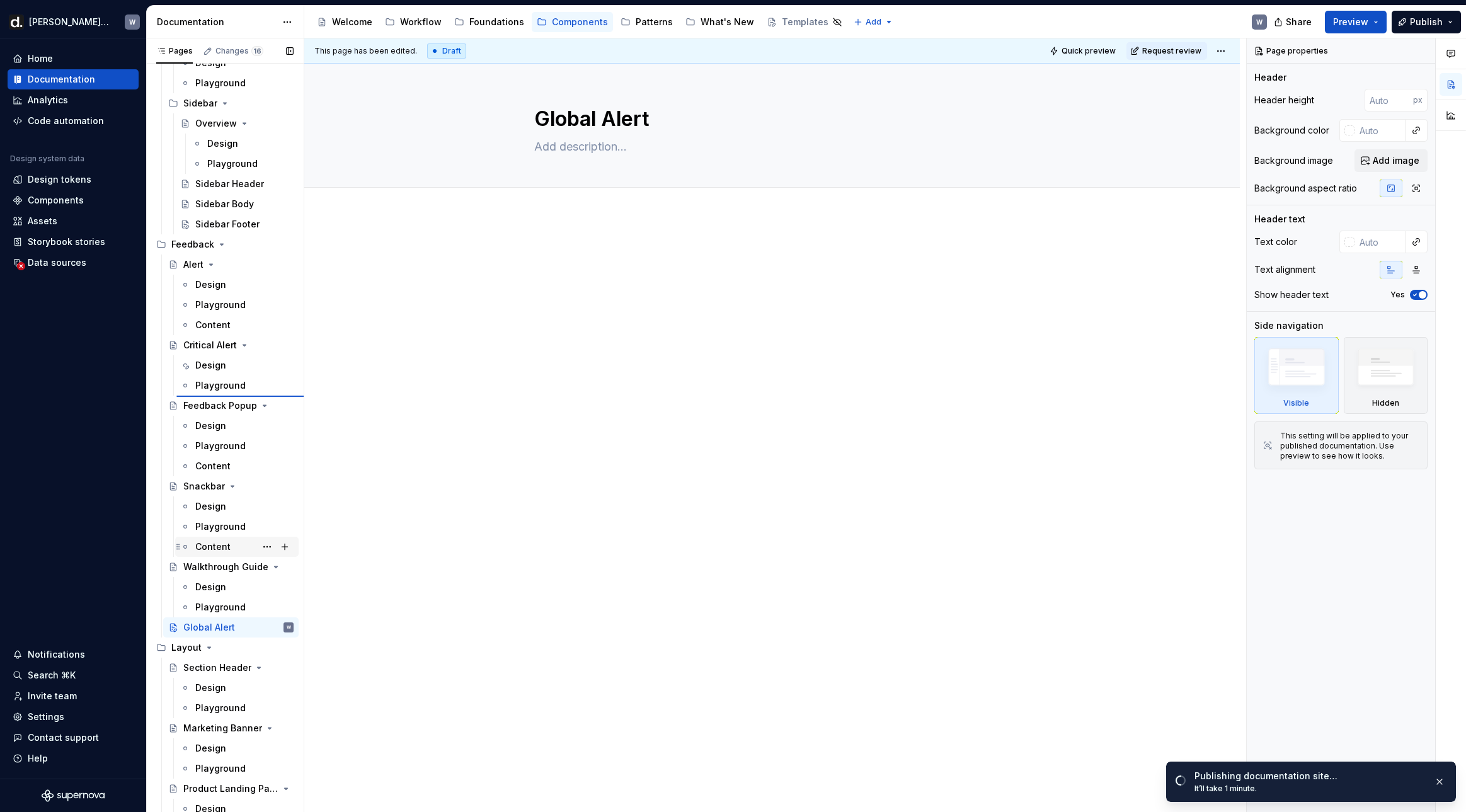
type textarea "*"
type textarea "Critical Alert"
type textarea "A Critical Alert should be reserved for the most severe situations—indicating a…"
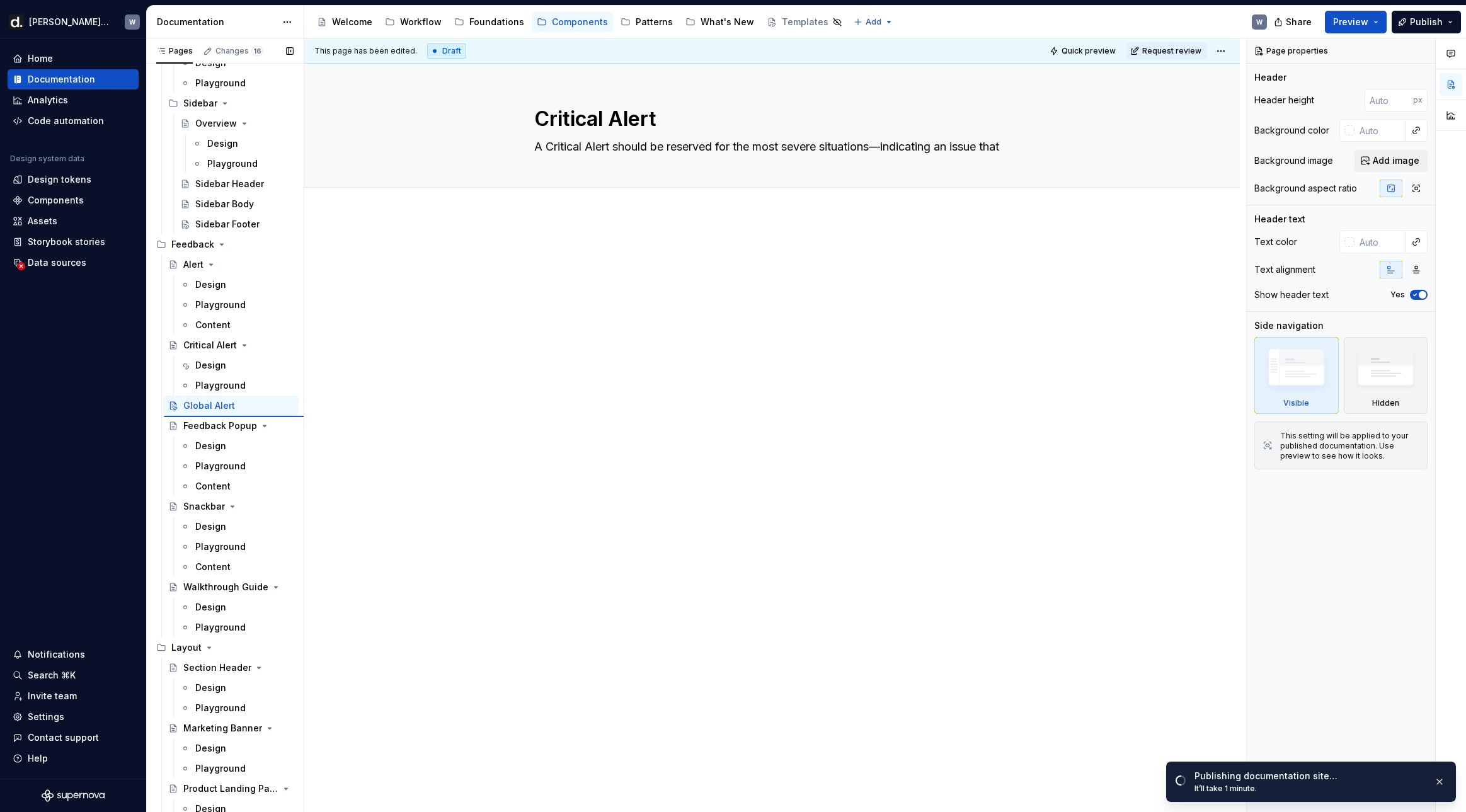
type textarea "*"
type textarea "Global Alert"
click at [281, 408] on button "Page tree" at bounding box center [285, 406] width 18 height 18
type textarea "*"
drag, startPoint x: 535, startPoint y: 214, endPoint x: 560, endPoint y: 205, distance: 26.6
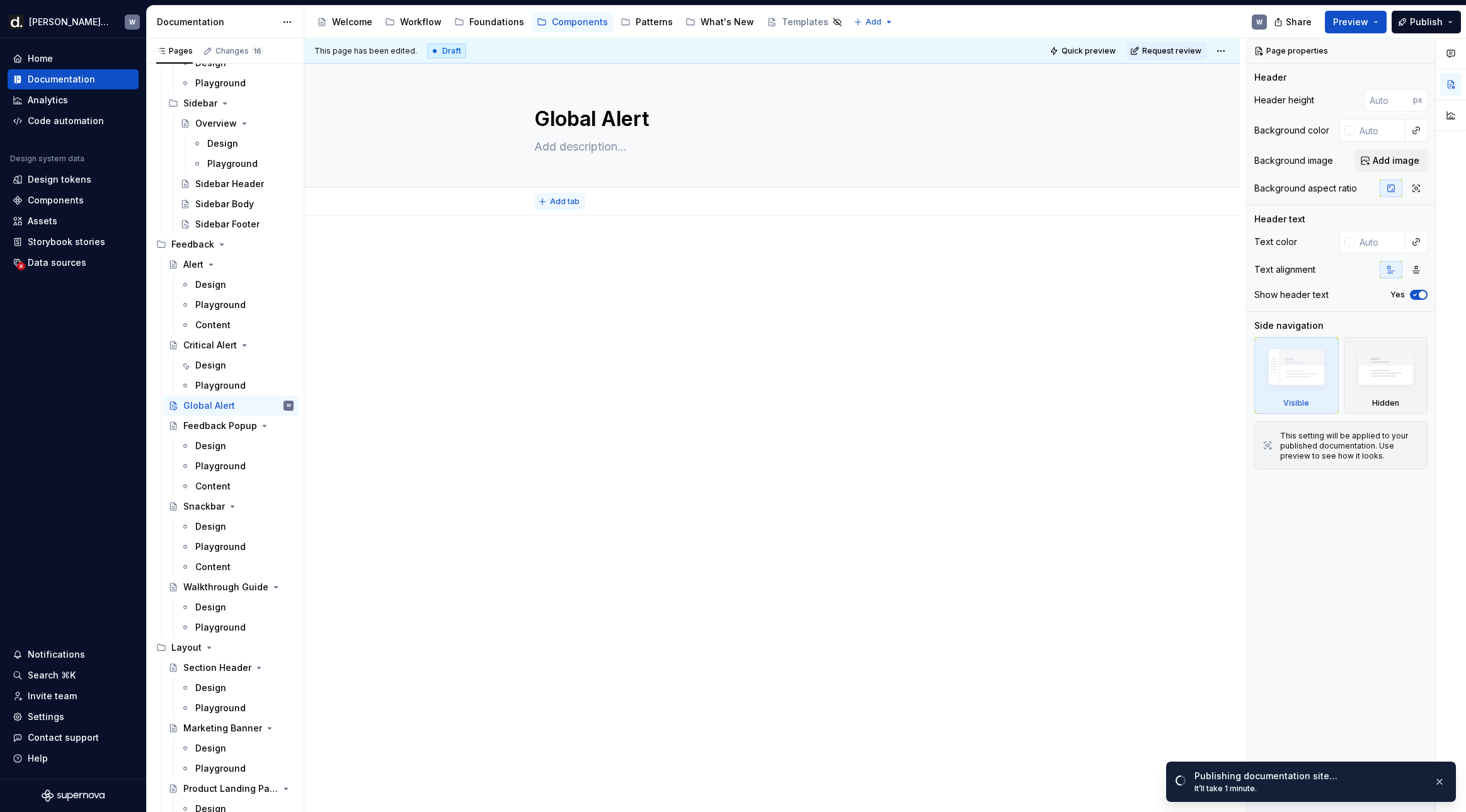
click at [535, 214] on div "Add tab" at bounding box center [771, 202] width 935 height 28
click at [562, 204] on span "Add tab" at bounding box center [565, 202] width 30 height 10
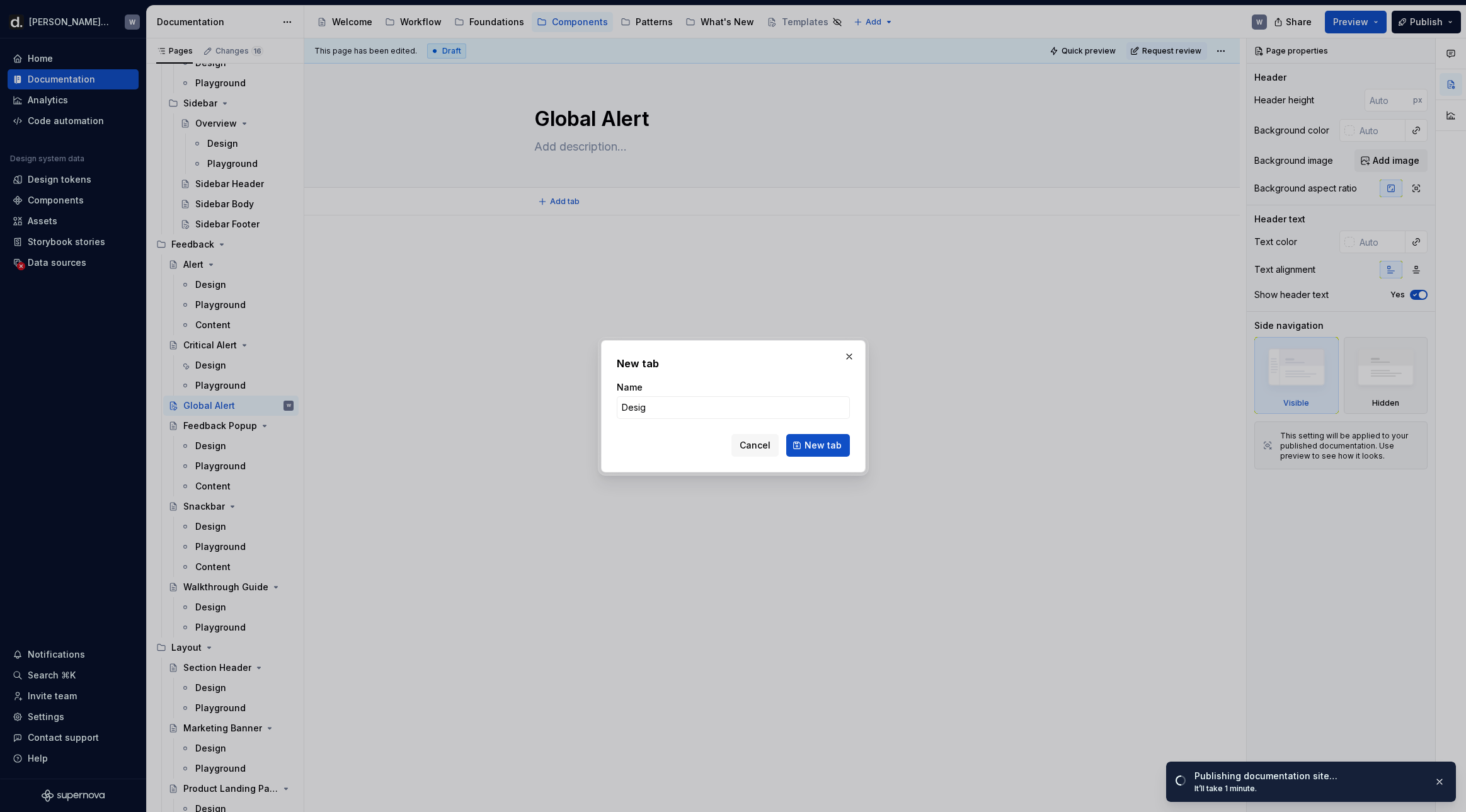
type input "Design"
click at [825, 445] on span "New tab" at bounding box center [823, 445] width 37 height 13
type textarea "*"
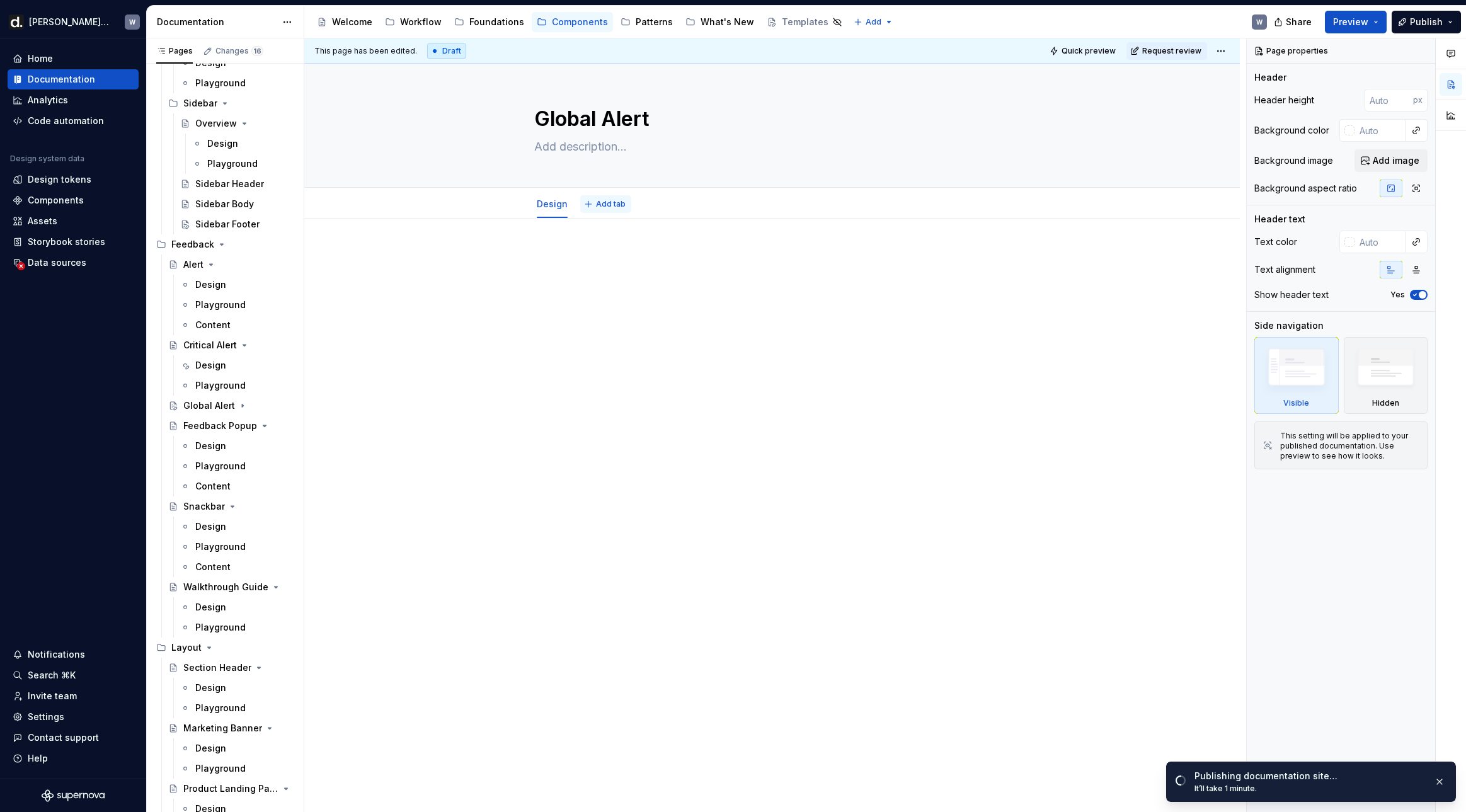
click at [602, 204] on span "Add tab" at bounding box center [610, 204] width 30 height 10
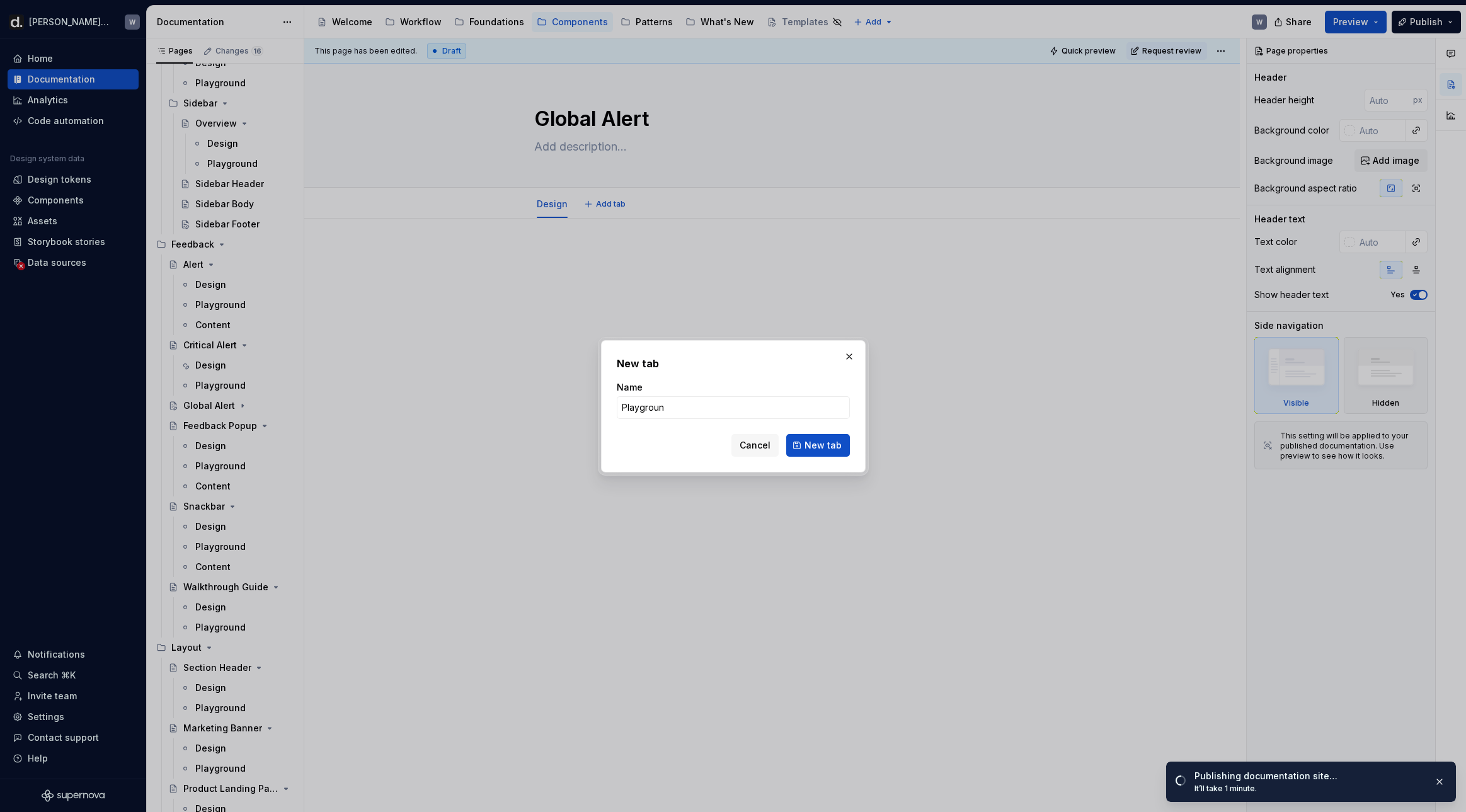
type input "Playground"
type textarea "*"
type input "Playground"
click at [827, 435] on button "New tab" at bounding box center [818, 445] width 63 height 23
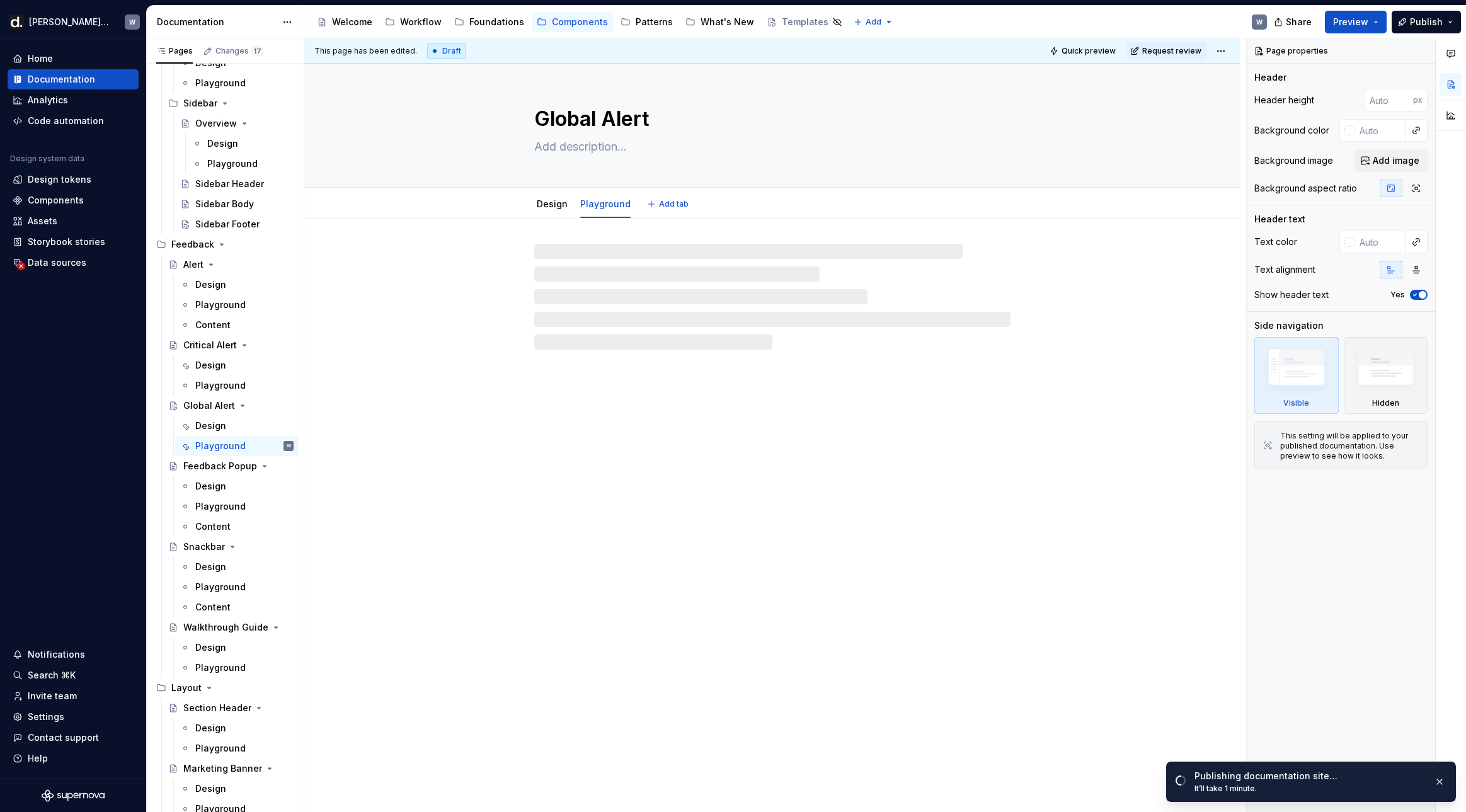
click at [585, 157] on div "Global Alert" at bounding box center [772, 125] width 476 height 123
click at [615, 171] on div "Global Alert" at bounding box center [772, 125] width 476 height 123
click at [534, 201] on div "Design Playground" at bounding box center [583, 207] width 114 height 34
click at [554, 204] on link "Design" at bounding box center [552, 204] width 31 height 11
click at [608, 149] on textarea at bounding box center [769, 146] width 476 height 20
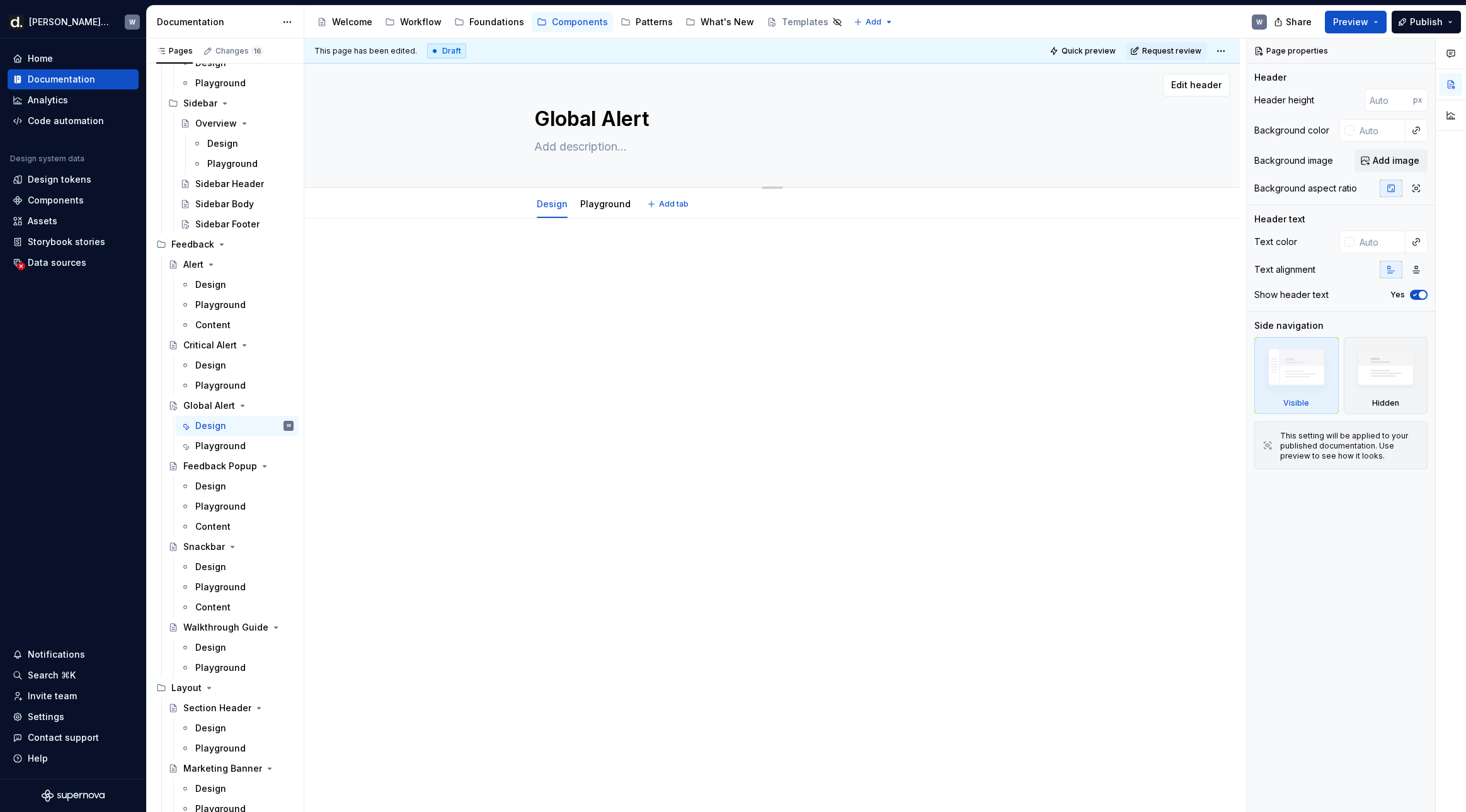
click at [659, 150] on textarea at bounding box center [769, 146] width 476 height 20
paste textarea "A global alert is a prominent notification bar that appears at the top of the p…"
type textarea "*"
type textarea "A global alert is a prominent notification bar that appears at the top of the p…"
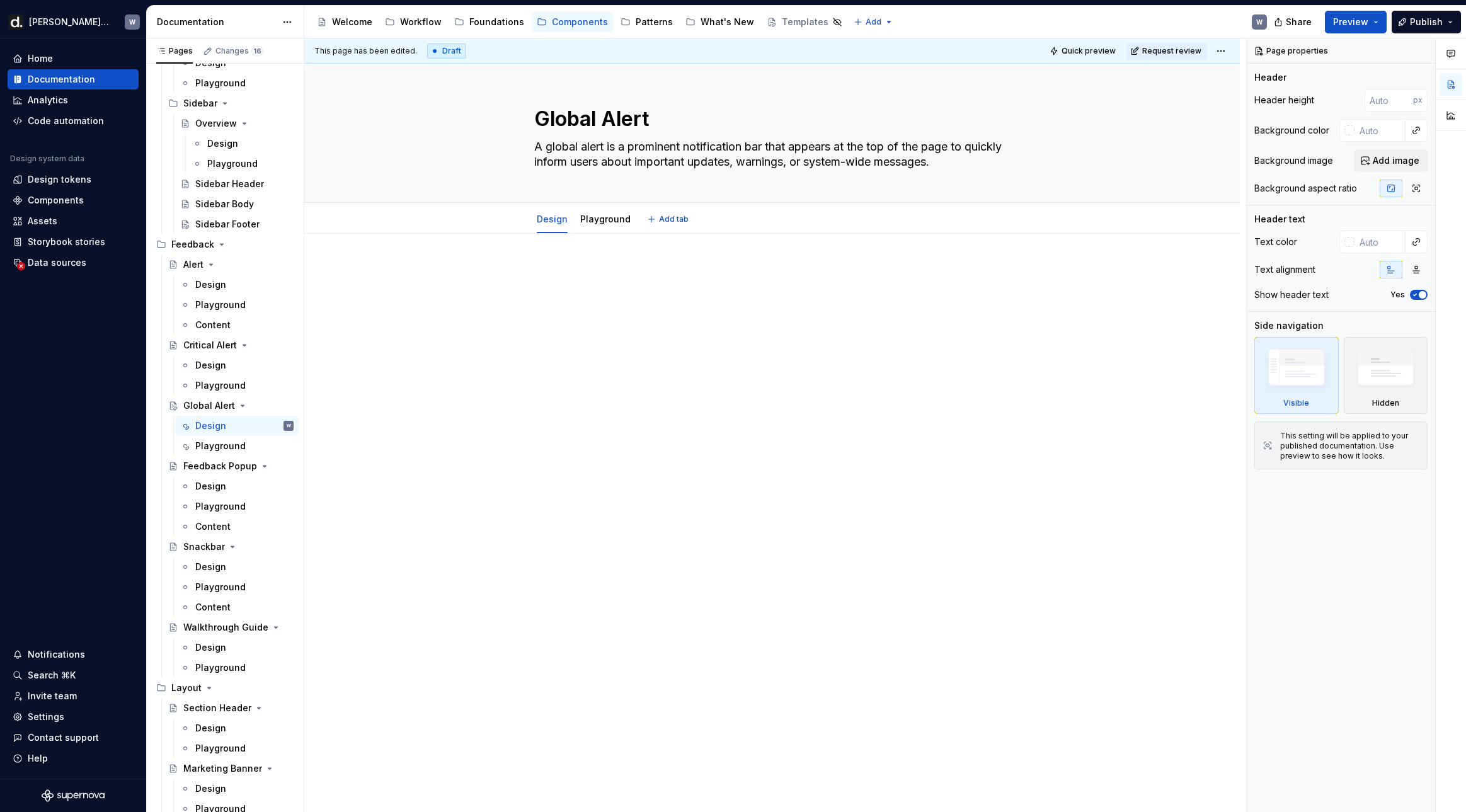
type textarea "*"
type textarea "A global alert is a prominent notification bar that appears at the top of the p…"
click at [646, 302] on div at bounding box center [772, 288] width 476 height 48
click at [216, 371] on div "Design" at bounding box center [244, 365] width 98 height 18
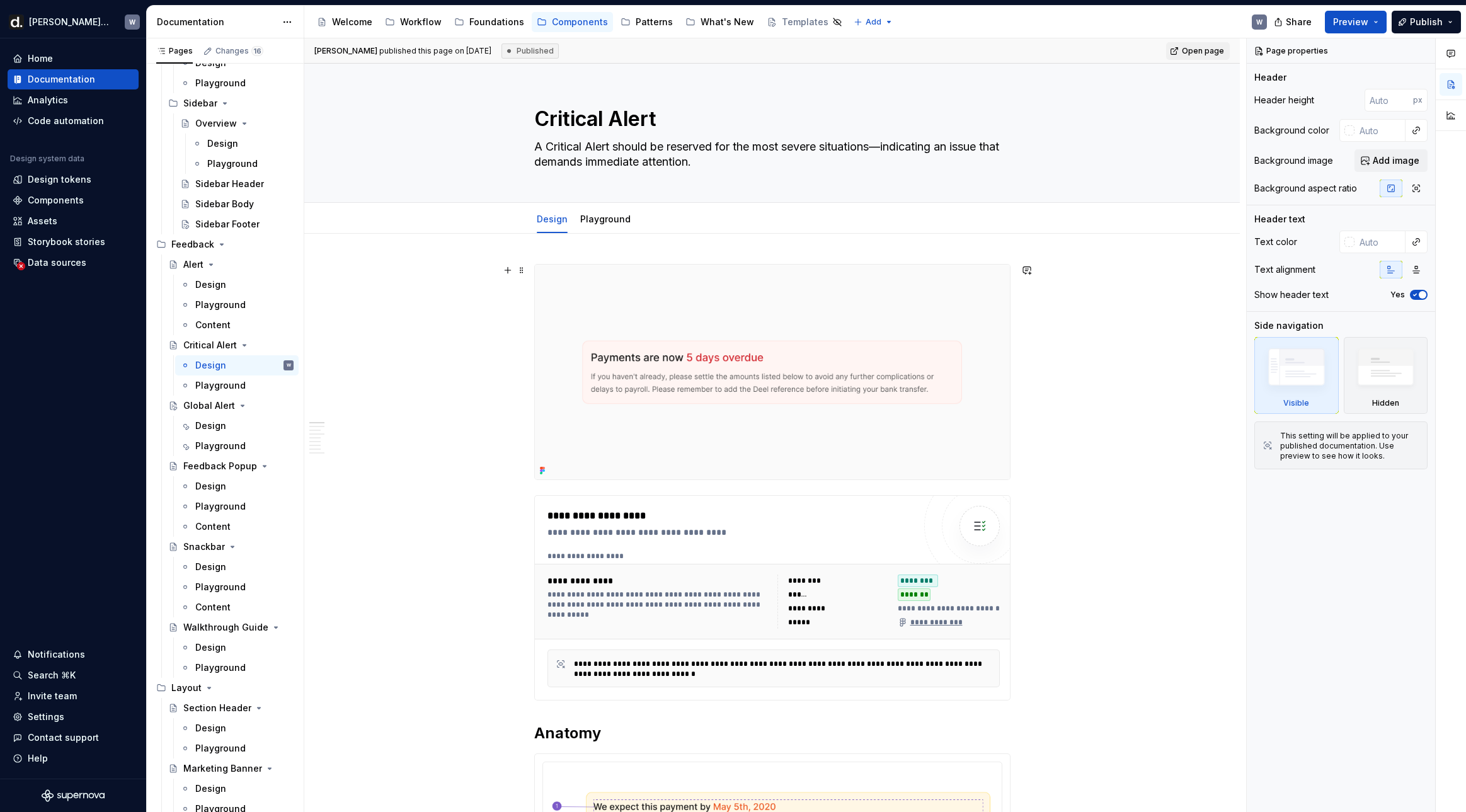
click at [624, 348] on img at bounding box center [771, 371] width 475 height 215
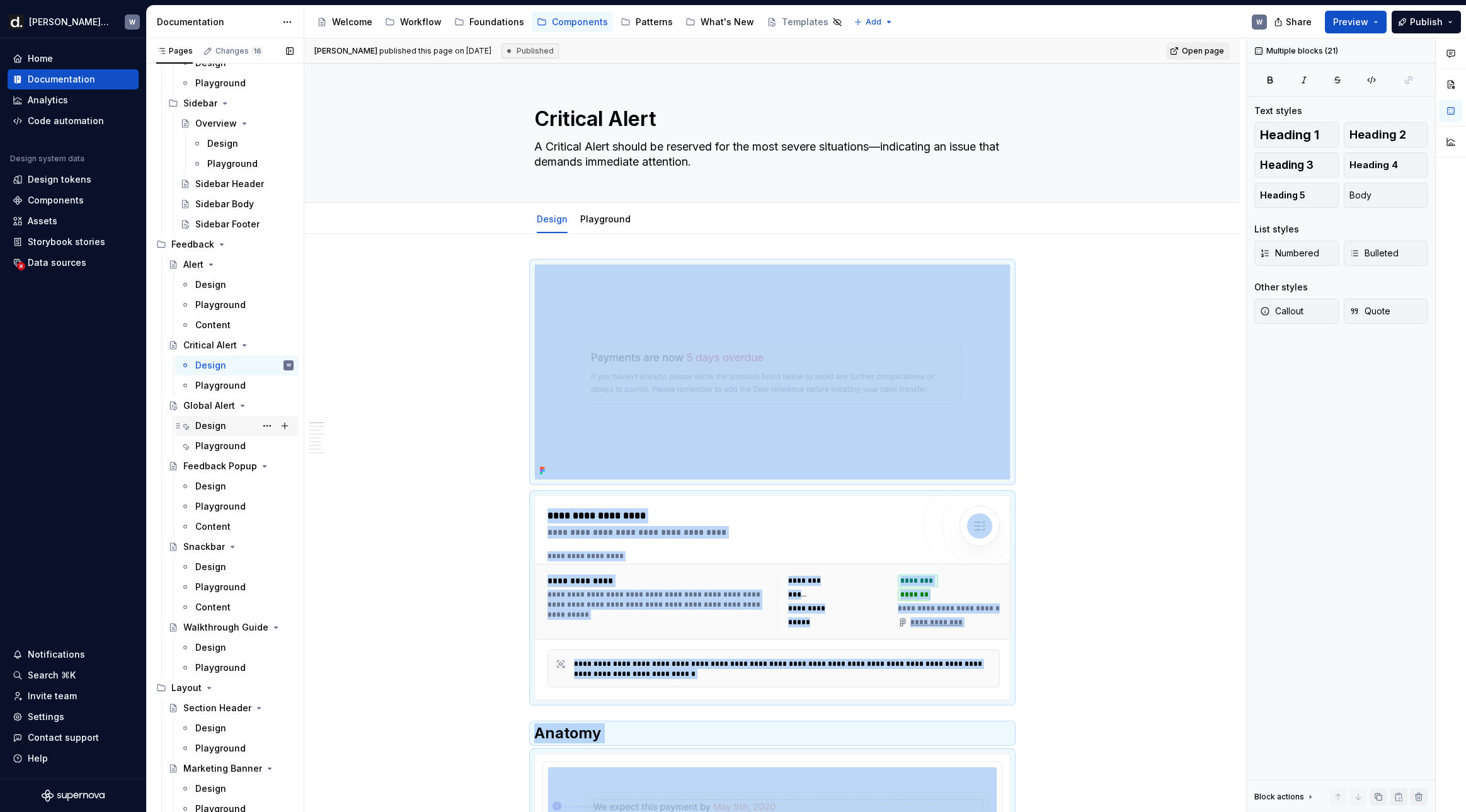
click at [230, 418] on div "Design" at bounding box center [244, 426] width 98 height 18
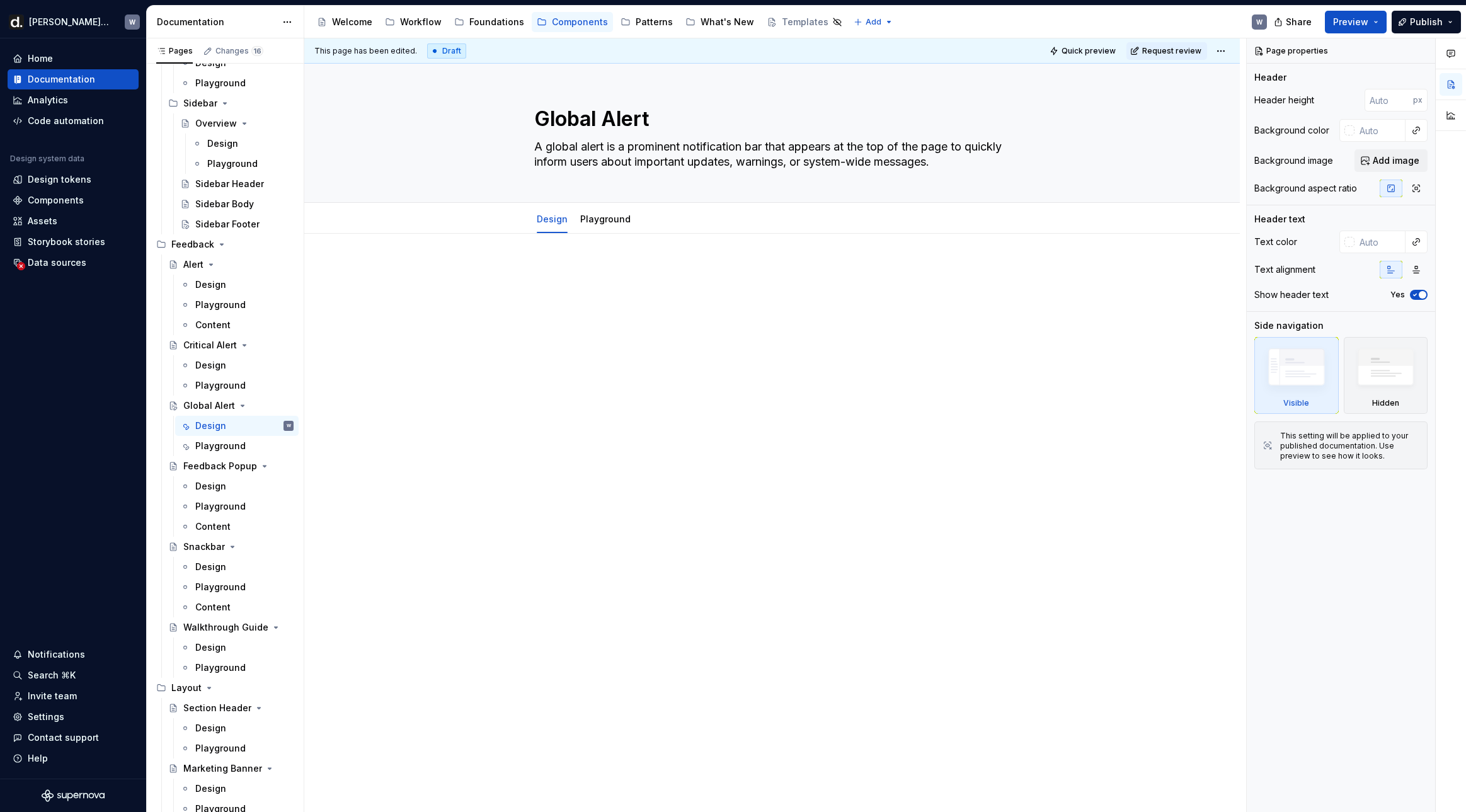
click at [654, 292] on div at bounding box center [772, 288] width 476 height 48
click at [221, 372] on div "Design" at bounding box center [244, 365] width 98 height 18
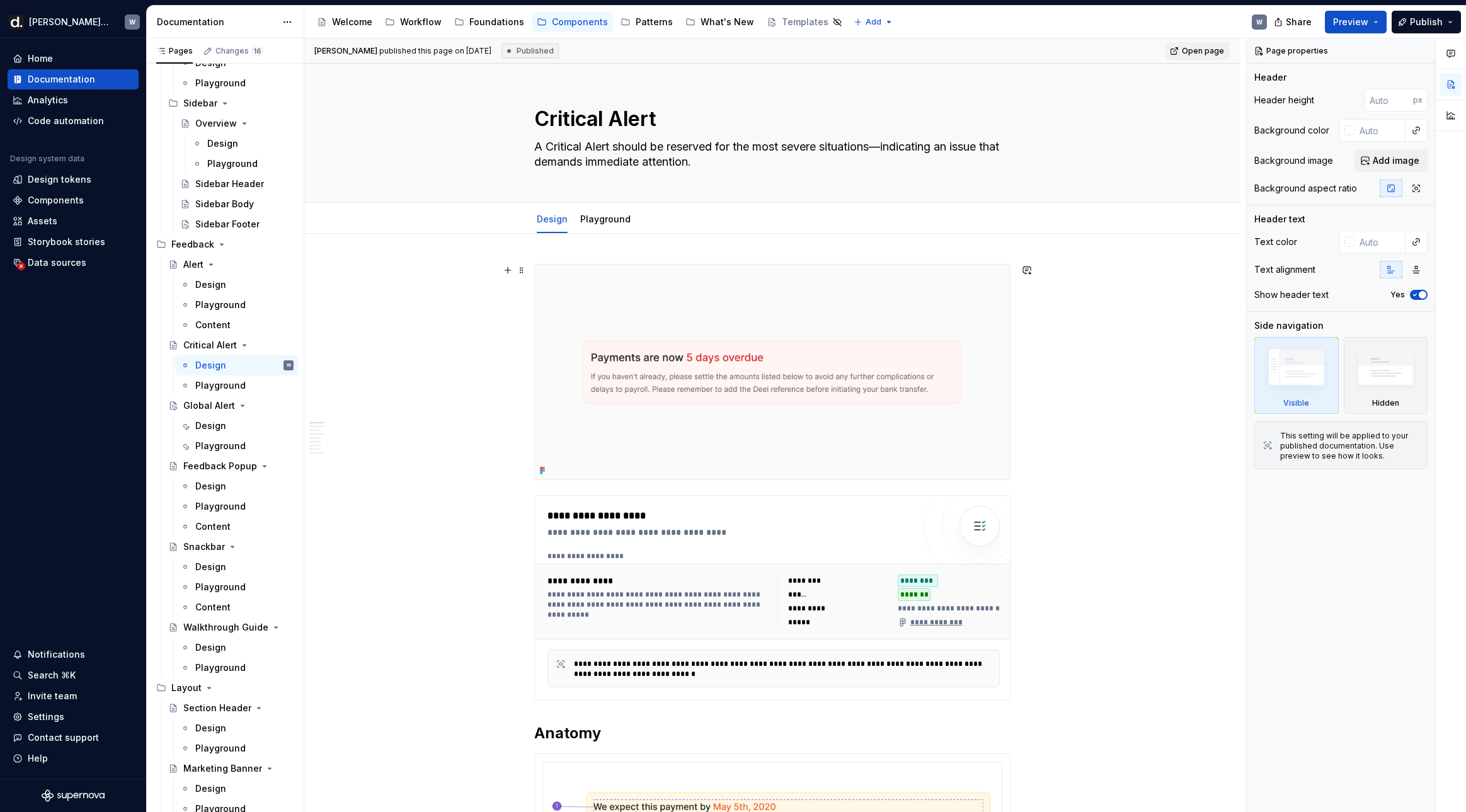
click at [624, 362] on img at bounding box center [771, 371] width 475 height 215
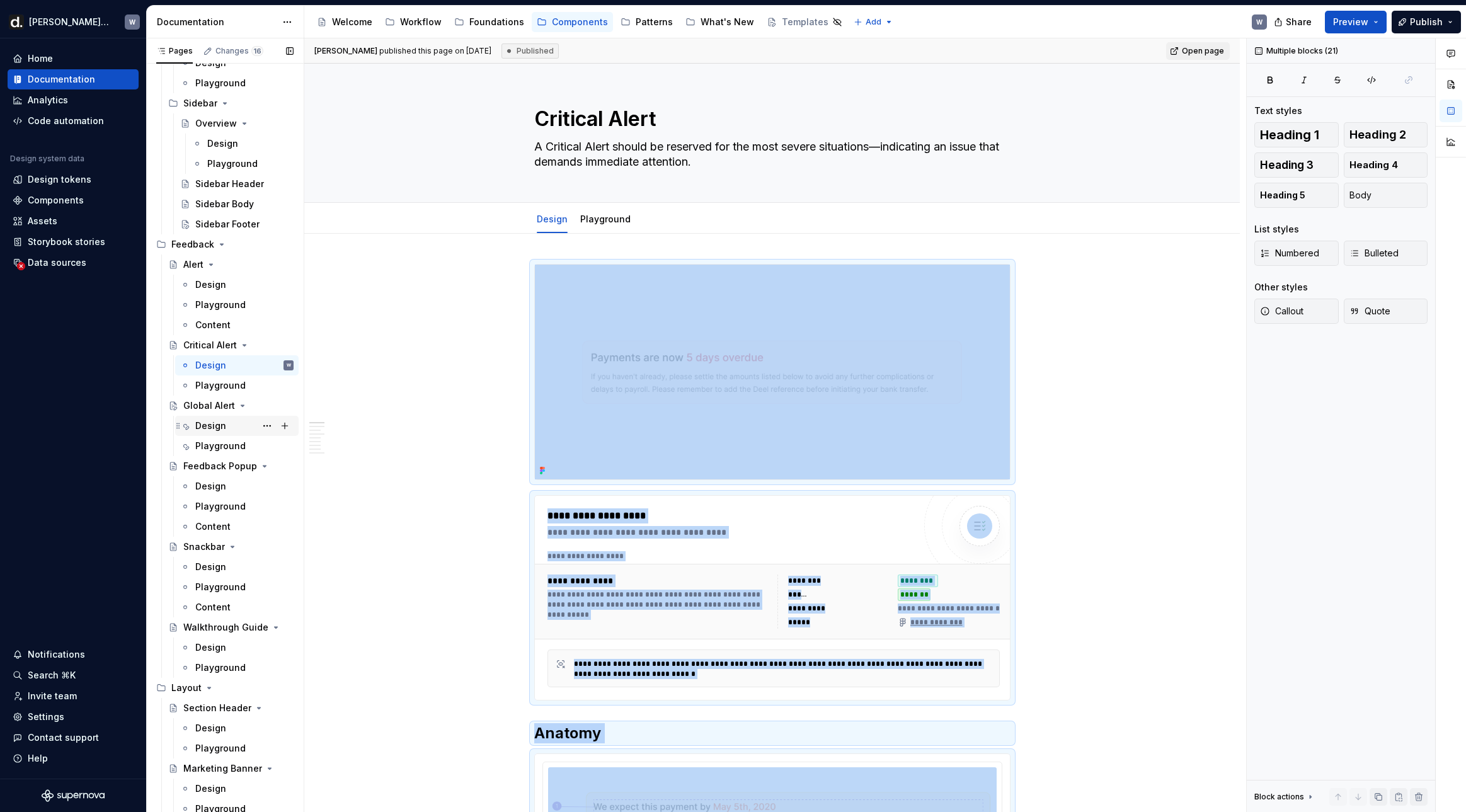
click at [208, 427] on div "Design" at bounding box center [211, 425] width 31 height 13
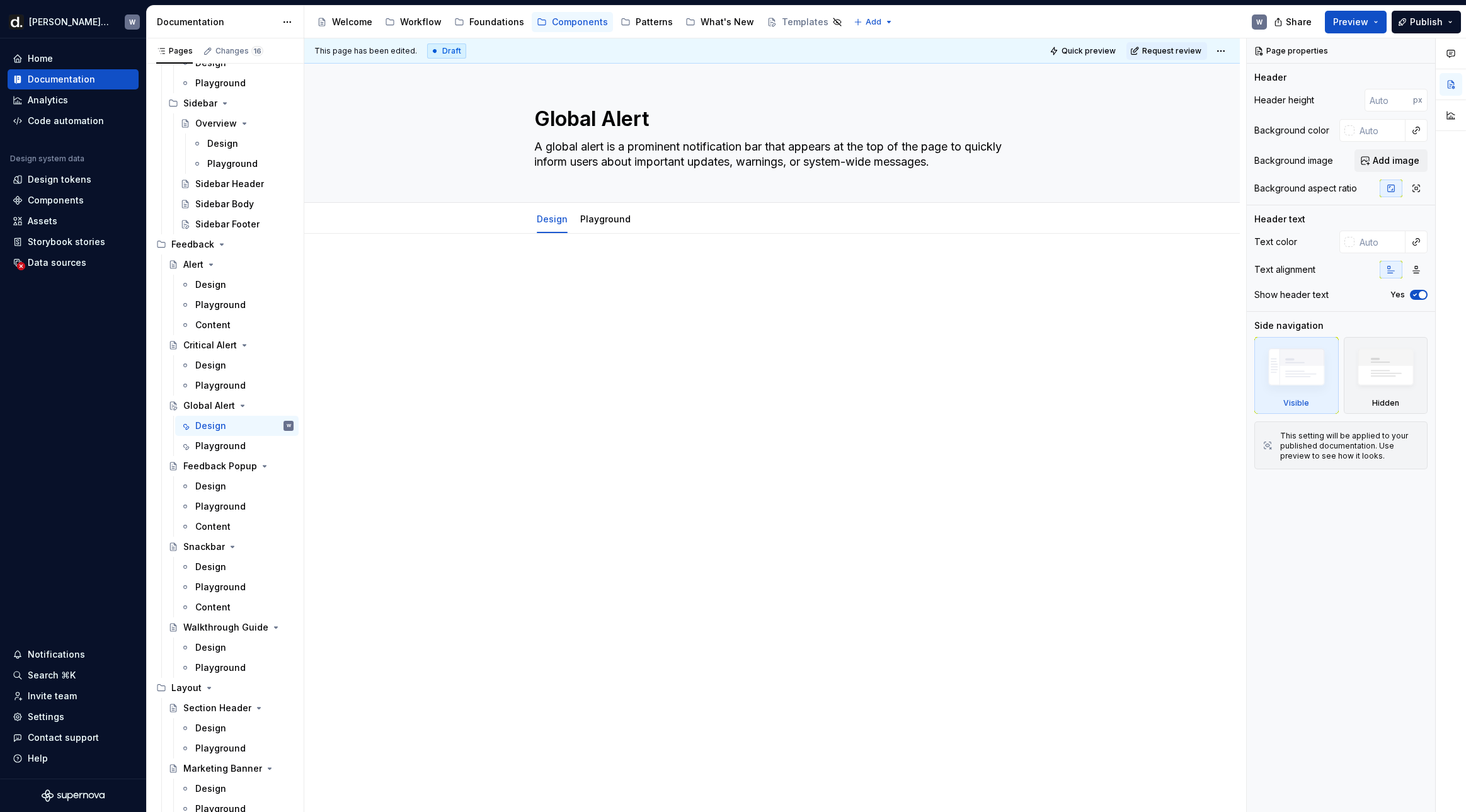
click at [615, 341] on div at bounding box center [771, 402] width 935 height 337
click at [216, 281] on div "Design" at bounding box center [211, 284] width 31 height 13
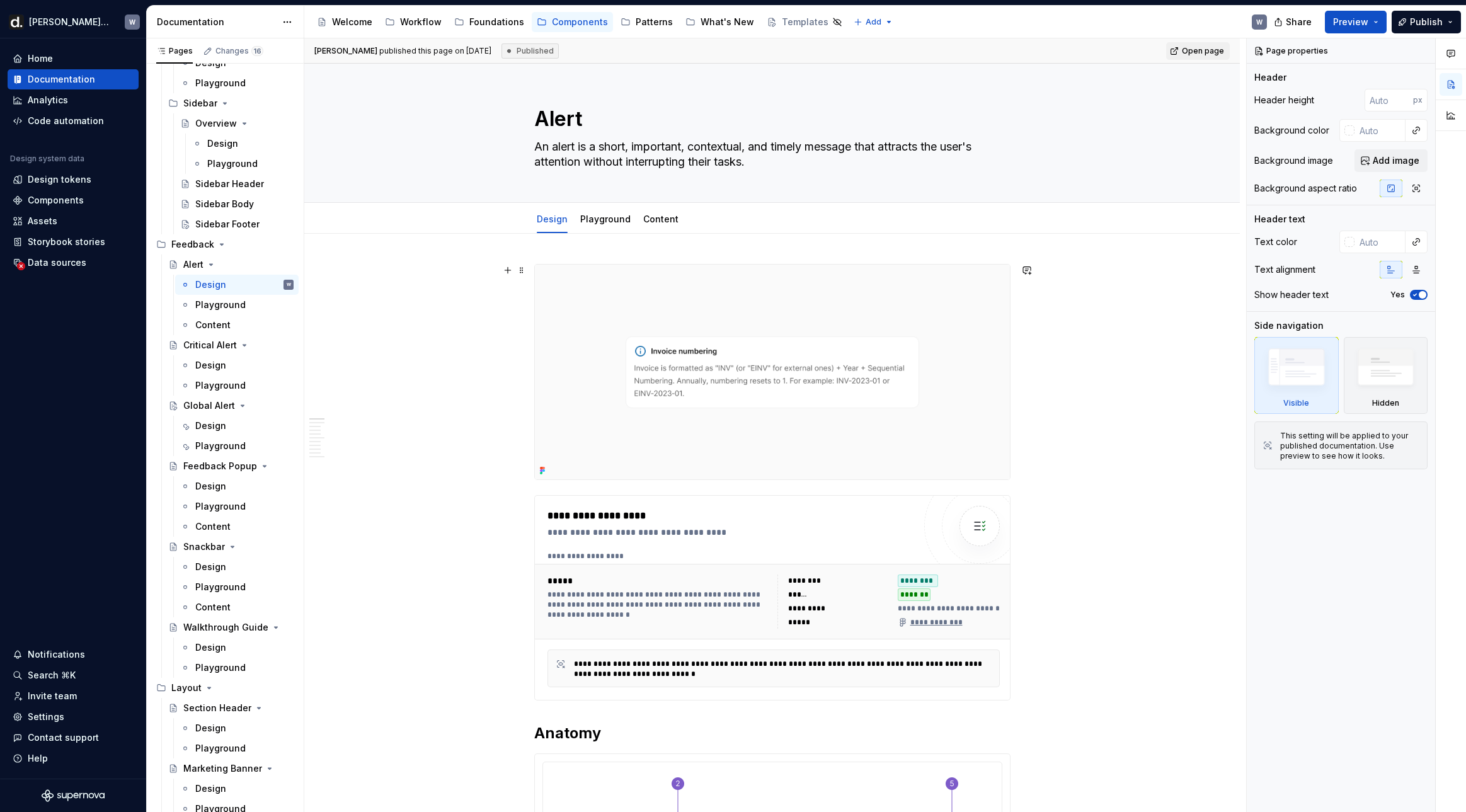
click at [627, 306] on img at bounding box center [771, 371] width 475 height 215
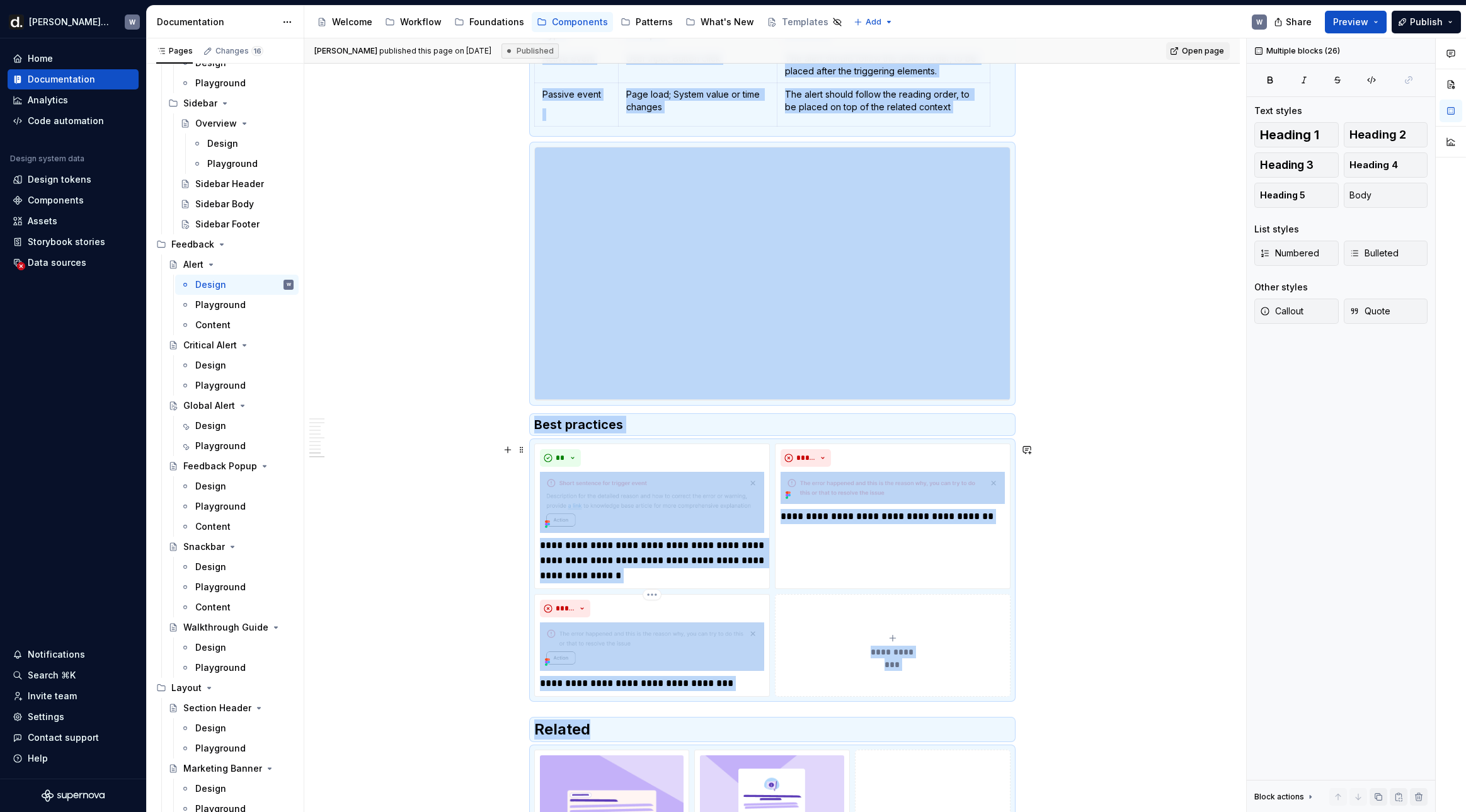
scroll to position [3427, 0]
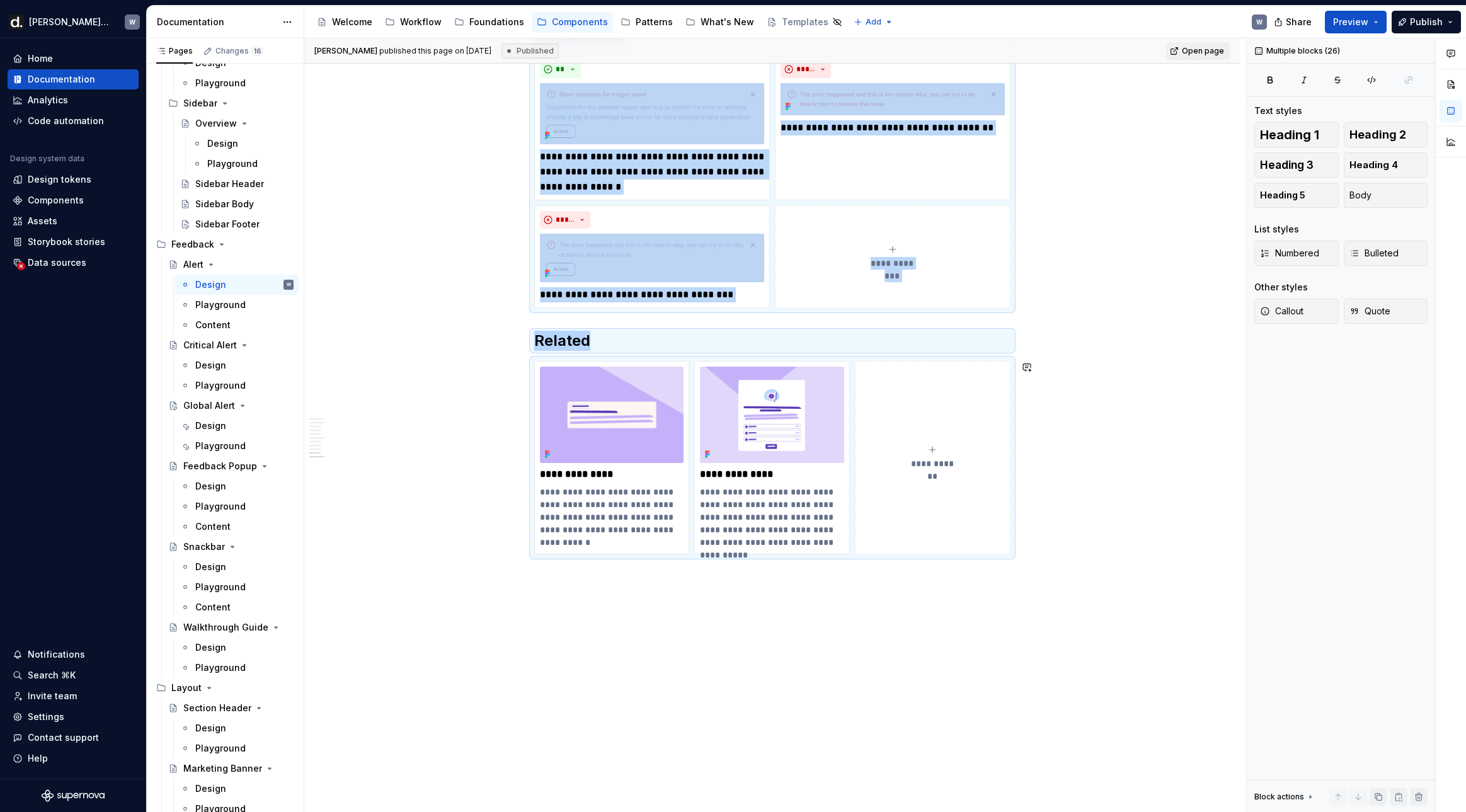
click at [717, 639] on div "**********" at bounding box center [775, 425] width 942 height 774
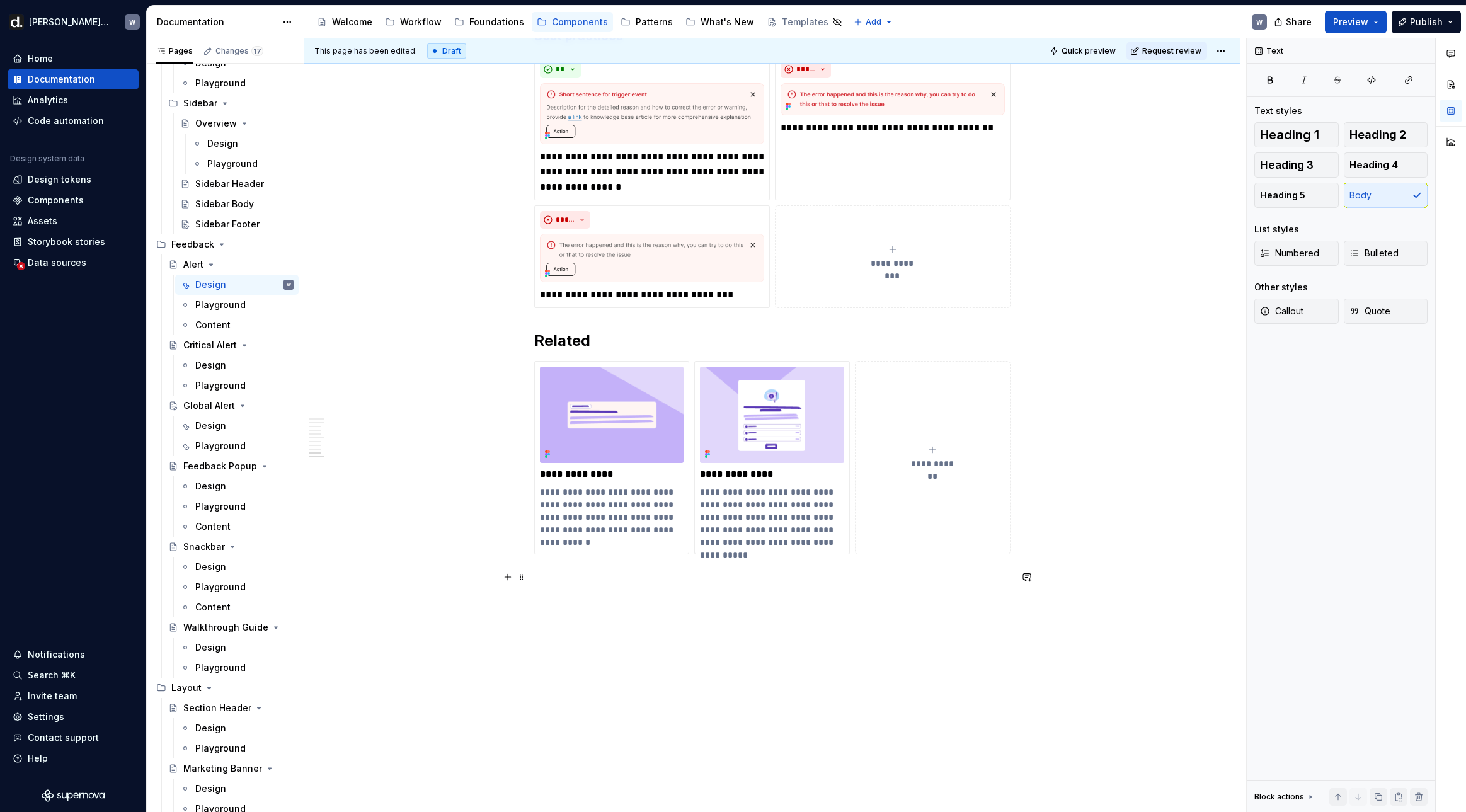
click at [676, 571] on p at bounding box center [772, 577] width 476 height 15
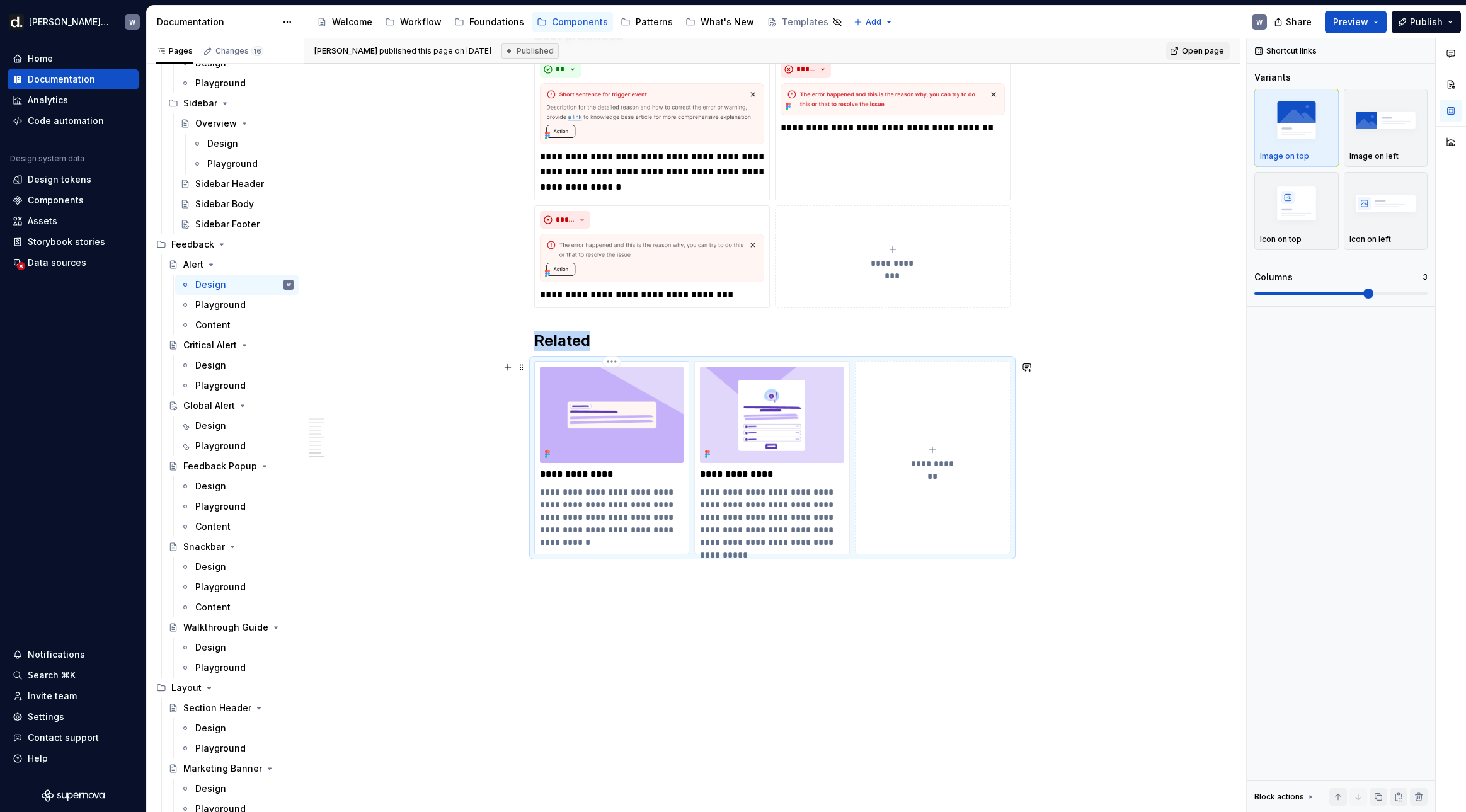
click at [683, 547] on div "**********" at bounding box center [612, 457] width 156 height 193
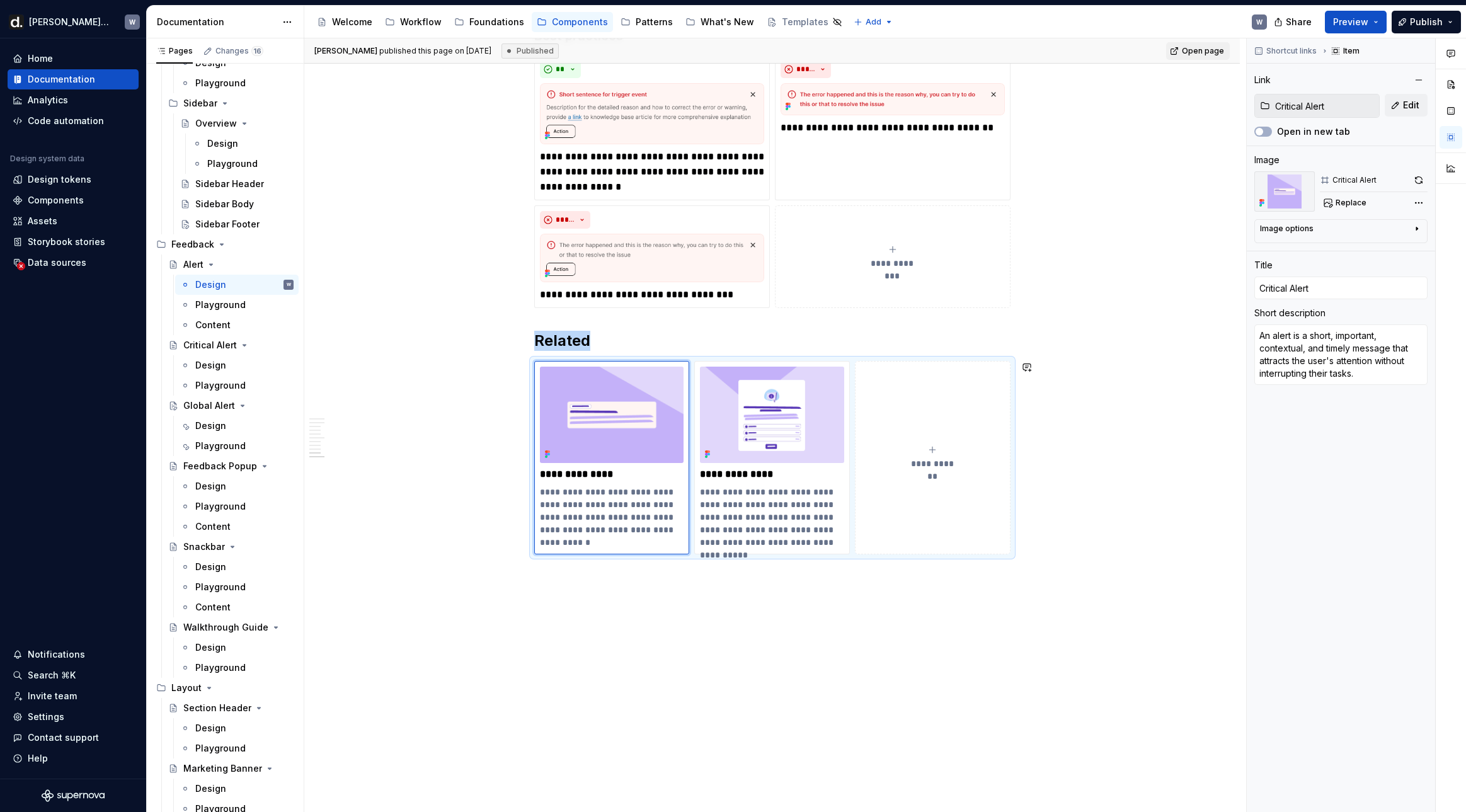
click at [902, 361] on div "**********" at bounding box center [772, 457] width 476 height 193
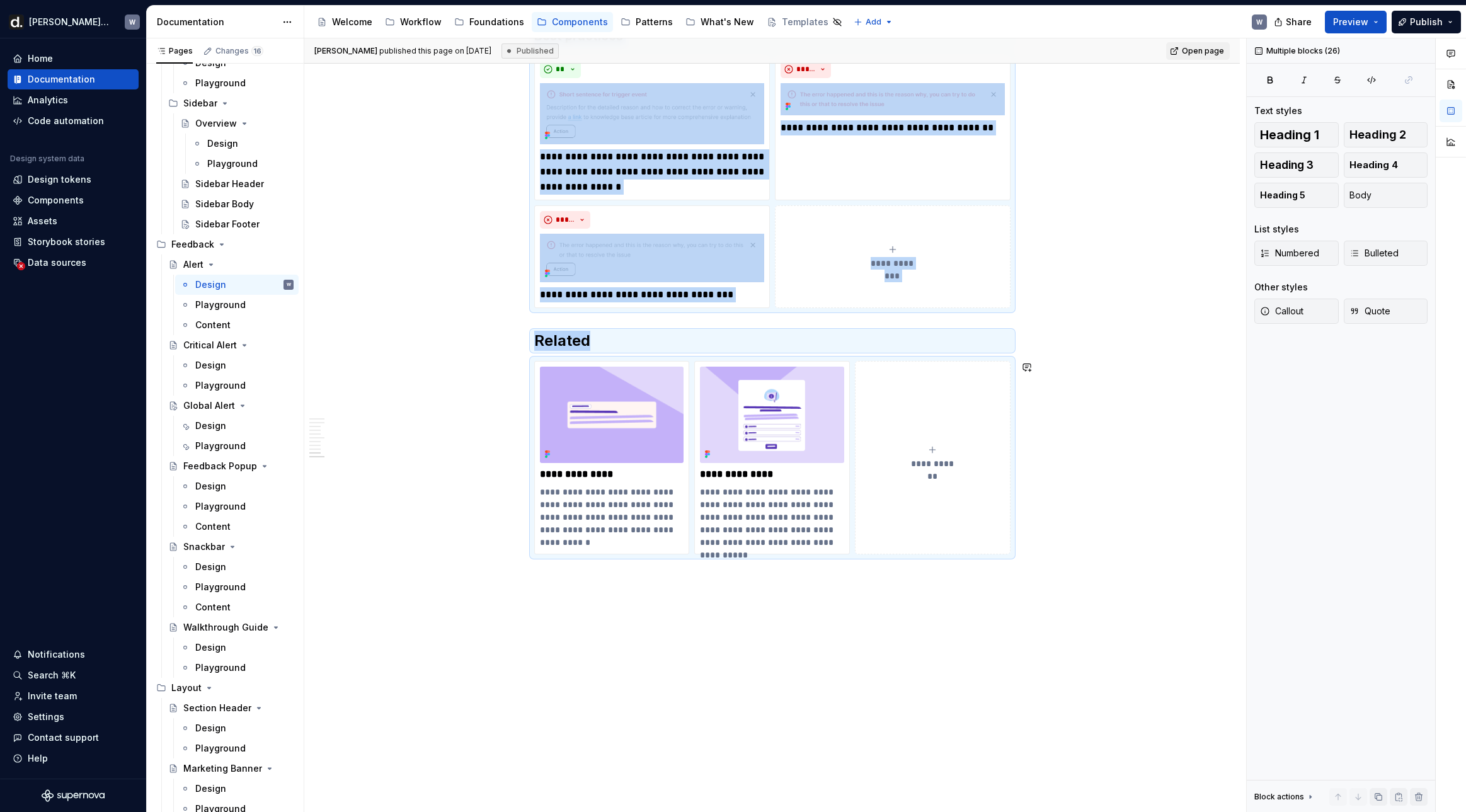
copy div "**********"
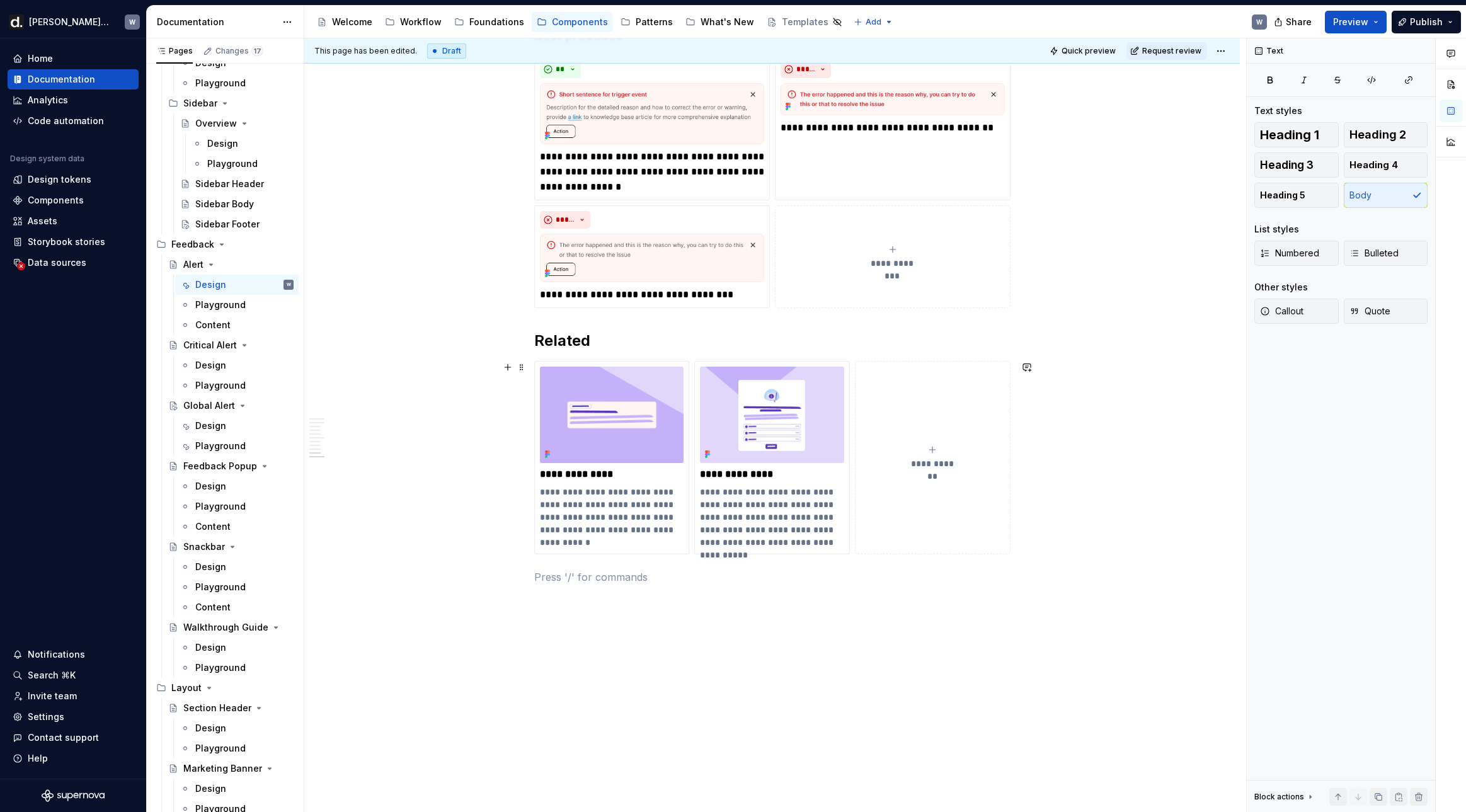
click at [872, 365] on button "**********" at bounding box center [932, 457] width 156 height 193
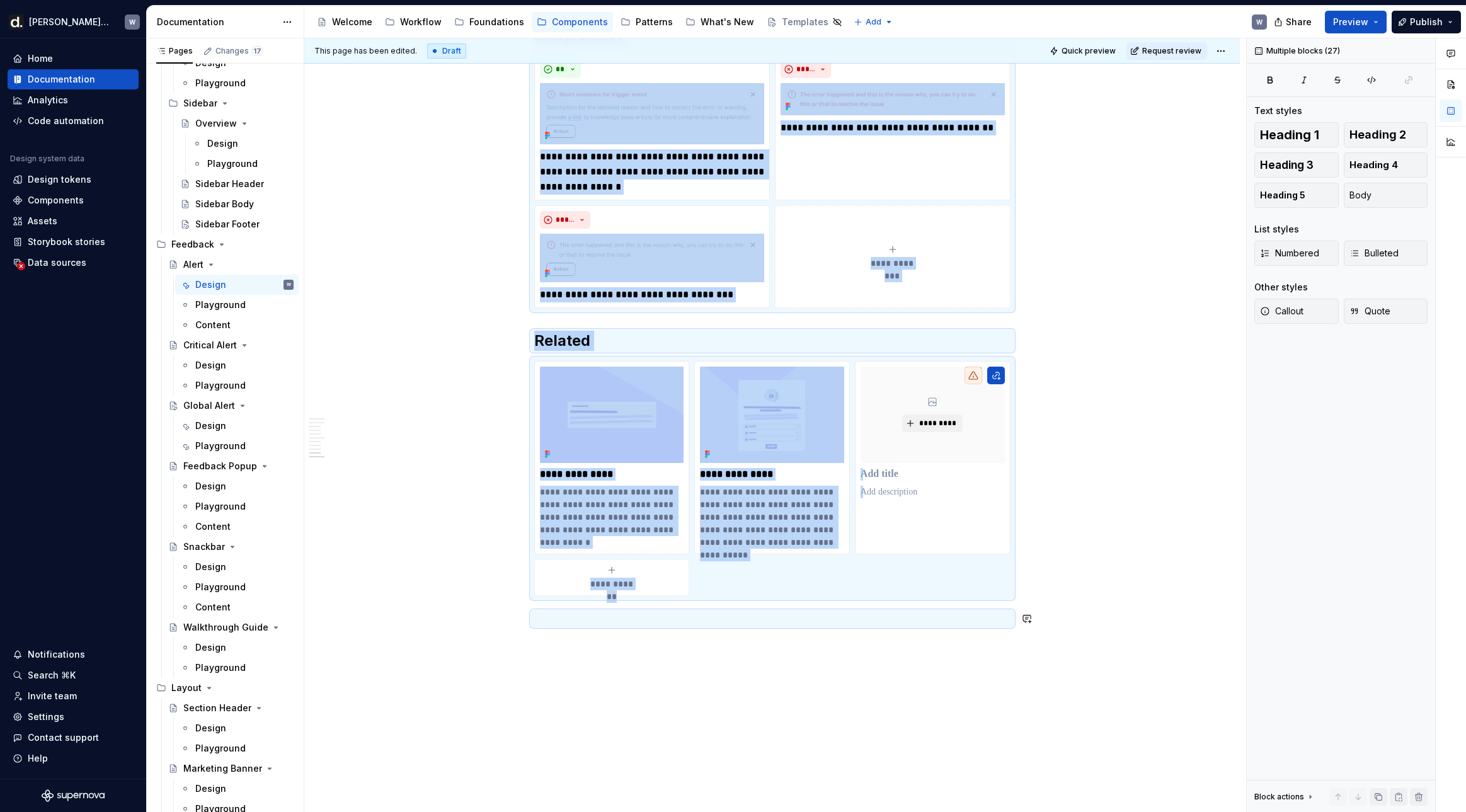
click at [743, 624] on p at bounding box center [772, 619] width 476 height 15
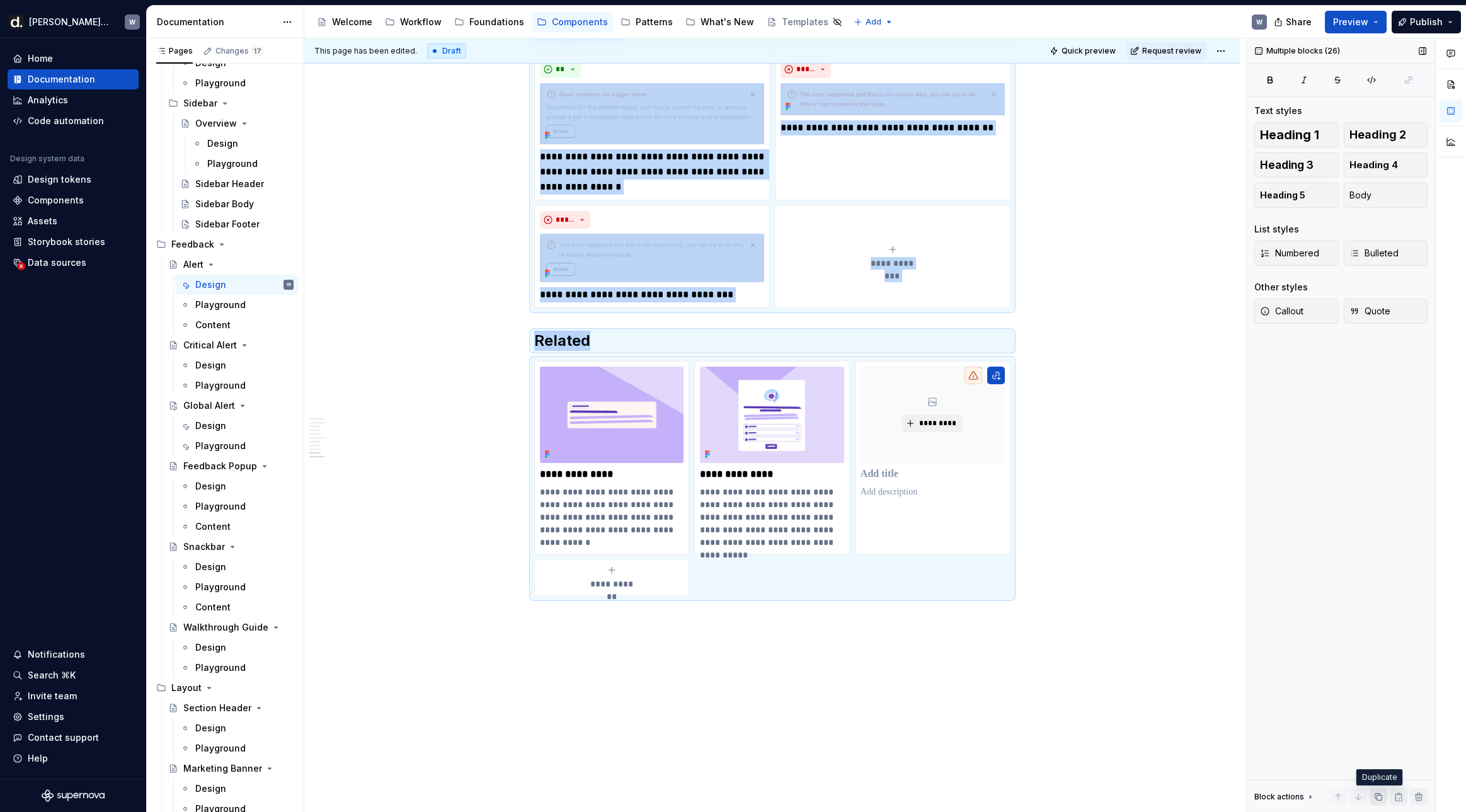
click at [1200, 796] on button "button" at bounding box center [1378, 796] width 18 height 18
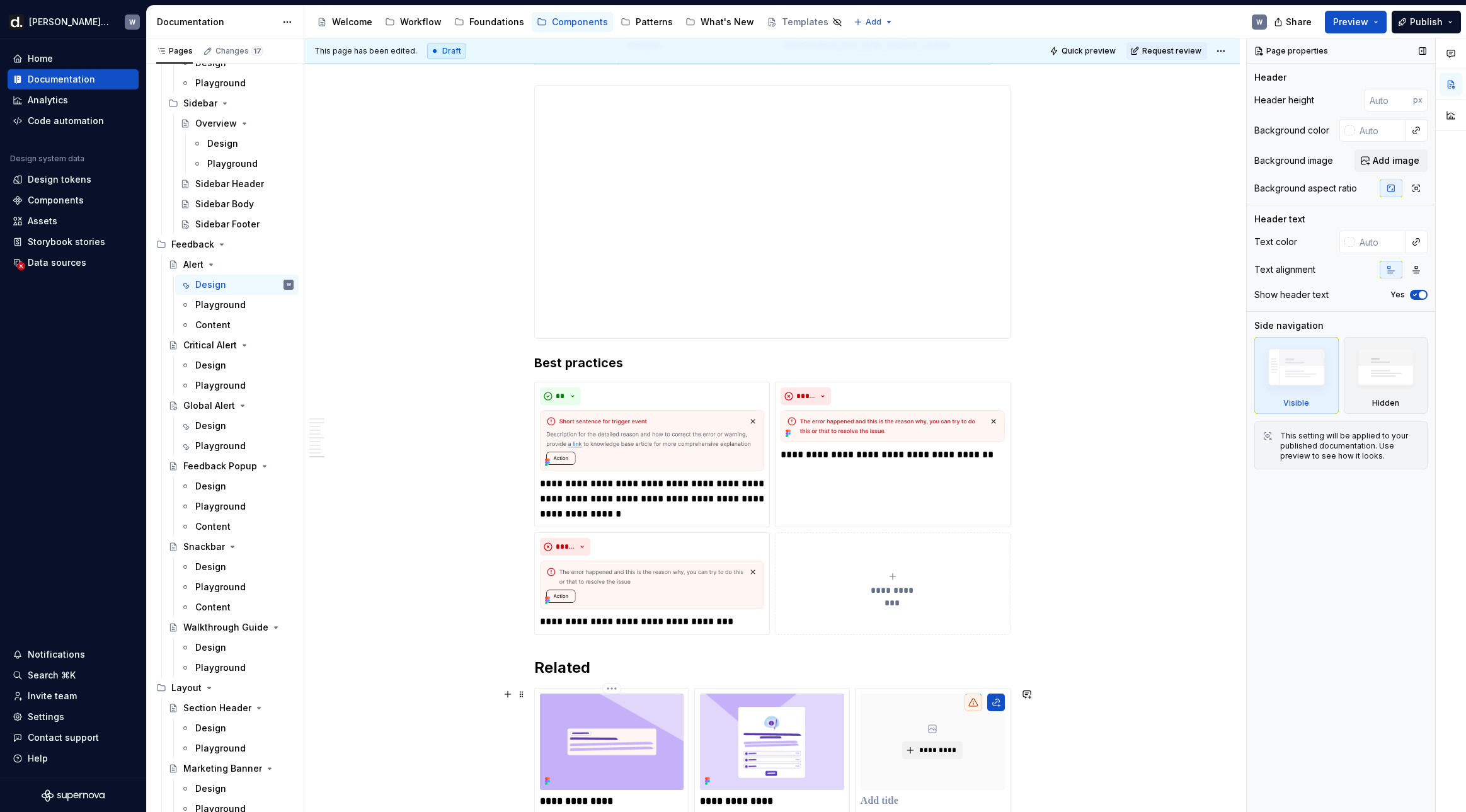
scroll to position [3468, 0]
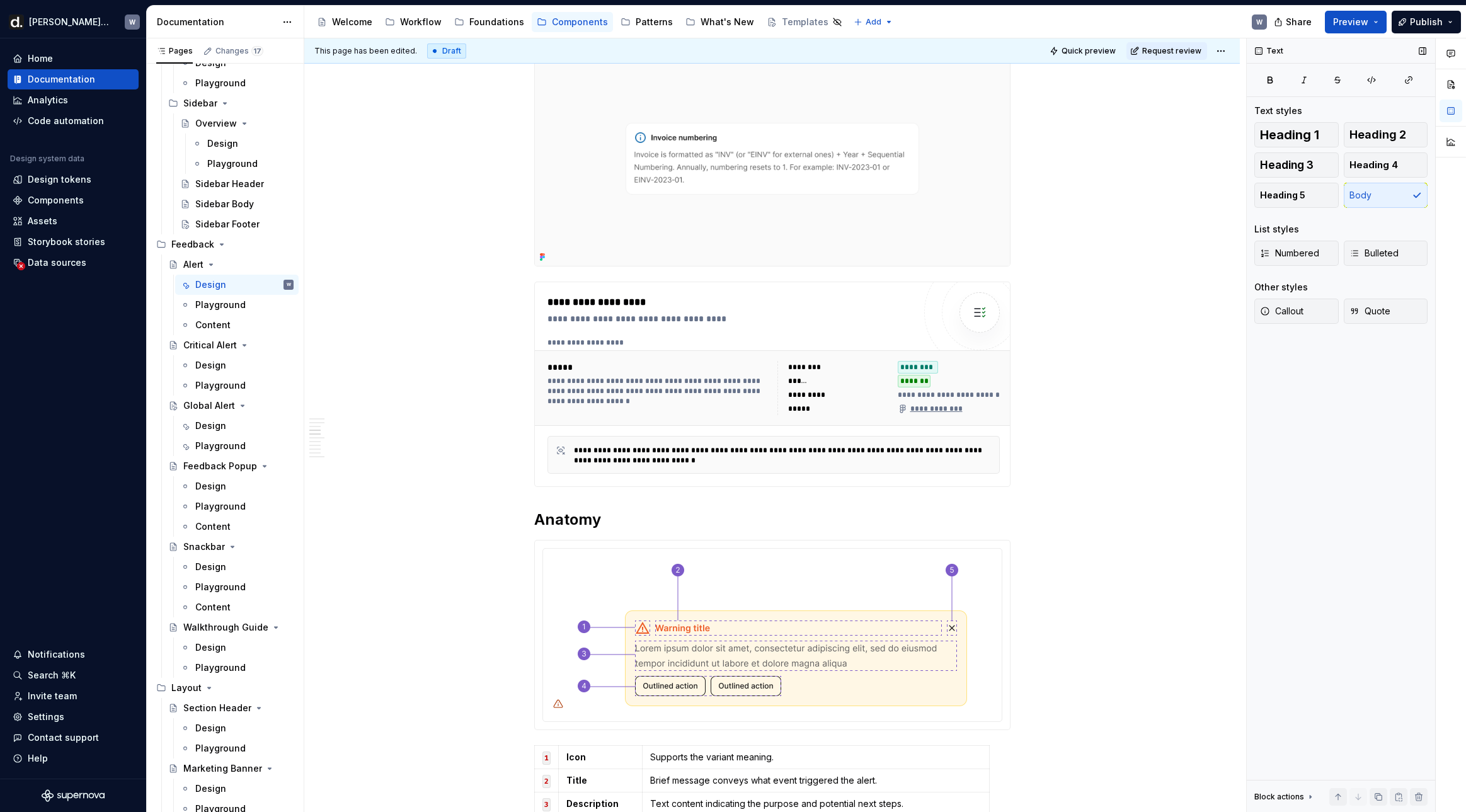
scroll to position [0, 0]
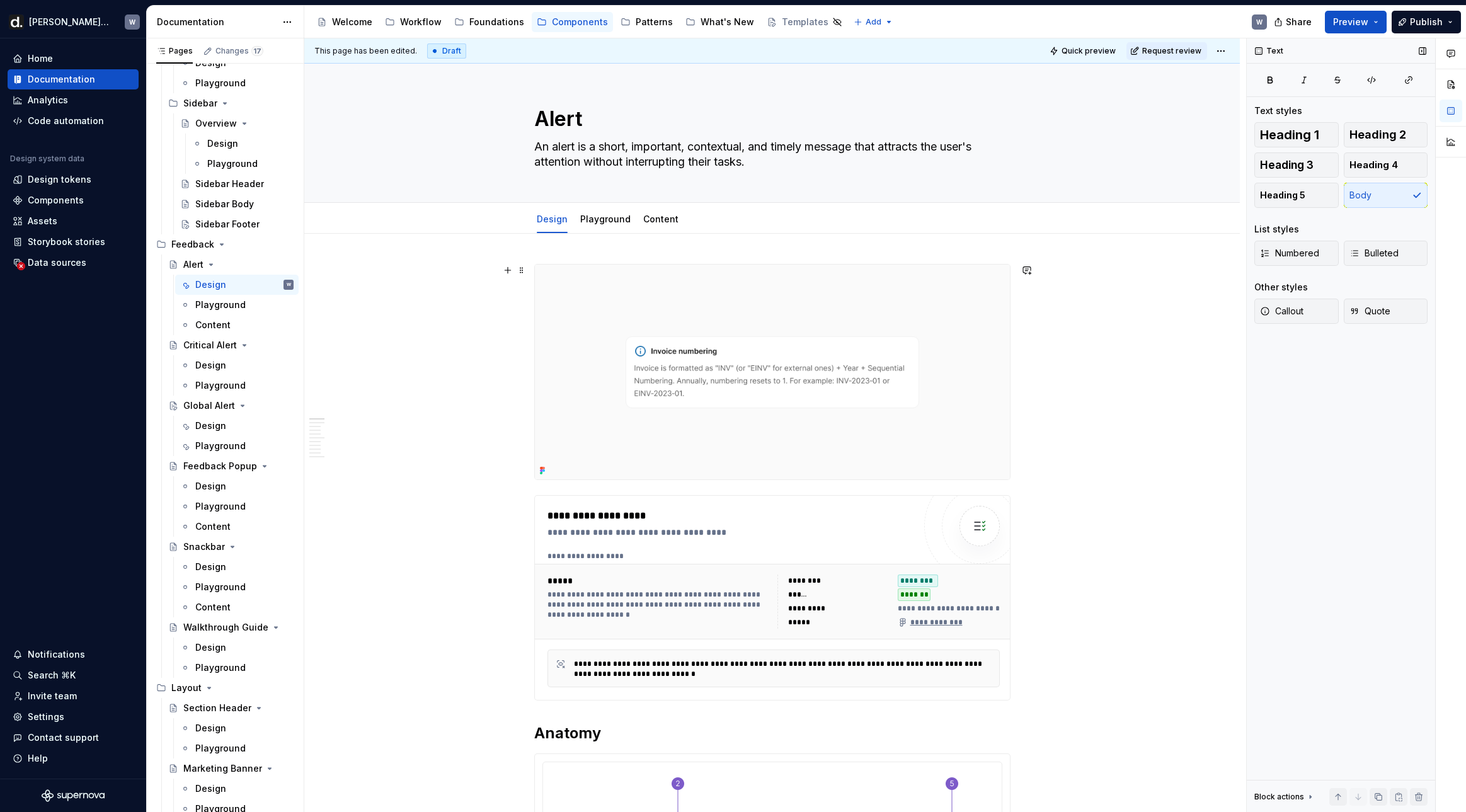
click at [653, 390] on img at bounding box center [771, 371] width 475 height 215
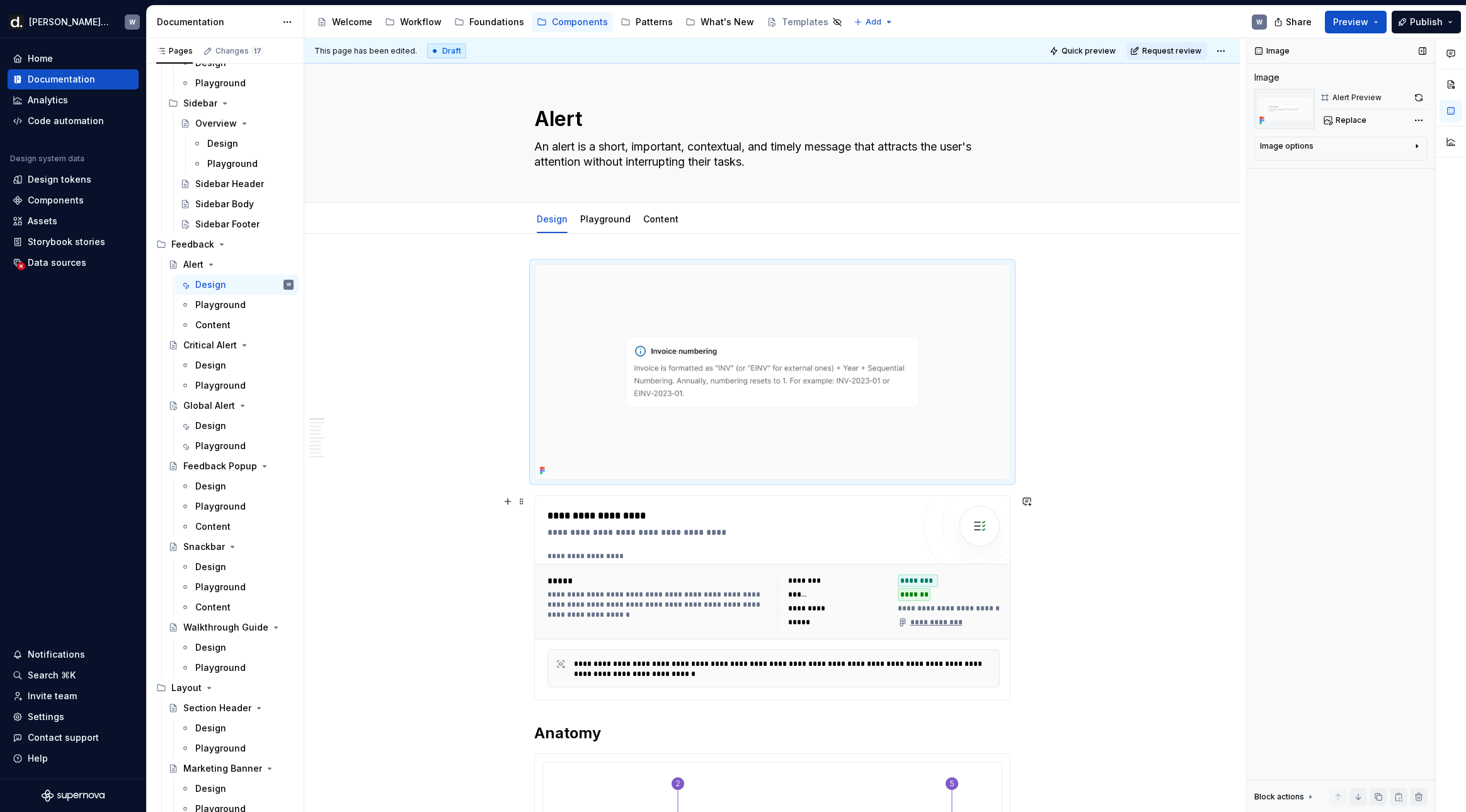
click at [637, 513] on div "**********" at bounding box center [730, 516] width 367 height 15
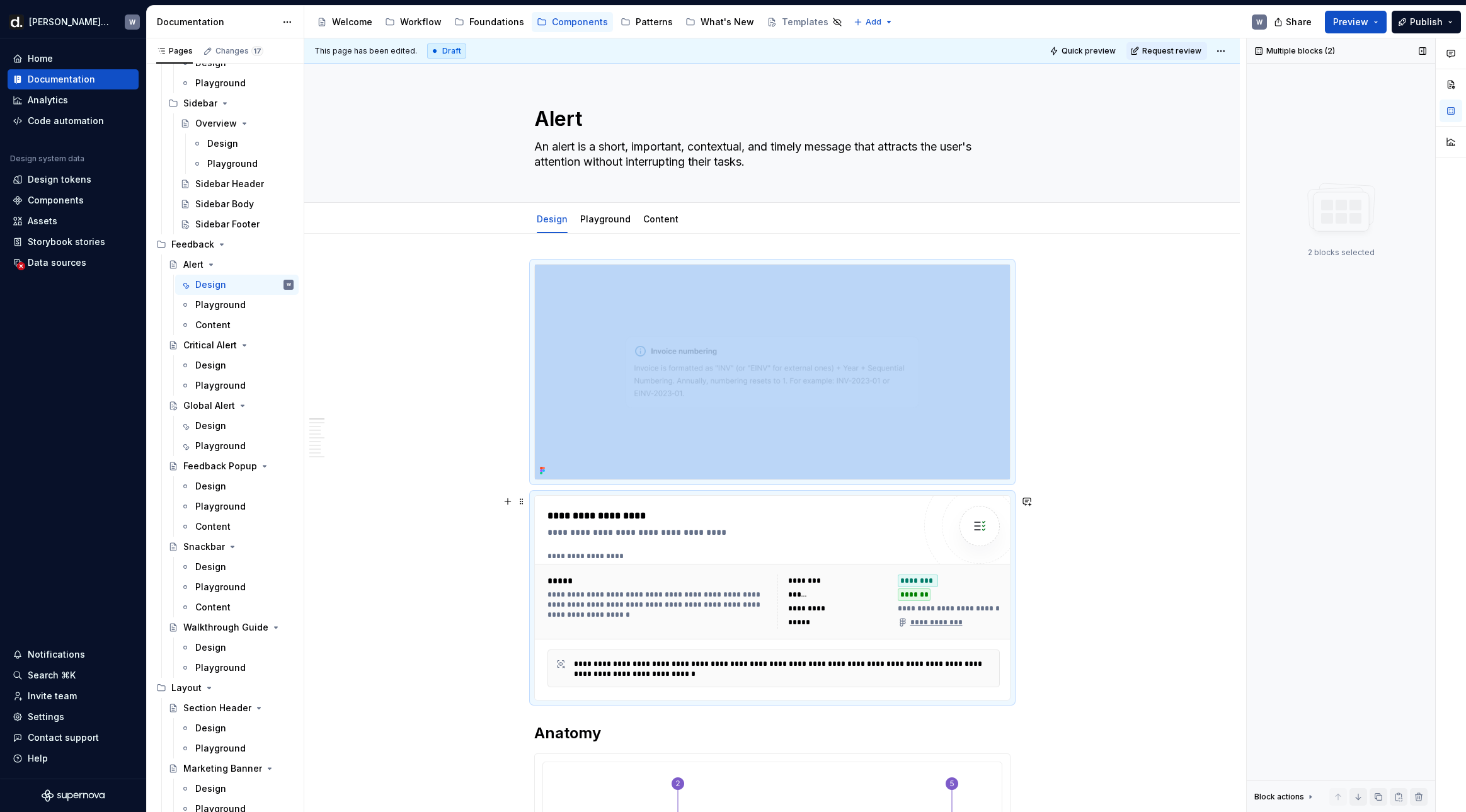
scroll to position [551, 0]
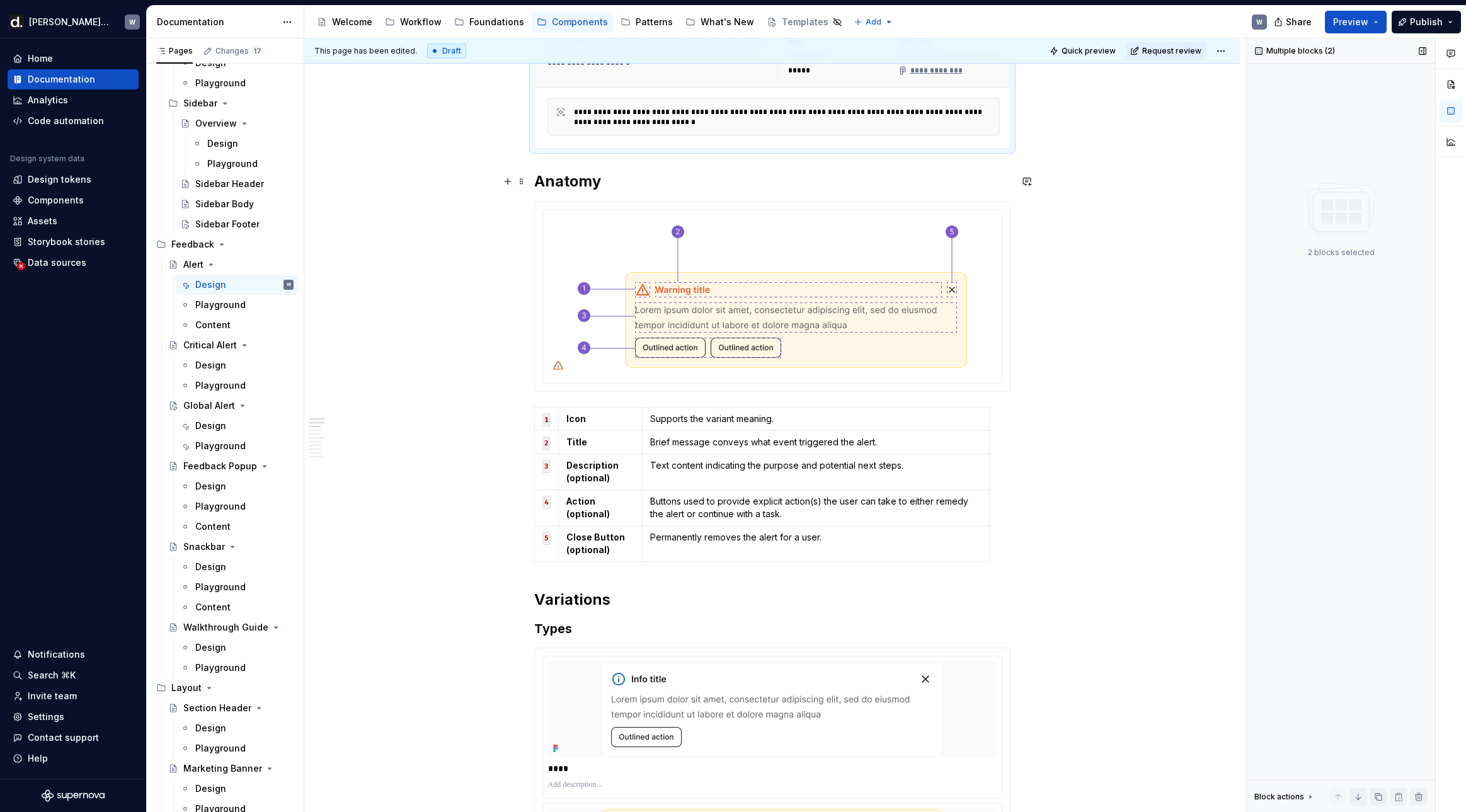
click at [582, 188] on h2 "Anatomy" at bounding box center [772, 181] width 476 height 20
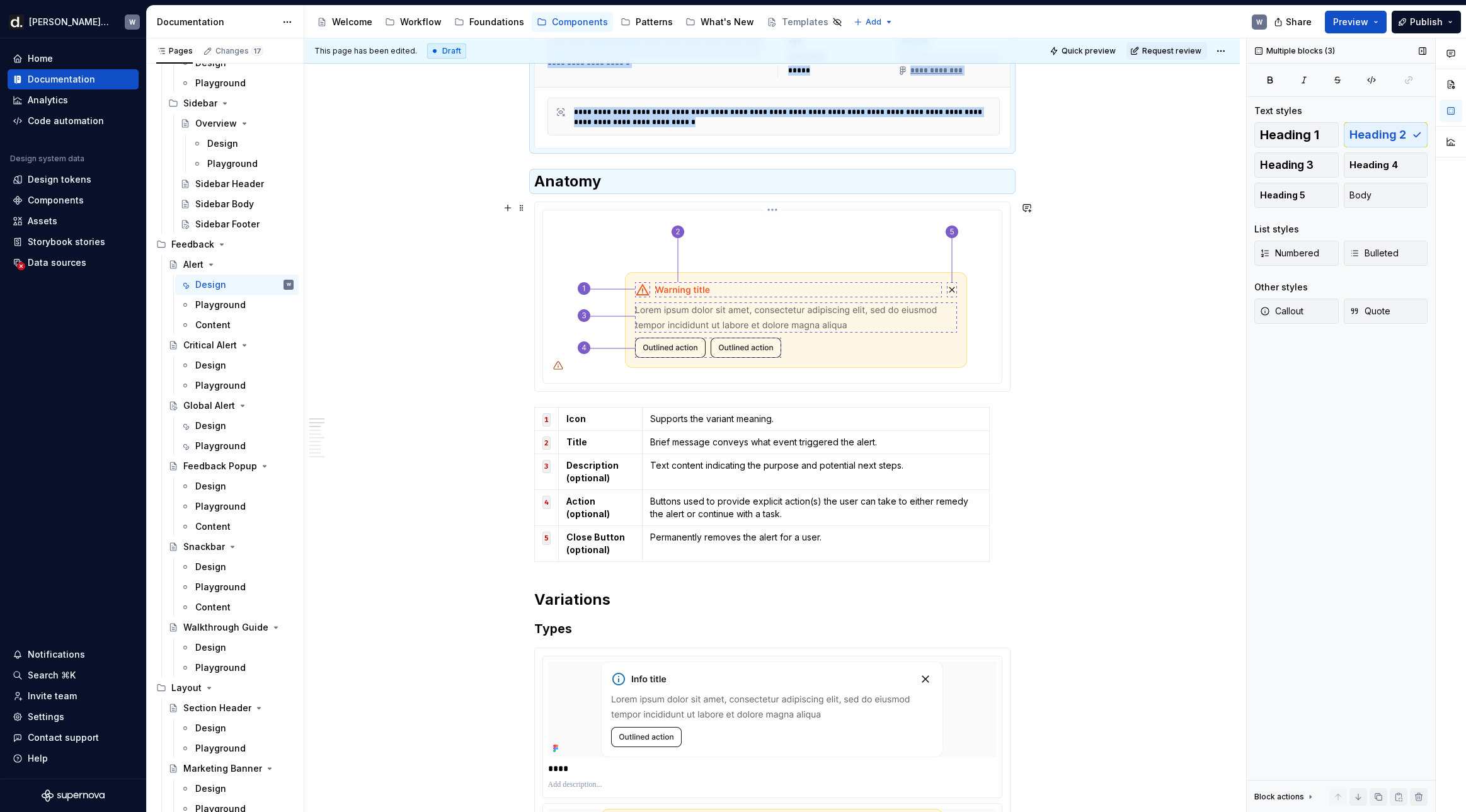
click at [591, 232] on img at bounding box center [772, 295] width 407 height 160
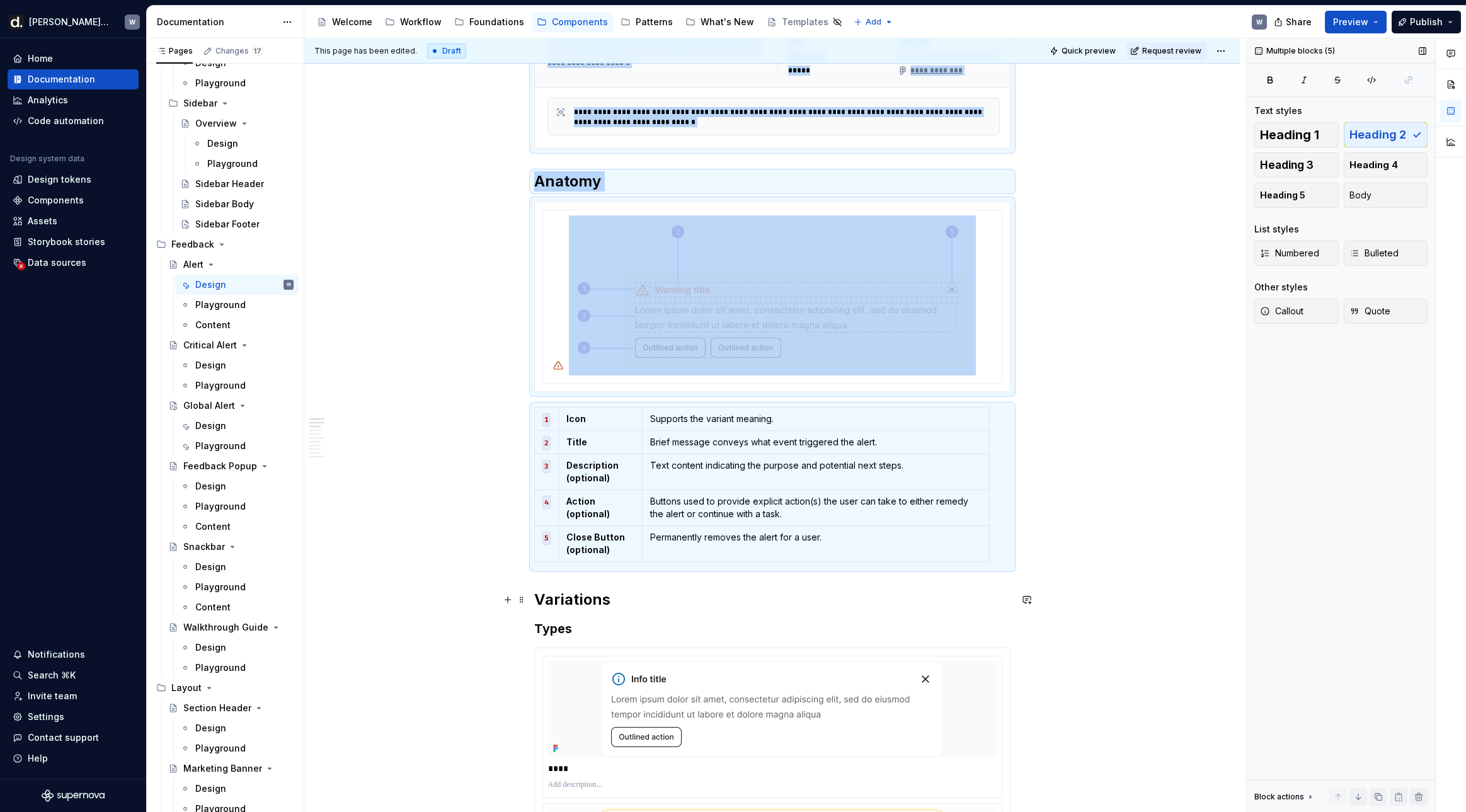
click at [613, 597] on h2 "Variations" at bounding box center [772, 599] width 476 height 20
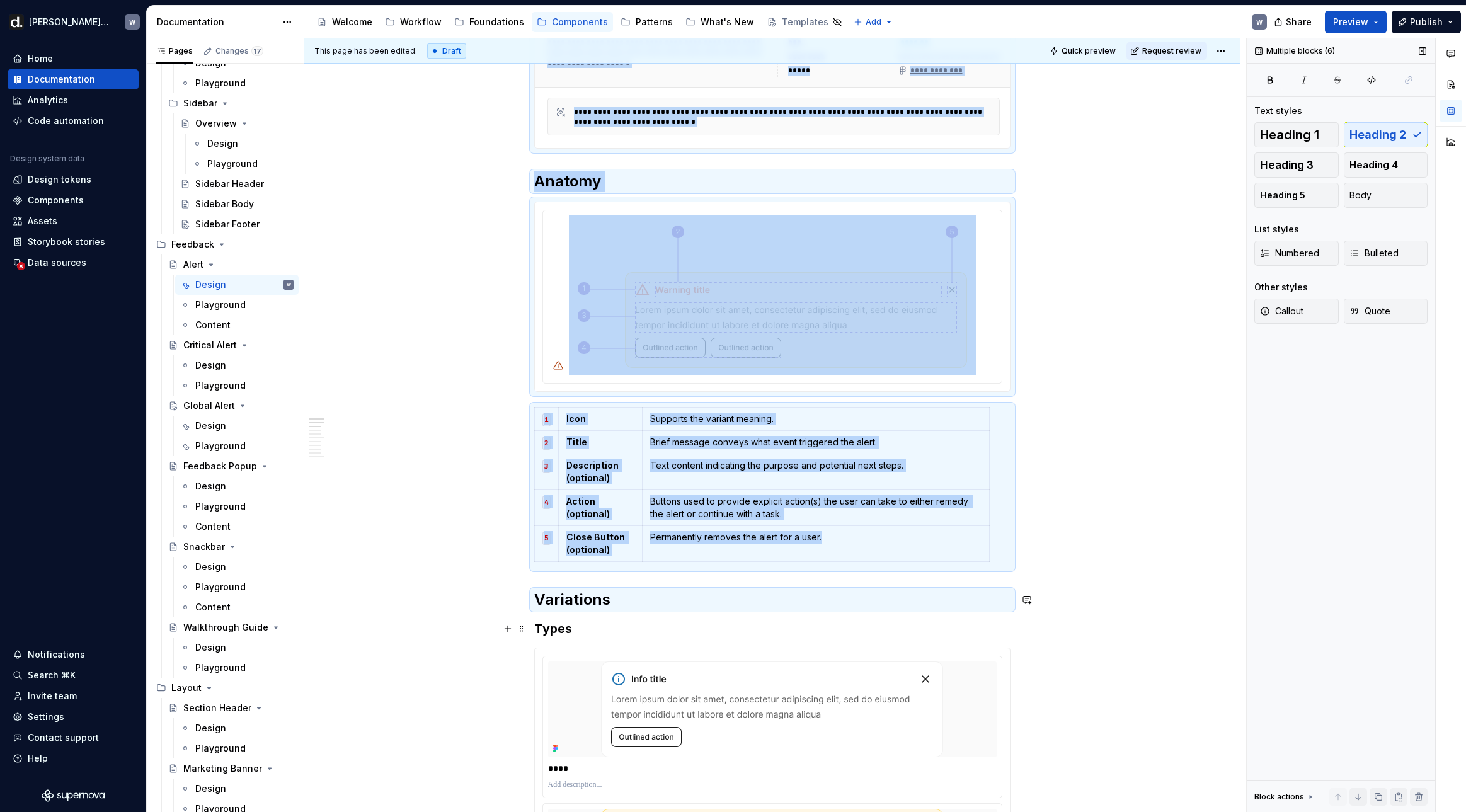
click at [591, 658] on div "****" at bounding box center [772, 726] width 458 height 141
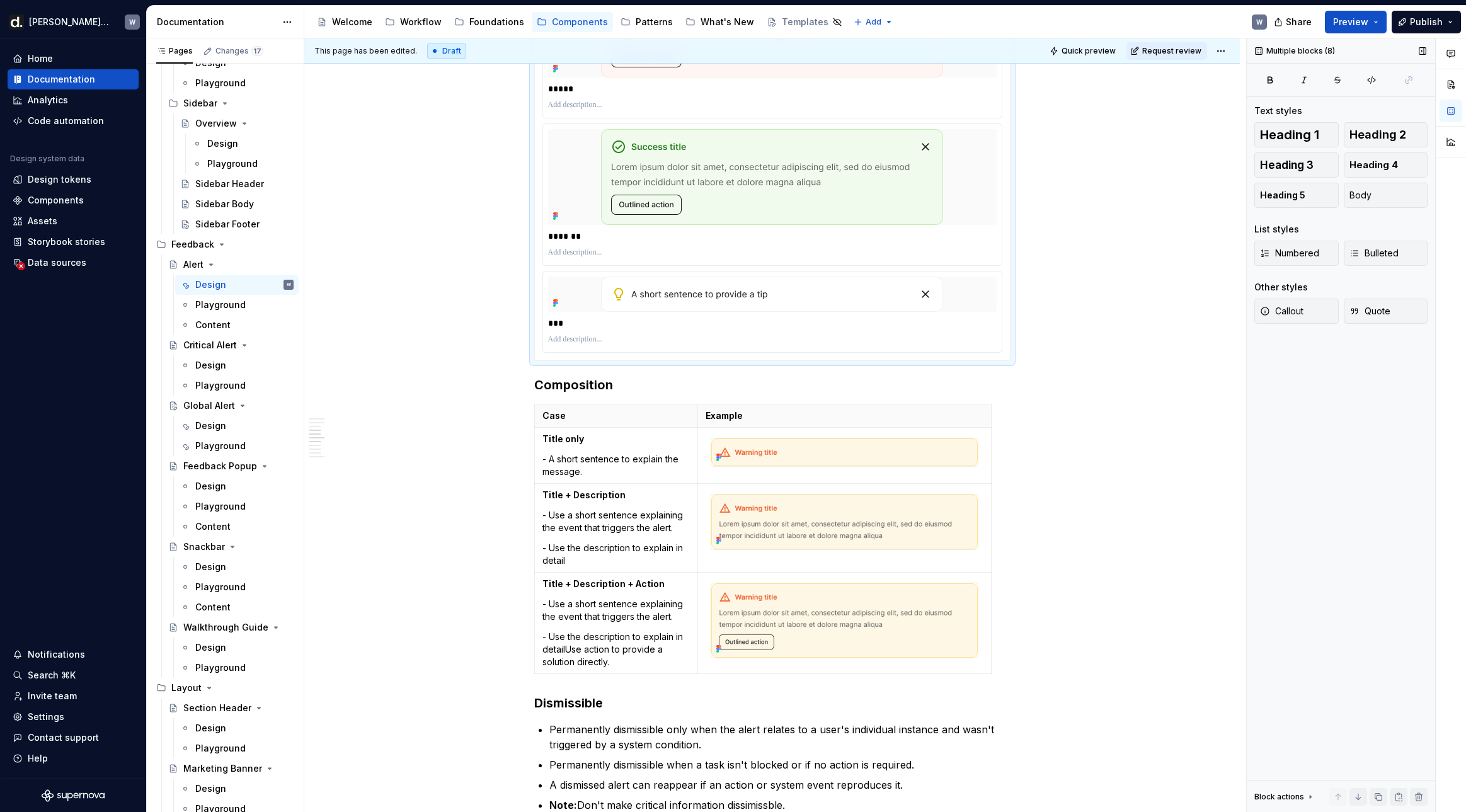
scroll to position [1746, 0]
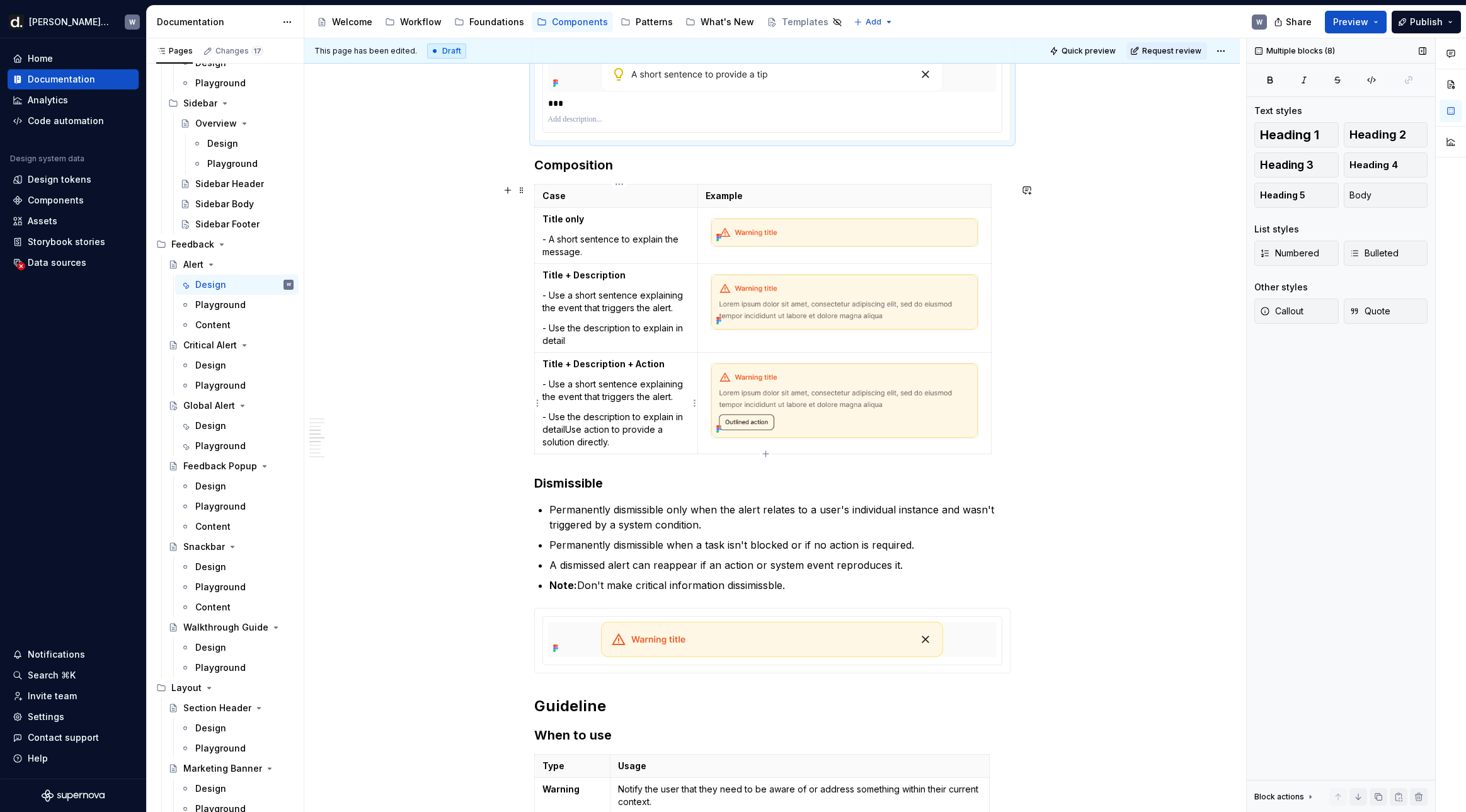
click at [599, 417] on p "- Use the description to explain in detailUse action to provide a solution dire…" at bounding box center [616, 429] width 148 height 38
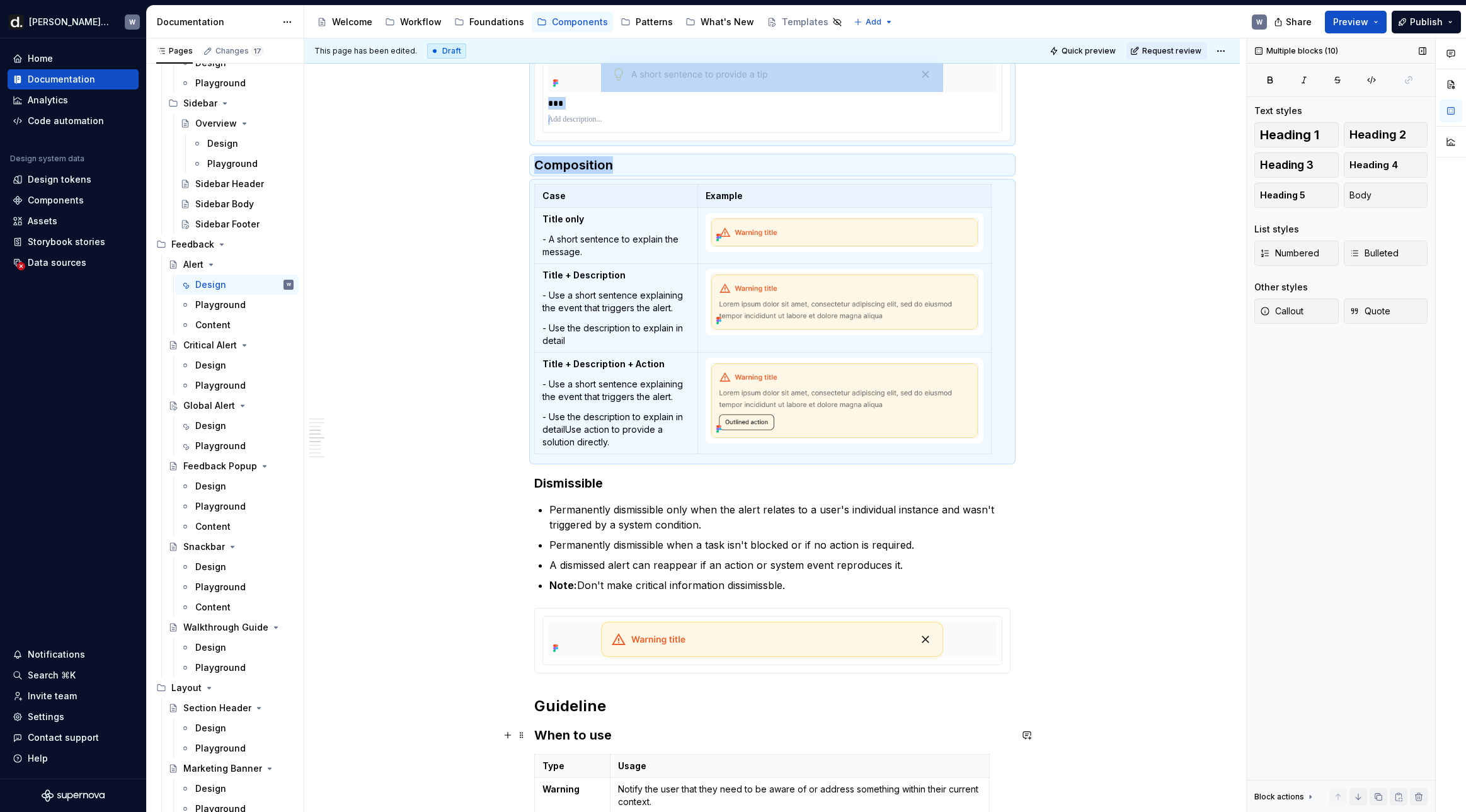
click at [601, 732] on h3 "When to use" at bounding box center [772, 735] width 476 height 18
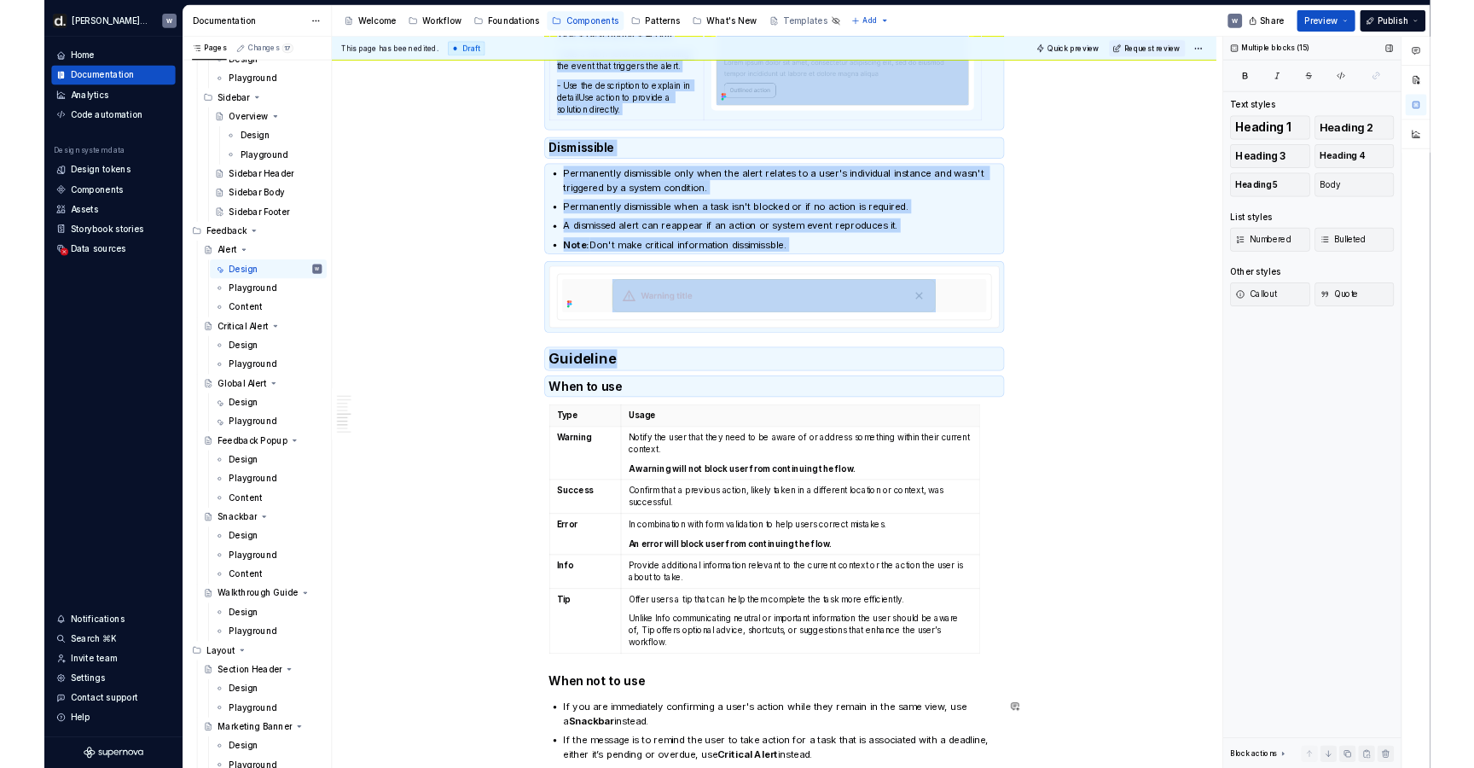
scroll to position [3113, 0]
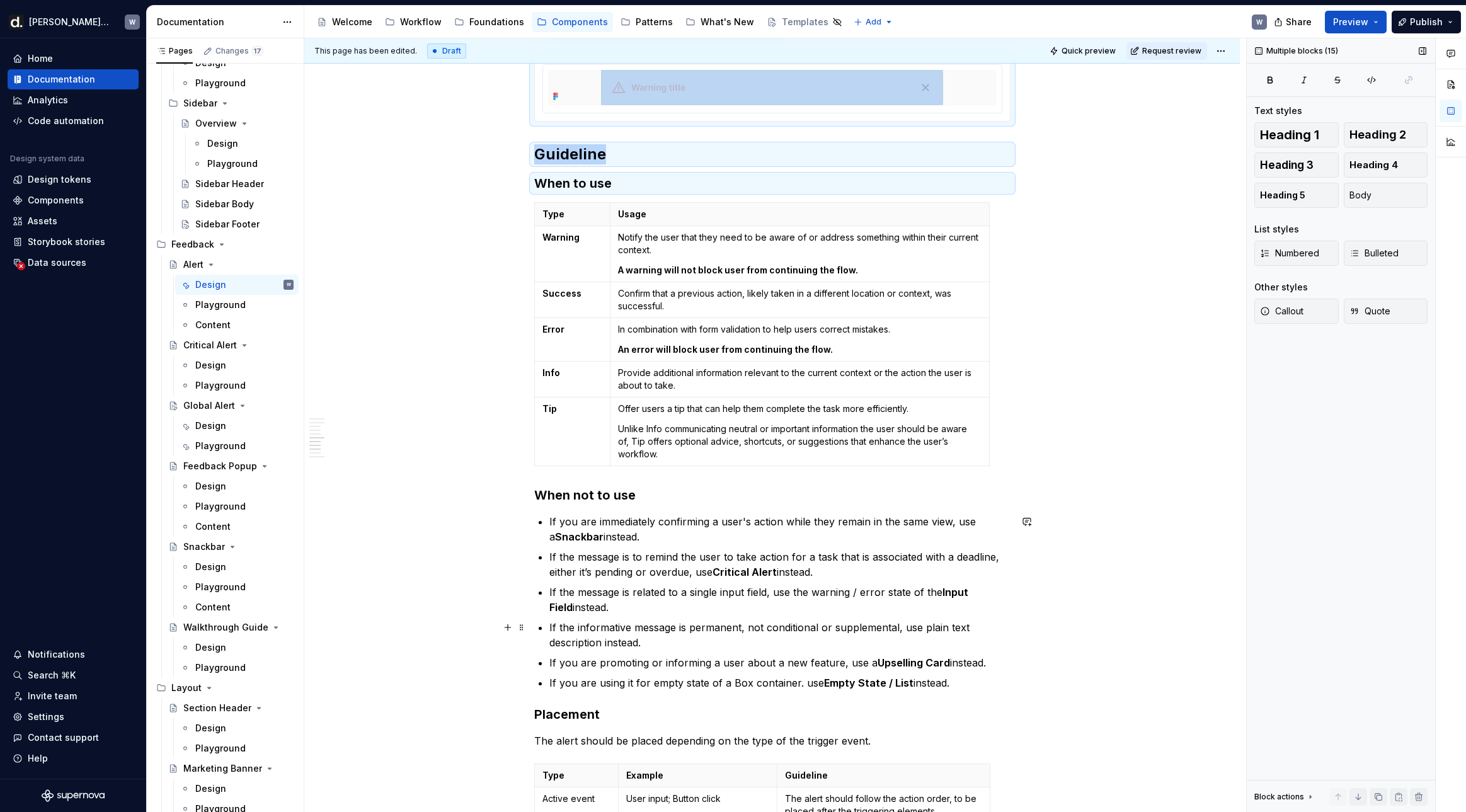
click at [625, 633] on p "If the informative message is permanent, not conditional or supplemental, use p…" at bounding box center [780, 635] width 461 height 30
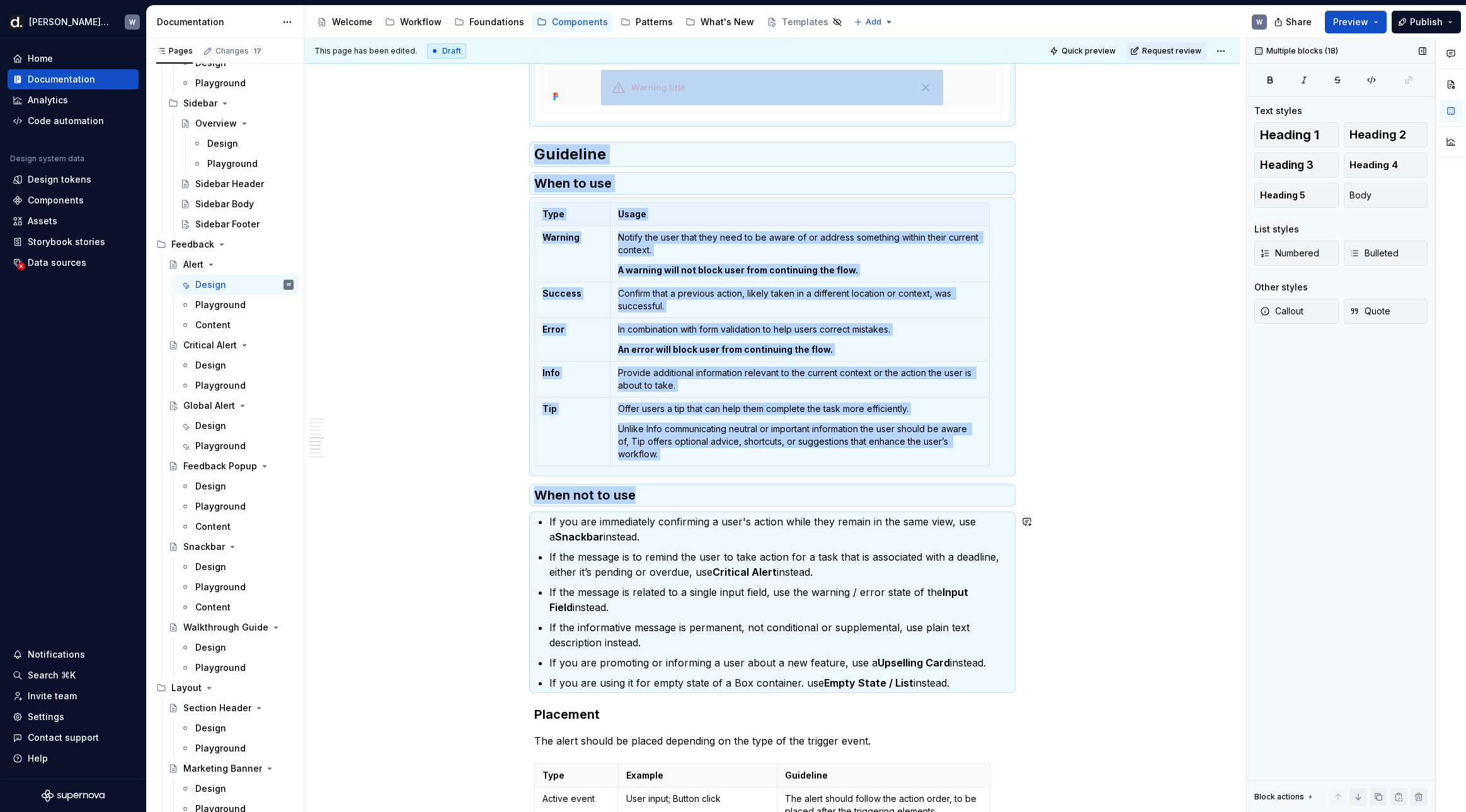
copy div "**********"
click at [214, 431] on div "Design" at bounding box center [211, 425] width 31 height 13
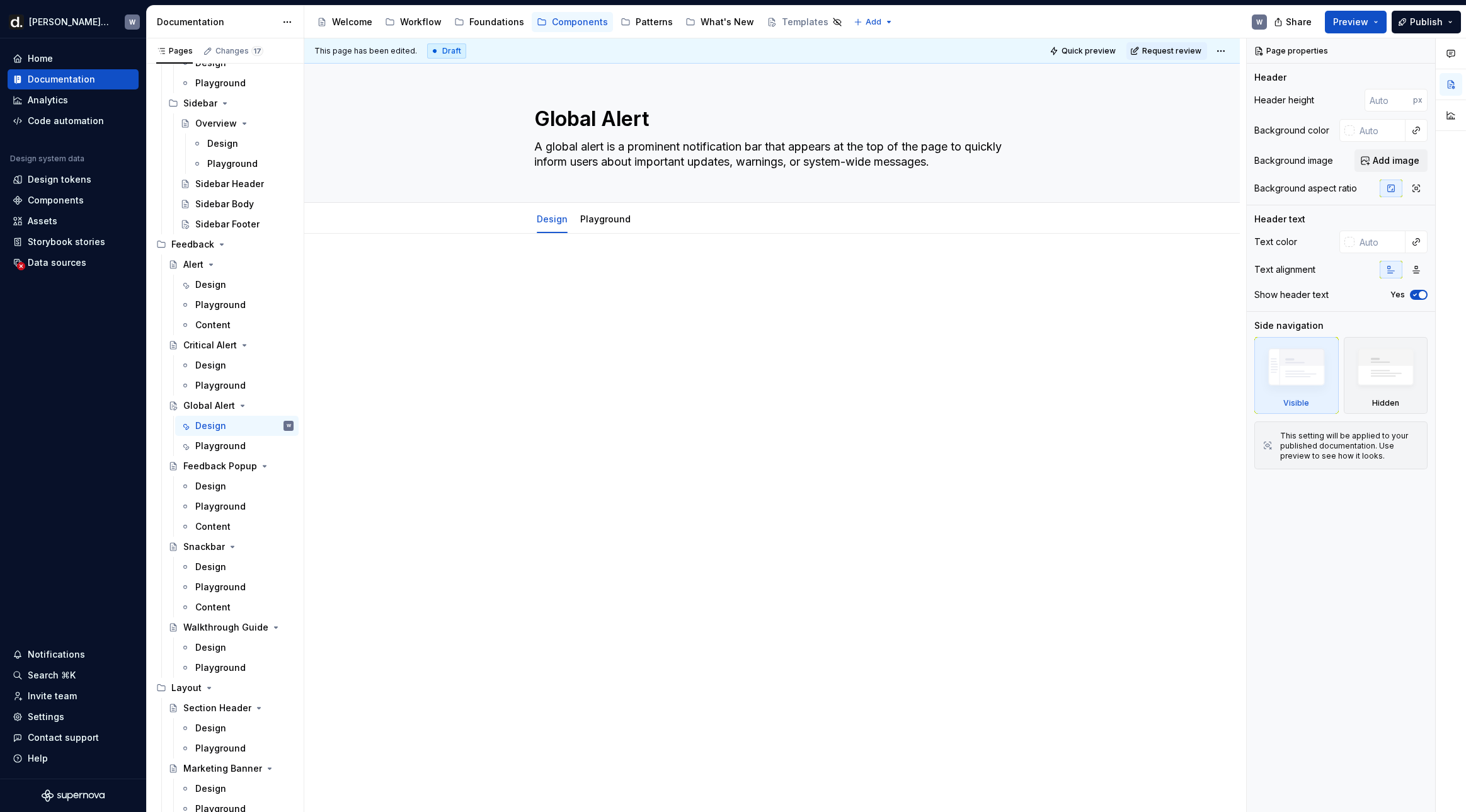
click at [573, 339] on div at bounding box center [771, 402] width 935 height 337
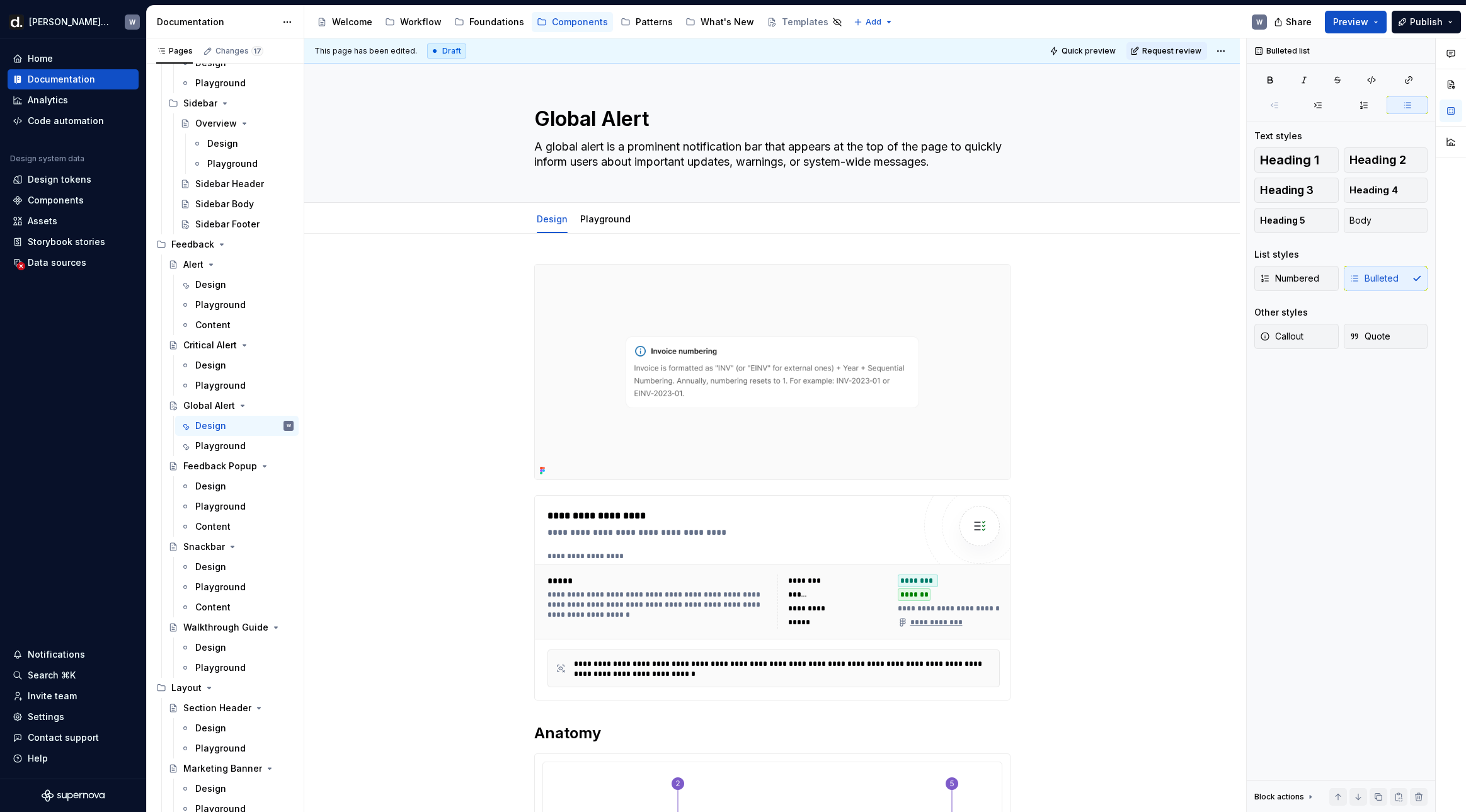
click at [571, 341] on img at bounding box center [771, 371] width 475 height 215
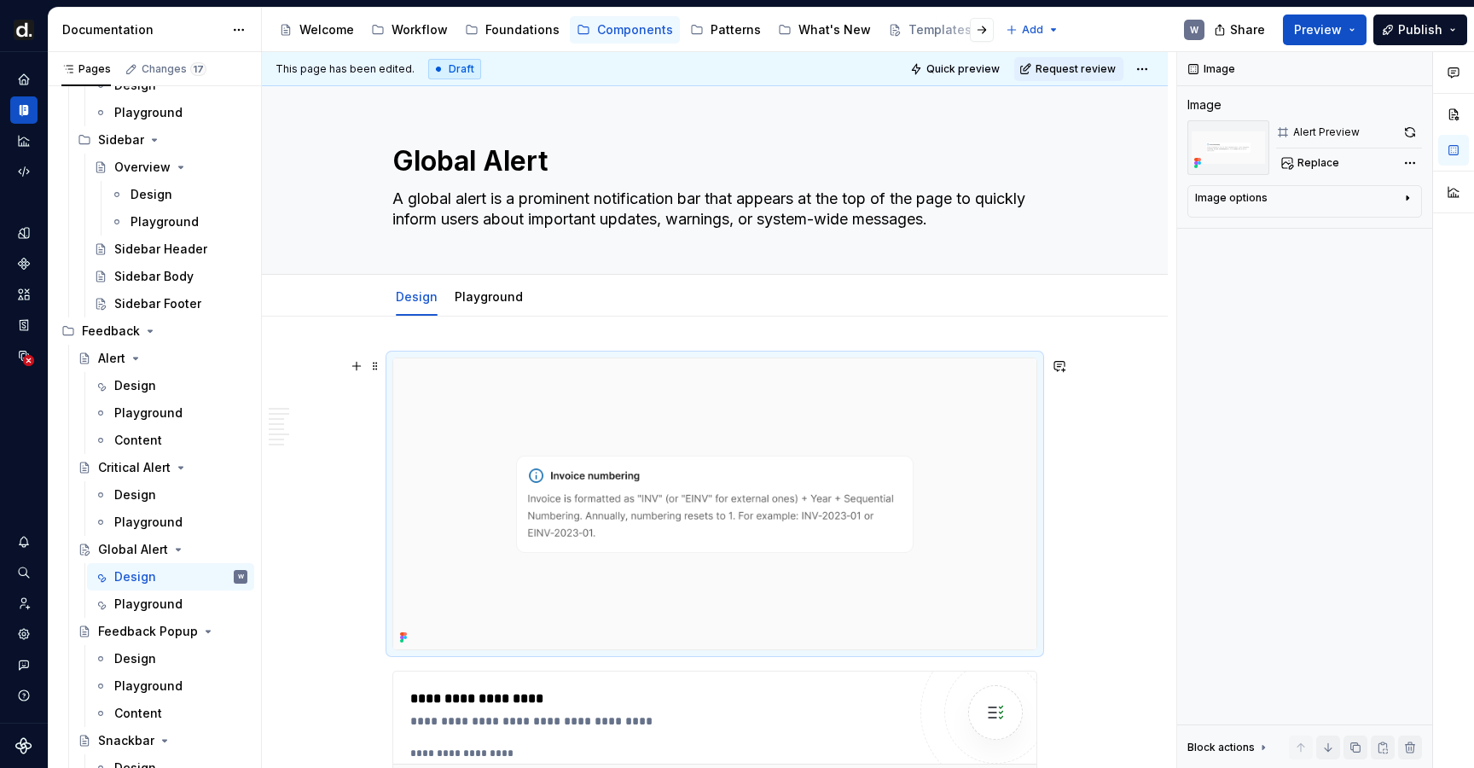
drag, startPoint x: 550, startPoint y: 456, endPoint x: 583, endPoint y: 459, distance: 33.5
click at [550, 456] on img at bounding box center [714, 503] width 643 height 291
click at [1329, 160] on span "Replace" at bounding box center [1319, 163] width 42 height 14
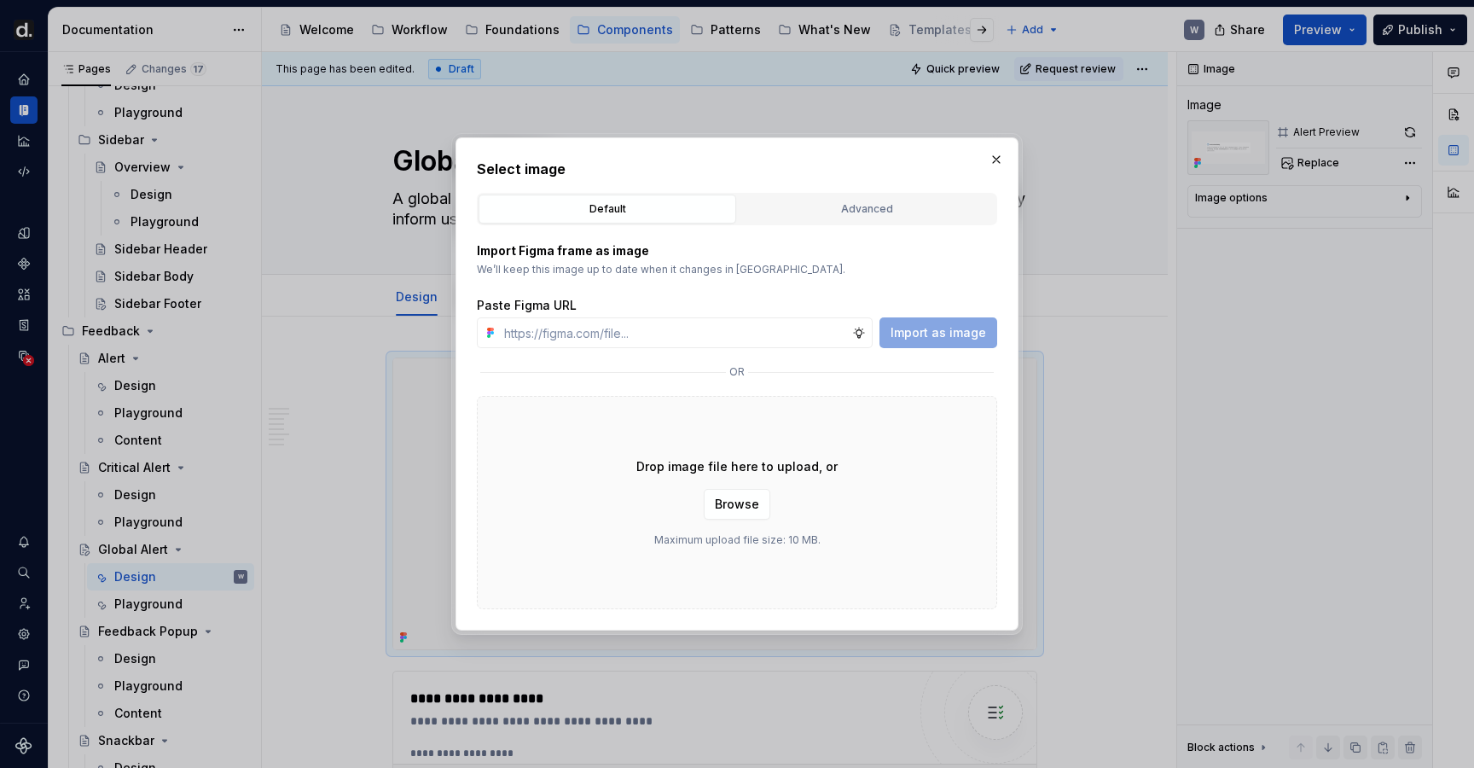
type textarea "*"
type input "[URL][DOMAIN_NAME]"
type textarea "*"
type input "[URL][DOMAIN_NAME]"
click at [940, 338] on span "Import as image" at bounding box center [939, 332] width 96 height 17
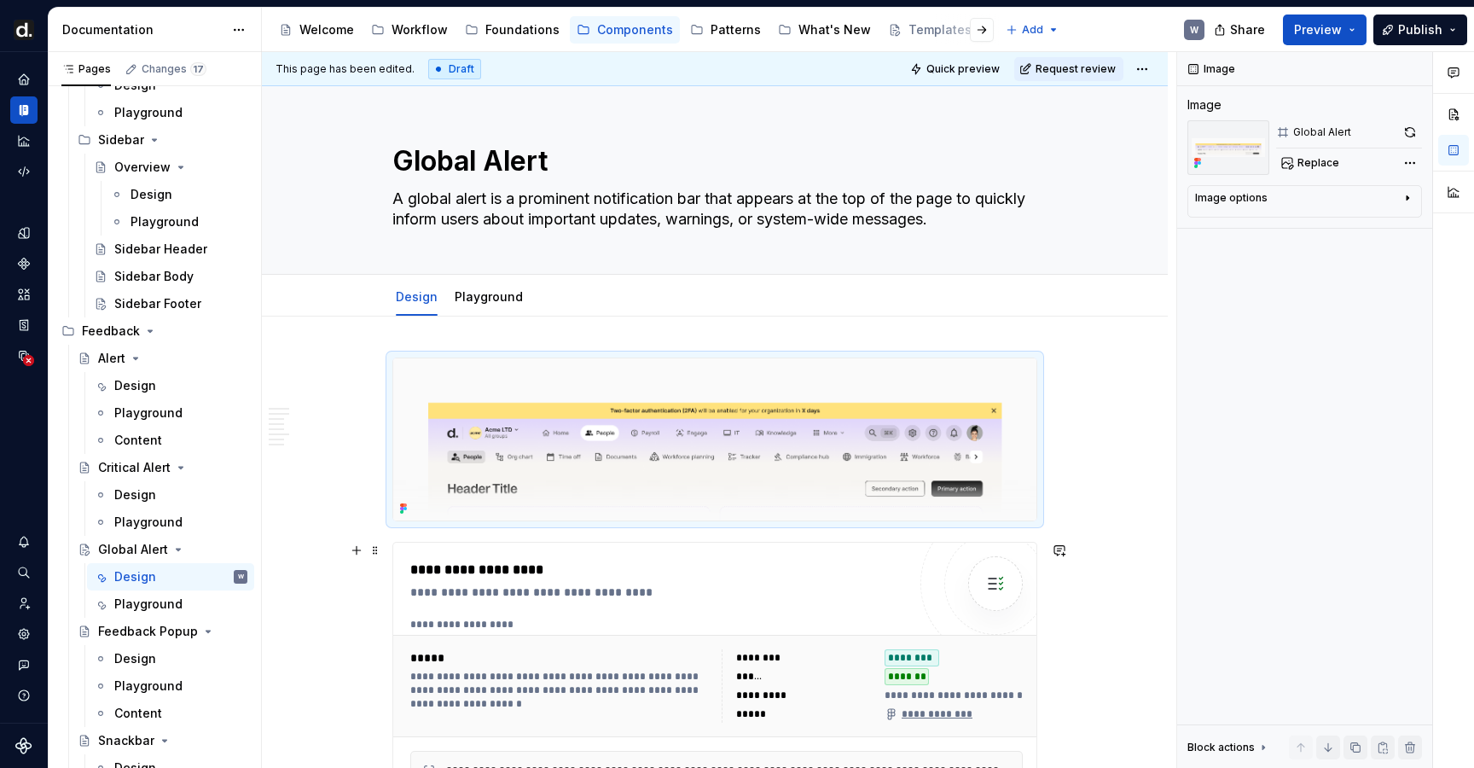
type textarea "*"
